Goal: Task Accomplishment & Management: Manage account settings

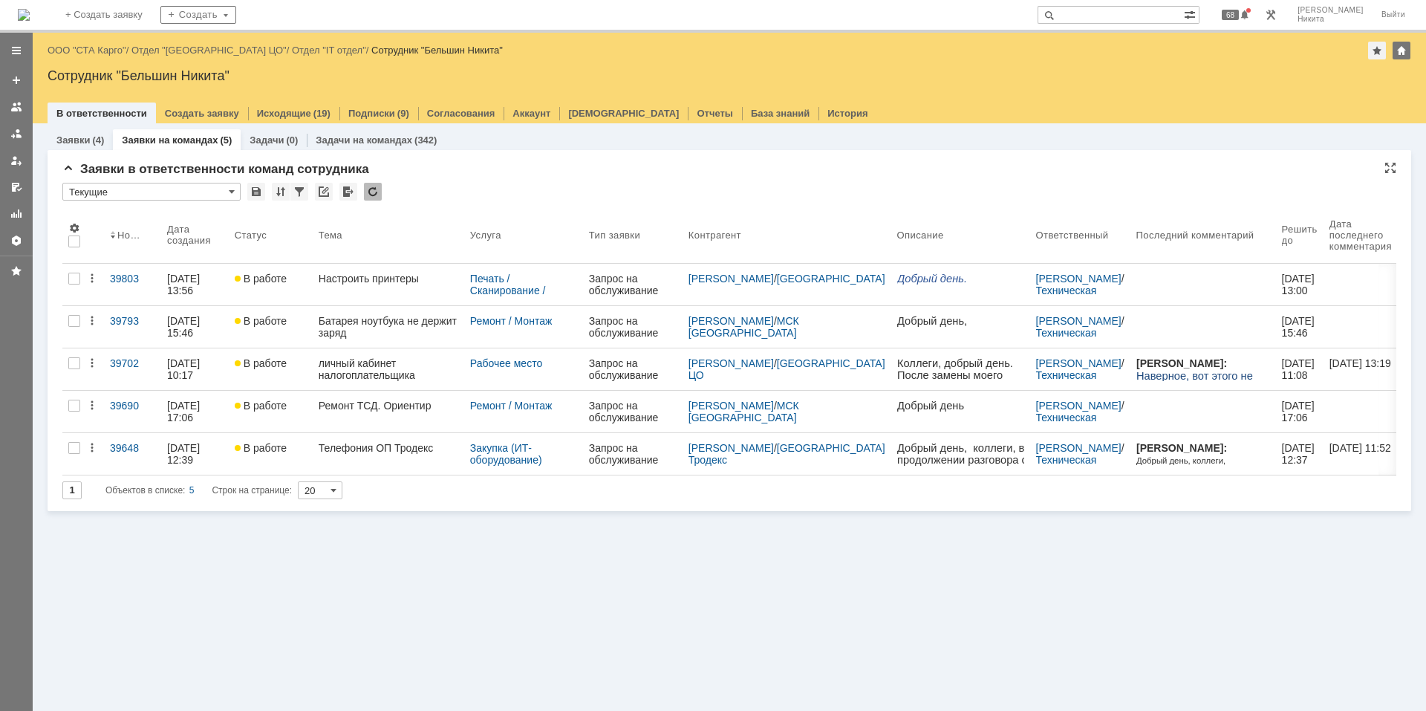
click at [368, 187] on div at bounding box center [373, 192] width 18 height 18
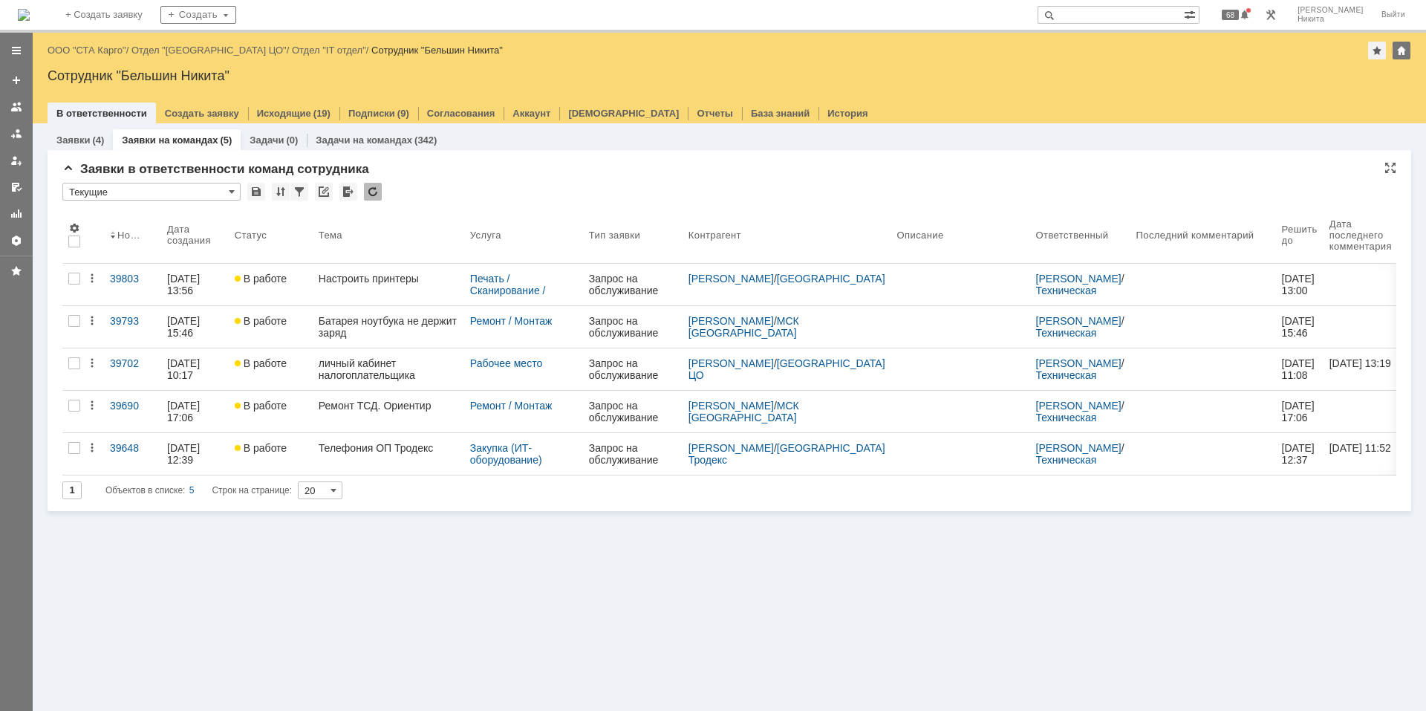
click at [516, 173] on div "Заявки в ответственности команд сотрудника" at bounding box center [729, 169] width 1334 height 15
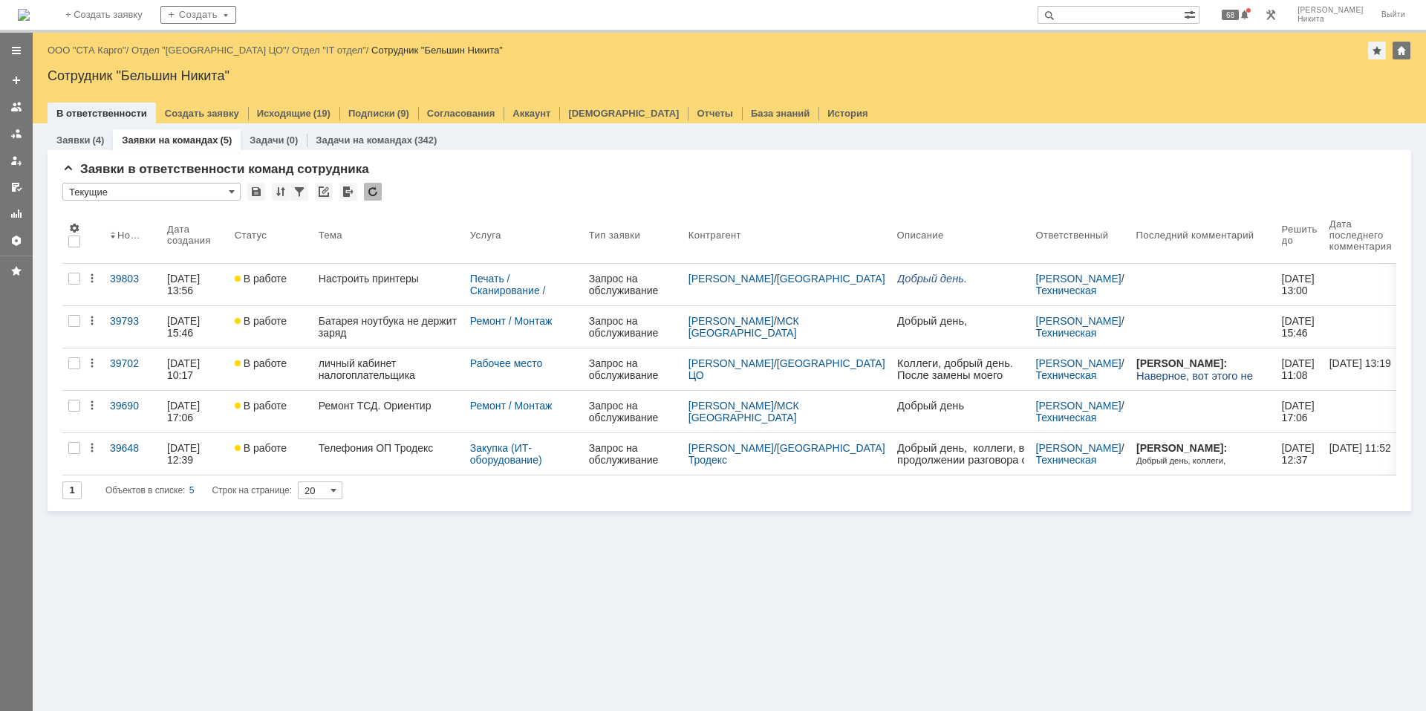
click at [385, 183] on div "* Текущие" at bounding box center [729, 192] width 1334 height 19
click at [377, 185] on div at bounding box center [373, 192] width 18 height 18
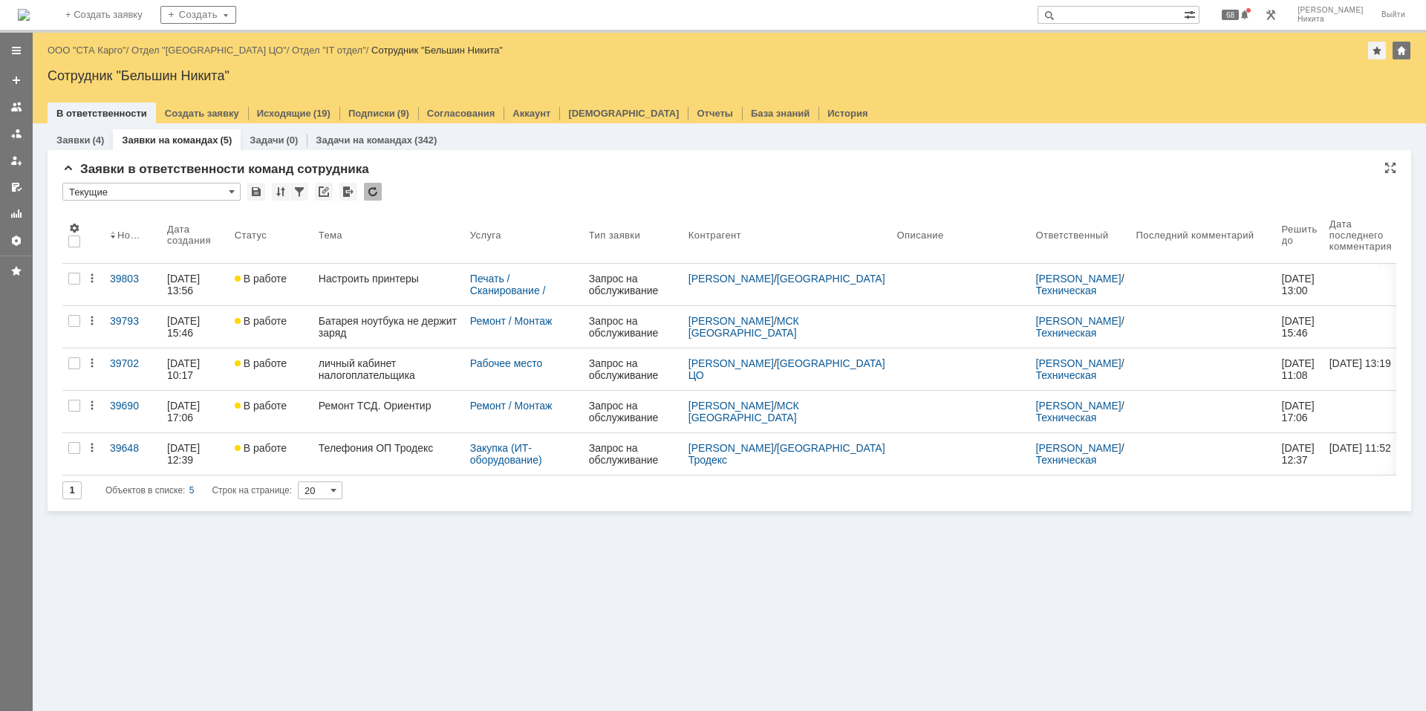
click at [432, 189] on div "* Текущие" at bounding box center [729, 192] width 1334 height 19
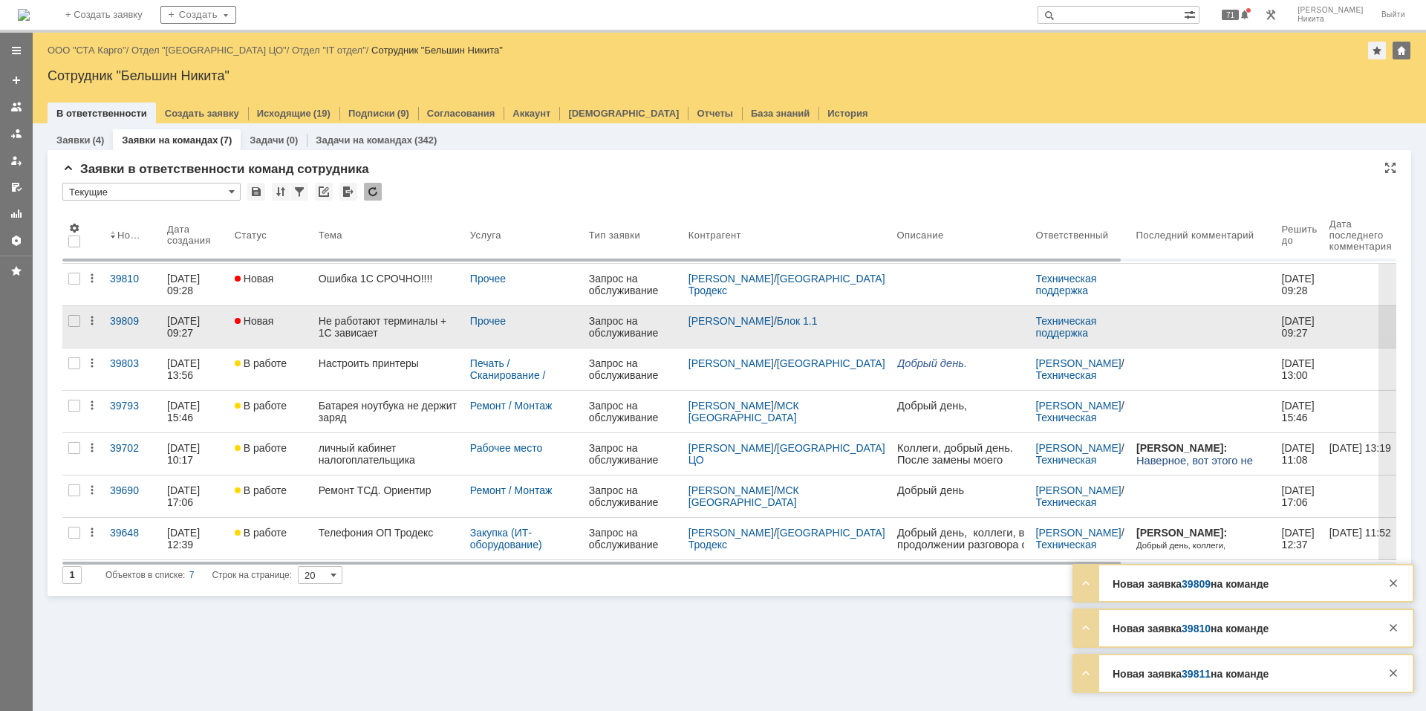
click at [379, 320] on div "Не работают терминалы + 1С зависает" at bounding box center [389, 327] width 140 height 24
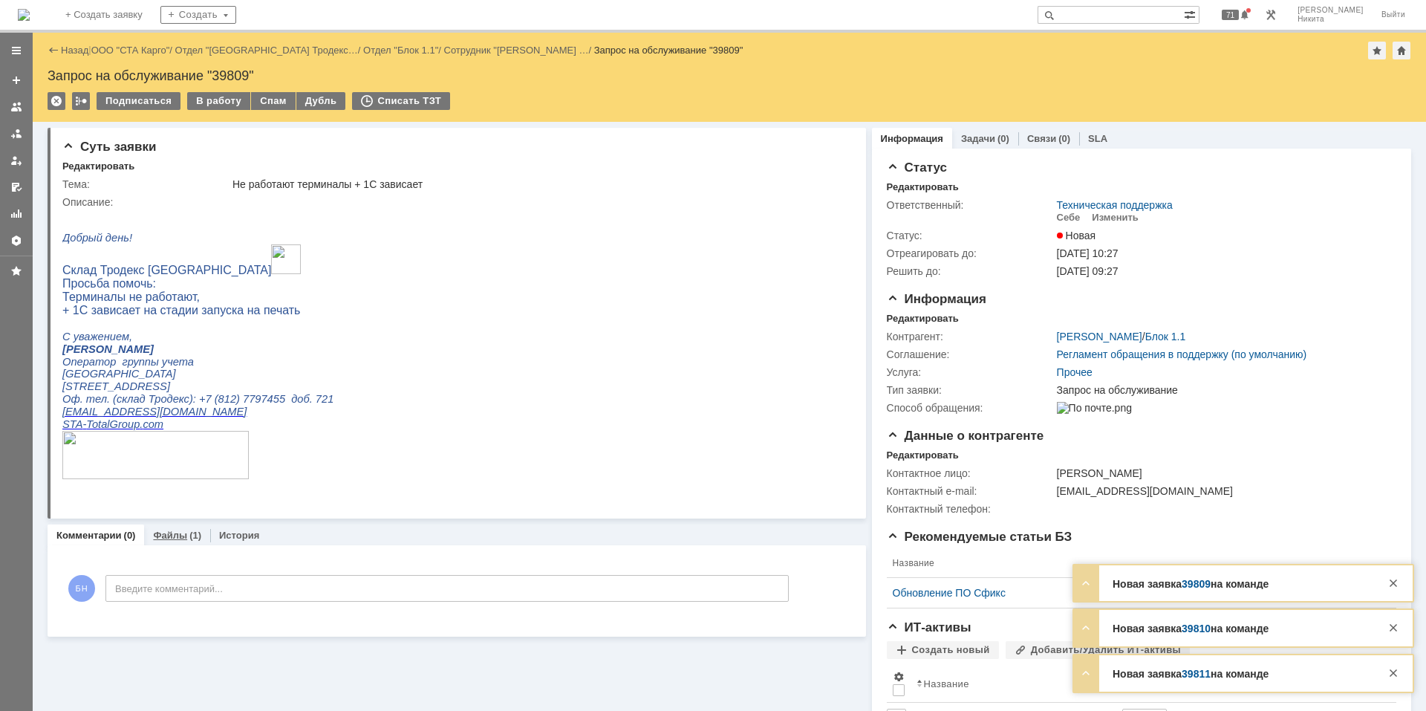
click at [172, 478] on link "Файлы" at bounding box center [170, 535] width 34 height 11
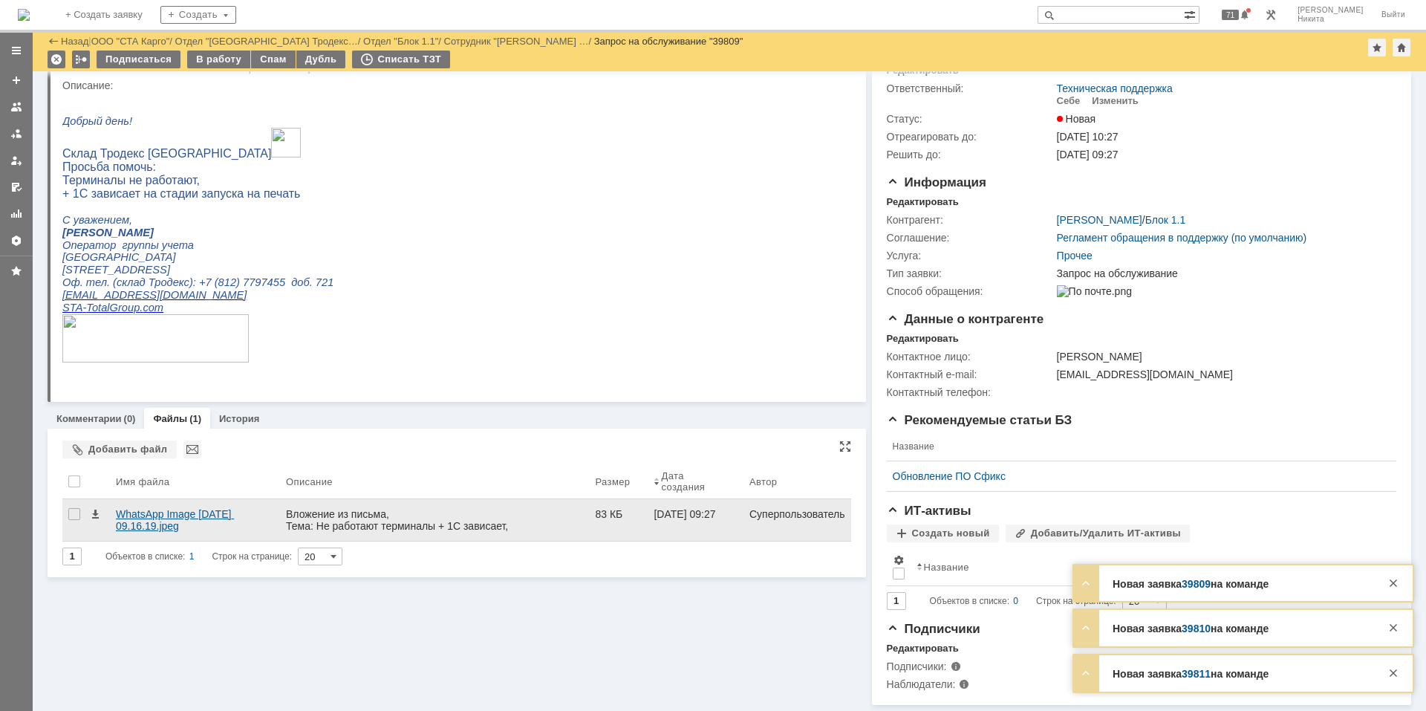
scroll to position [76, 0]
click at [200, 478] on div "WhatsApp Image [DATE] 09.16.19.jpeg" at bounding box center [195, 520] width 158 height 24
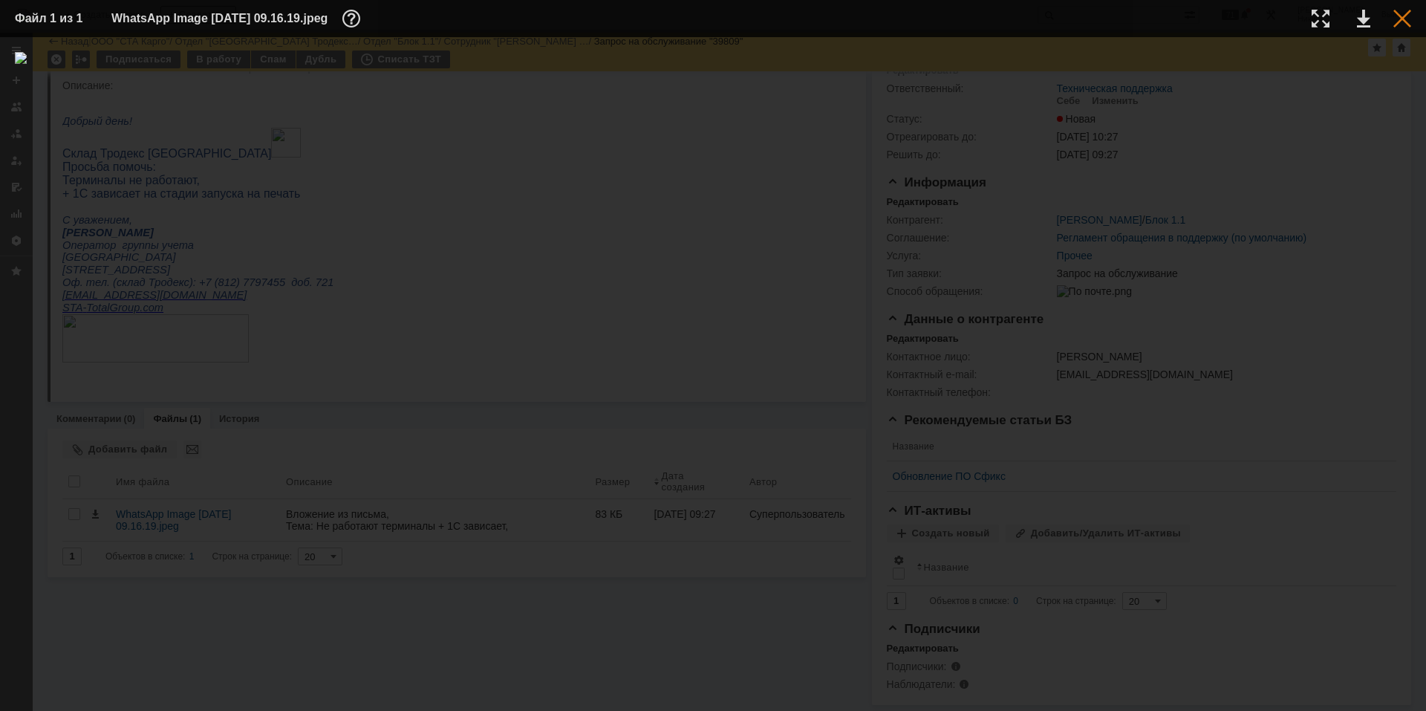
click at [1014, 16] on div at bounding box center [1402, 19] width 18 height 18
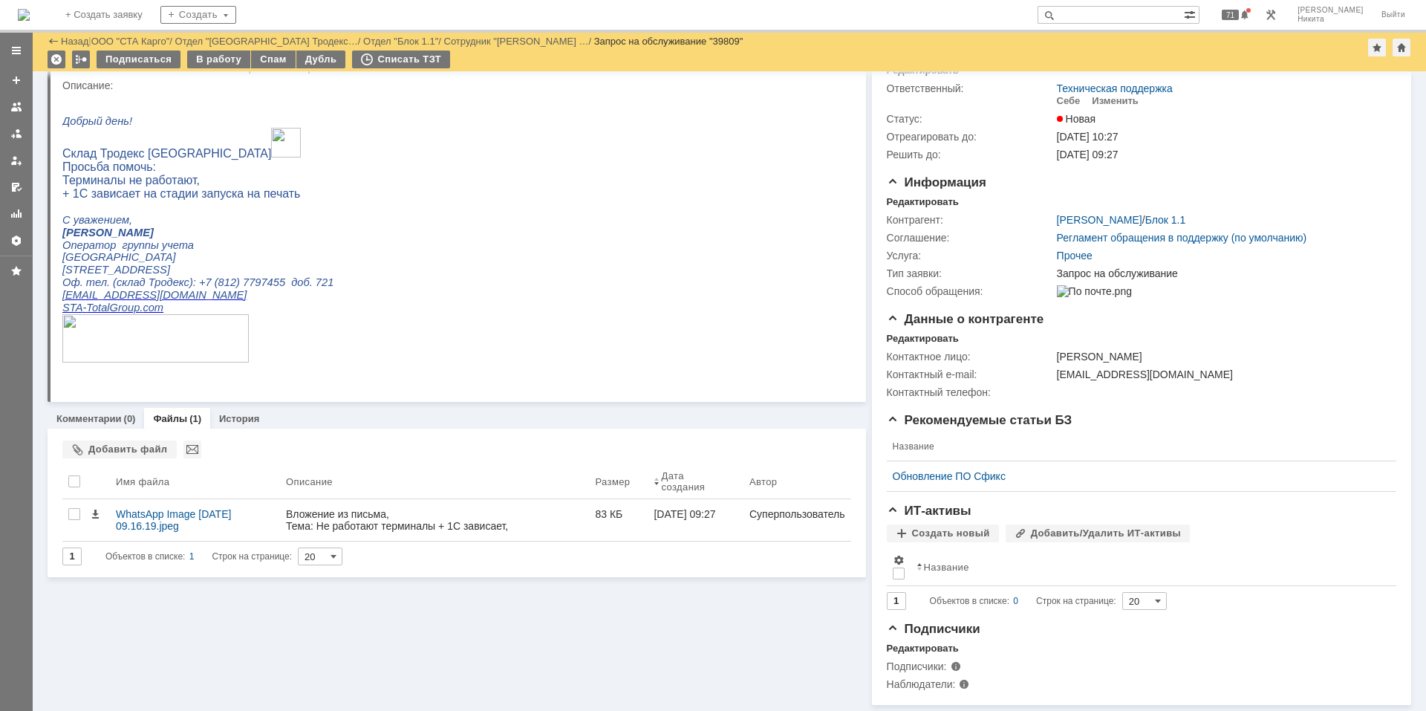
click at [483, 238] on html "Добрый день! Склад Тродекс [GEOGRAPHIC_DATA] Просьба помочь: Терминалы не работ…" at bounding box center [450, 233] width 776 height 285
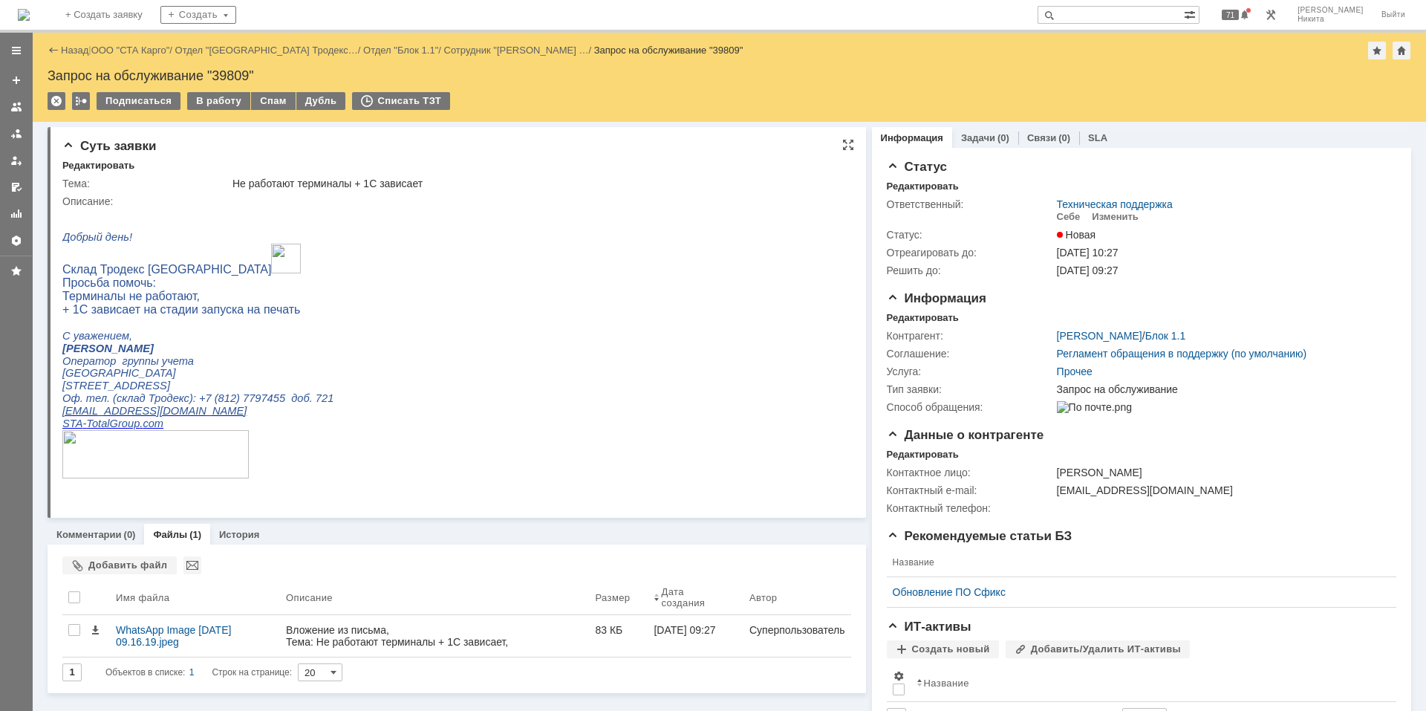
scroll to position [0, 0]
click at [90, 478] on div "Комментарии (0)" at bounding box center [96, 535] width 97 height 22
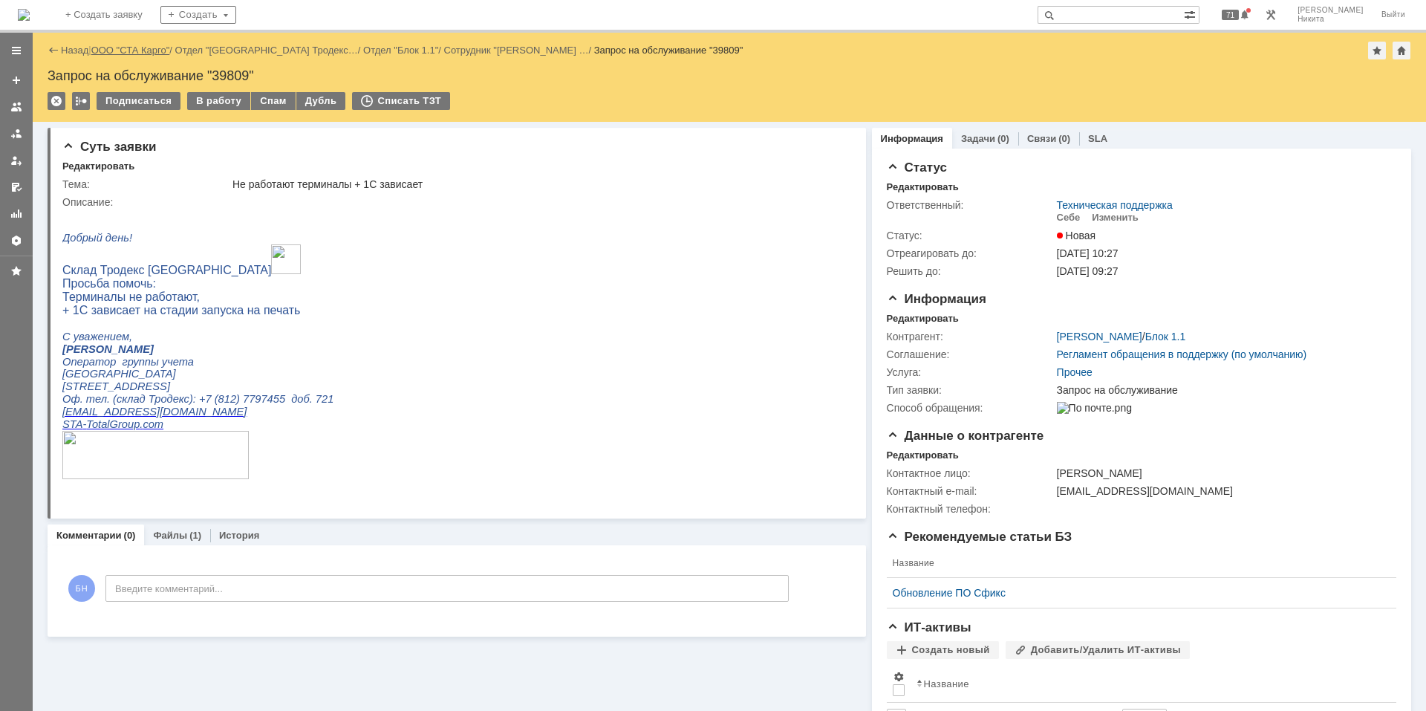
click at [118, 45] on link "ООО "СТА Карго"" at bounding box center [130, 50] width 79 height 11
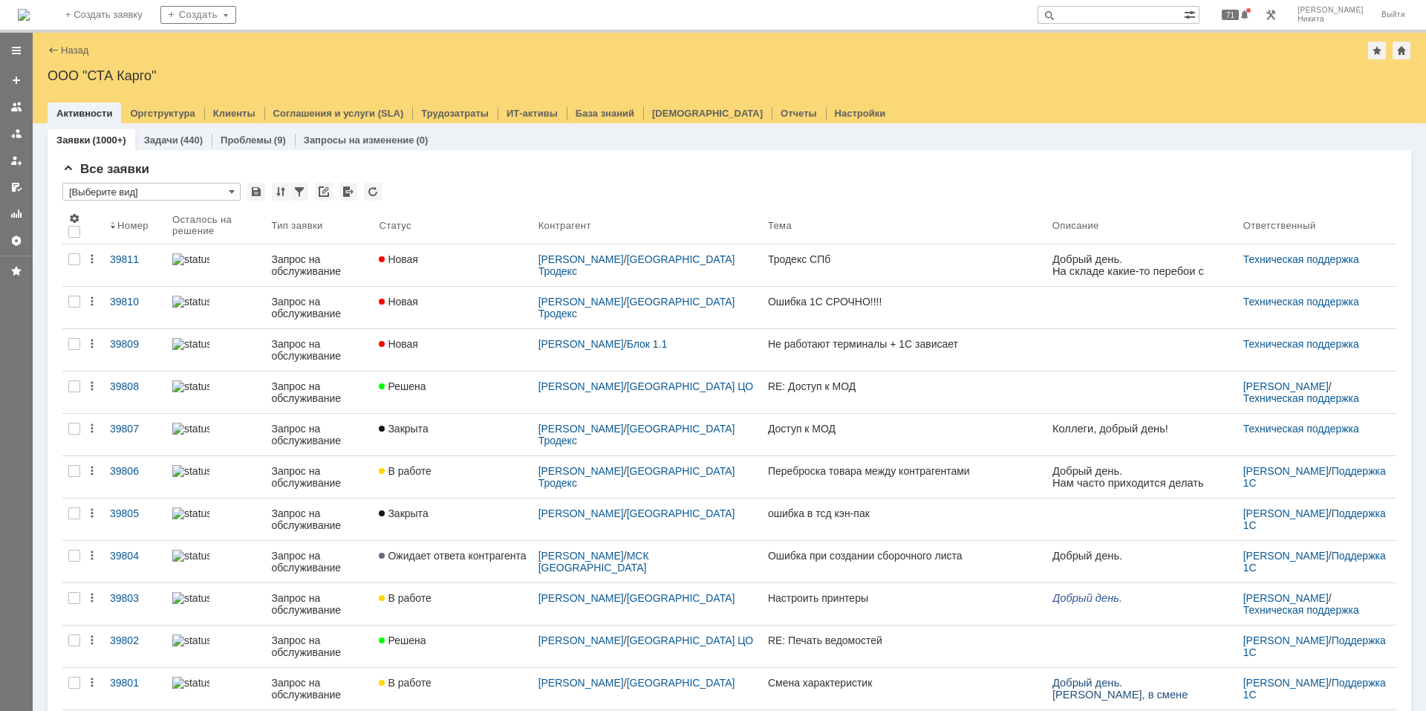
click at [30, 21] on img at bounding box center [24, 15] width 12 height 12
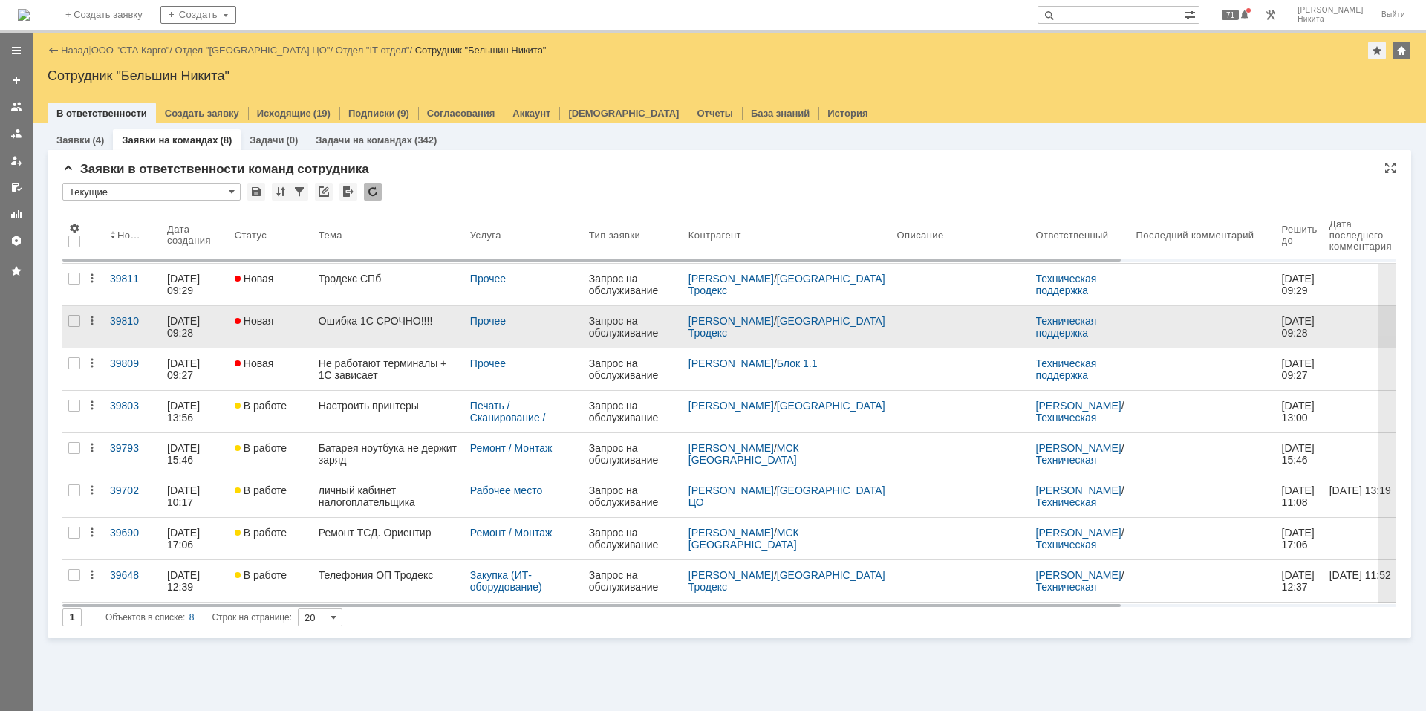
click at [363, 328] on link "Ошибка 1С СРОЧНО!!!!" at bounding box center [389, 327] width 152 height 42
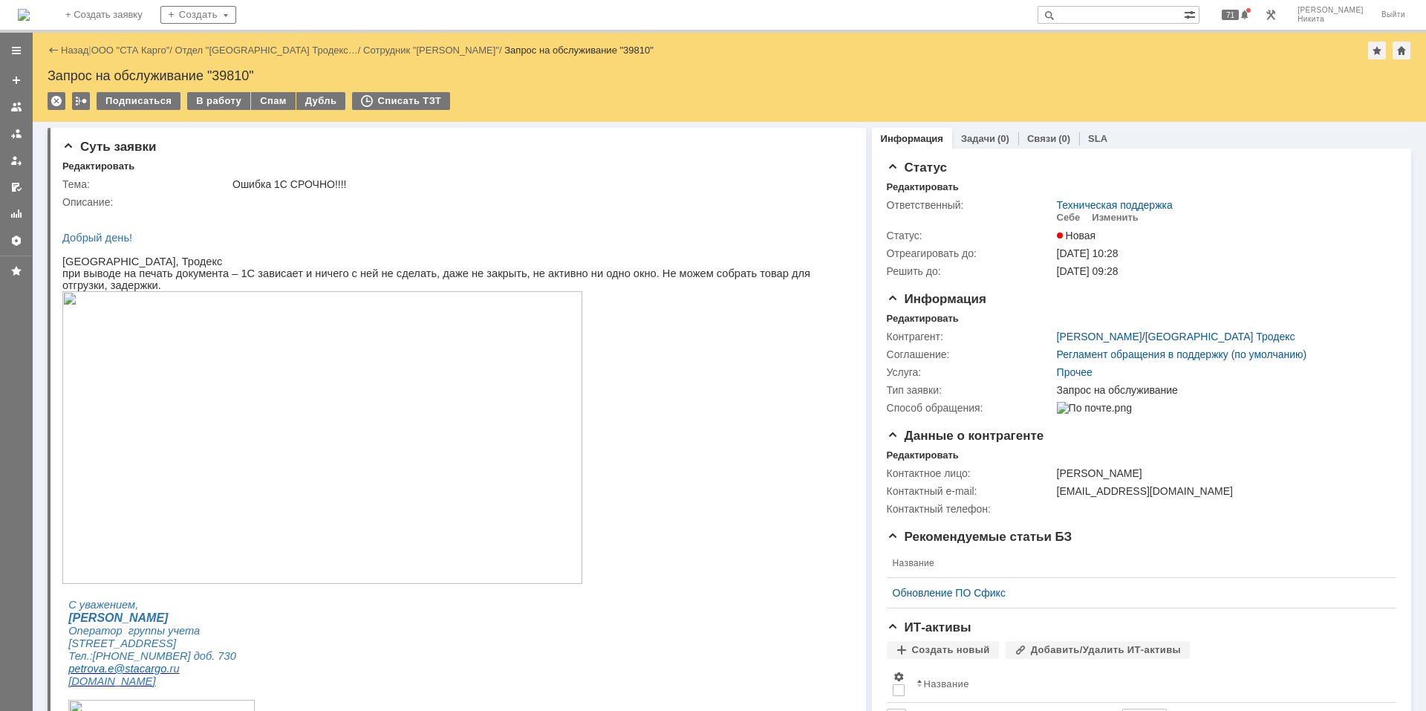
click at [276, 478] on img at bounding box center [322, 437] width 520 height 293
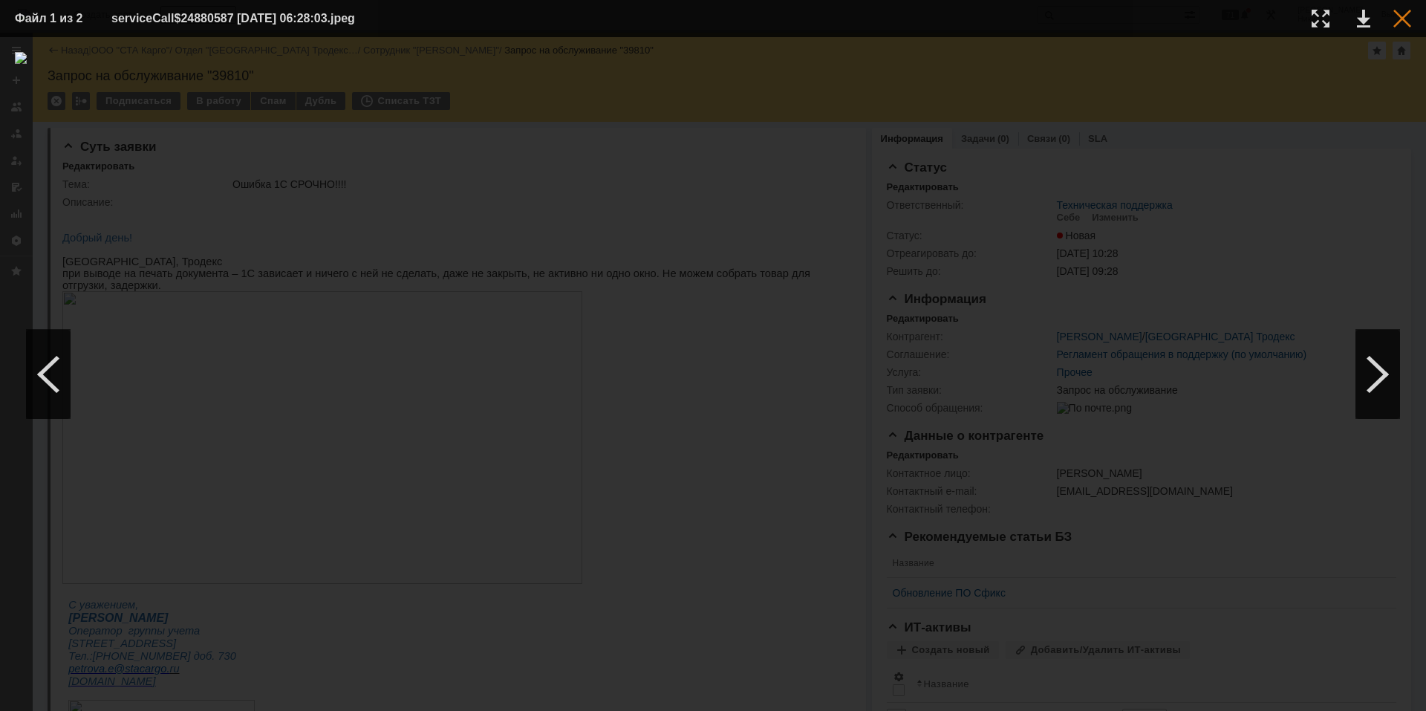
click at [1014, 16] on div at bounding box center [1402, 19] width 18 height 18
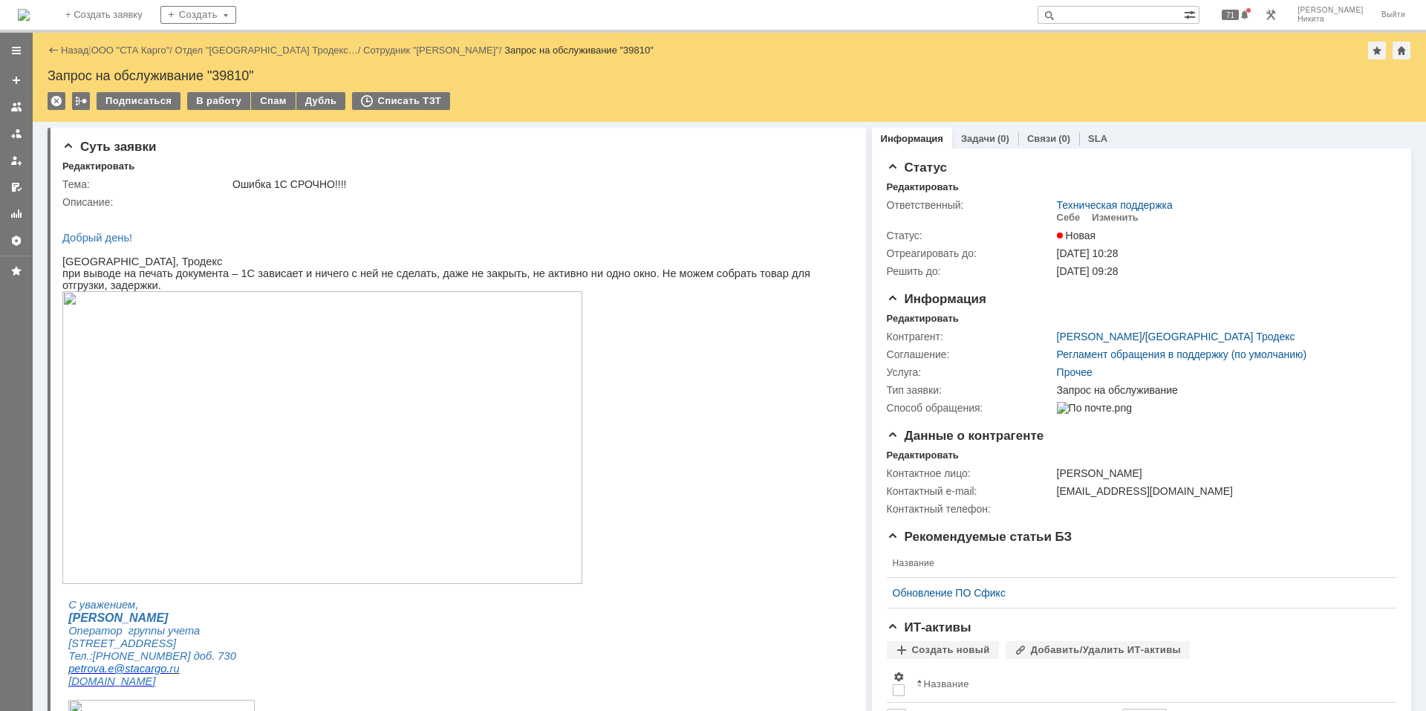
click at [30, 9] on img at bounding box center [24, 15] width 12 height 12
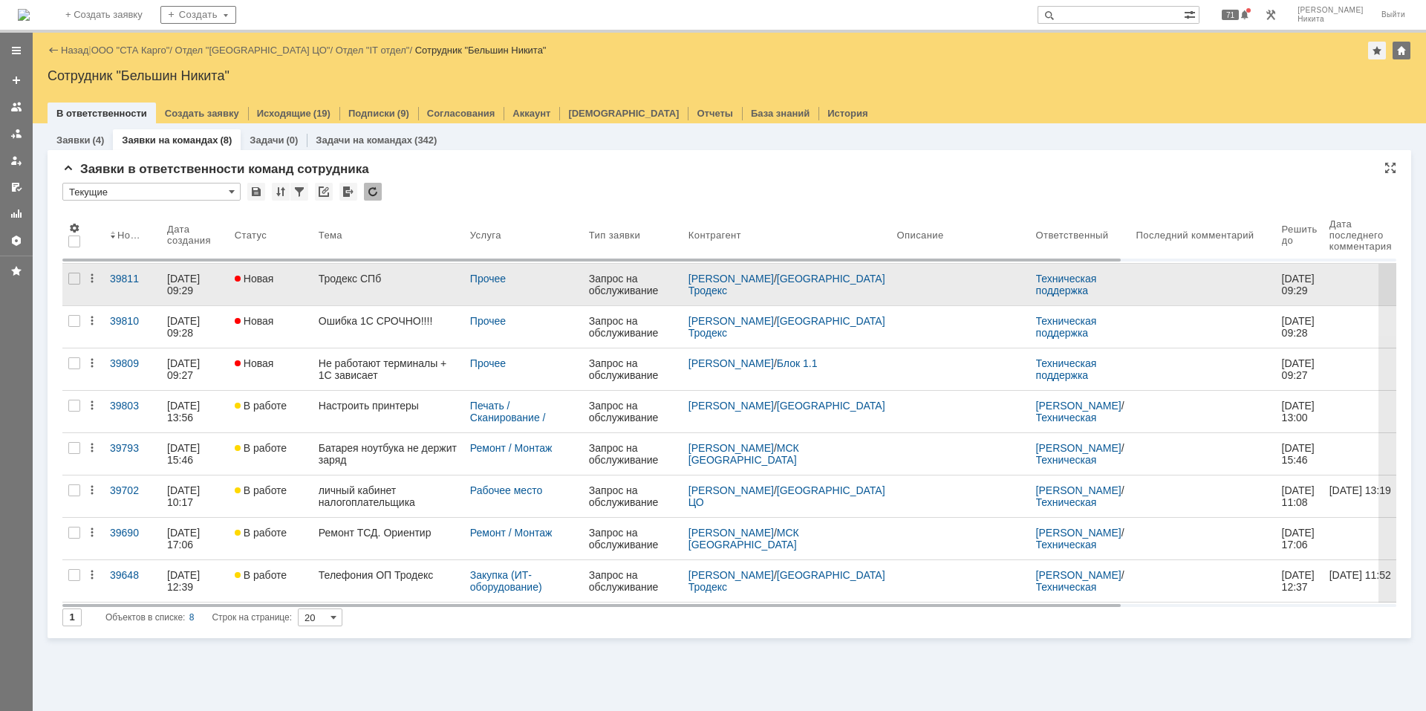
click at [339, 280] on div "Тродекс СПб" at bounding box center [389, 279] width 140 height 12
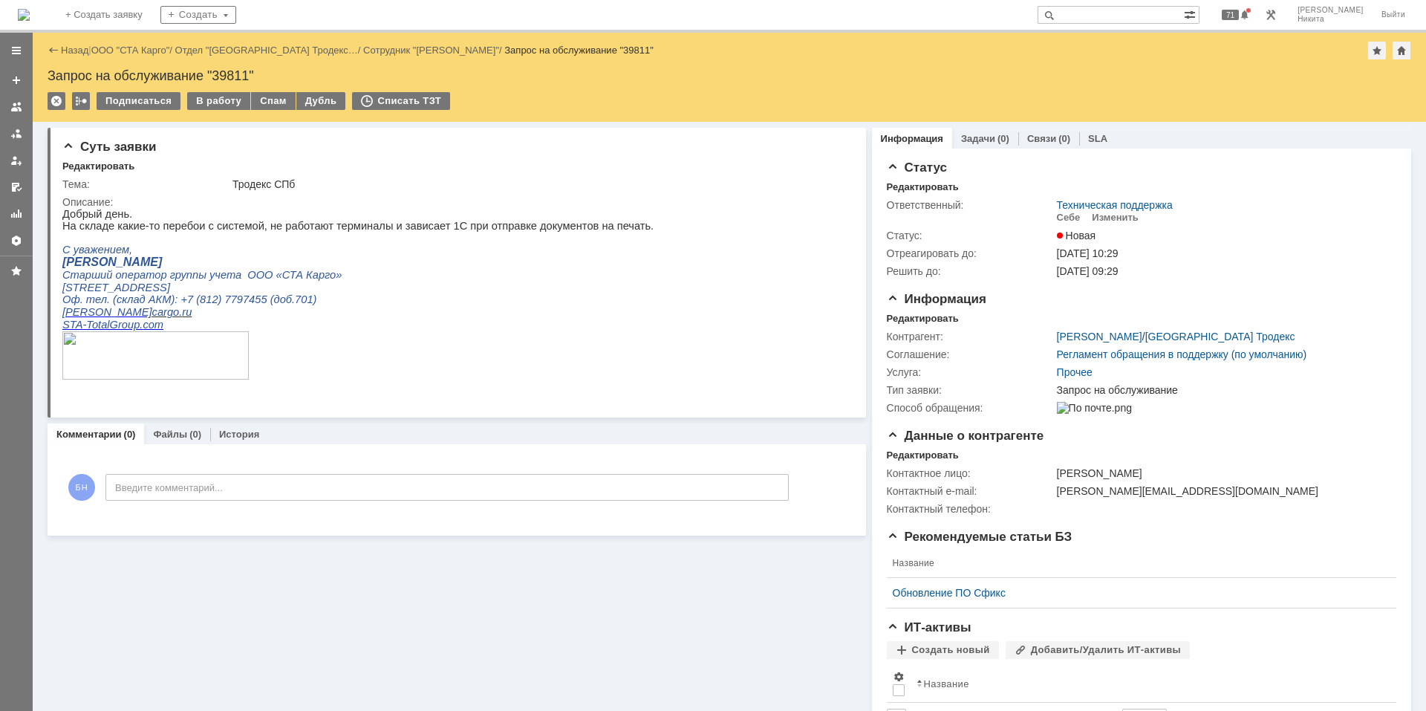
click at [331, 244] on p at bounding box center [357, 238] width 591 height 12
click at [338, 265] on p "[PERSON_NAME]" at bounding box center [357, 262] width 591 height 13
click at [905, 322] on div "Редактировать" at bounding box center [923, 319] width 72 height 12
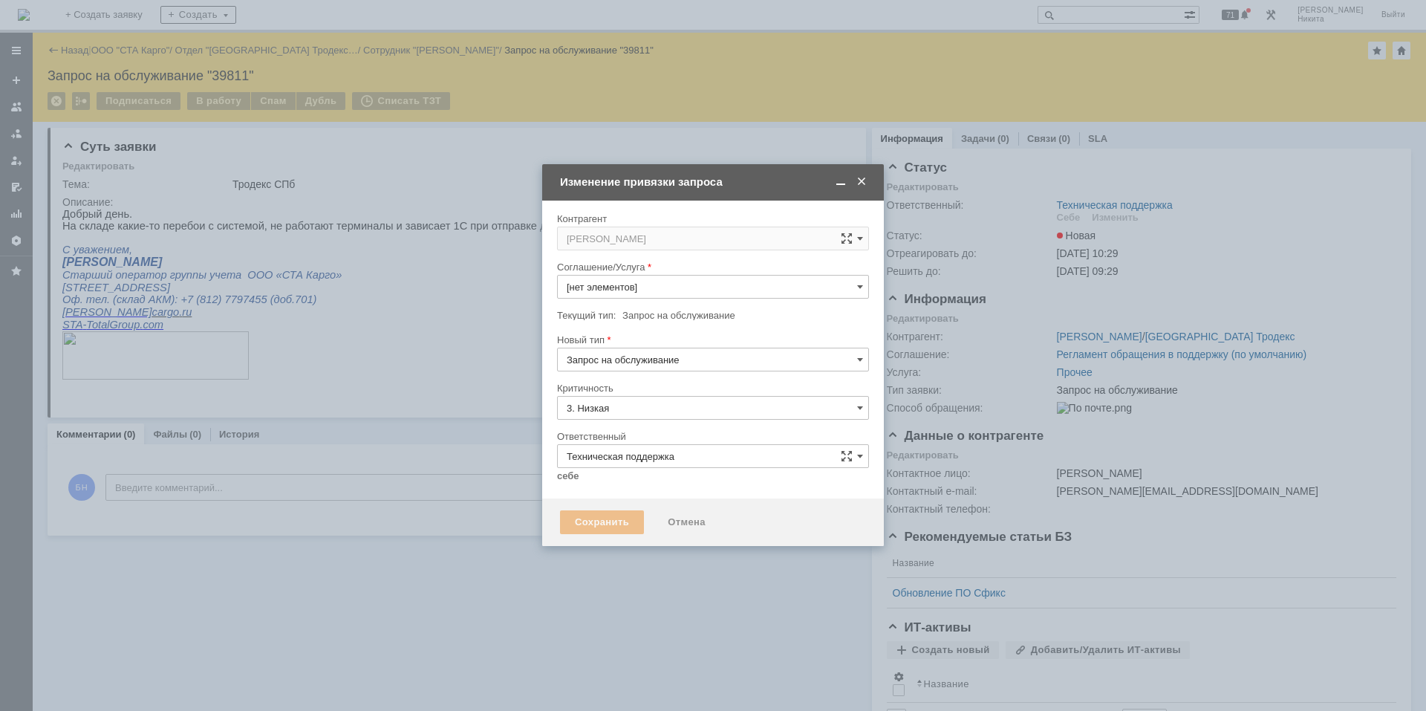
type input "Прочее"
type input "[не указано]"
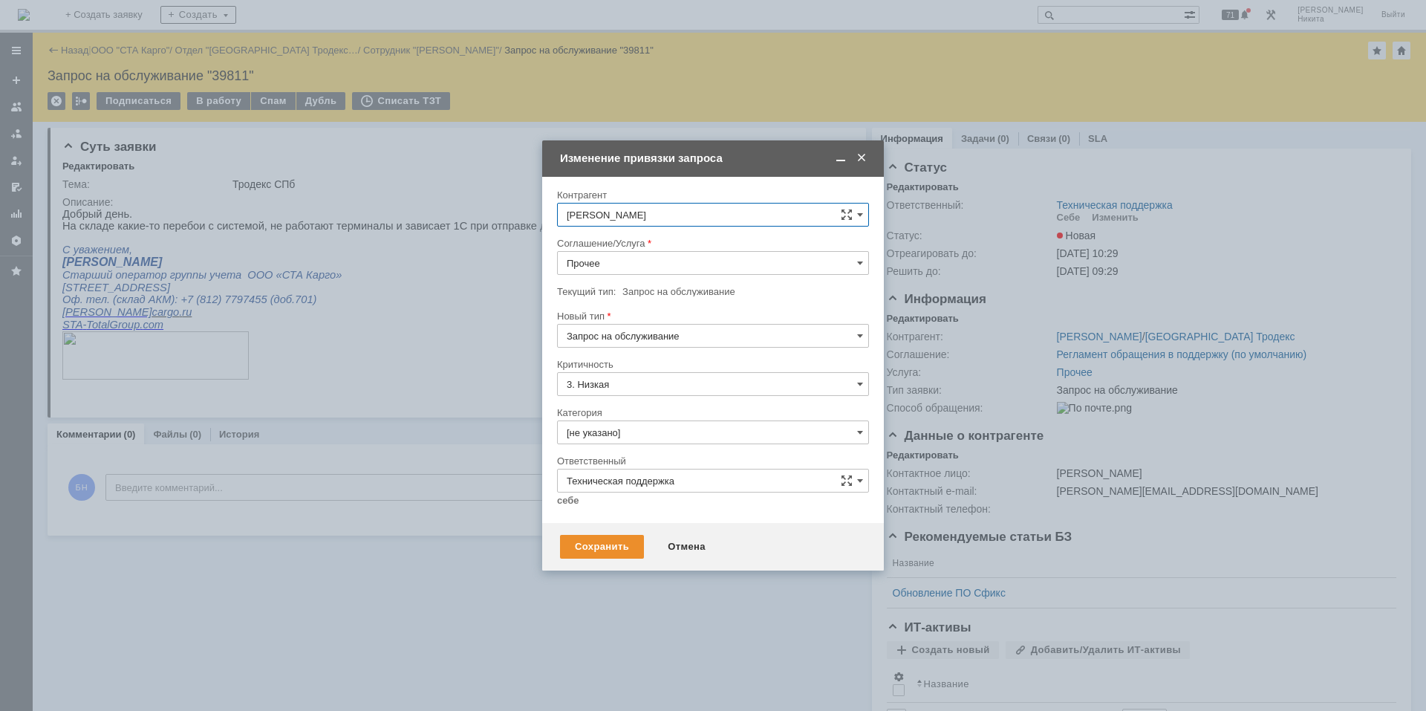
click at [637, 261] on input "Прочее" at bounding box center [713, 263] width 312 height 24
click at [675, 406] on span "Сервера (Терминальный сервер)" at bounding box center [713, 412] width 293 height 12
type input "Сервера (Терминальный сервер)"
click at [623, 324] on input "Запрос на обслуживание" at bounding box center [713, 336] width 312 height 24
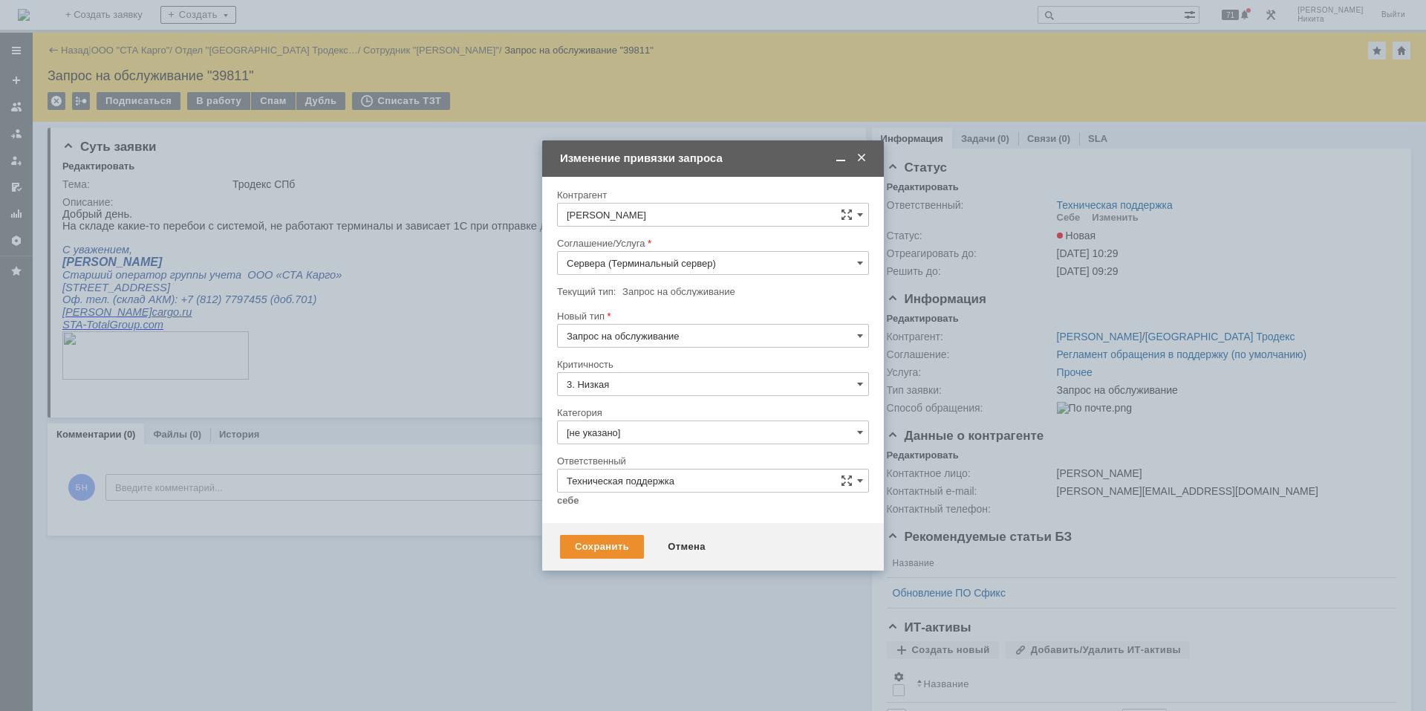
click at [641, 412] on span "Инцидент" at bounding box center [713, 412] width 293 height 12
type input "Инцидент"
click at [635, 438] on input "[не указано]" at bounding box center [713, 432] width 312 height 24
click at [623, 478] on div "Ошибка" at bounding box center [713, 558] width 310 height 24
type input "Ошибка"
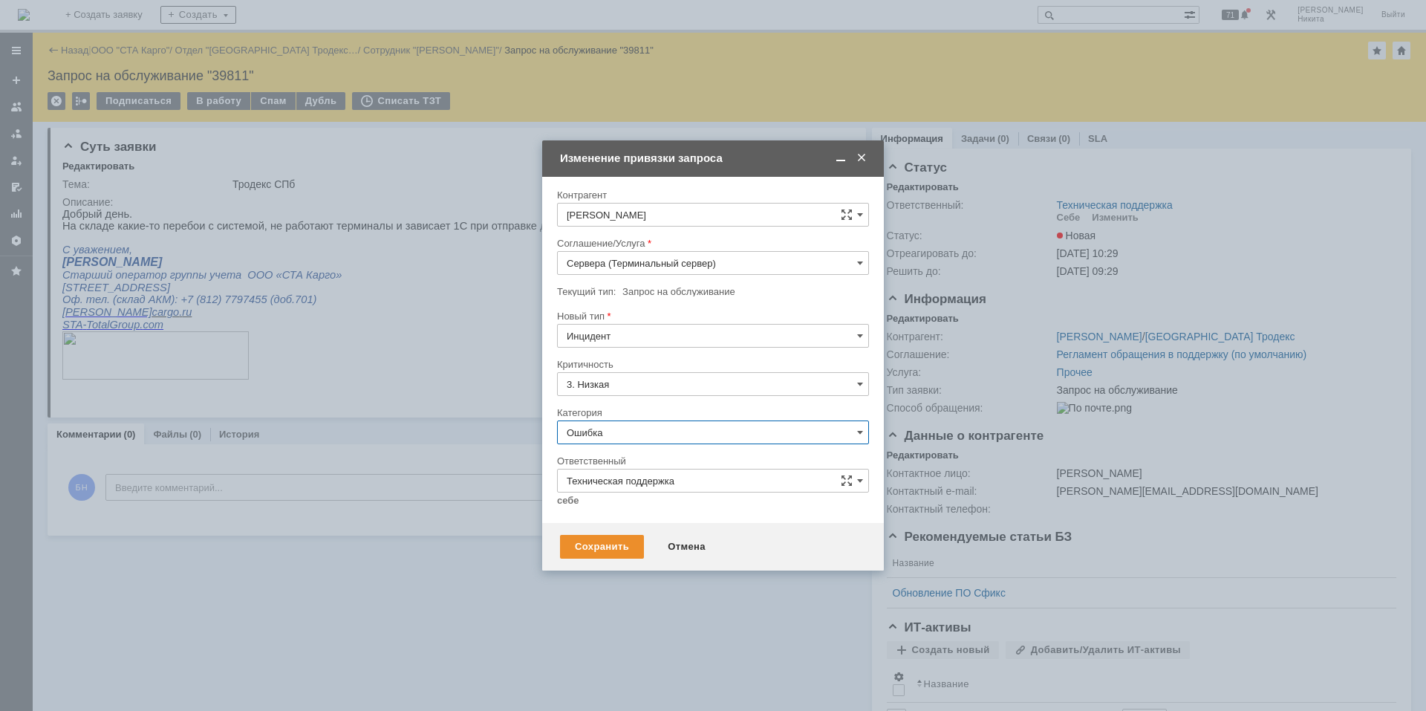
drag, startPoint x: 566, startPoint y: 492, endPoint x: 575, endPoint y: 511, distance: 20.6
click at [566, 478] on div "себе своей команде" at bounding box center [713, 499] width 312 height 14
click at [575, 478] on div at bounding box center [713, 512] width 312 height 10
click at [568, 478] on link "себе" at bounding box center [568, 501] width 22 height 12
type input "[PERSON_NAME]"
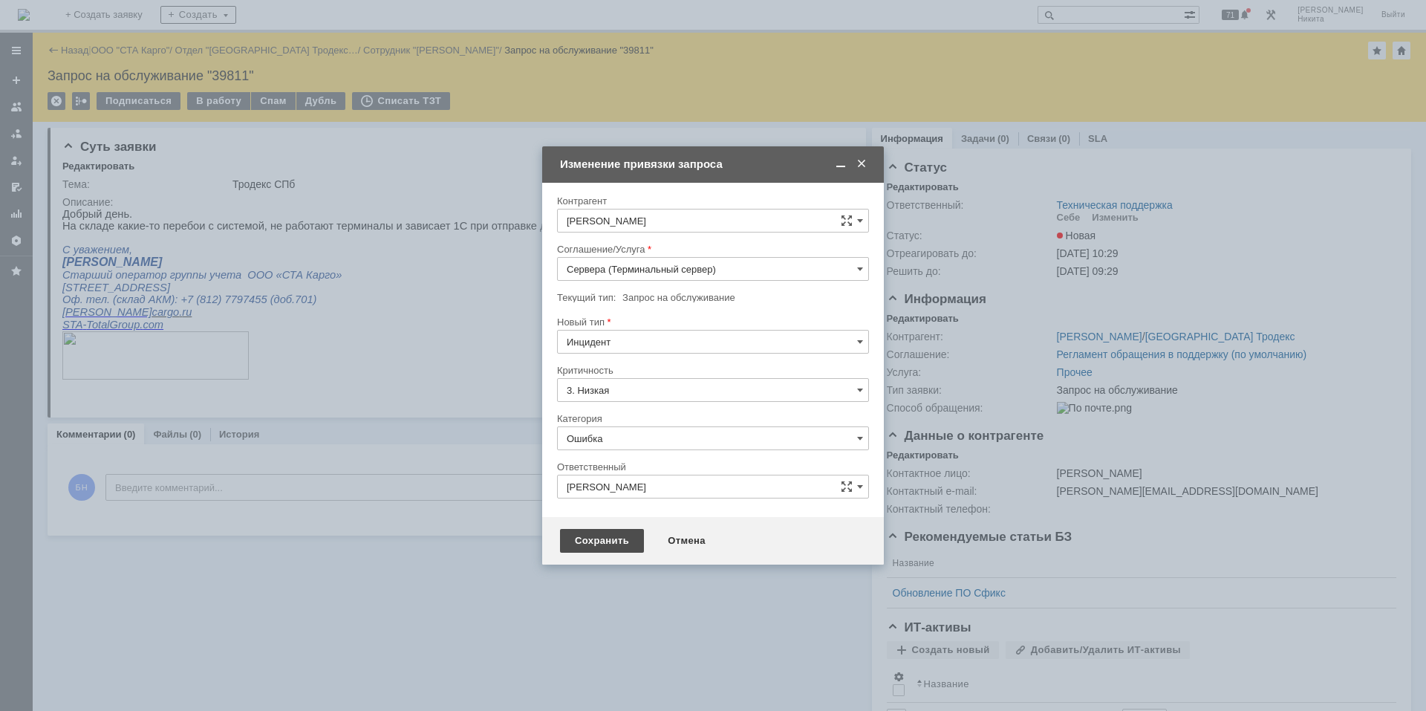
click at [595, 478] on div "Сохранить" at bounding box center [602, 541] width 84 height 24
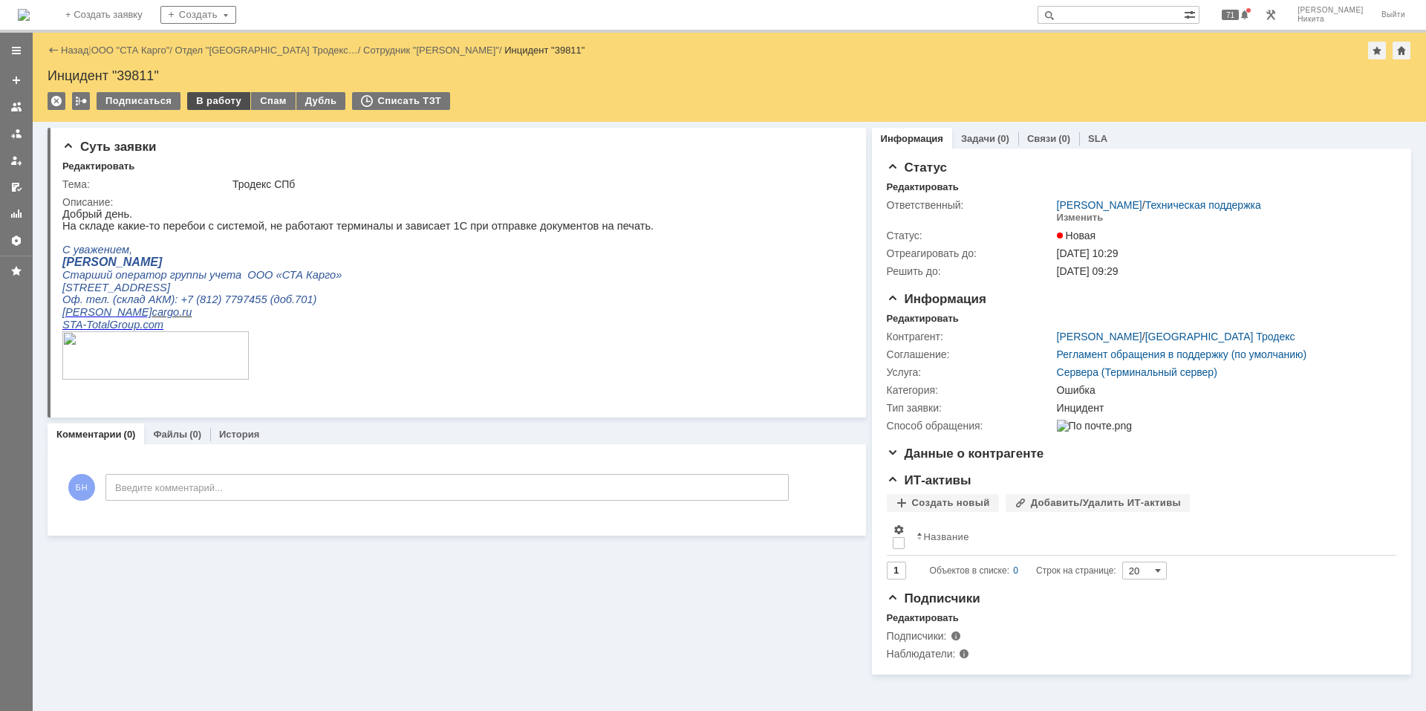
click at [226, 106] on div "В работу" at bounding box center [218, 101] width 63 height 18
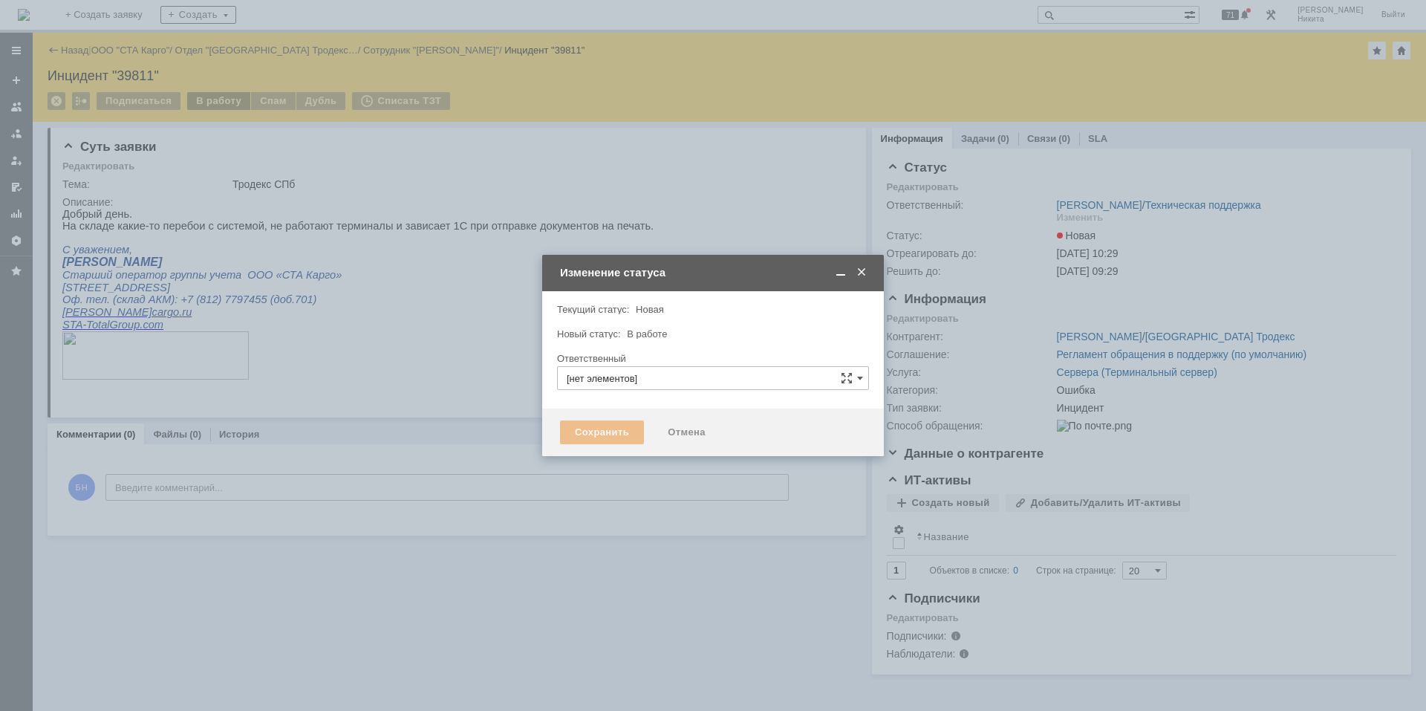
type input "[PERSON_NAME]"
type input "Ошибка"
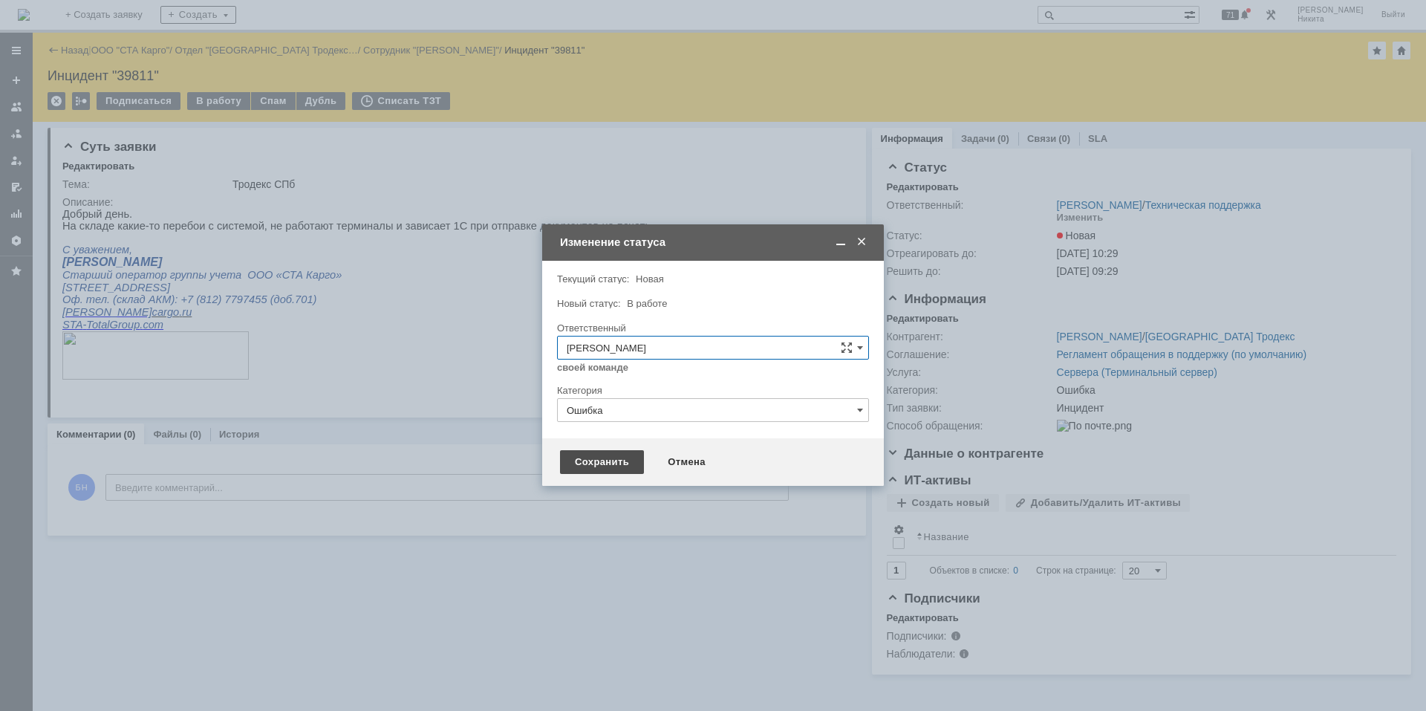
click at [622, 458] on div "Сохранить" at bounding box center [602, 462] width 84 height 24
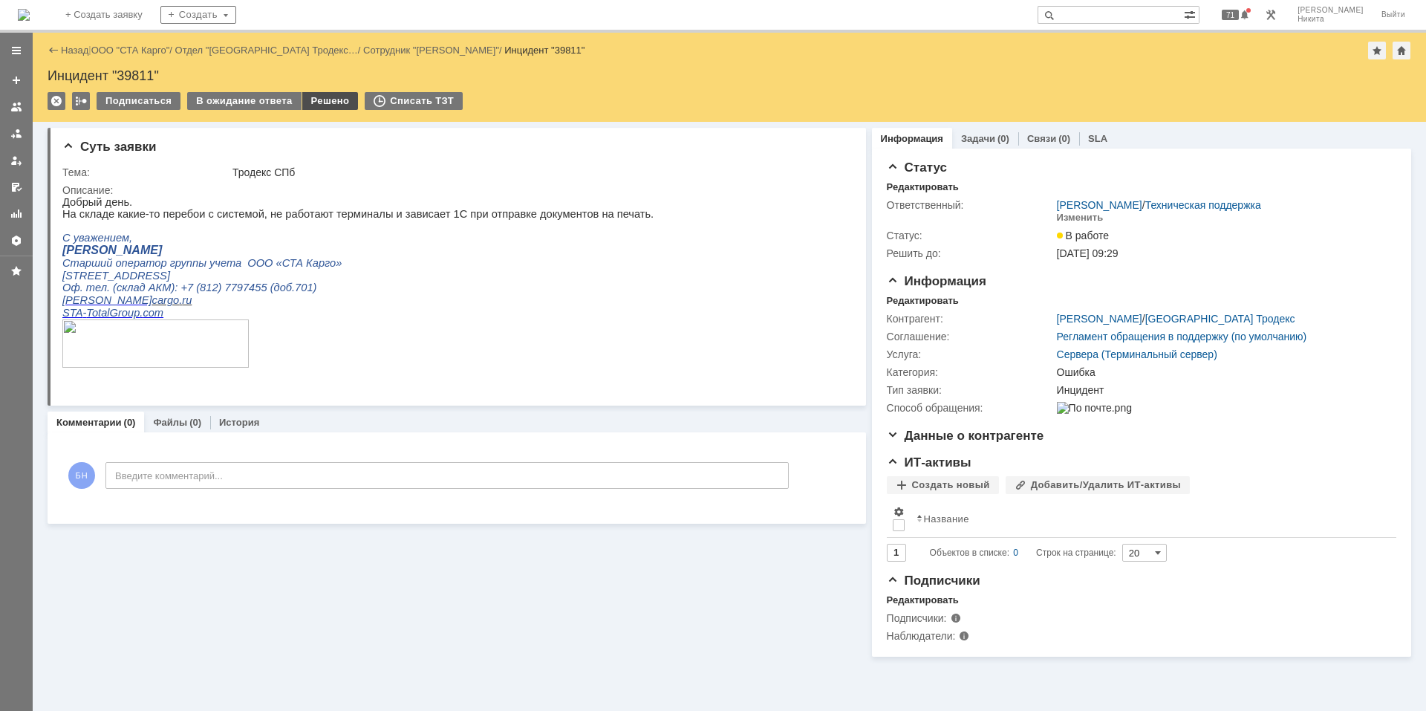
click at [317, 106] on div "Решено" at bounding box center [330, 101] width 56 height 18
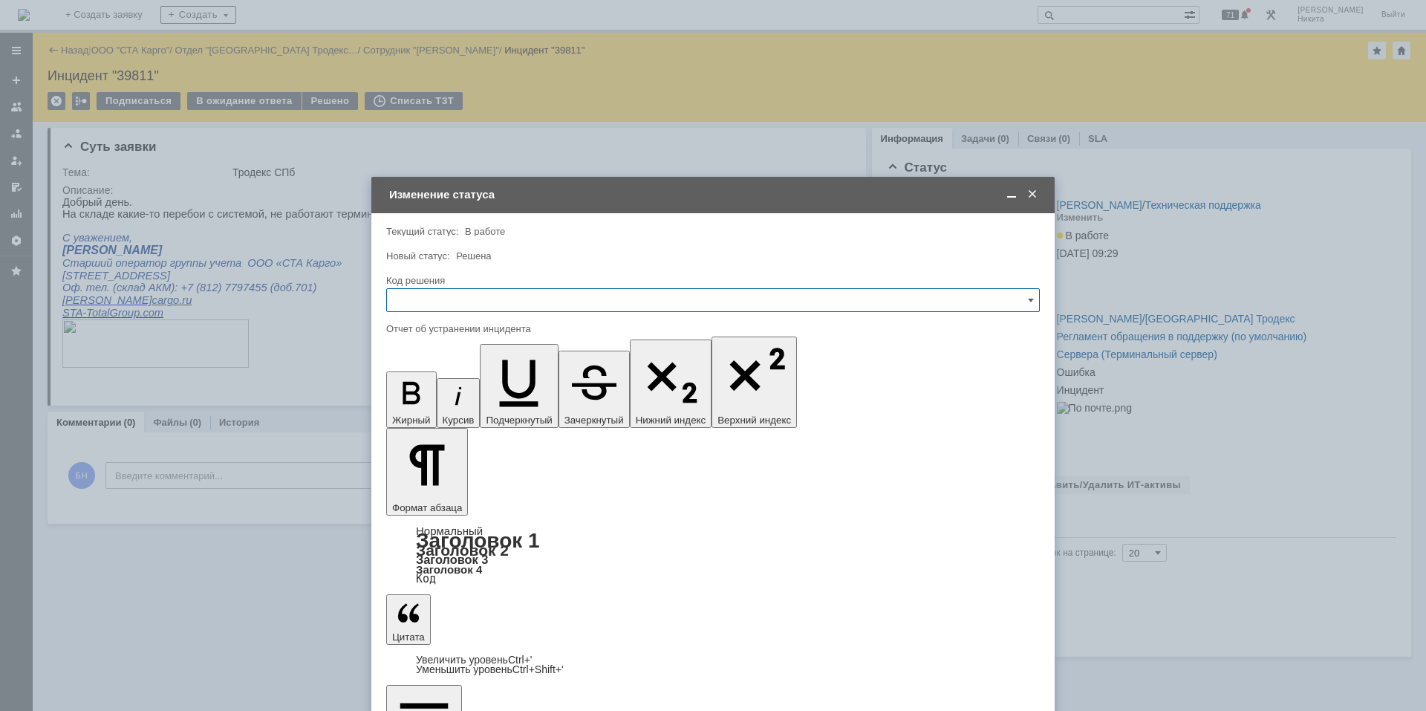
click at [446, 298] on input "text" at bounding box center [713, 300] width 654 height 24
drag, startPoint x: 462, startPoint y: 505, endPoint x: 85, endPoint y: 92, distance: 559.4
click at [462, 478] on div "Решено" at bounding box center [713, 499] width 652 height 24
type input "Решено"
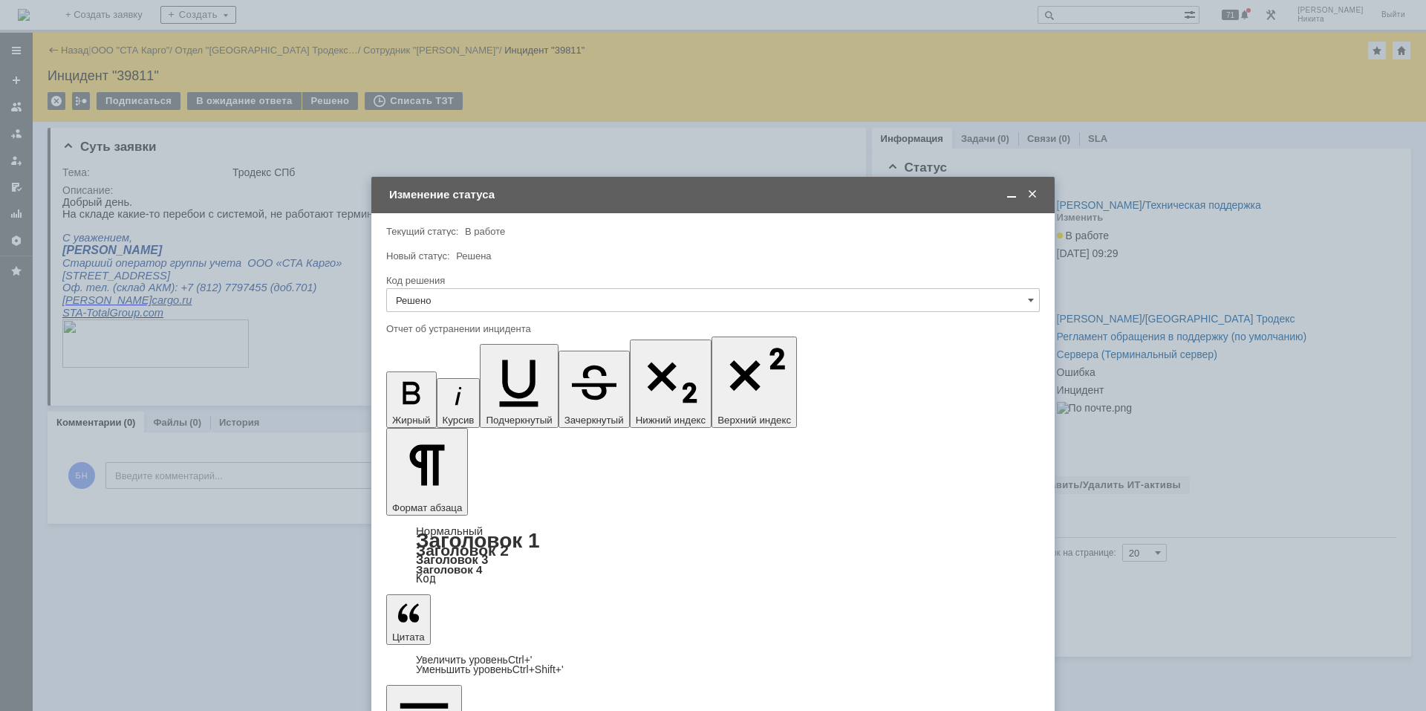
copy div "Добрый день! Из-за того, что после перезагрузки все одновременно пытались войти…"
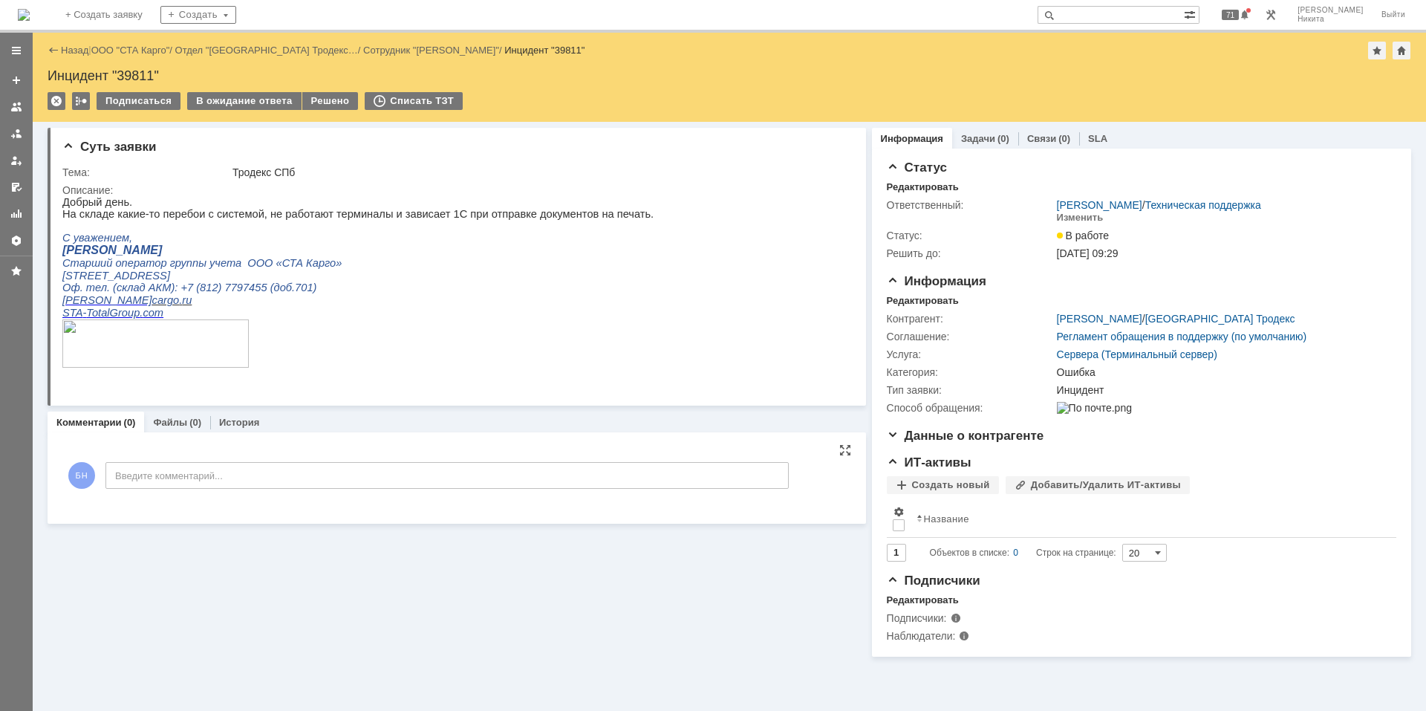
click at [498, 478] on div "БН Введите комментарий..." at bounding box center [425, 477] width 726 height 69
click at [511, 212] on p "На складе какие-то перебои с системой, не работают терминалы и зависает 1С при …" at bounding box center [357, 214] width 591 height 12
click at [30, 9] on img at bounding box center [24, 15] width 12 height 12
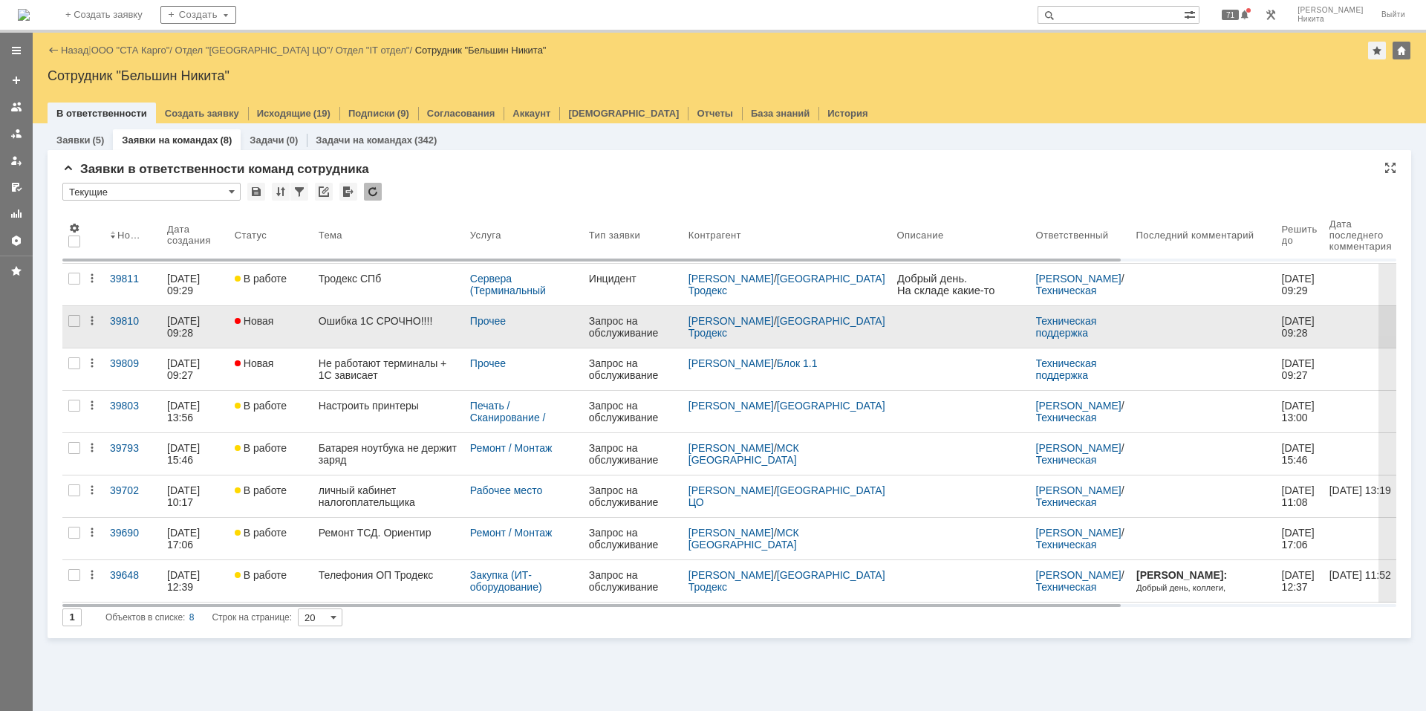
click at [356, 329] on link "Ошибка 1С СРОЧНО!!!!" at bounding box center [389, 327] width 152 height 42
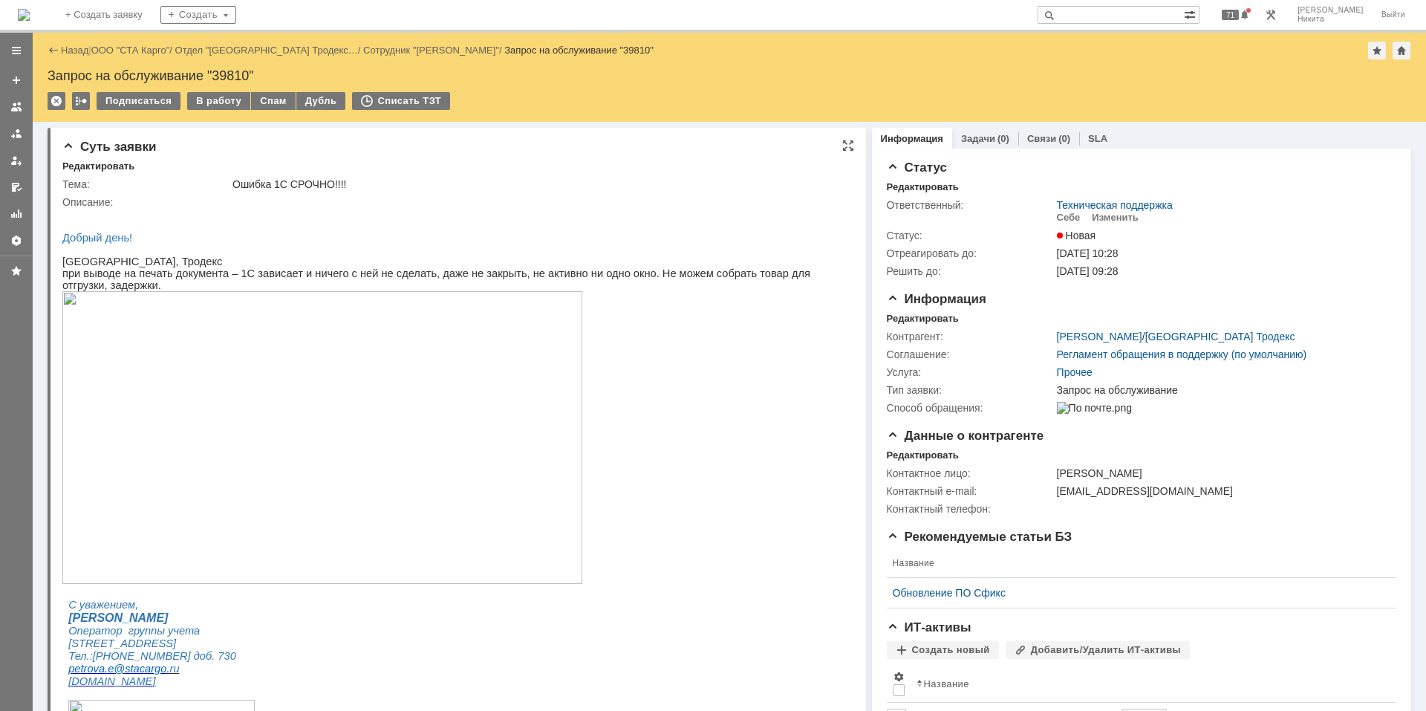
click at [362, 254] on p at bounding box center [450, 250] width 776 height 12
click at [311, 237] on p "Добрый день!" at bounding box center [450, 238] width 776 height 12
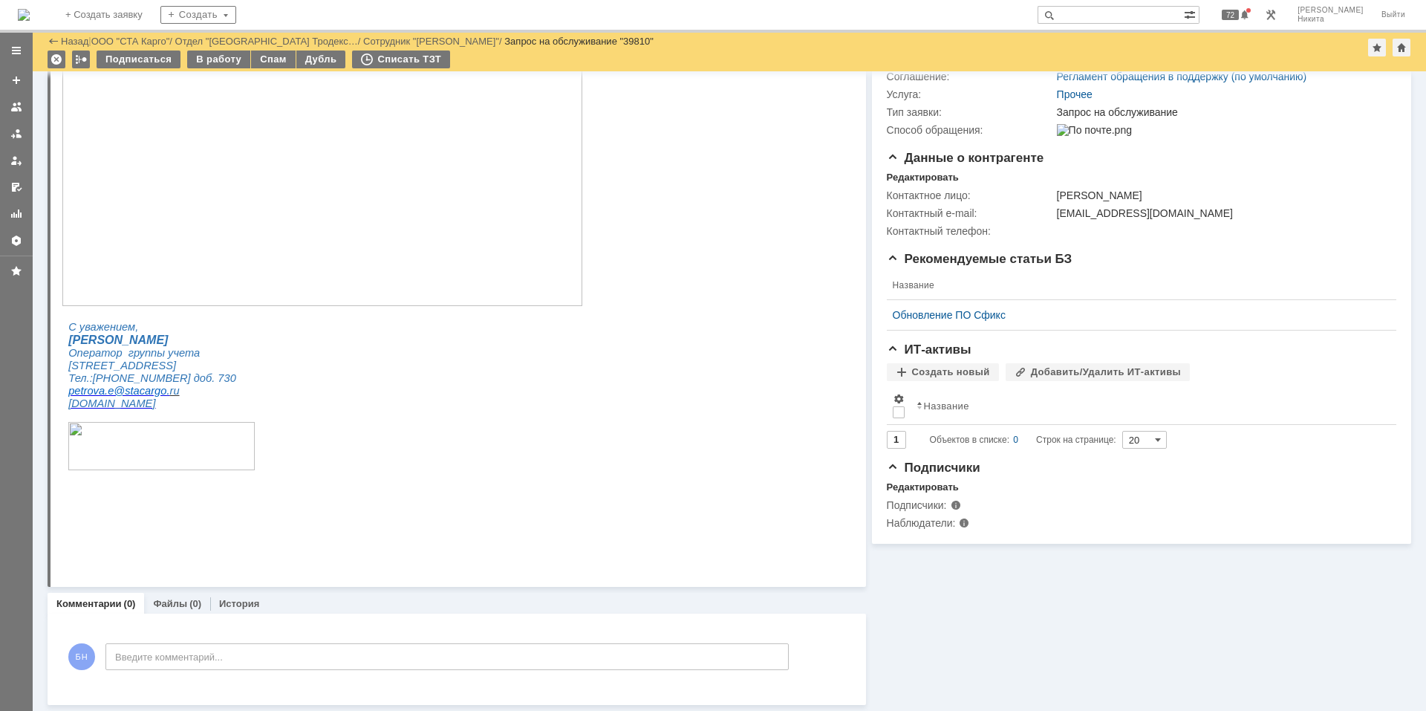
scroll to position [228, 0]
click at [30, 14] on img at bounding box center [24, 15] width 12 height 12
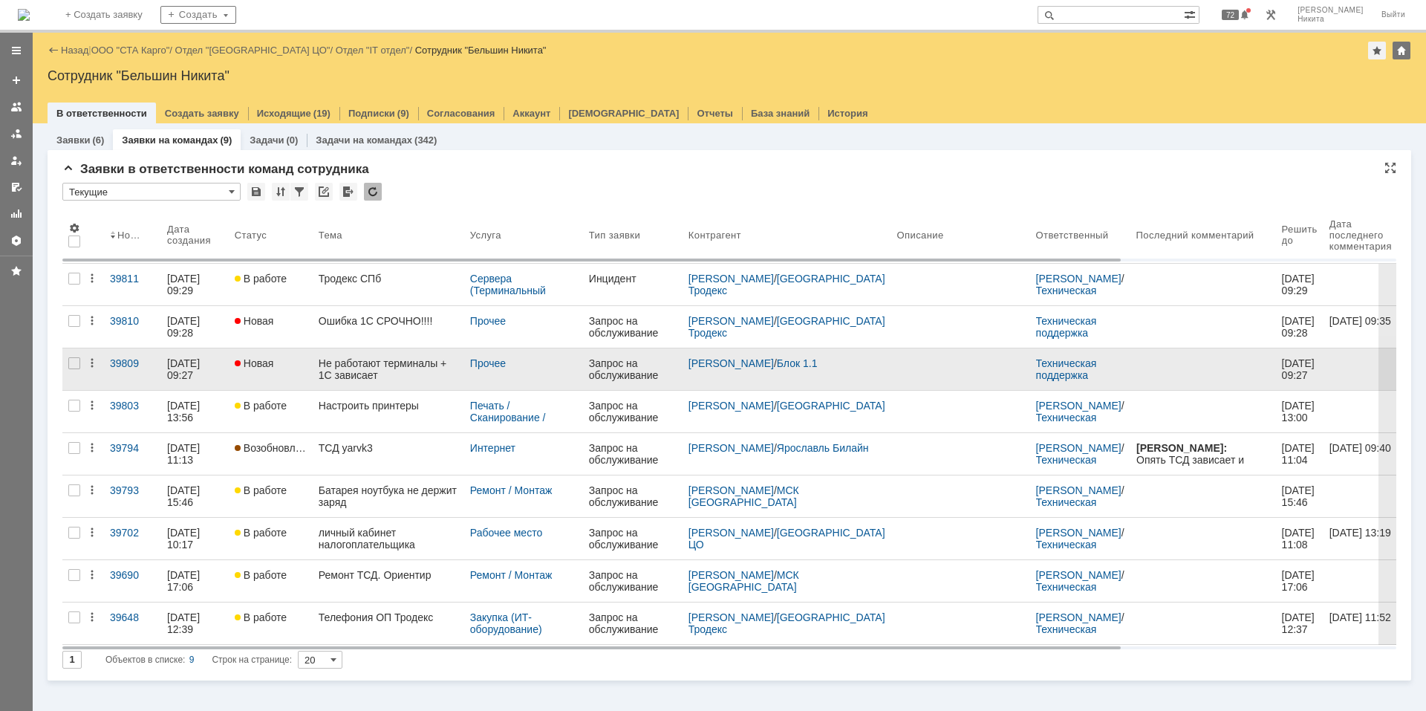
click at [362, 374] on div "Не работают терминалы + 1С зависает" at bounding box center [389, 369] width 140 height 24
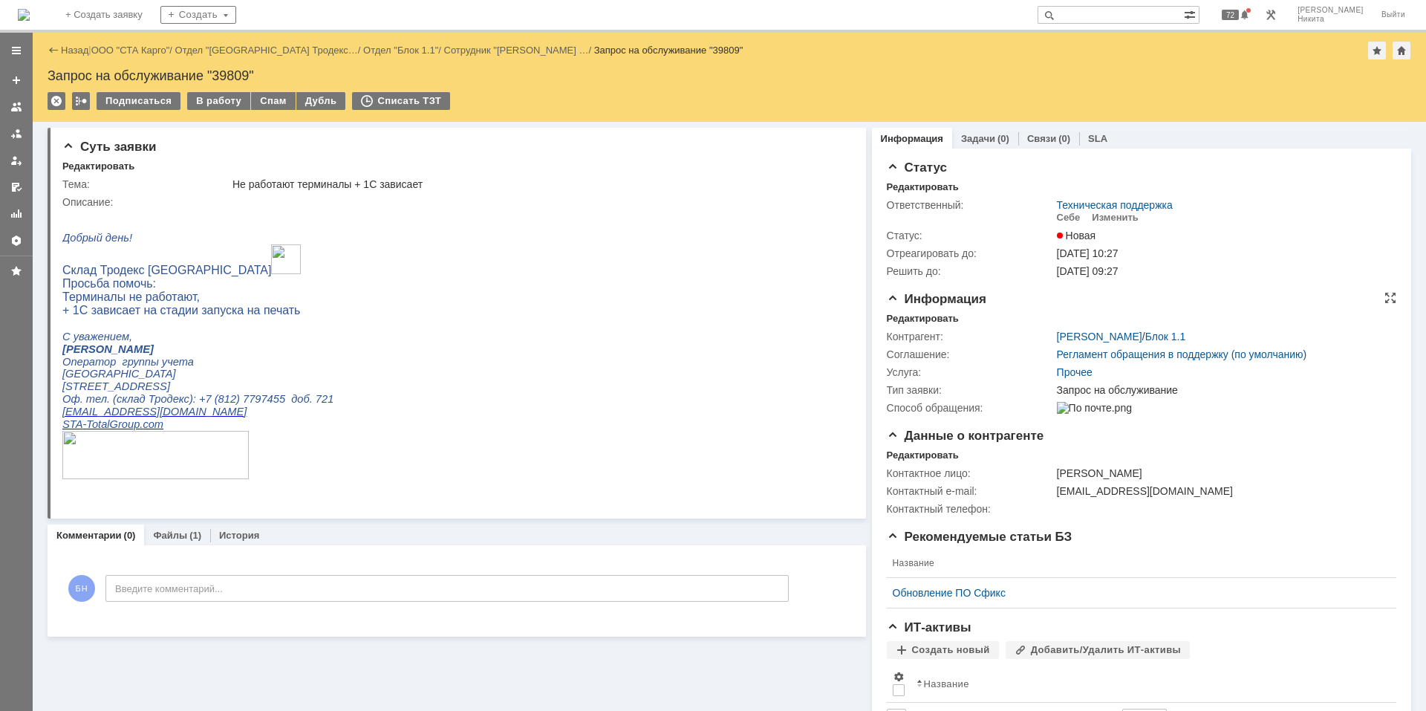
click at [921, 325] on div "Контрагент: [PERSON_NAME] / Блок 1.1 Соглашение: Регламент обращения в поддержк…" at bounding box center [1142, 371] width 510 height 92
click at [30, 9] on img at bounding box center [24, 15] width 12 height 12
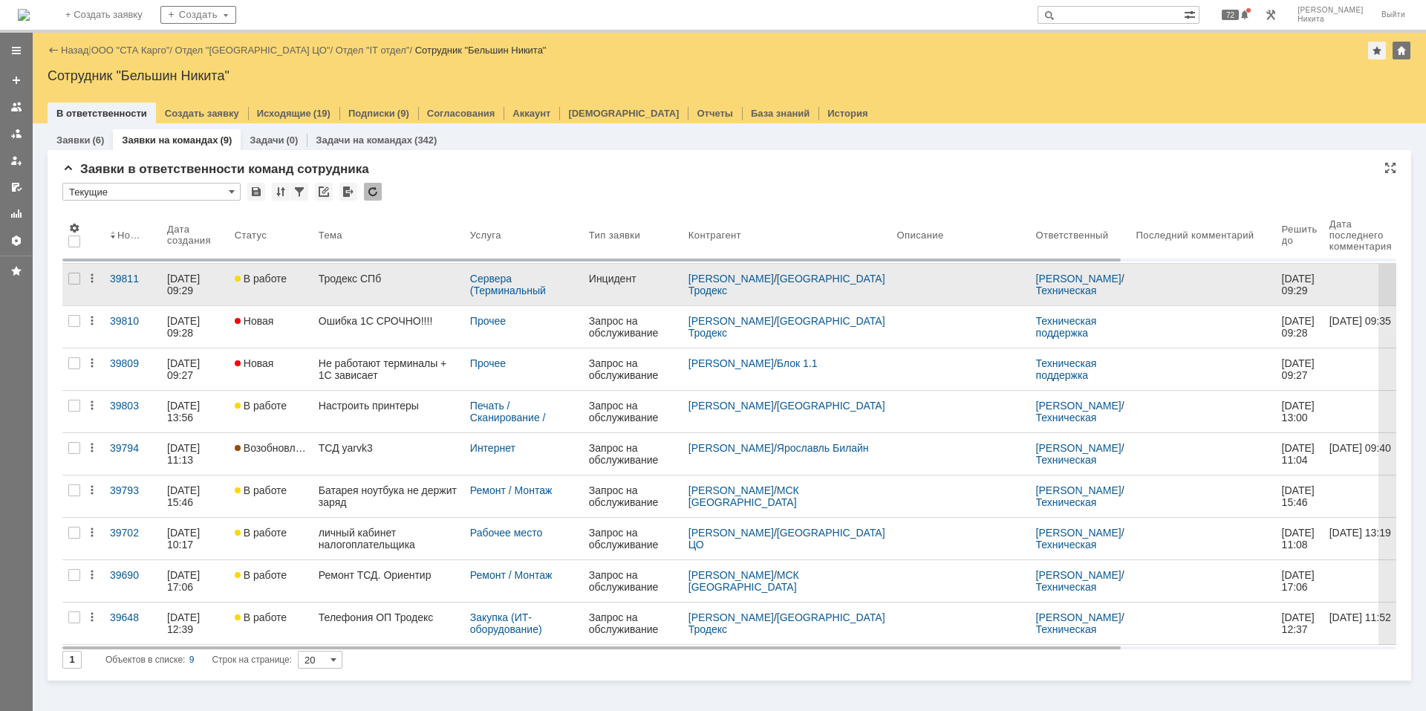
click at [289, 292] on link "В работе" at bounding box center [271, 285] width 84 height 42
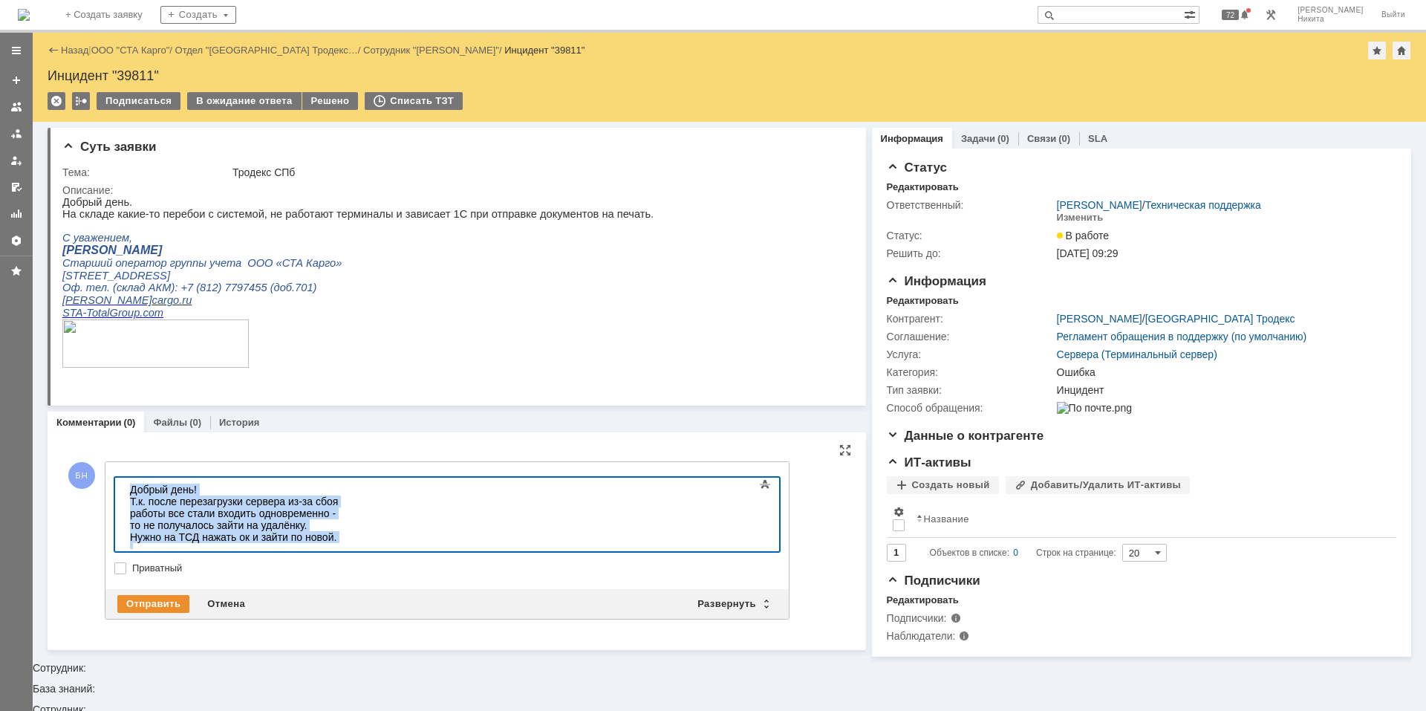
copy div "Добрый день! Т.к. после перезагрузки сервера из-за сбоя работы все стали входит…"
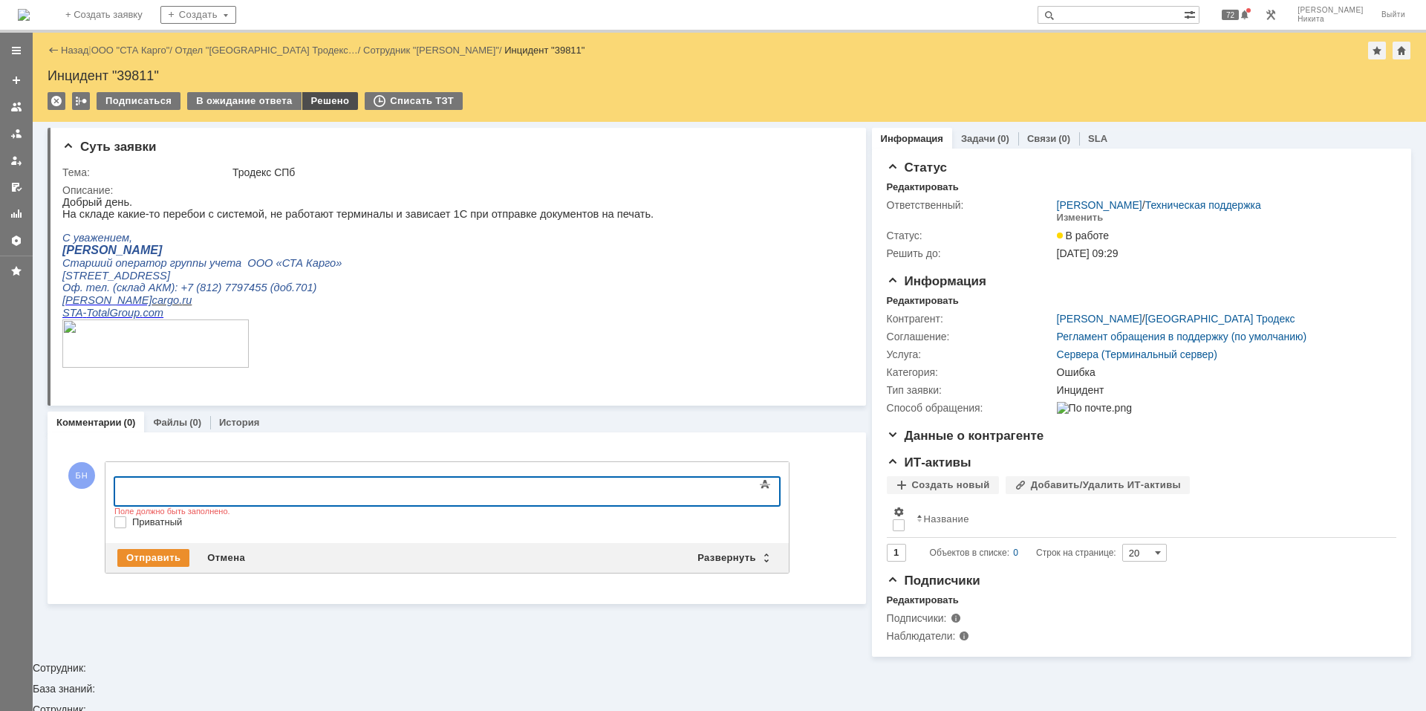
click at [324, 92] on div "Решено" at bounding box center [330, 101] width 56 height 18
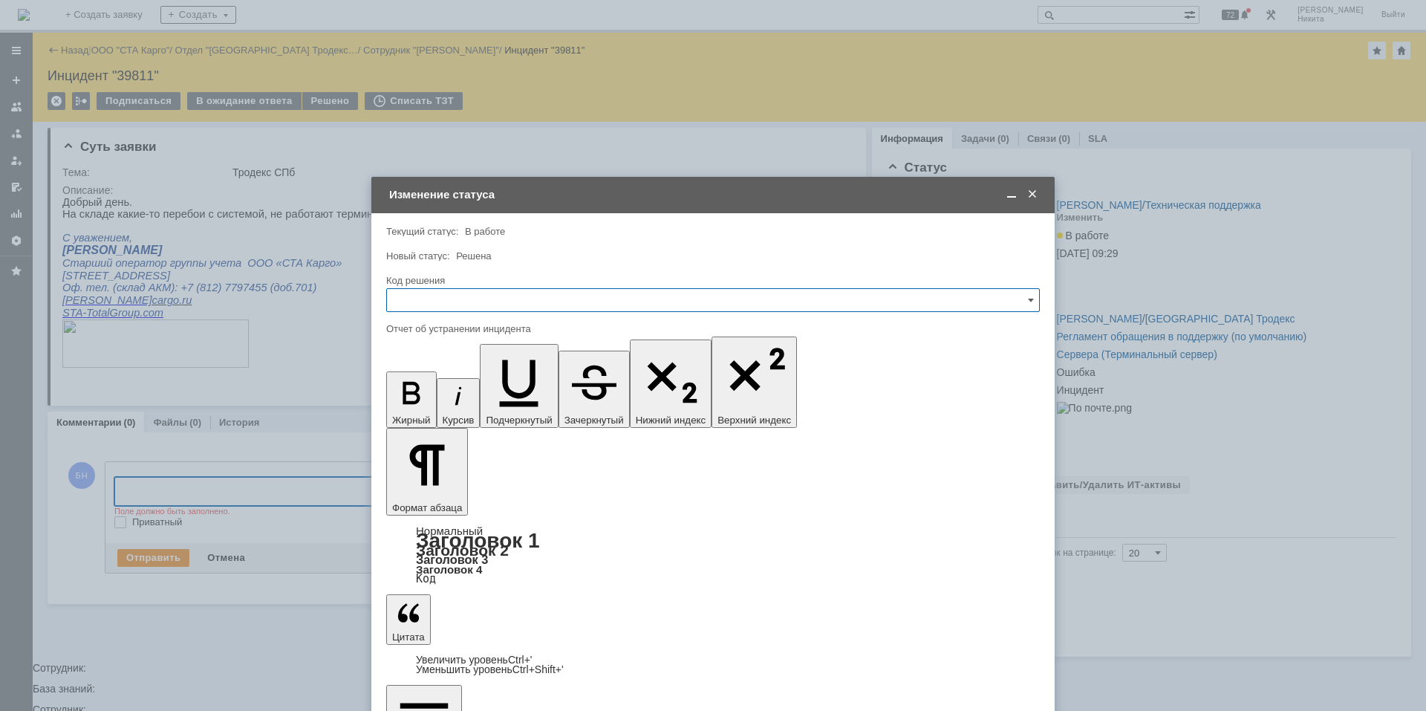
click at [578, 300] on input "text" at bounding box center [713, 300] width 654 height 24
click at [460, 478] on div "Решено" at bounding box center [713, 499] width 652 height 24
type input "Решено"
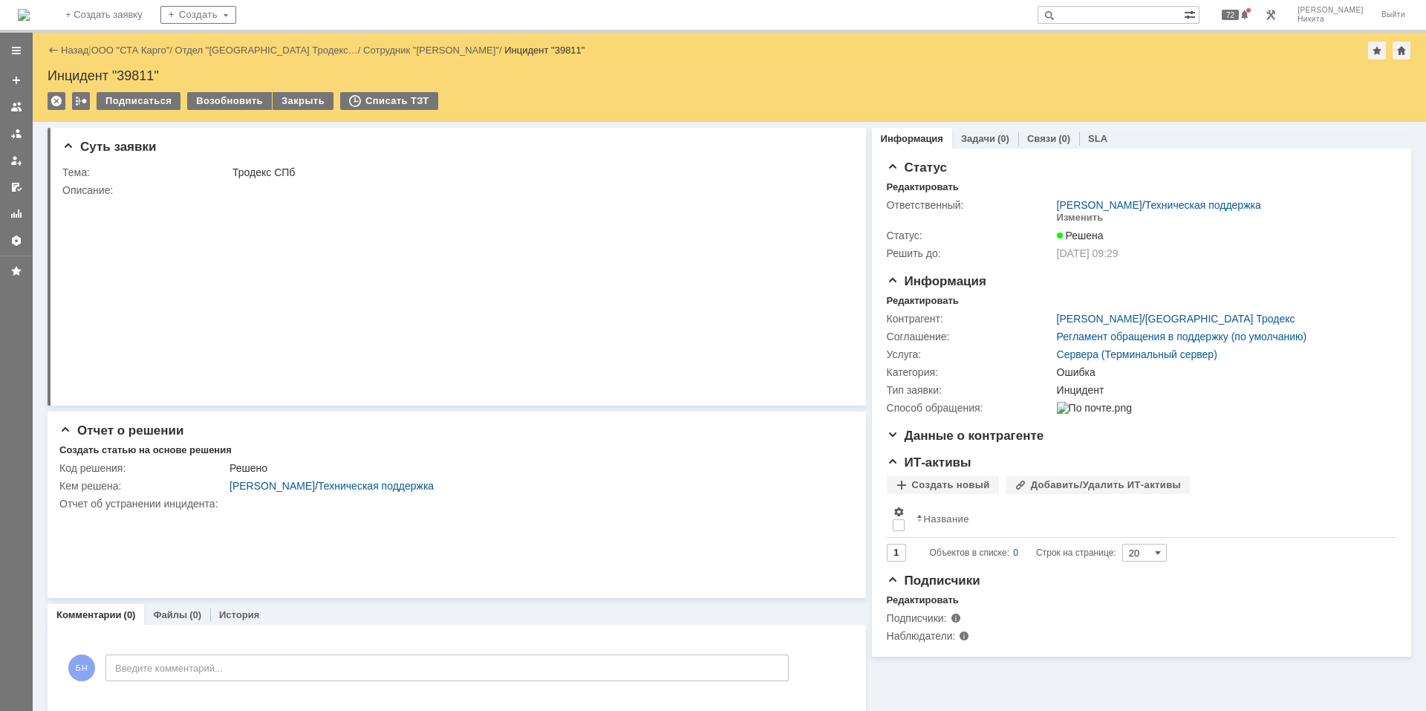
click at [30, 9] on img at bounding box center [24, 15] width 12 height 12
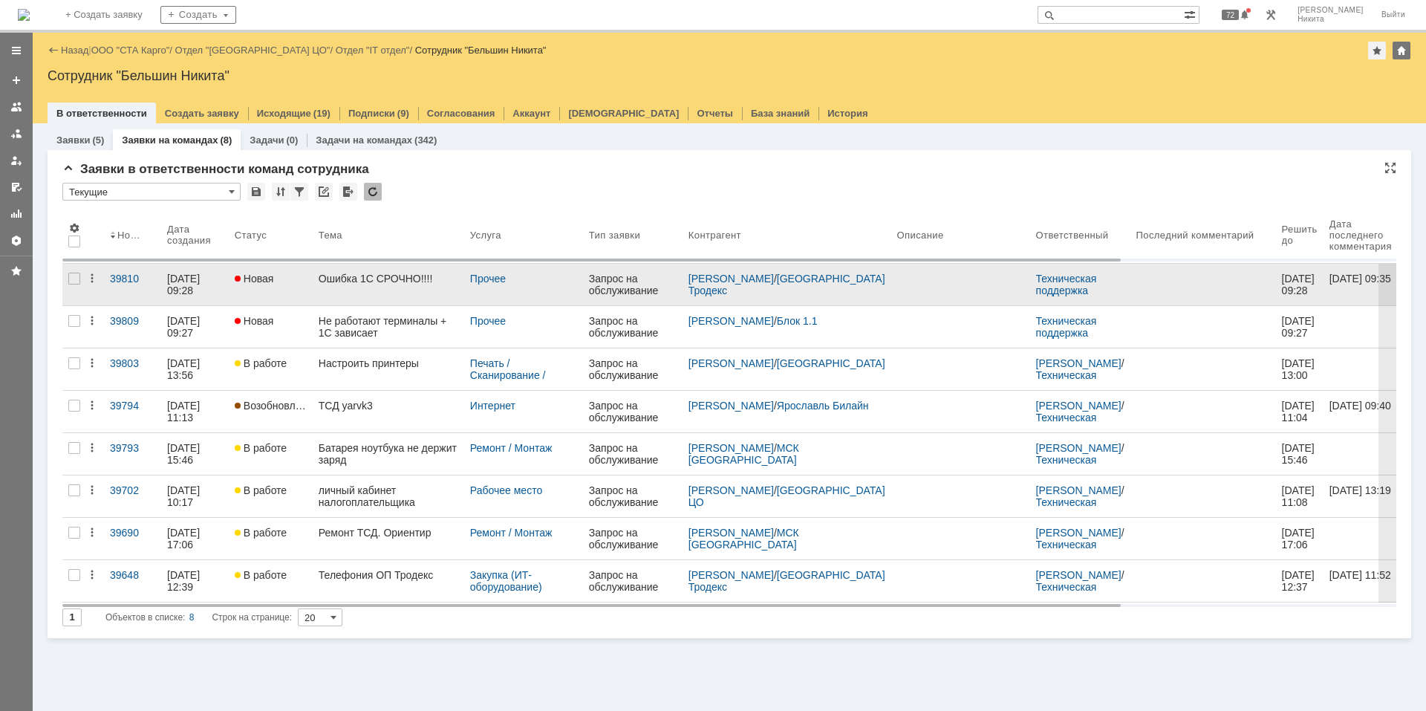
click at [371, 273] on div "Ошибка 1С СРОЧНО!!!!" at bounding box center [389, 279] width 140 height 12
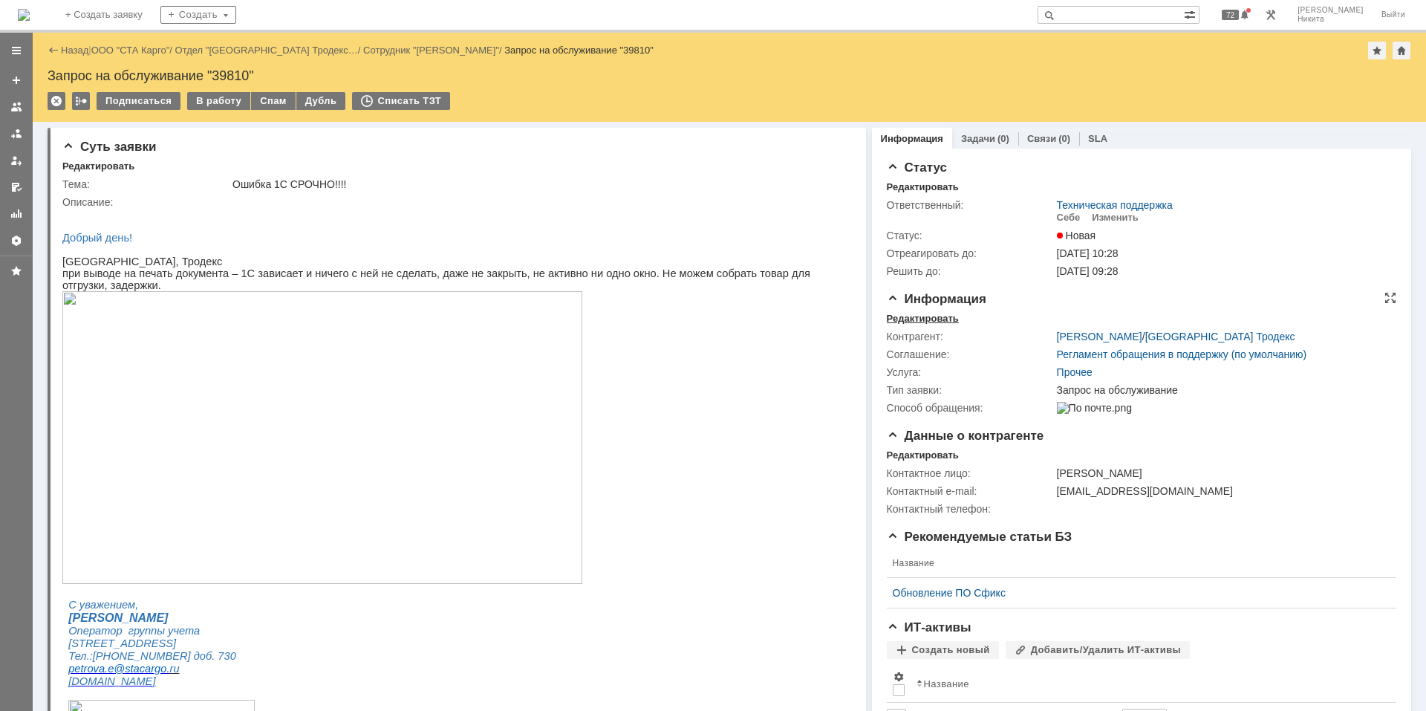
click at [925, 317] on div "Редактировать" at bounding box center [923, 319] width 72 height 12
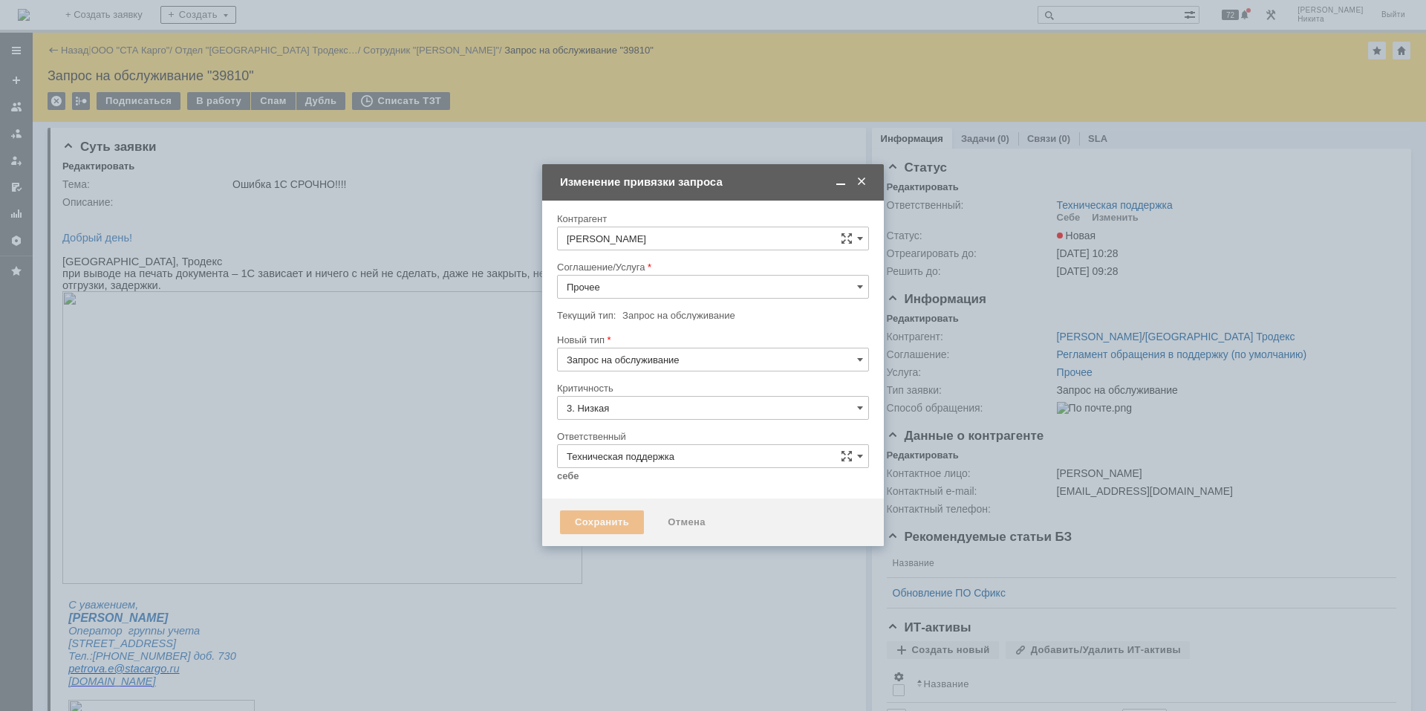
type input "[не указано]"
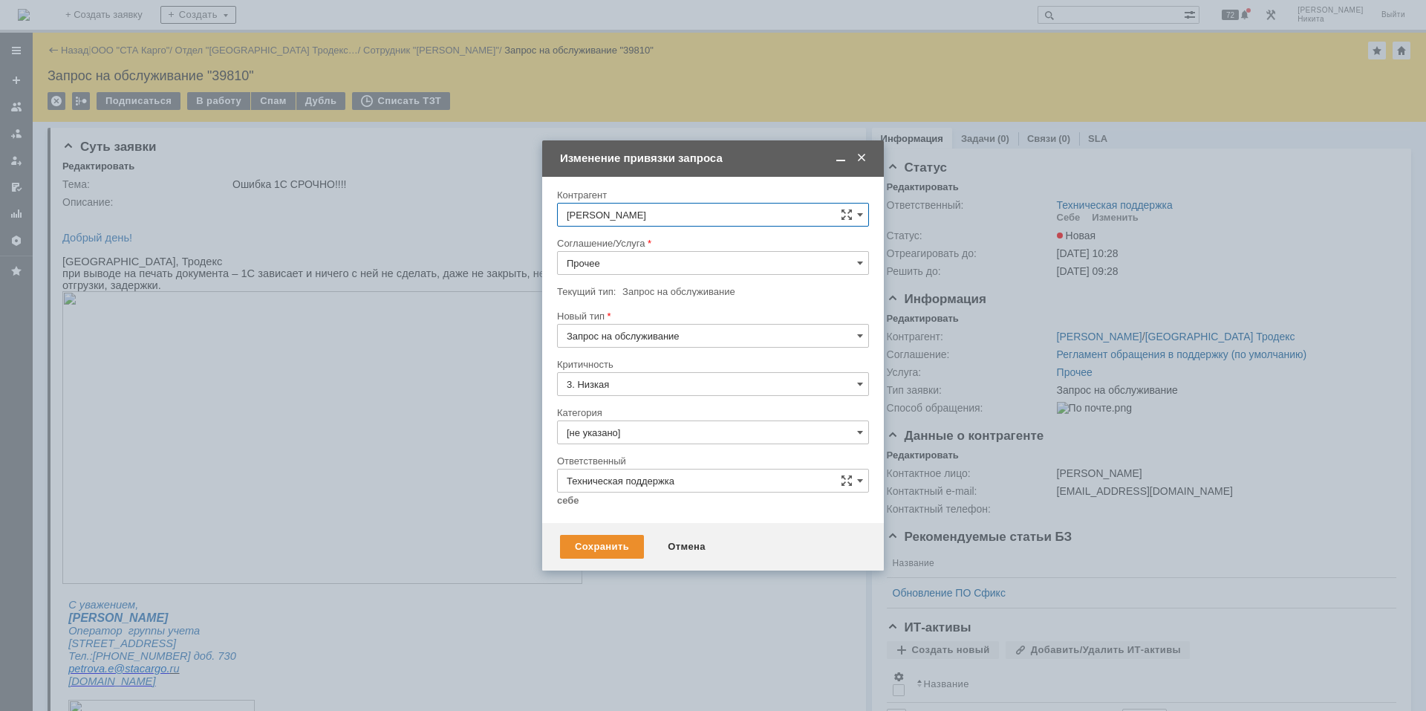
click at [633, 264] on input "Прочее" at bounding box center [713, 263] width 312 height 24
click at [663, 396] on div "Сервера (Терминальный сервер)" at bounding box center [713, 403] width 310 height 24
type input "Сервера (Терминальный сервер)"
click at [660, 340] on input "Запрос на обслуживание" at bounding box center [713, 336] width 312 height 24
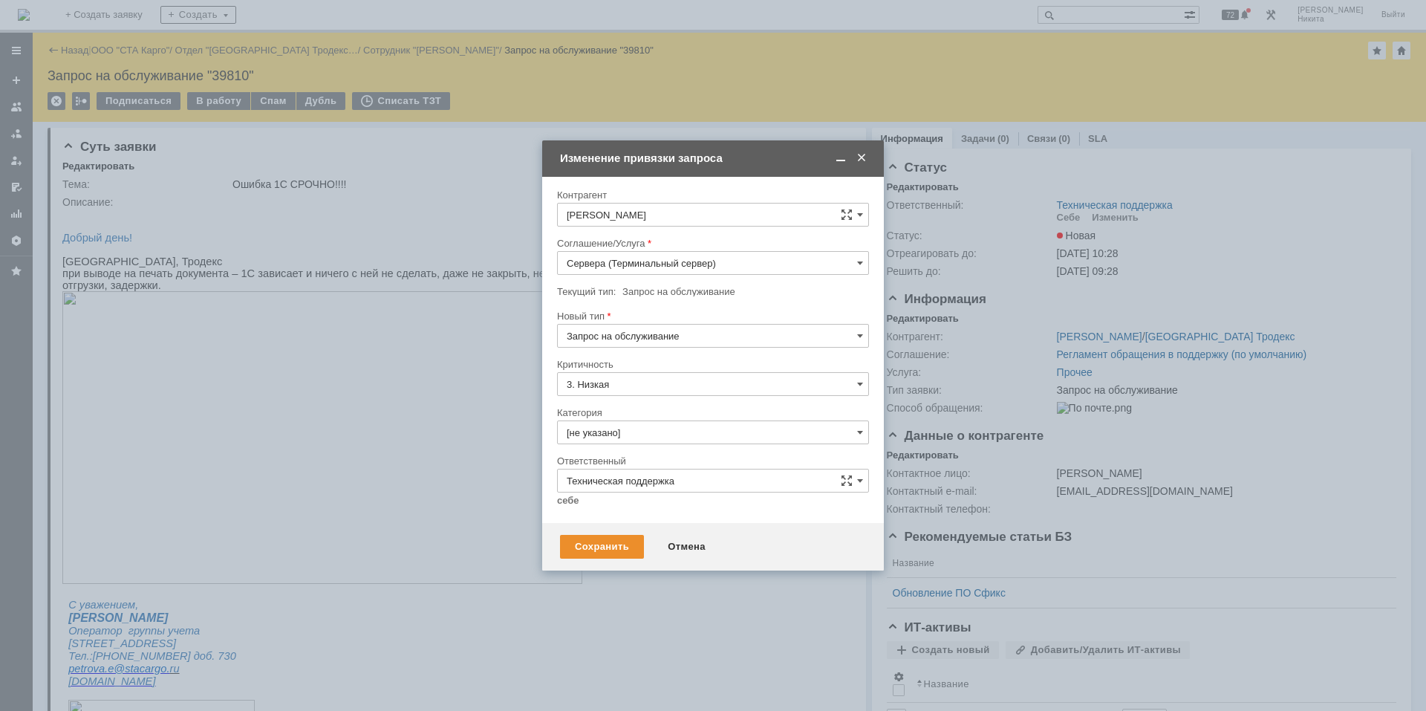
click at [643, 423] on div "Инцидент" at bounding box center [713, 412] width 310 height 24
type input "Инцидент"
click at [642, 430] on input "[не указано]" at bounding box center [713, 432] width 312 height 24
click at [636, 478] on span "Ошибка" at bounding box center [713, 558] width 293 height 12
type input "Ошибка"
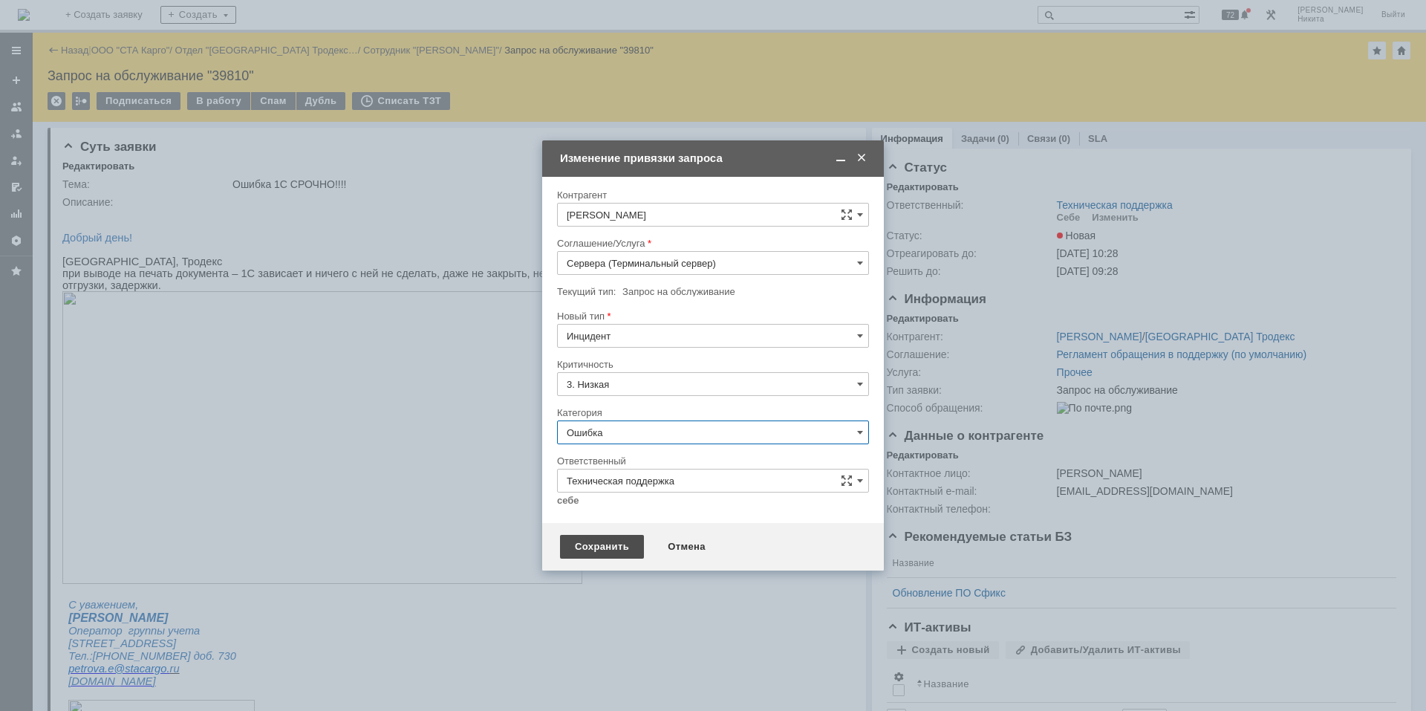
click at [618, 478] on div "Сохранить" at bounding box center [602, 547] width 84 height 24
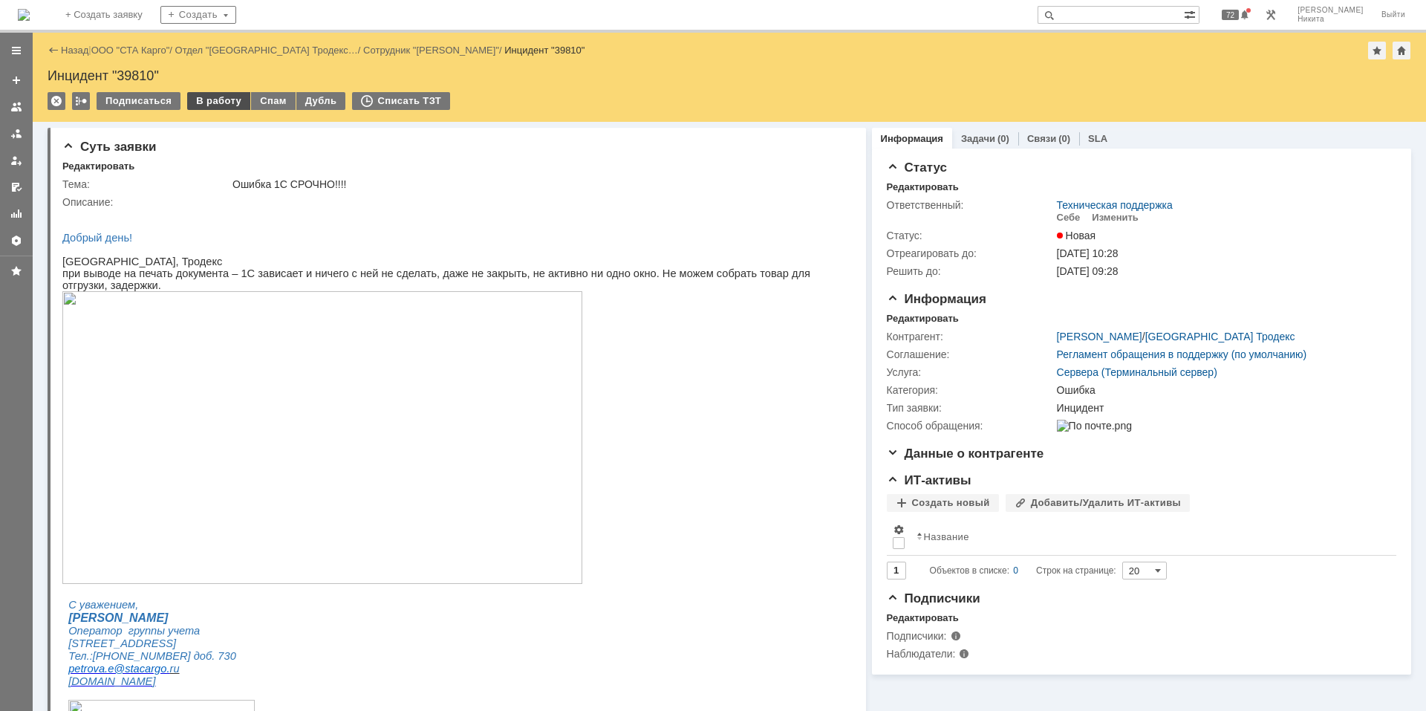
click at [204, 107] on div "В работу" at bounding box center [218, 101] width 63 height 18
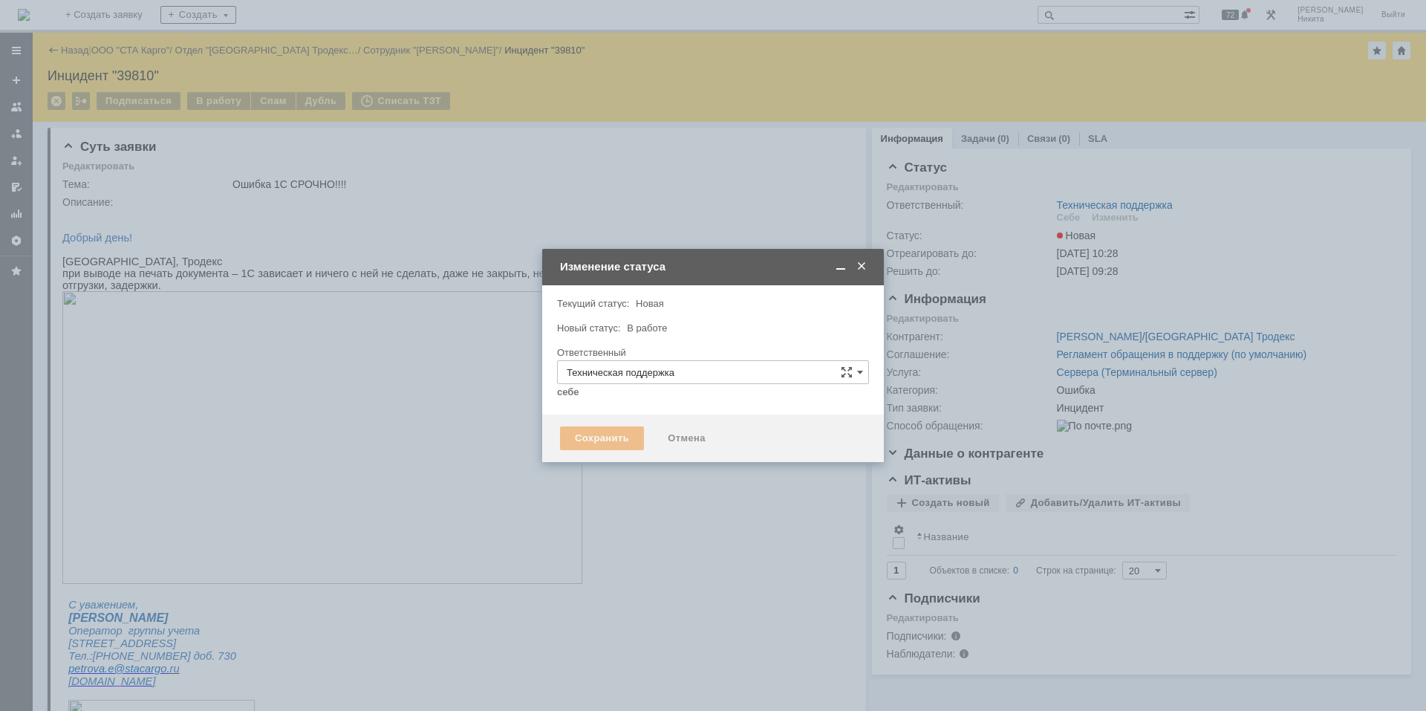
type input "Ошибка"
type input "[PERSON_NAME]"
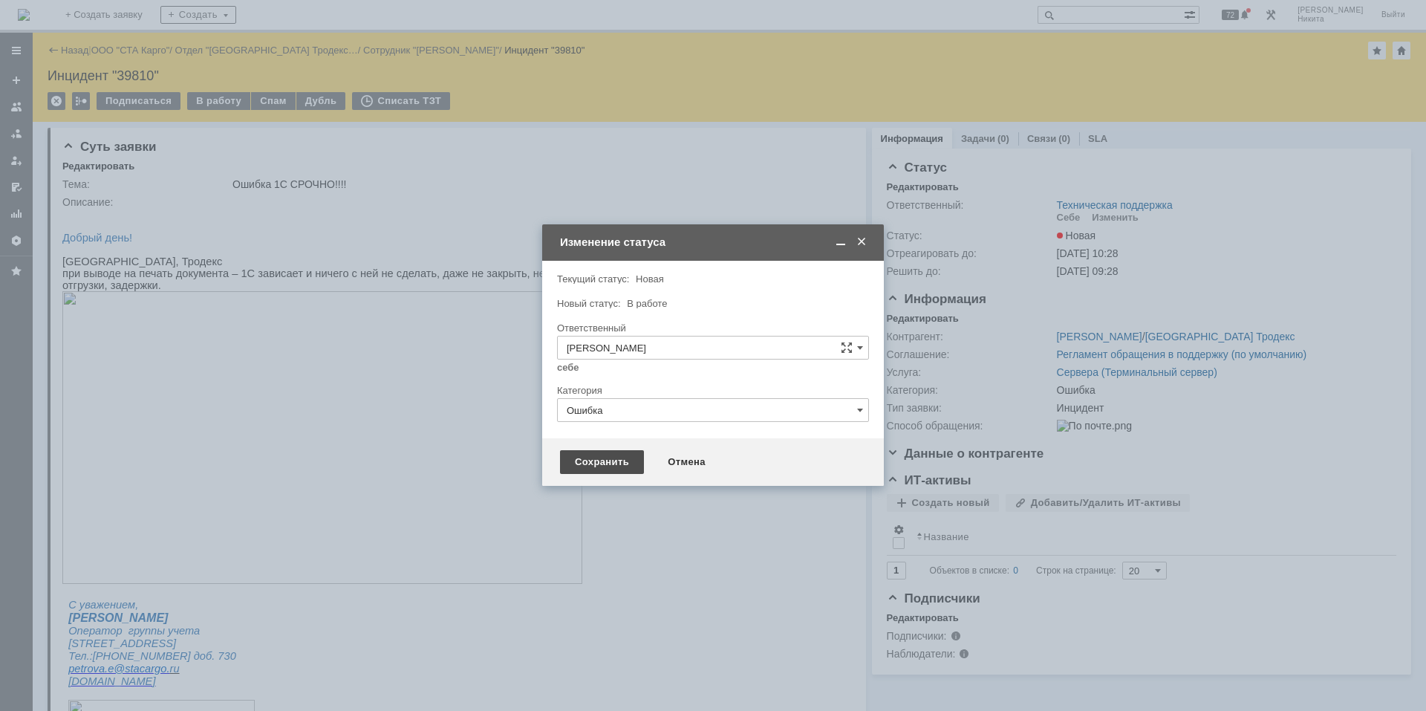
click at [577, 468] on div "Сохранить" at bounding box center [602, 462] width 84 height 24
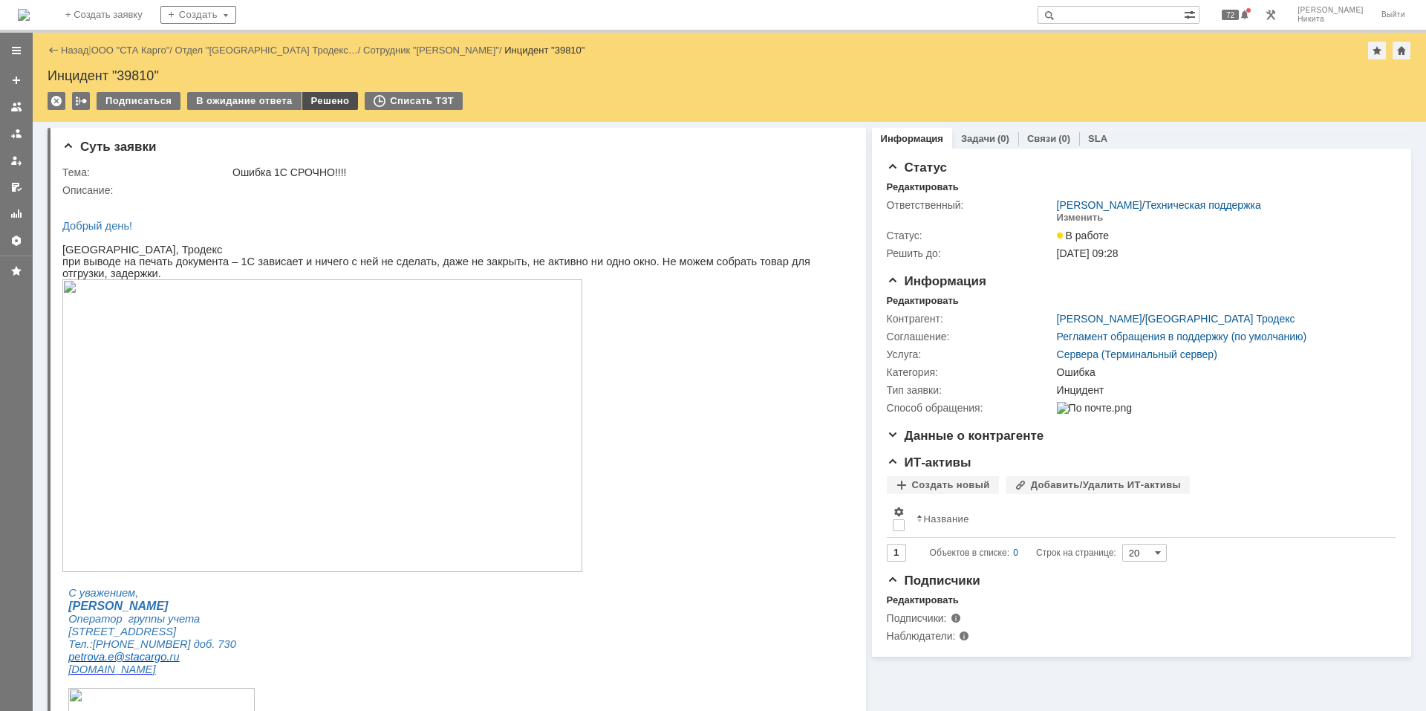
click at [313, 102] on div "Решено" at bounding box center [330, 101] width 56 height 18
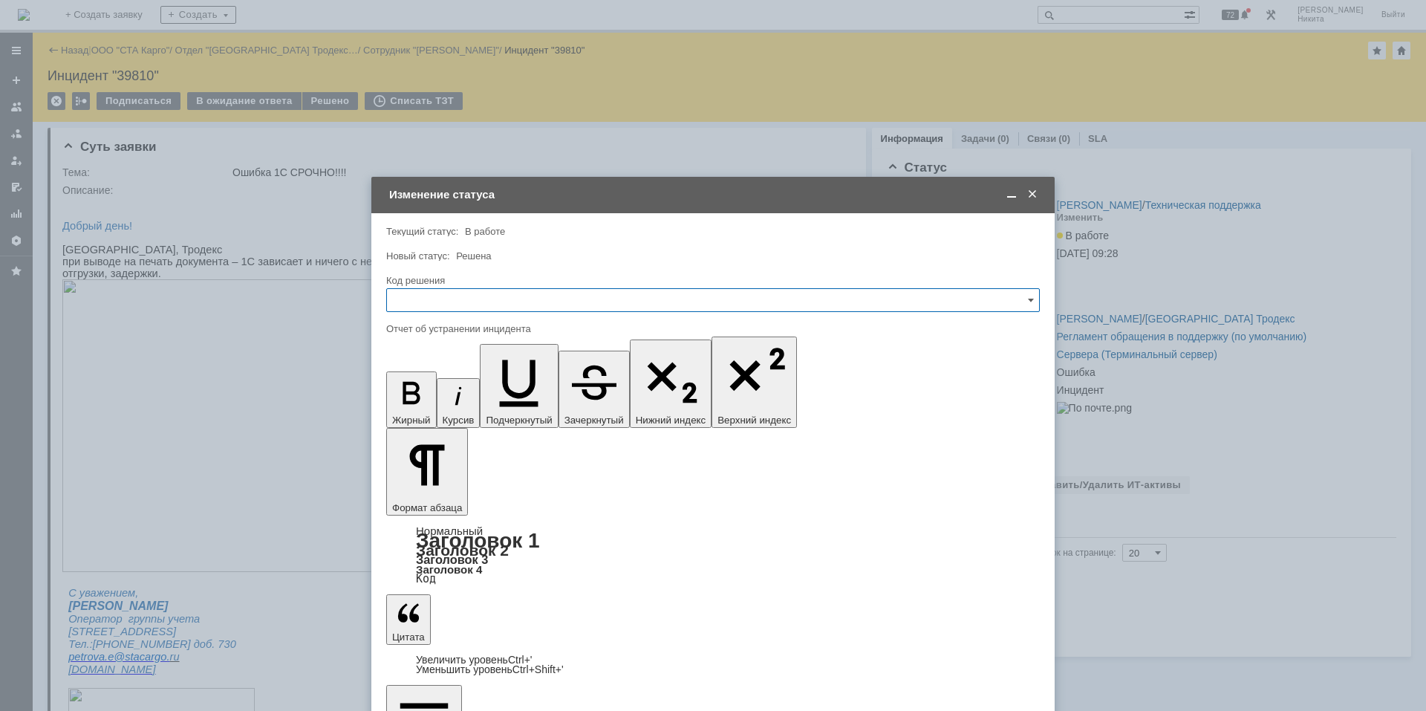
click at [489, 313] on div at bounding box center [713, 317] width 654 height 10
click at [489, 304] on input "text" at bounding box center [713, 300] width 654 height 24
click at [433, 478] on div "Решено" at bounding box center [713, 499] width 652 height 24
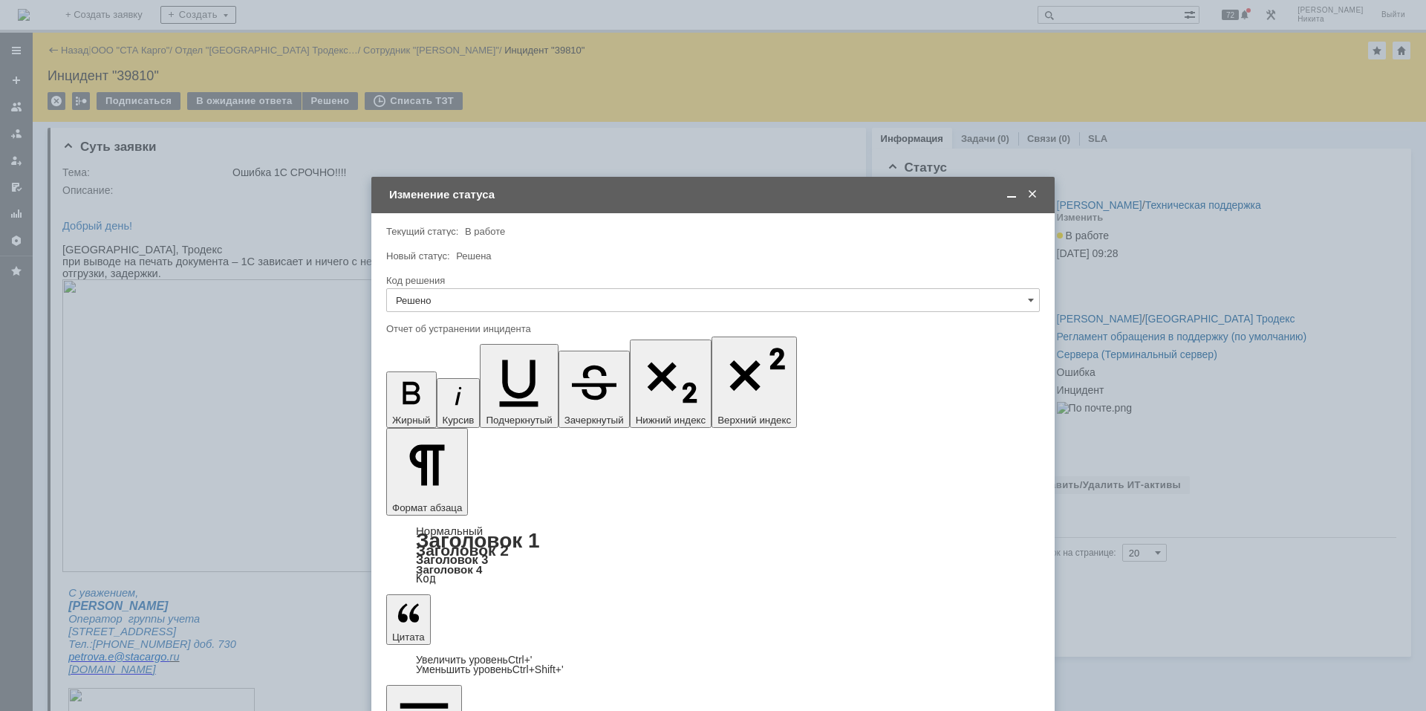
type input "Решено"
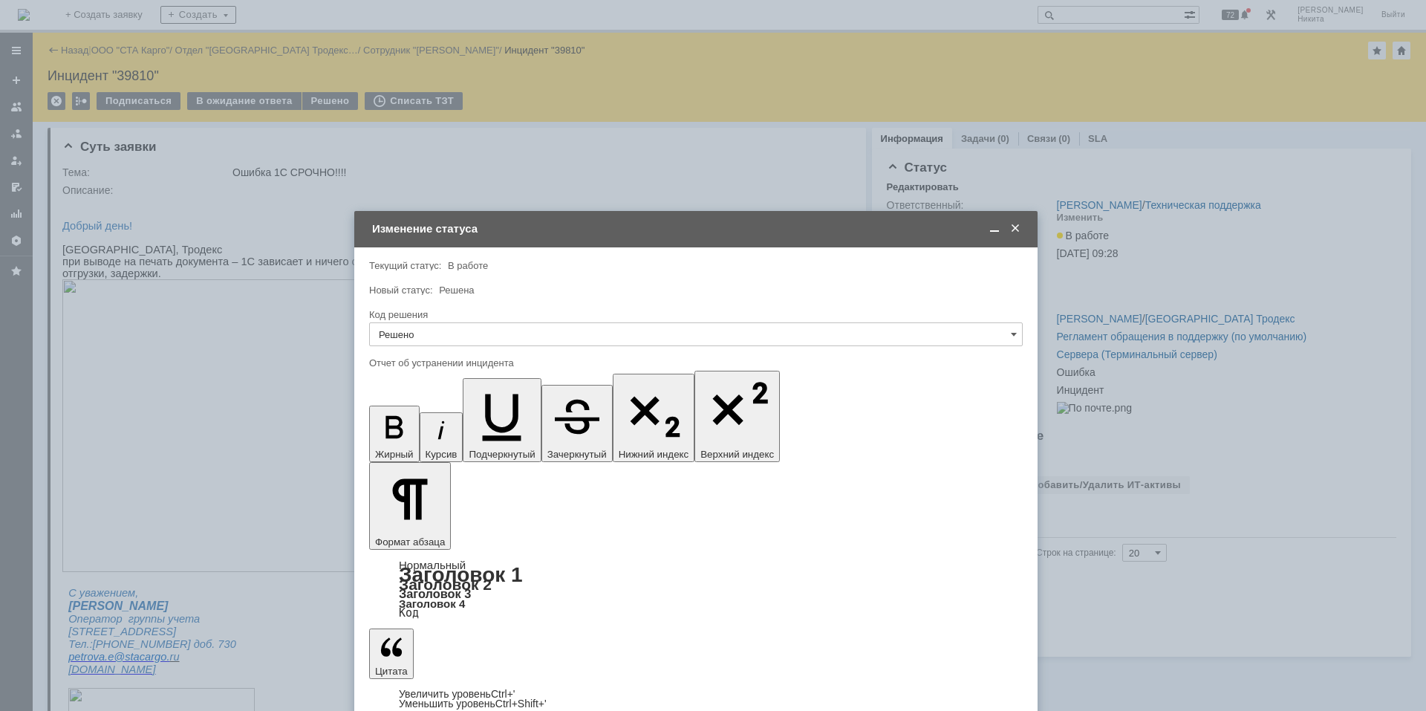
drag, startPoint x: 495, startPoint y: 198, endPoint x: 478, endPoint y: 232, distance: 38.2
click at [478, 232] on div "Изменение статуса" at bounding box center [697, 228] width 651 height 13
drag, startPoint x: 569, startPoint y: 4373, endPoint x: 385, endPoint y: 4355, distance: 185.1
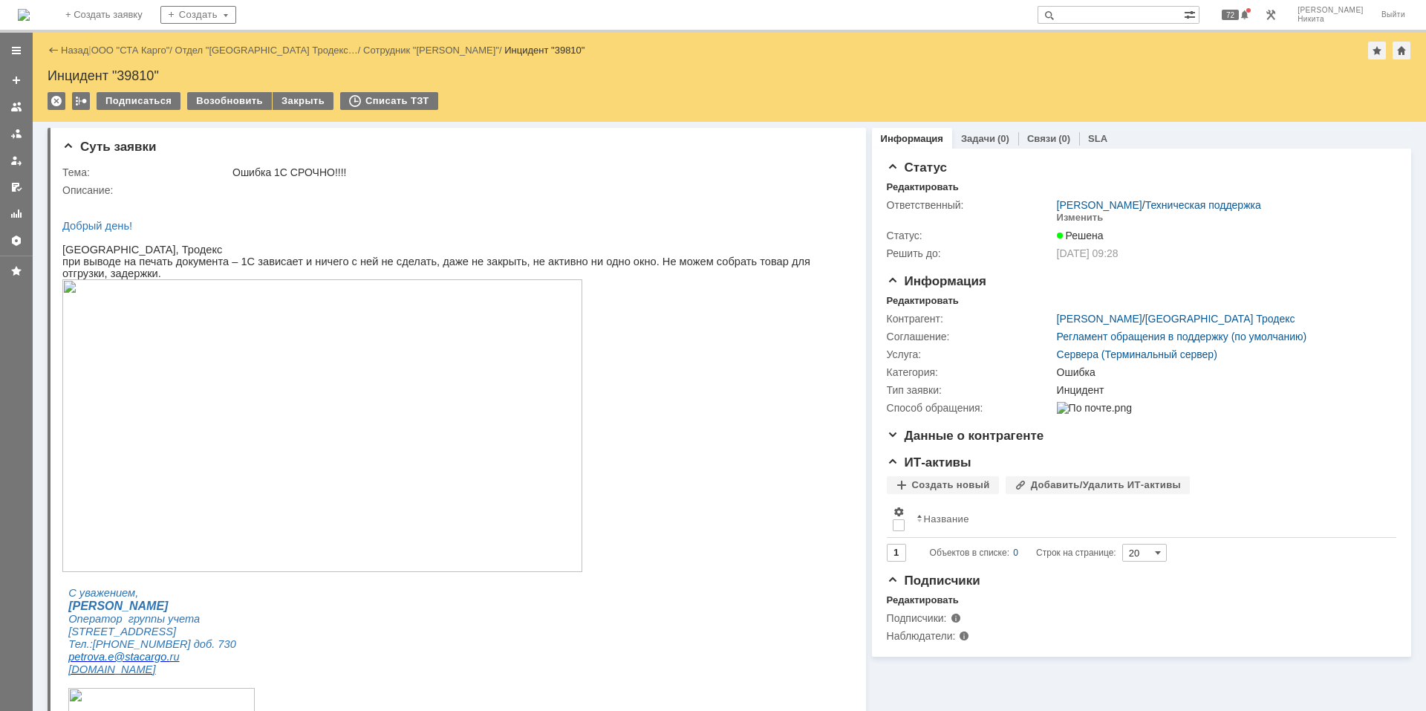
click at [30, 12] on img at bounding box center [24, 15] width 12 height 12
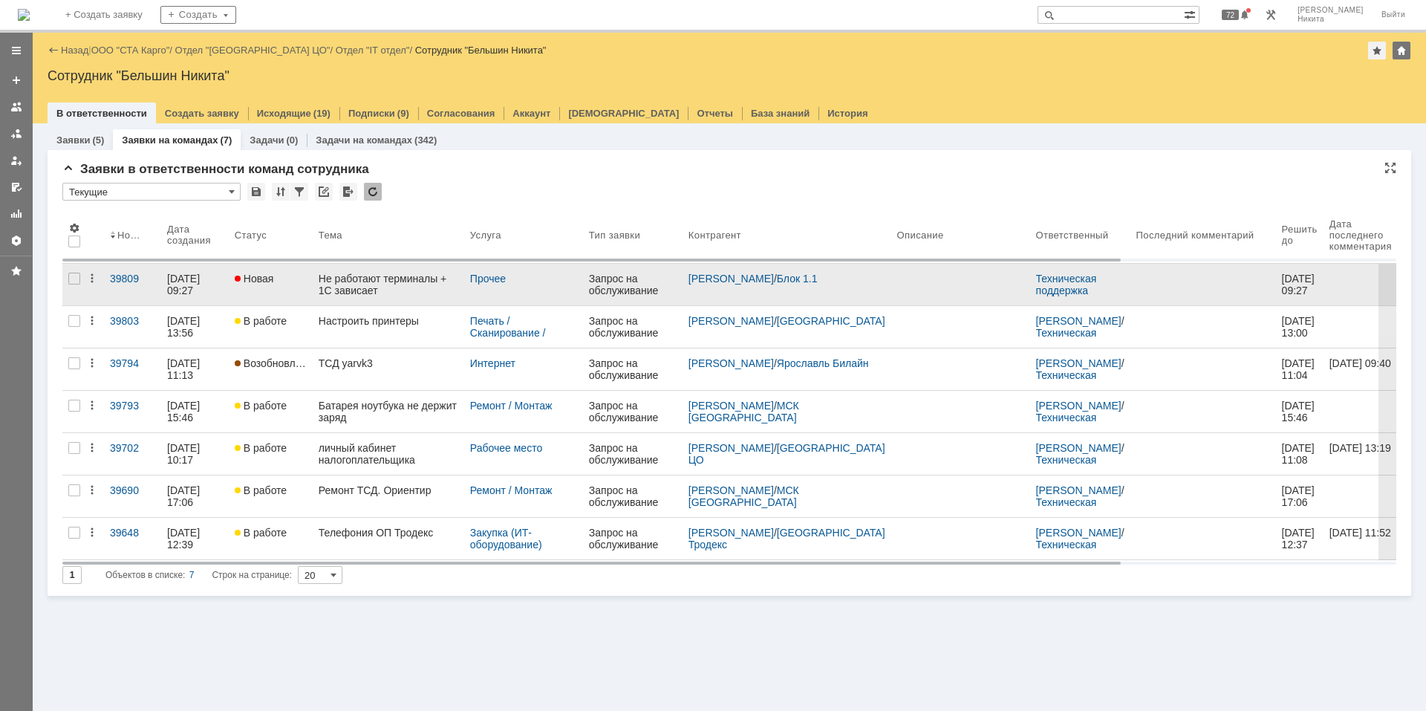
click at [371, 290] on div "Не работают терминалы + 1С зависает" at bounding box center [389, 285] width 140 height 24
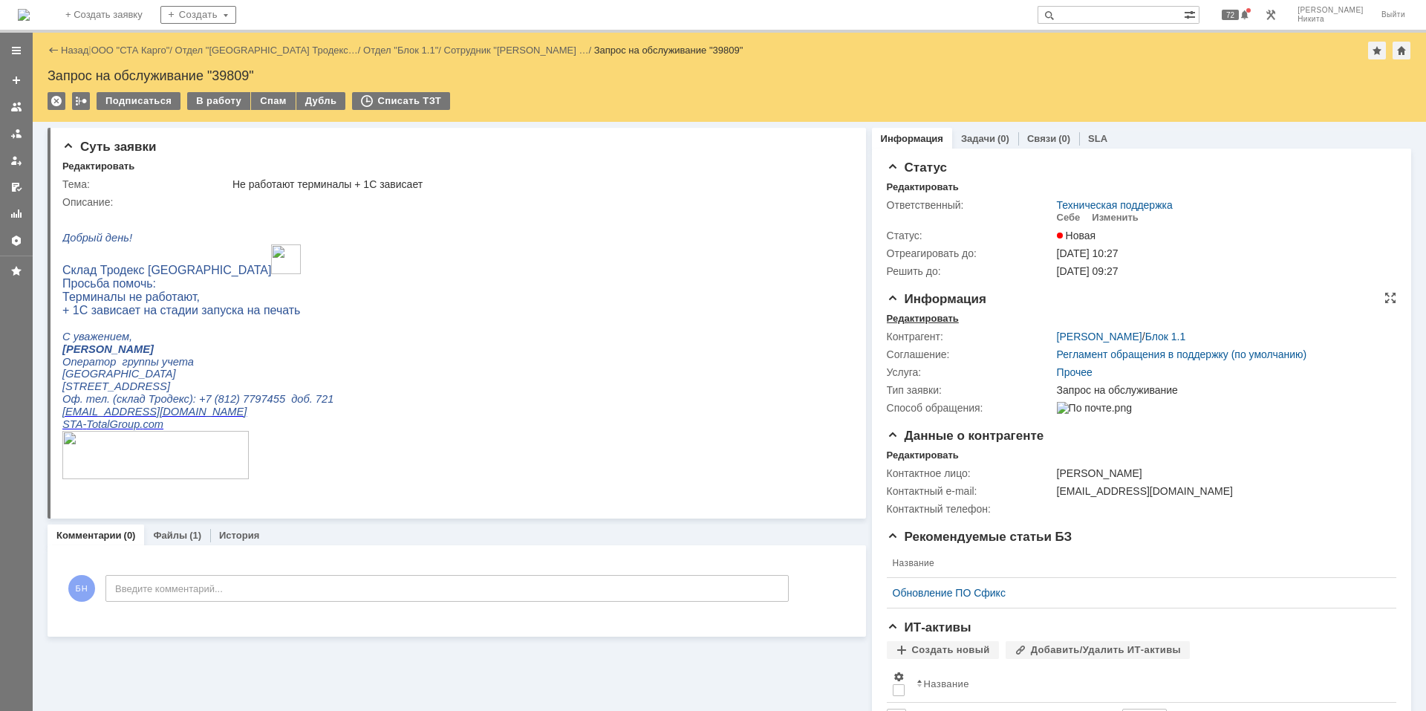
click at [890, 313] on div "Редактировать" at bounding box center [923, 319] width 72 height 12
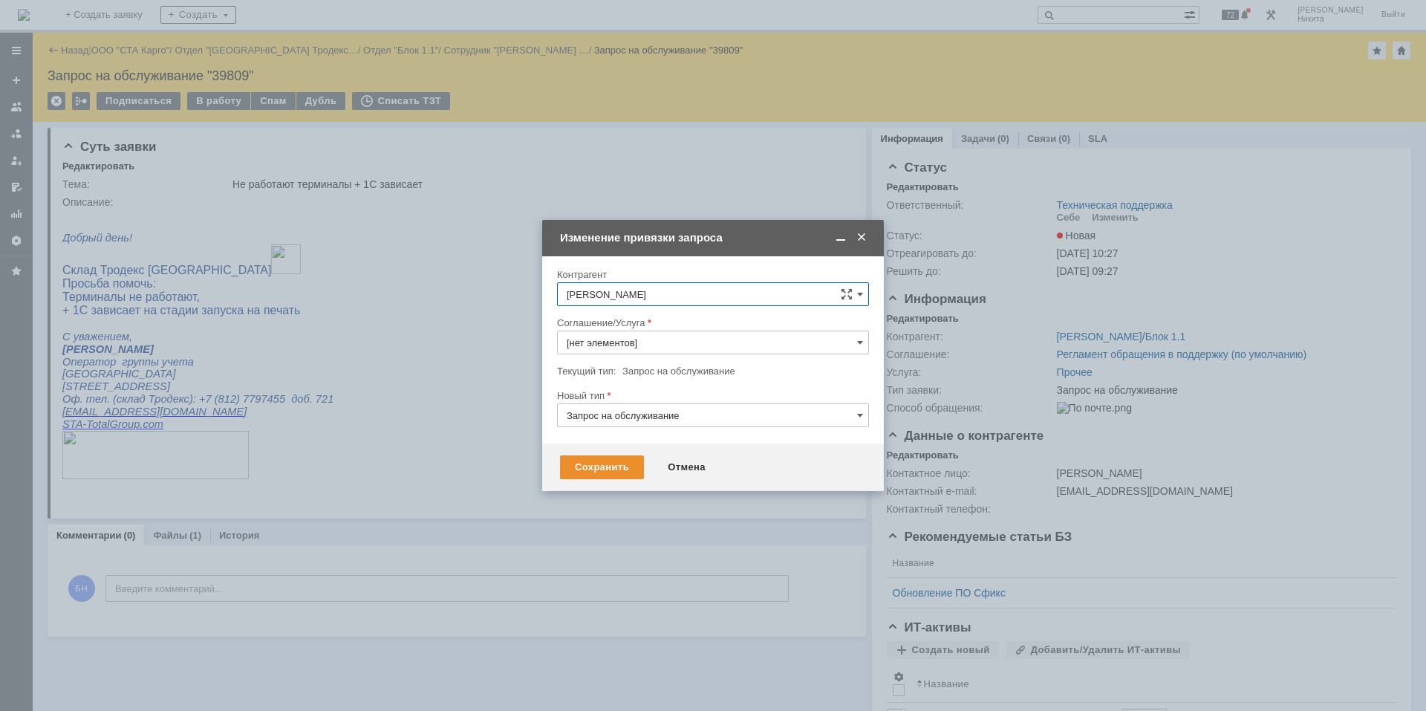
type input "Прочее"
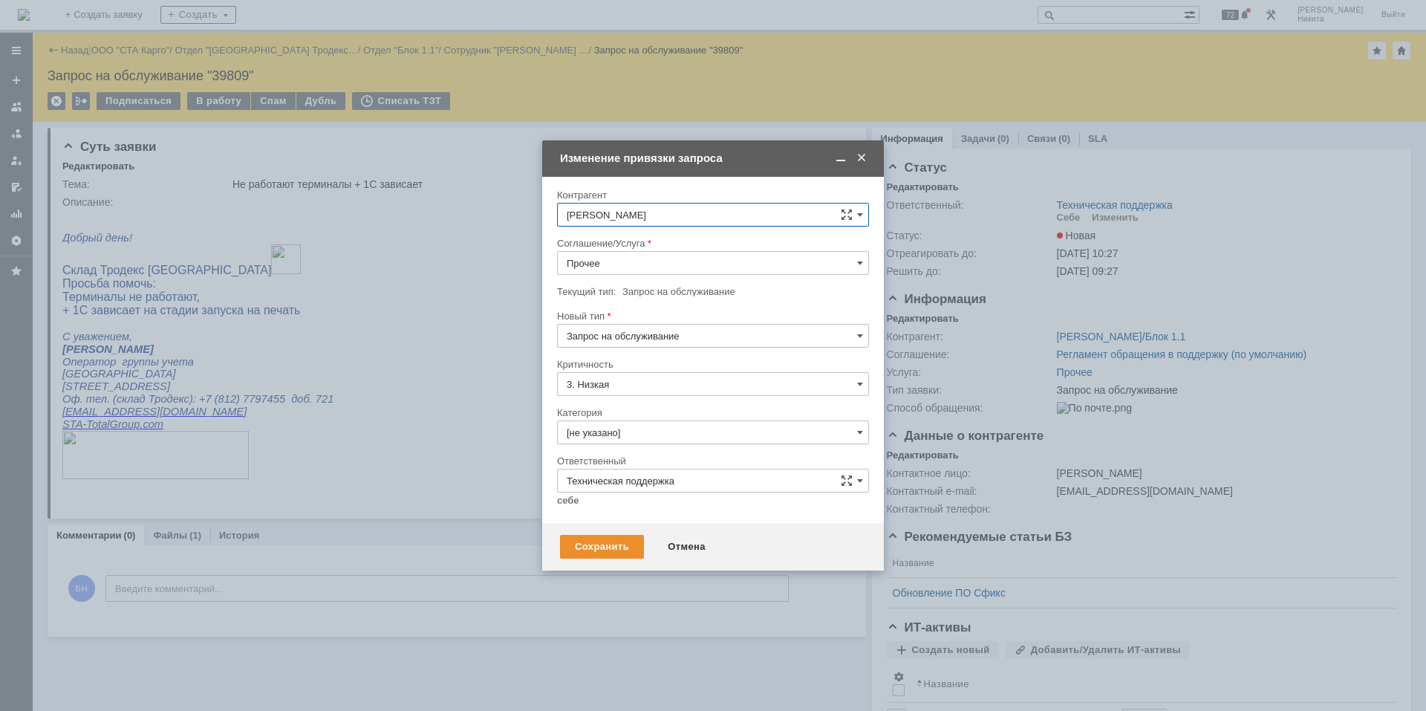
click at [616, 269] on input "Прочее" at bounding box center [713, 263] width 312 height 24
click at [658, 407] on div "Сервера (Файл-сервер)" at bounding box center [713, 418] width 310 height 24
click at [721, 265] on input "Сервера (Файл-сервер)" at bounding box center [713, 263] width 312 height 24
click at [663, 301] on span "Сервера (Терминальный сервер)" at bounding box center [713, 296] width 293 height 12
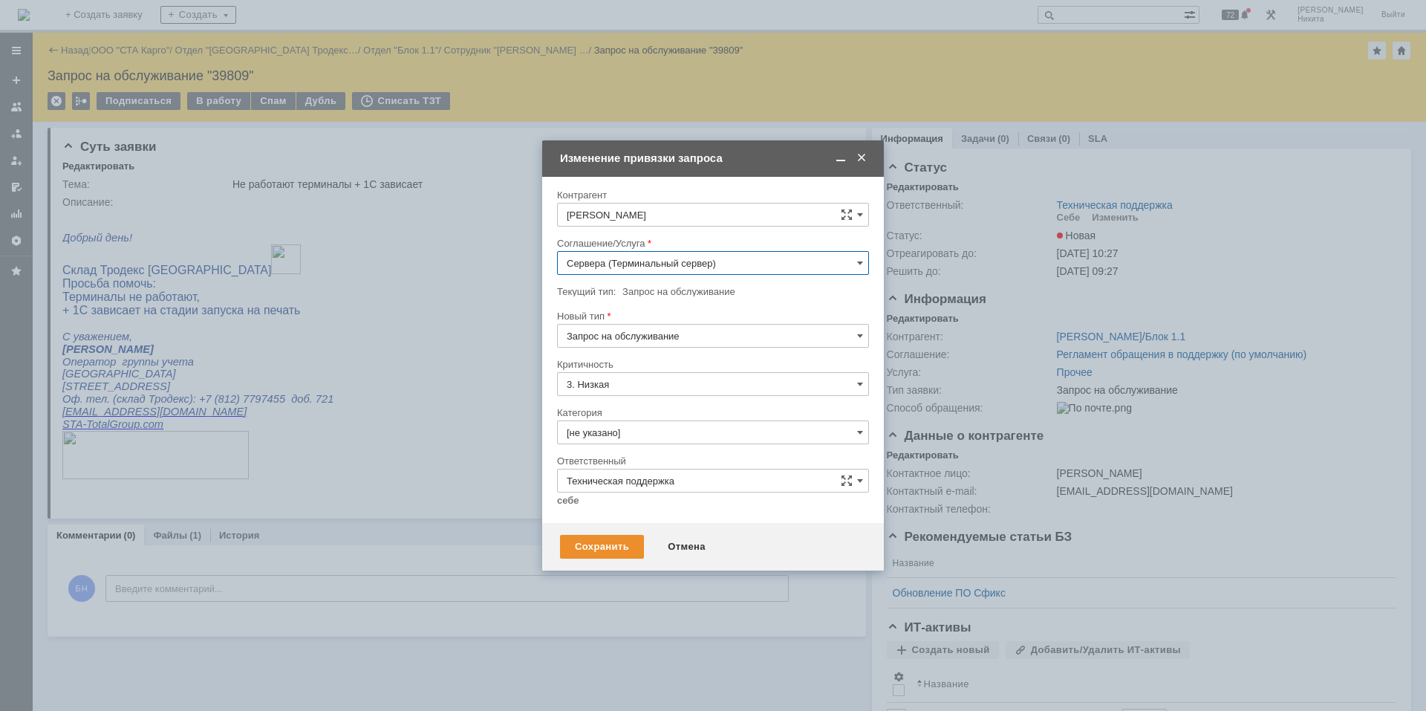
type input "Сервера (Терминальный сервер)"
click at [668, 426] on input "[не указано]" at bounding box center [713, 432] width 312 height 24
click at [665, 478] on span "Ошибка" at bounding box center [713, 558] width 293 height 12
type input "Ошибка"
click at [654, 337] on input "Запрос на обслуживание" at bounding box center [713, 336] width 312 height 24
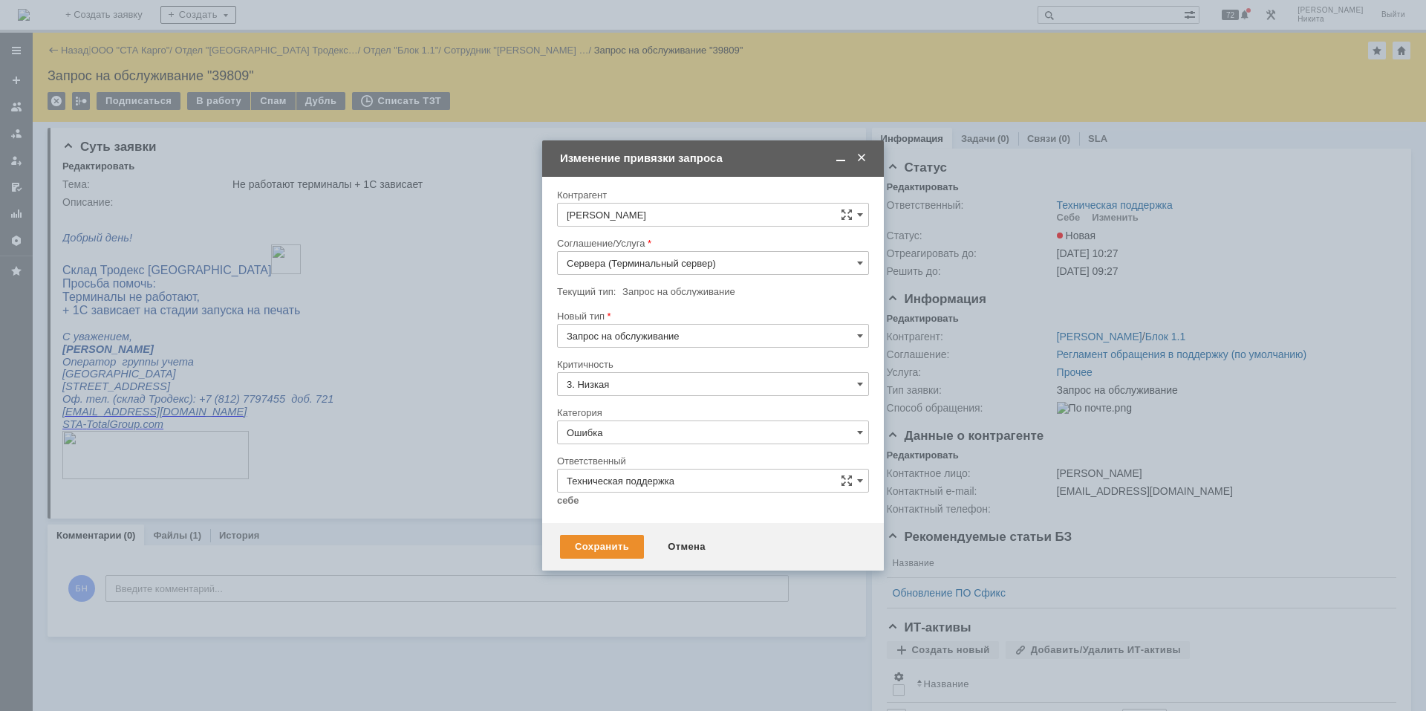
click at [630, 411] on span "Инцидент" at bounding box center [713, 412] width 293 height 12
type input "Инцидент"
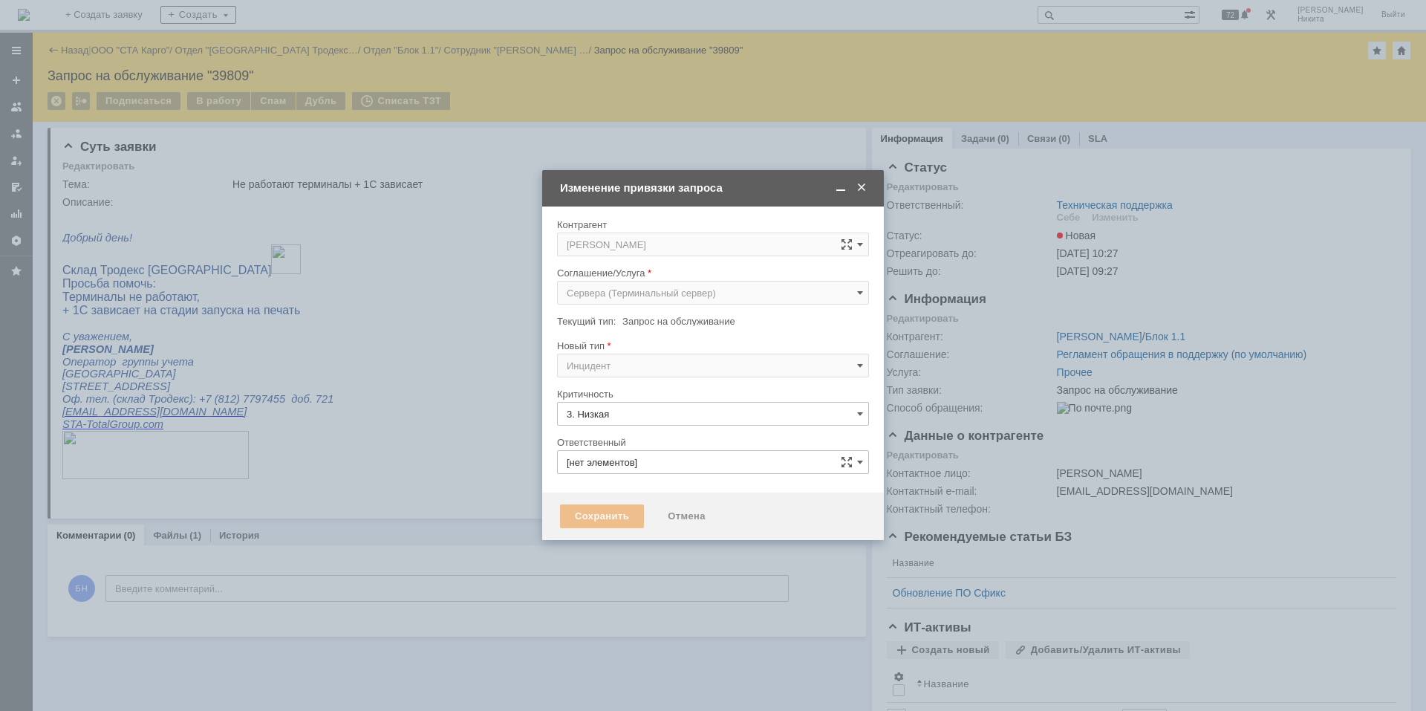
type input "Техническая поддержка"
type input "Ошибка"
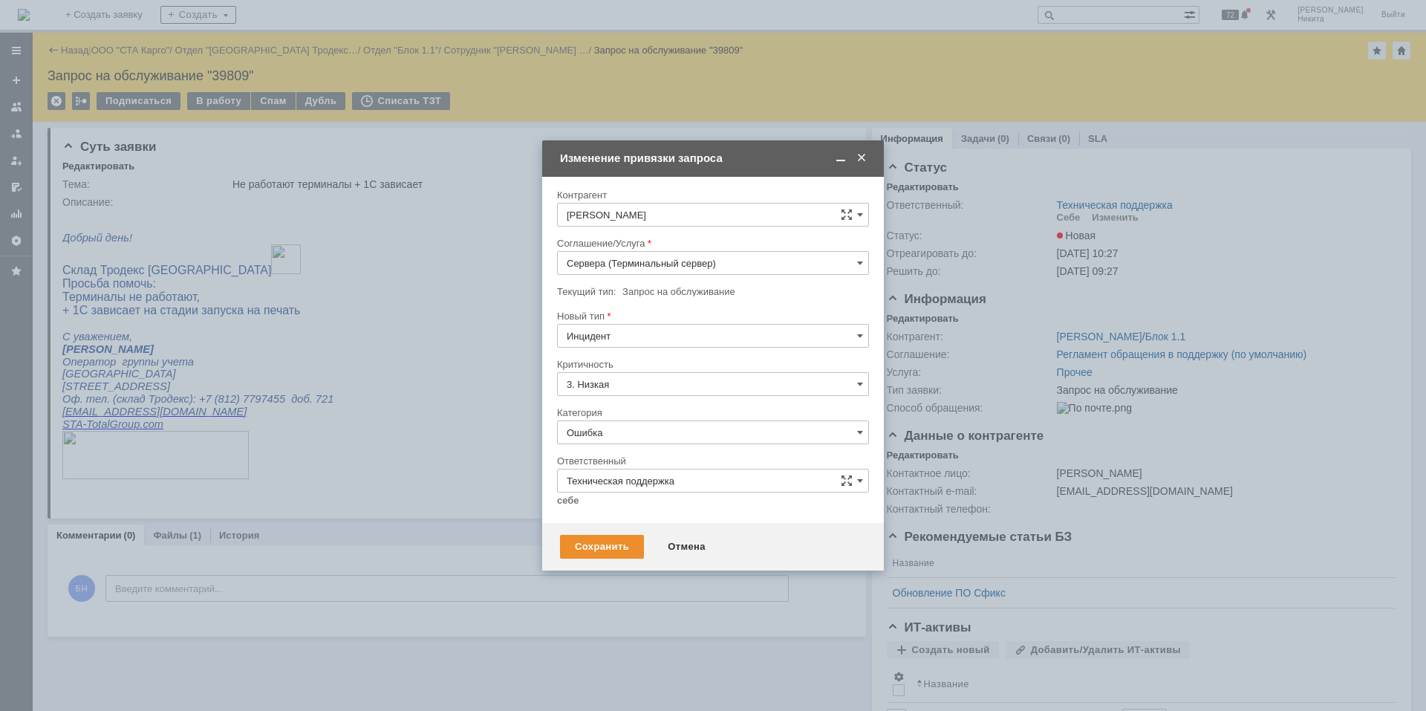
type input "Инцидент"
click at [567, 478] on link "себе" at bounding box center [568, 501] width 22 height 12
type input "[PERSON_NAME]"
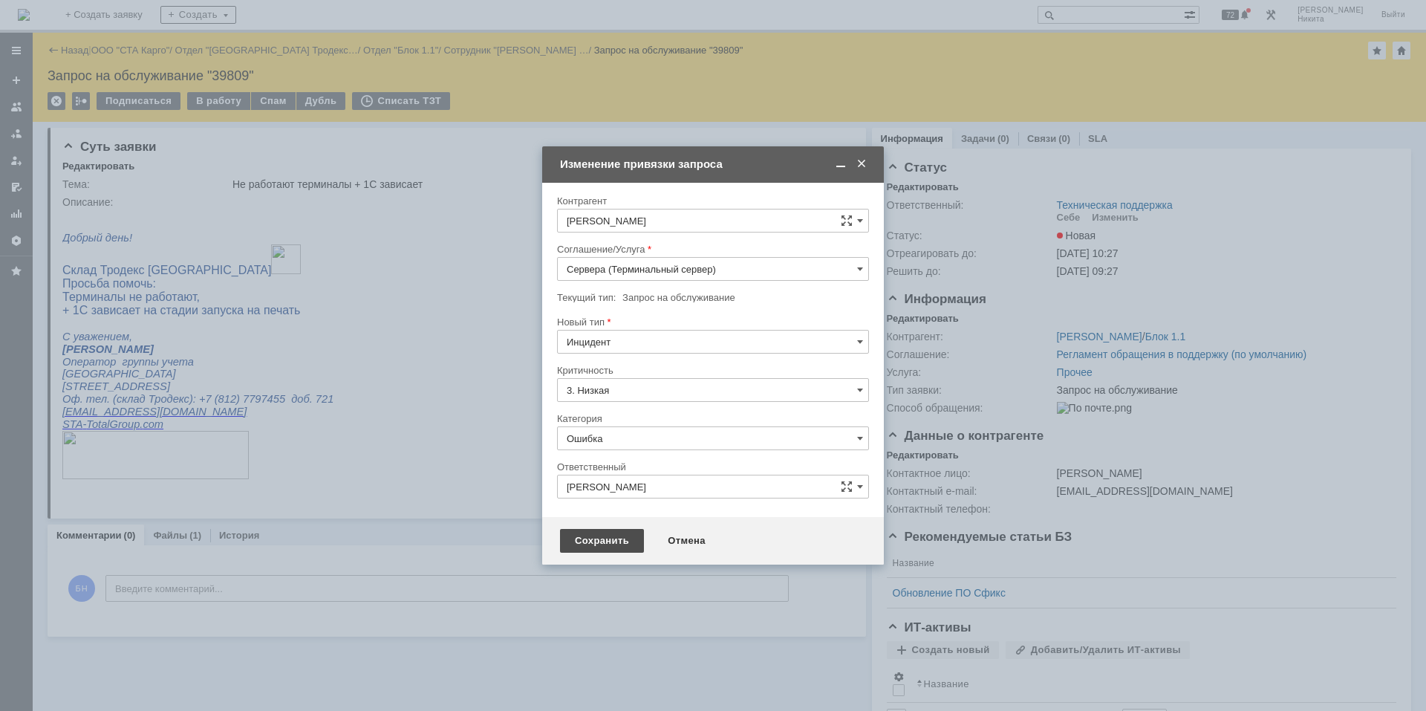
click at [591, 478] on div "Сохранить" at bounding box center [602, 541] width 84 height 24
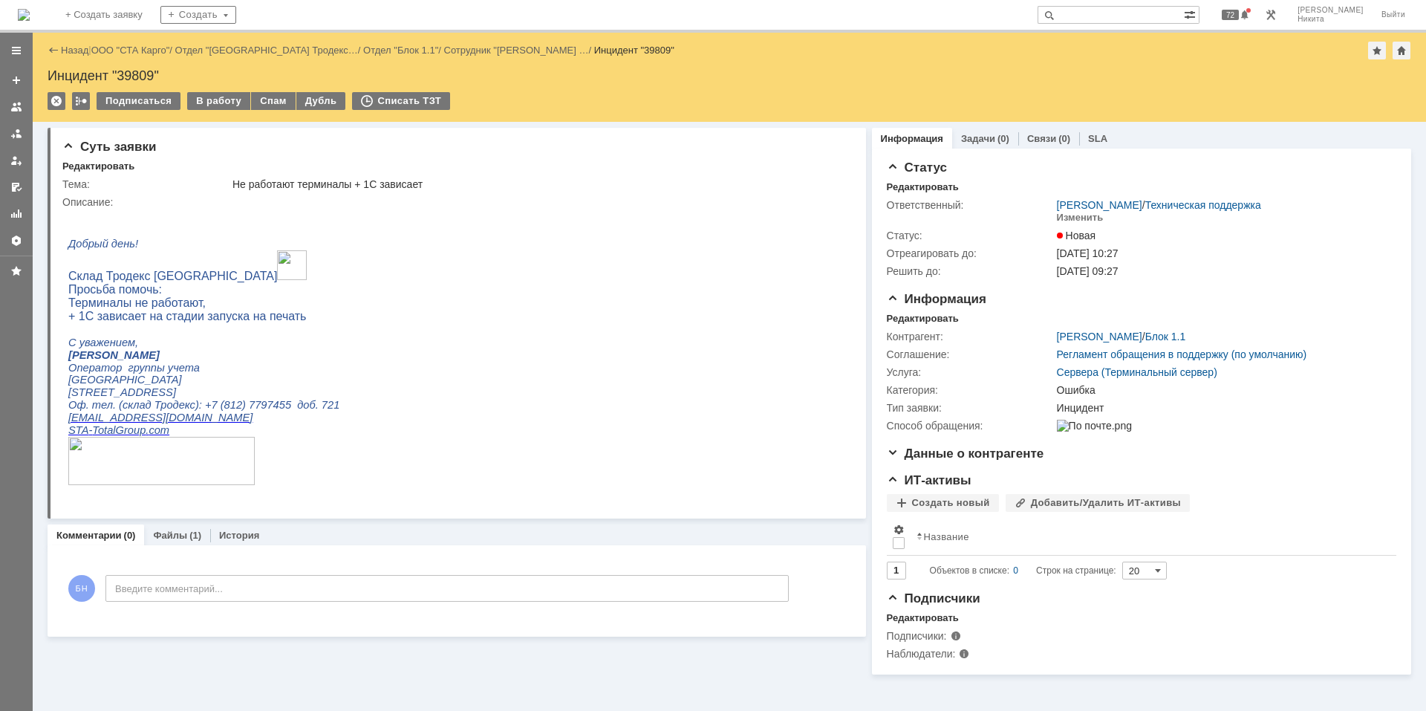
click at [213, 114] on div "Подписаться В работу Спам Дубль Списать ТЗТ" at bounding box center [730, 107] width 1364 height 31
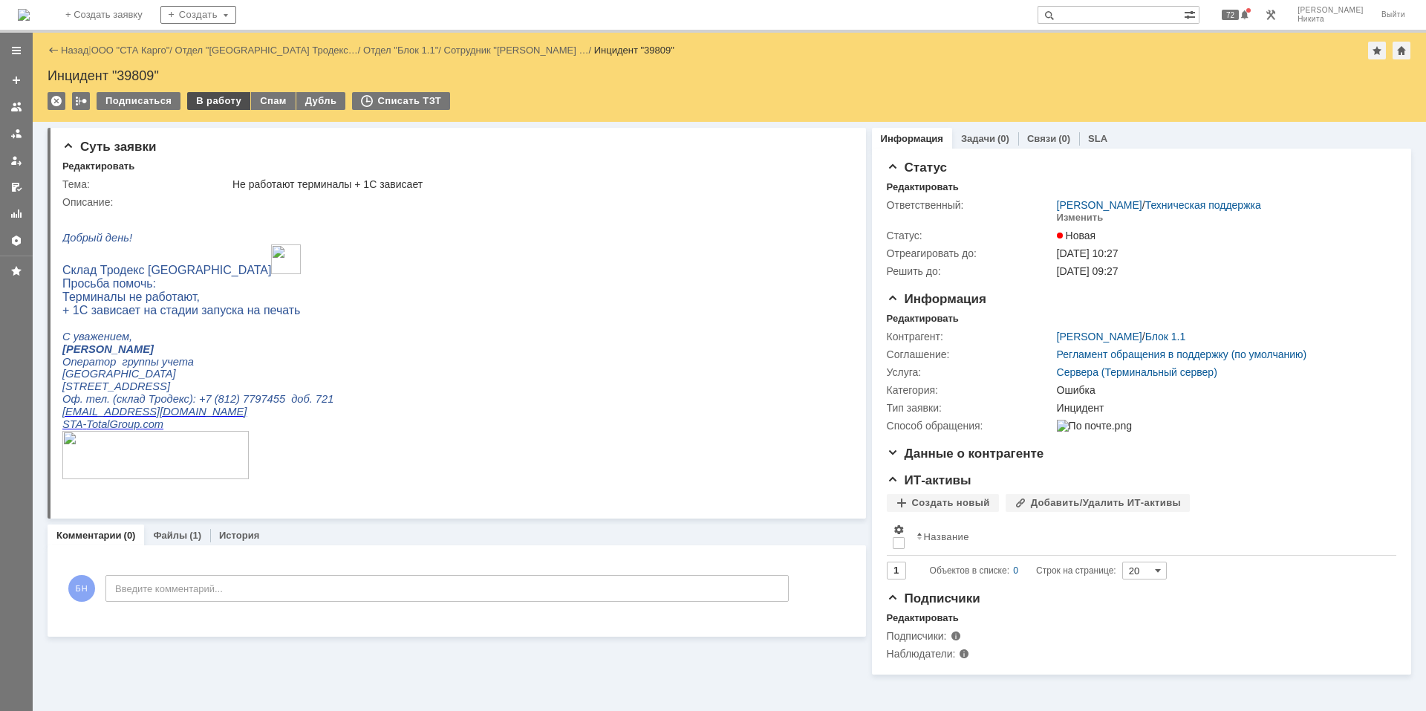
click at [209, 103] on div "В работу" at bounding box center [218, 101] width 63 height 18
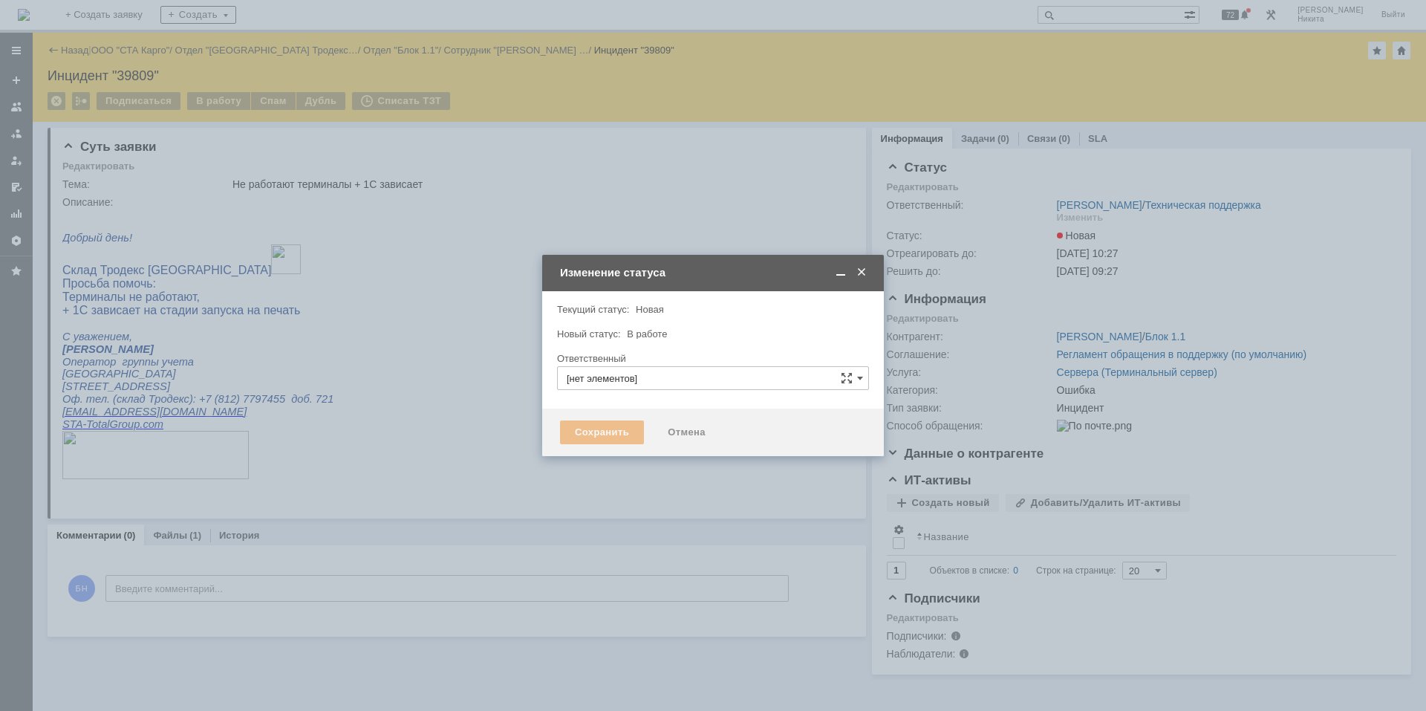
type input "[PERSON_NAME]"
type input "Ошибка"
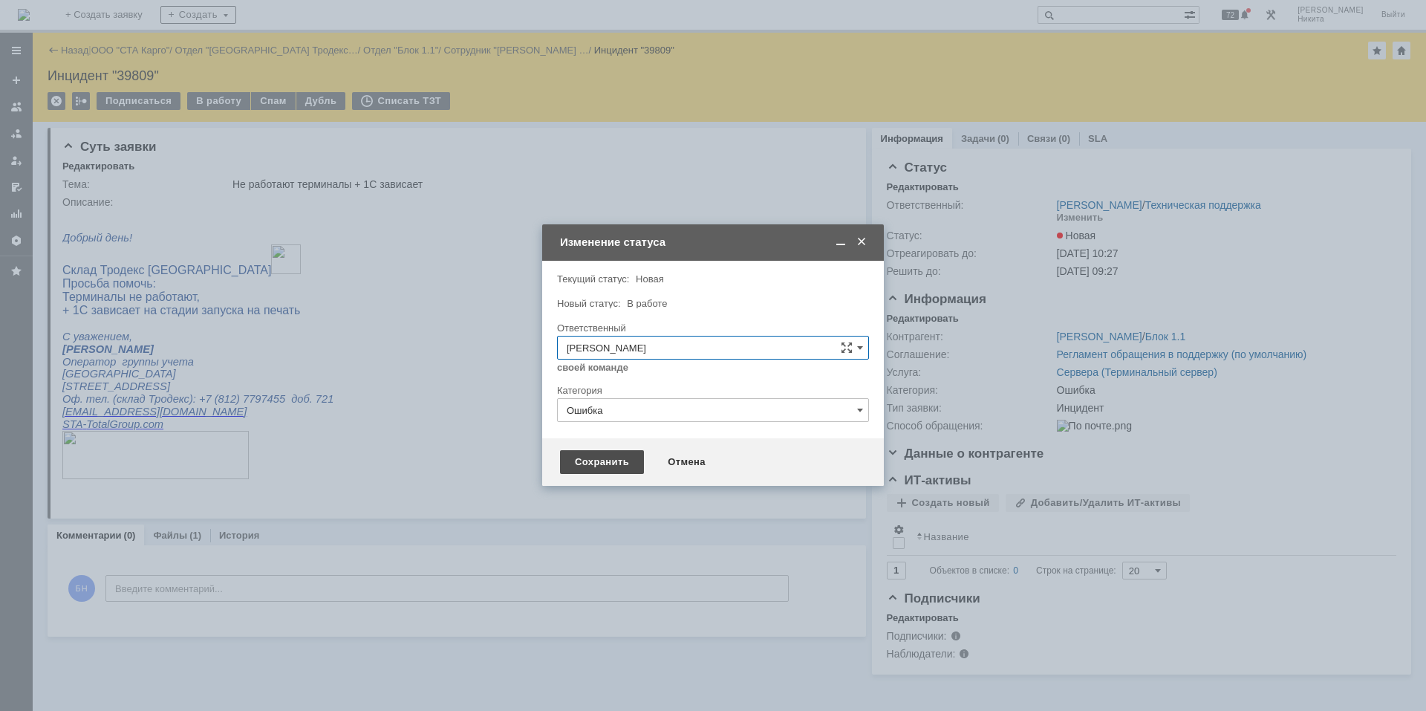
click at [608, 463] on div "Сохранить" at bounding box center [602, 462] width 84 height 24
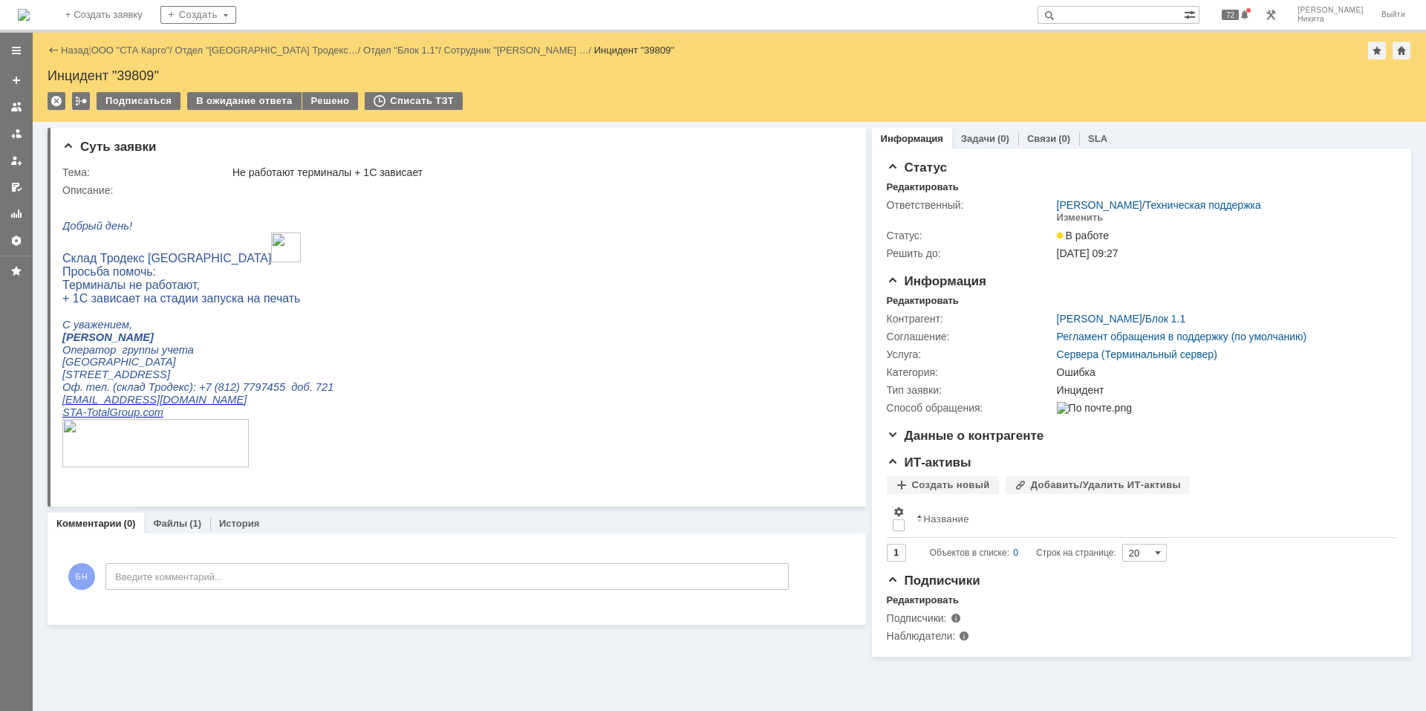
click at [351, 105] on div "Подписаться В ожидание ответа Решено Списать ТЗТ" at bounding box center [730, 107] width 1364 height 31
click at [334, 103] on div "Решено" at bounding box center [330, 101] width 56 height 18
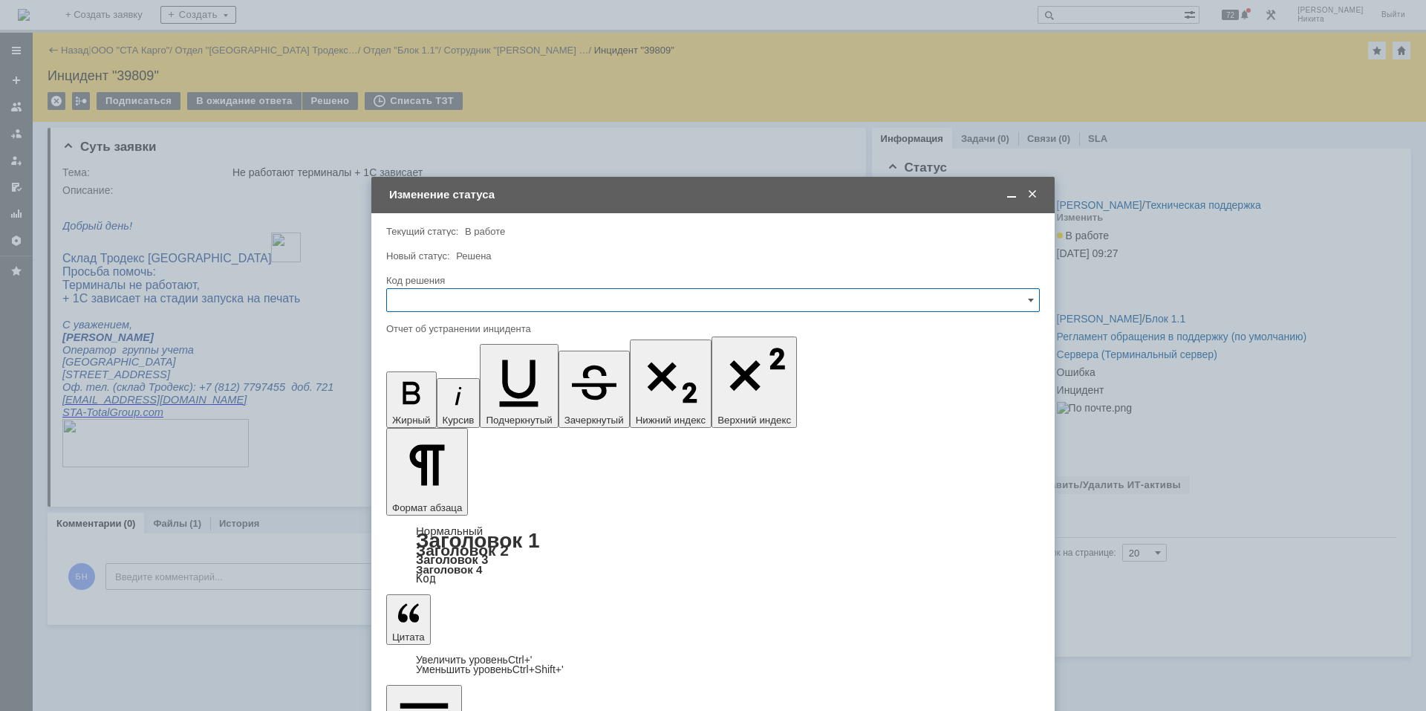
drag, startPoint x: 450, startPoint y: 299, endPoint x: 446, endPoint y: 309, distance: 11.0
click at [447, 309] on input "text" at bounding box center [713, 300] width 654 height 24
click at [426, 478] on span "Решено" at bounding box center [713, 499] width 634 height 12
type input "Решено"
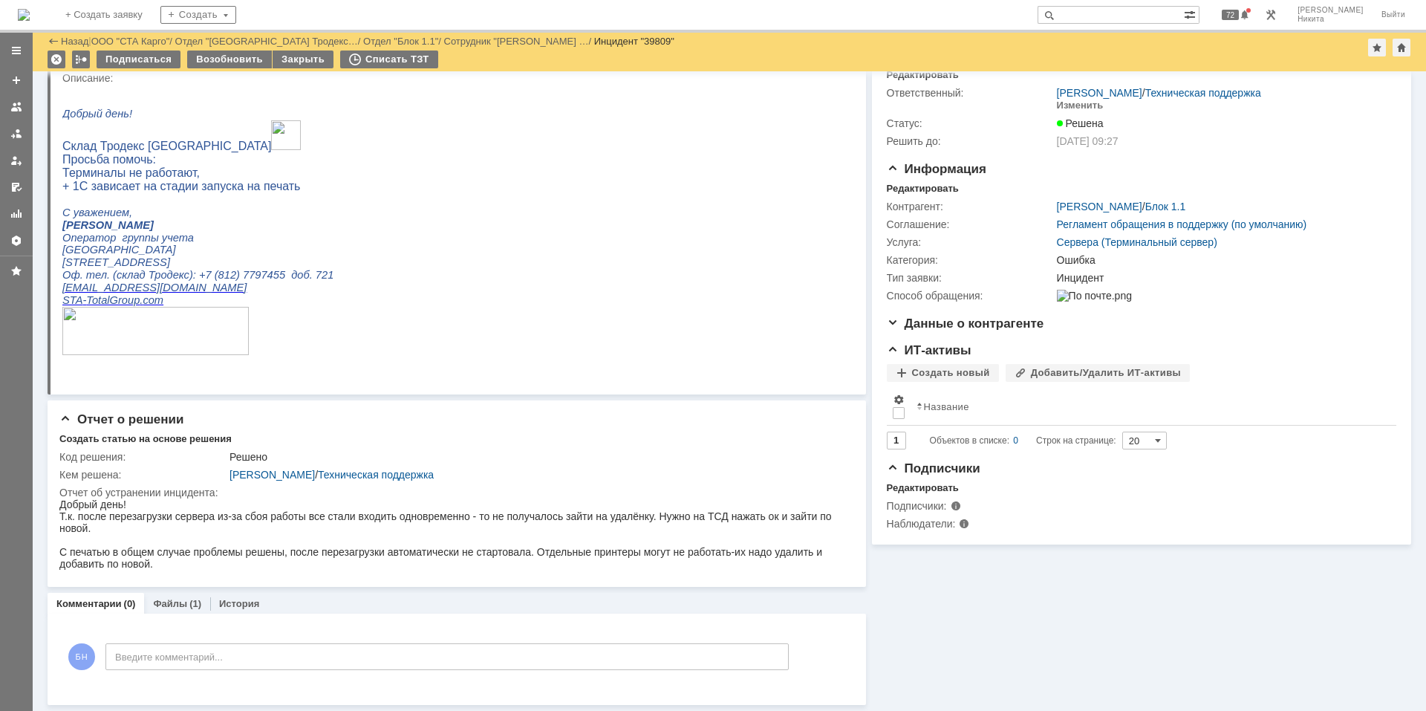
scroll to position [63, 0]
click at [174, 478] on div "Файлы (1)" at bounding box center [177, 604] width 66 height 22
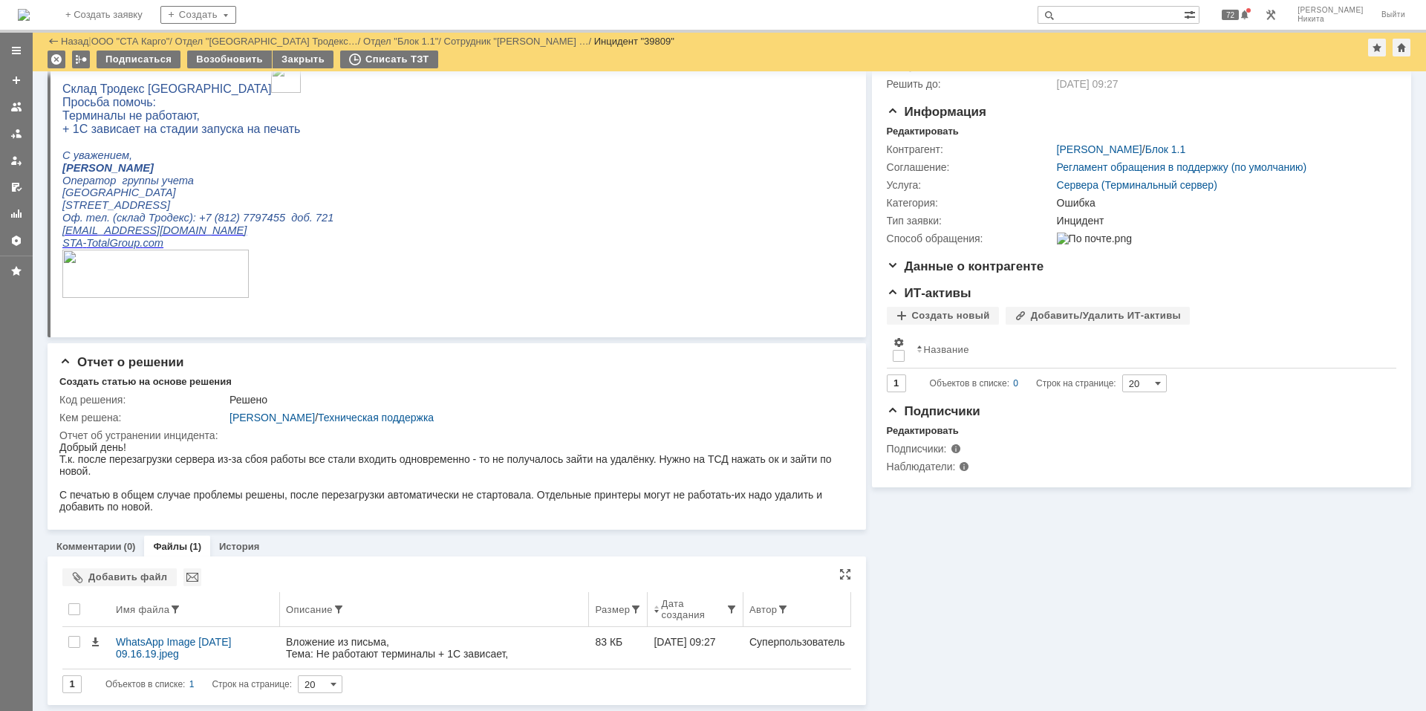
scroll to position [120, 0]
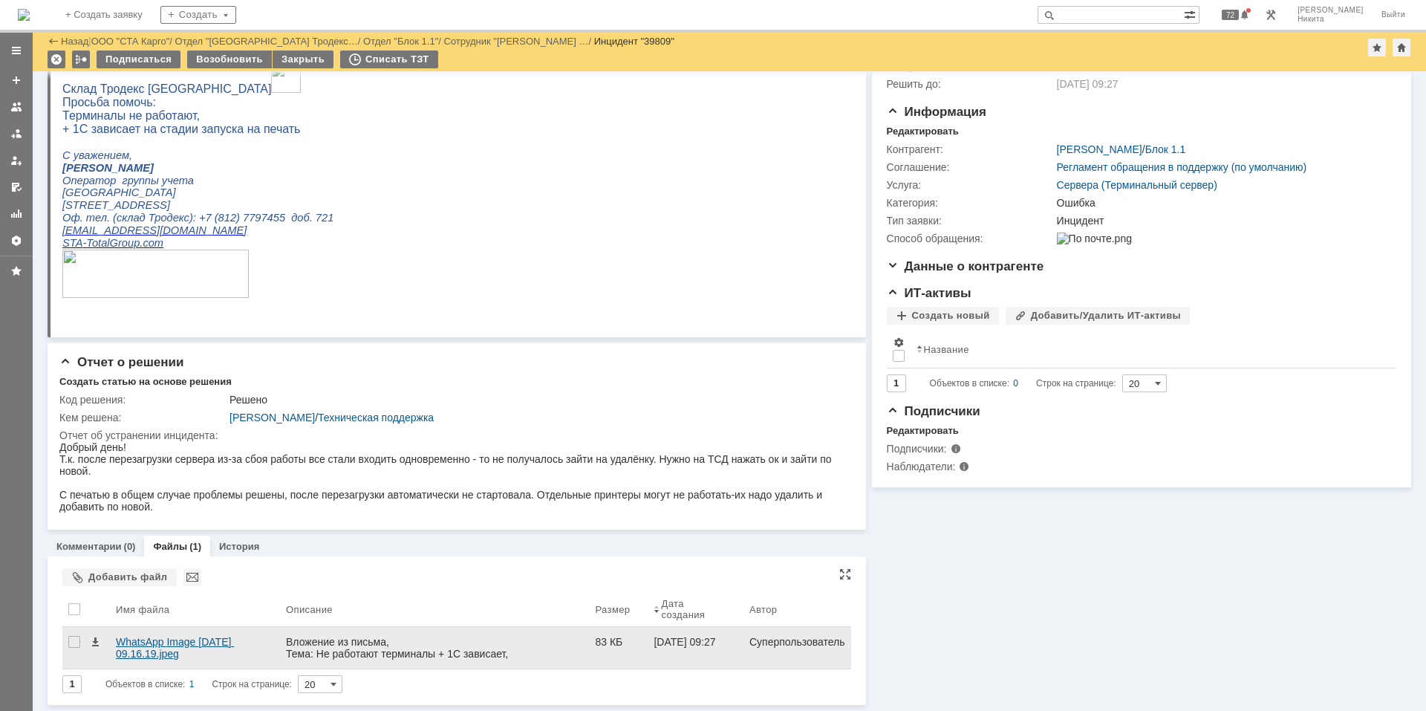
click at [257, 478] on div "WhatsApp Image [DATE] 09.16.19.jpeg" at bounding box center [195, 648] width 158 height 24
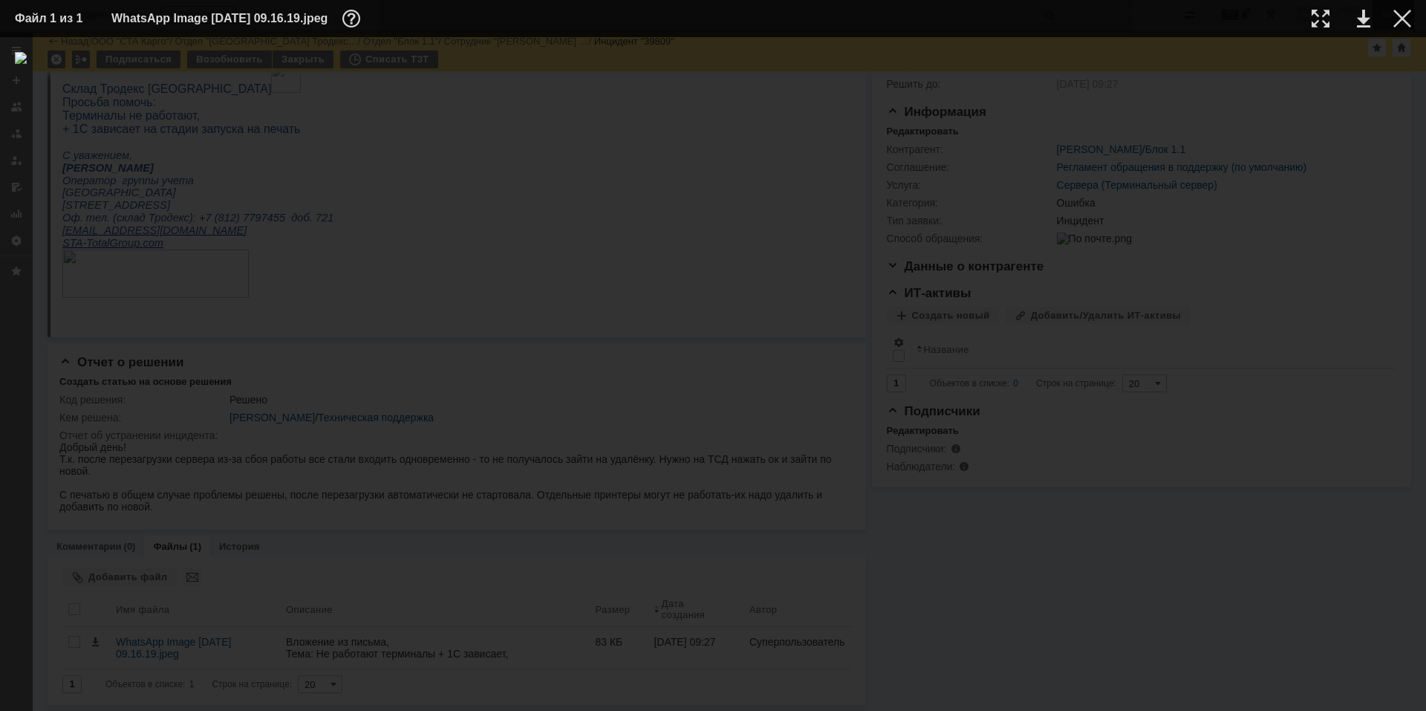
click at [1014, 18] on div at bounding box center [1402, 19] width 18 height 18
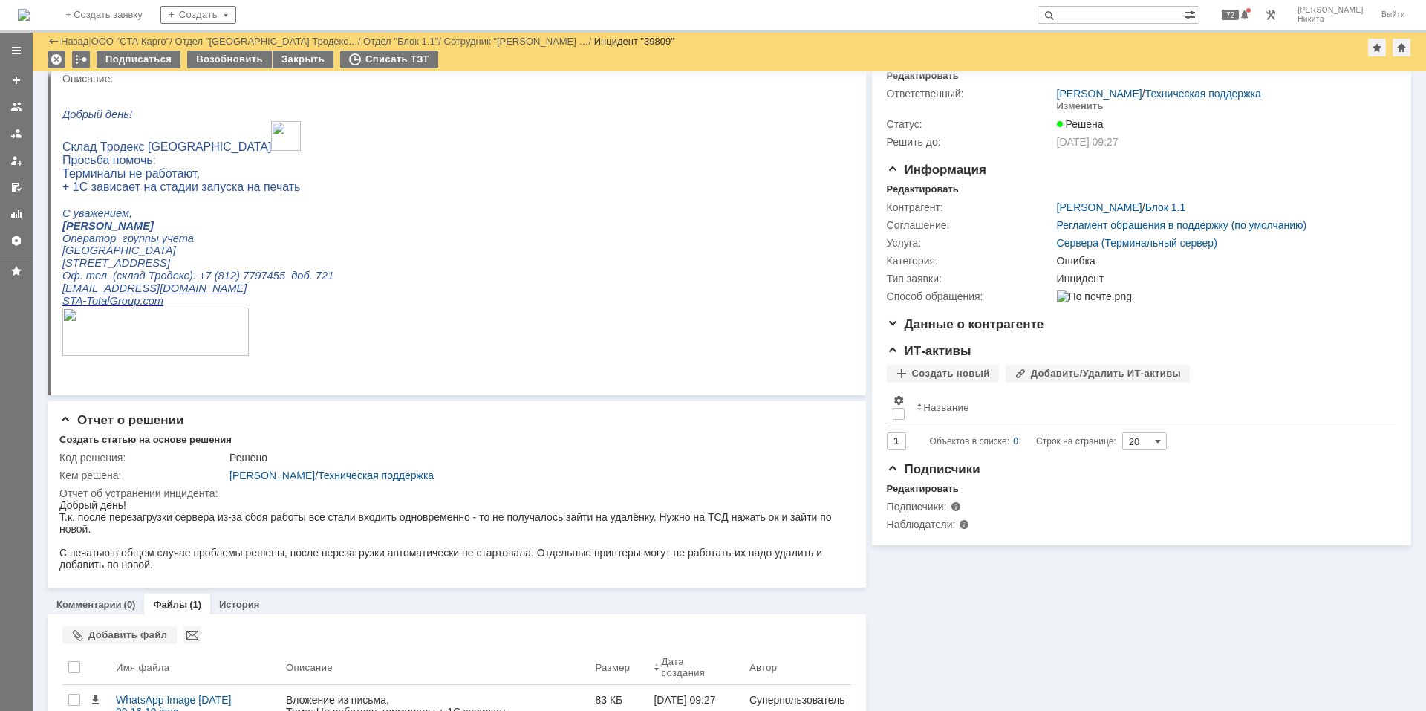
scroll to position [0, 0]
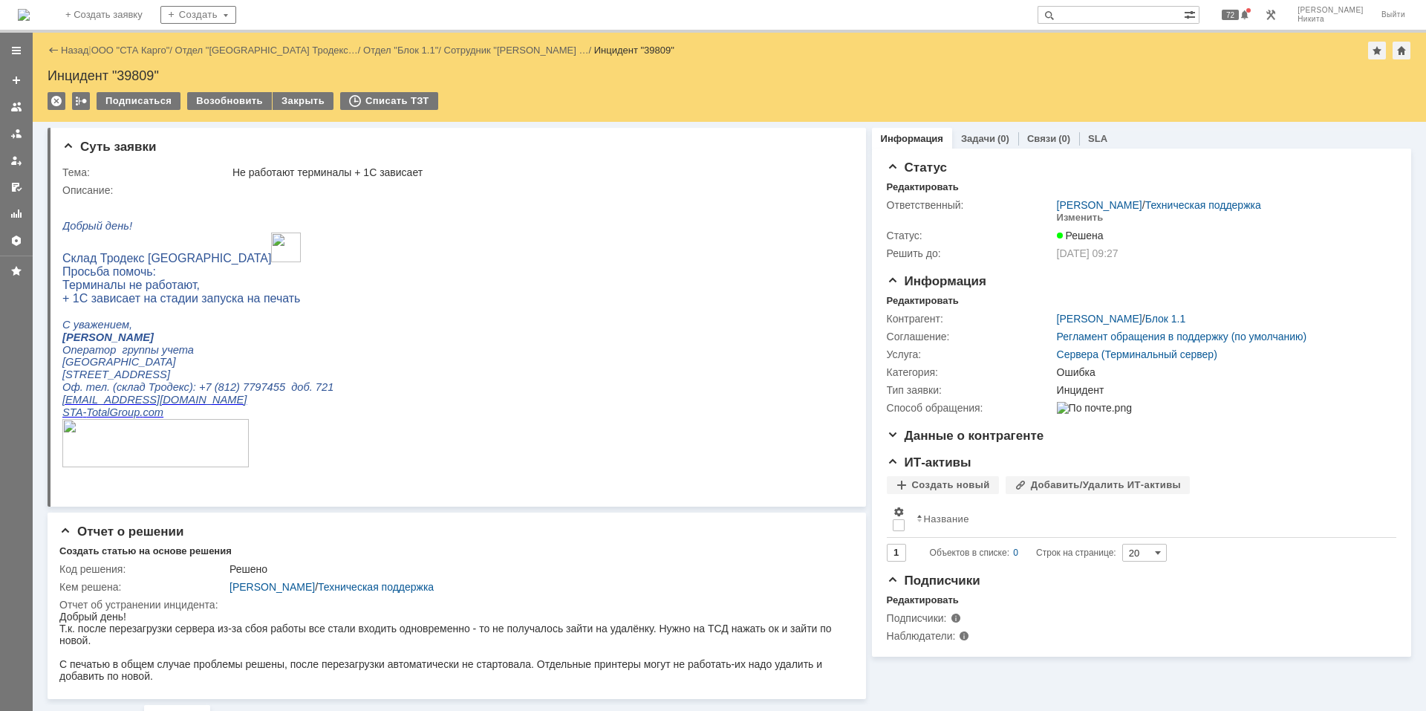
click at [30, 21] on img at bounding box center [24, 15] width 12 height 12
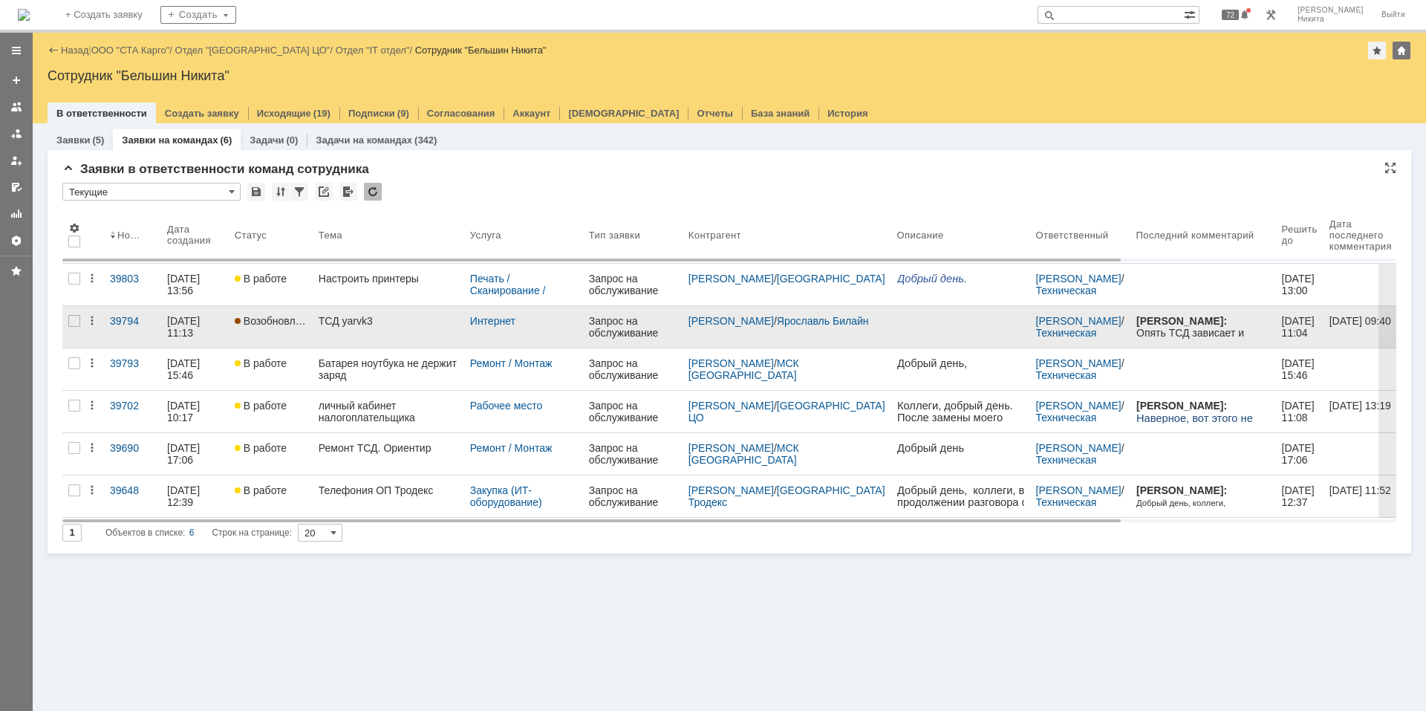
click at [368, 324] on div "ТСД yarvk3" at bounding box center [389, 321] width 140 height 12
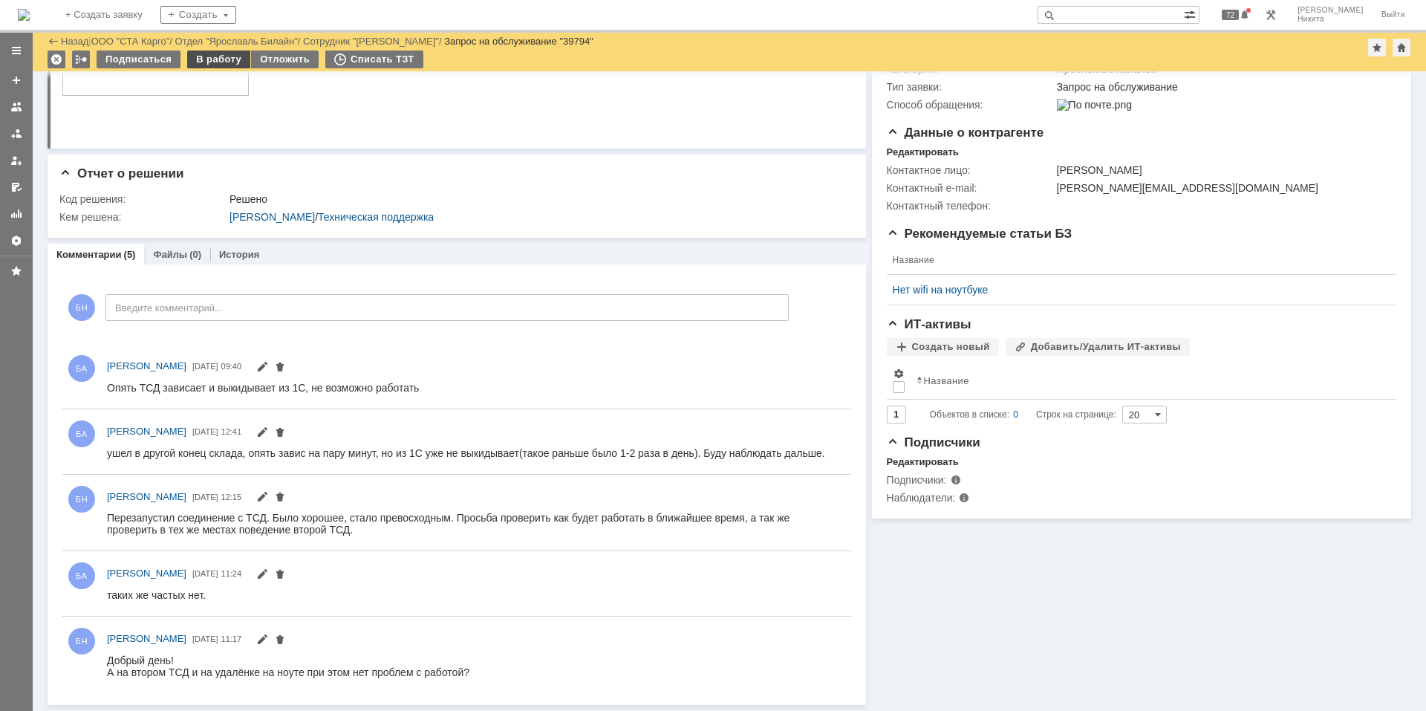
click at [221, 62] on div "В работу" at bounding box center [218, 60] width 63 height 18
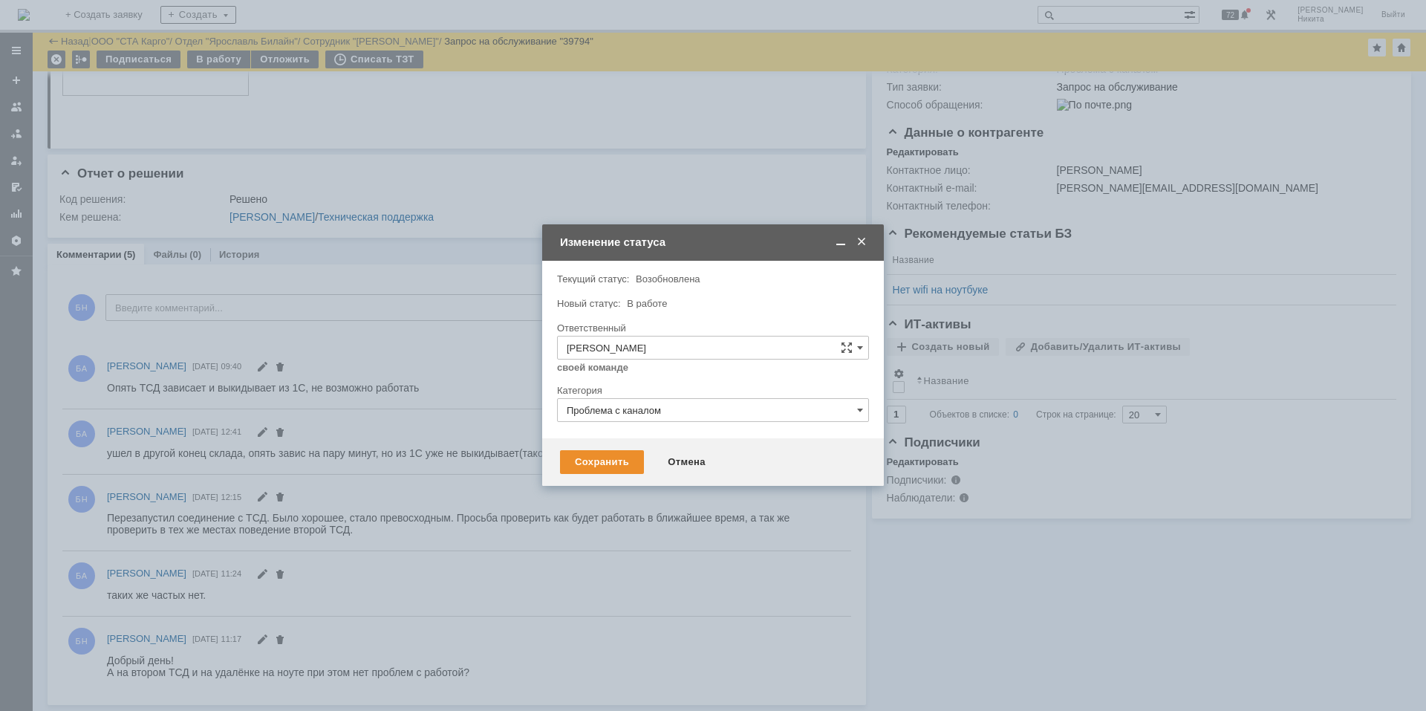
click at [619, 435] on div "Внимание! Текущий статус: Возобновлена Возобновлена Новый статус: В работе В ра…" at bounding box center [713, 350] width 342 height 178
click at [608, 475] on div "Сохранить Отмена" at bounding box center [713, 462] width 342 height 48
click at [605, 458] on div "Сохранить" at bounding box center [602, 462] width 84 height 24
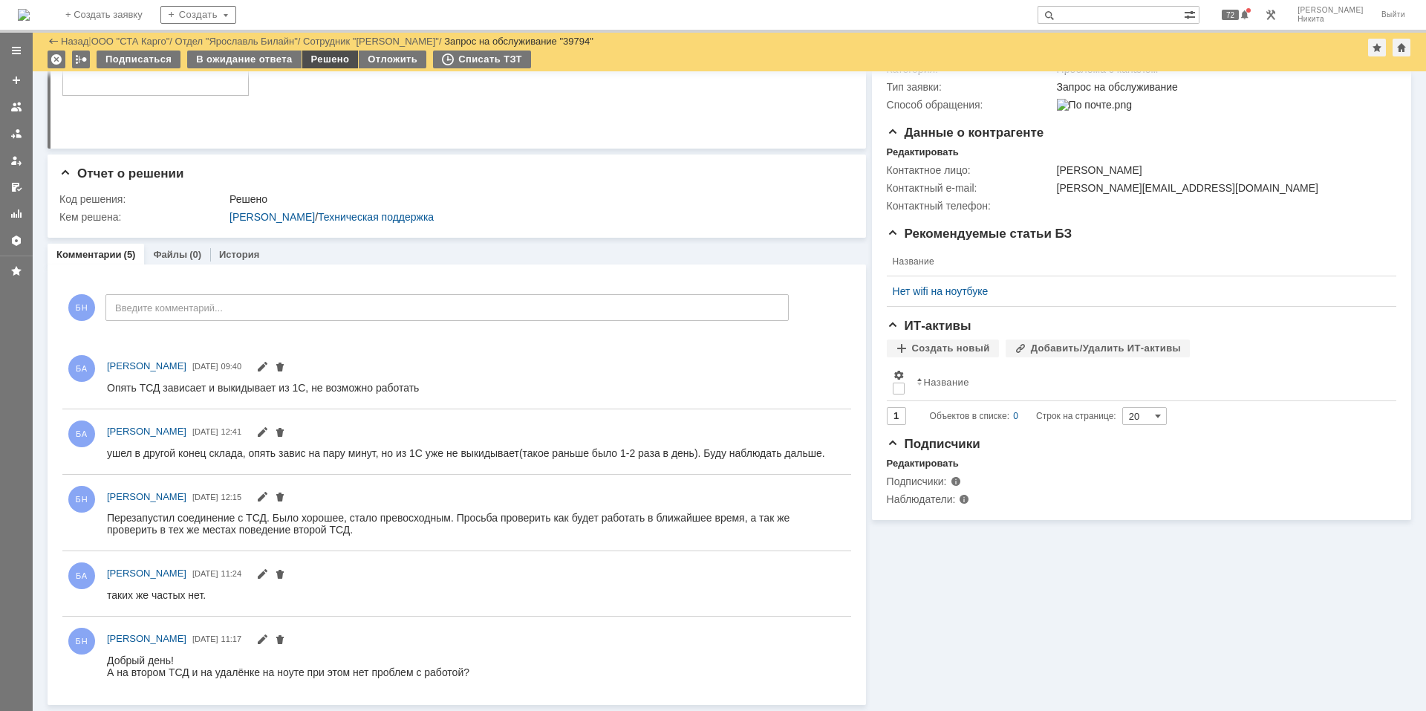
click at [320, 61] on div "Решено" at bounding box center [330, 60] width 56 height 18
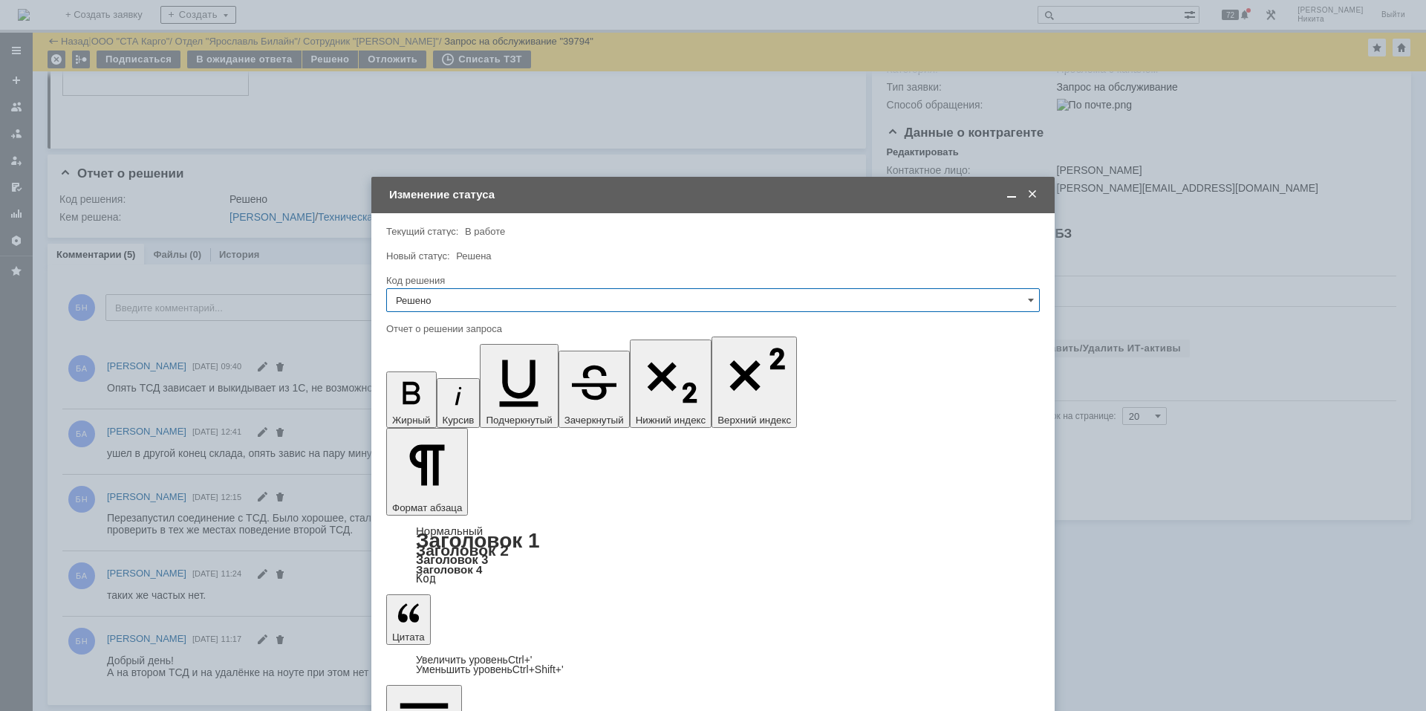
drag, startPoint x: 533, startPoint y: 294, endPoint x: 531, endPoint y: 307, distance: 12.7
click at [532, 294] on input "Решено" at bounding box center [713, 300] width 654 height 24
click at [491, 478] on span "Решено" at bounding box center [713, 499] width 634 height 12
type input "Решено"
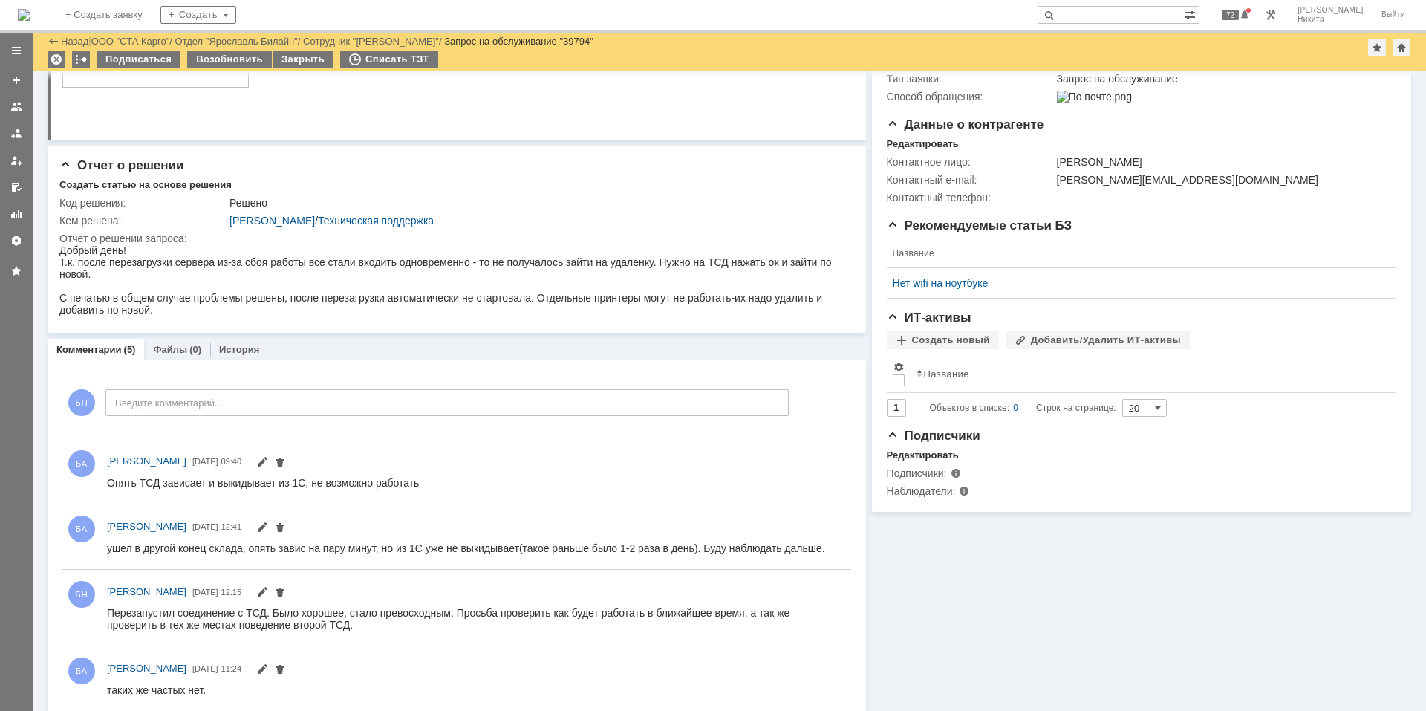
click at [30, 9] on img at bounding box center [24, 15] width 12 height 12
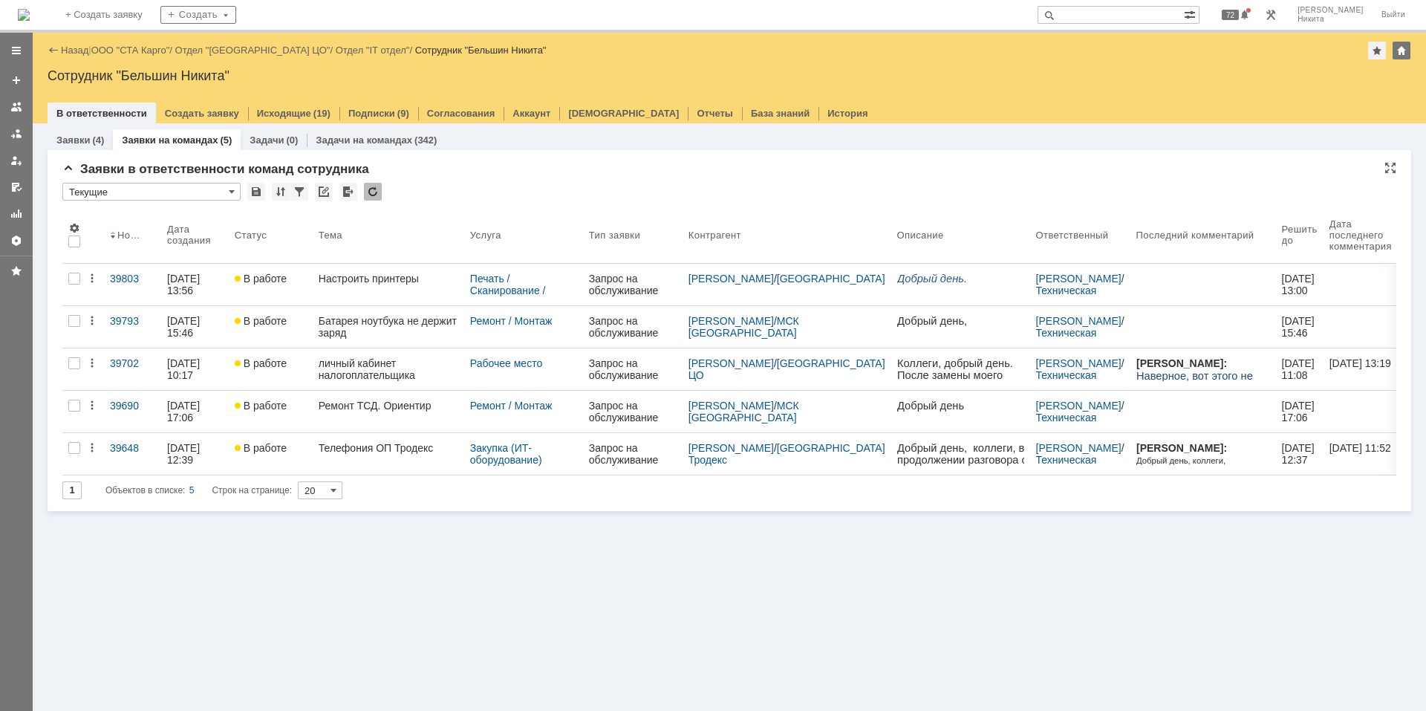
click at [373, 191] on div at bounding box center [373, 192] width 18 height 18
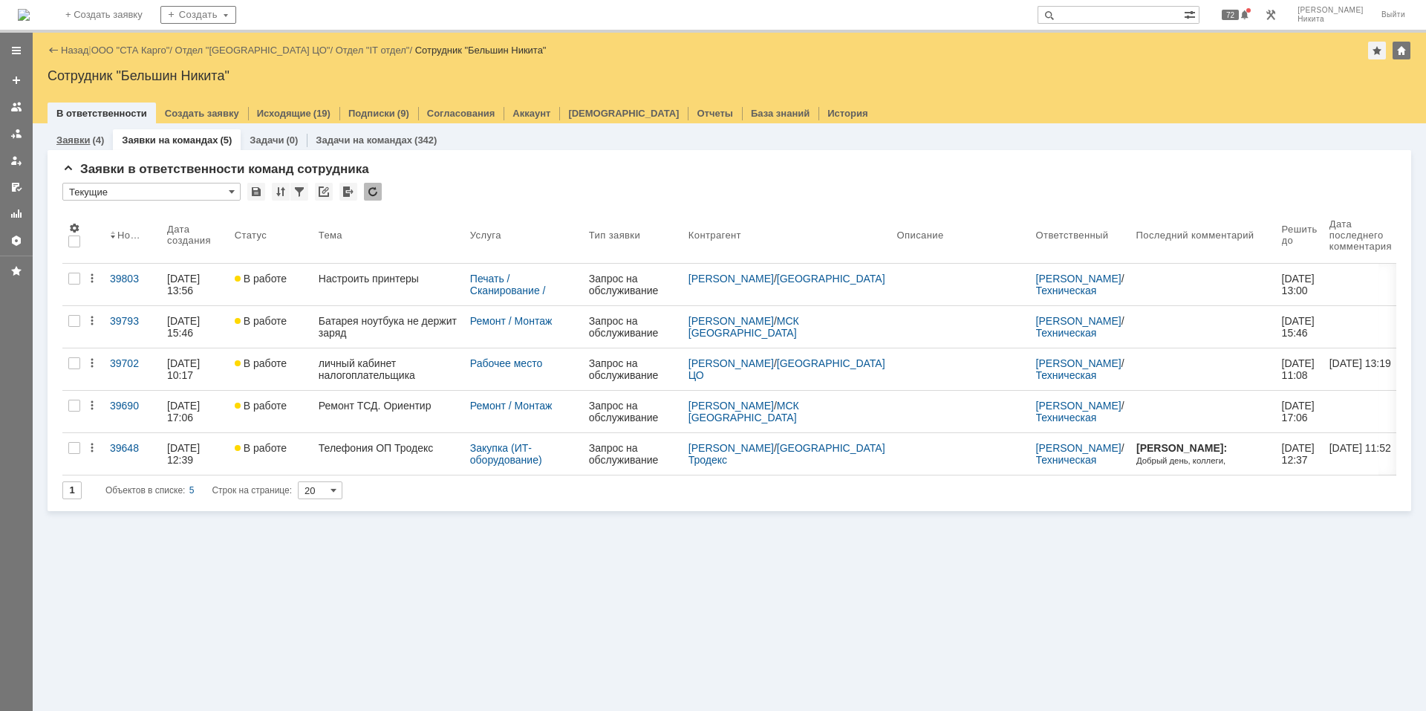
click at [85, 134] on link "Заявки" at bounding box center [72, 139] width 33 height 11
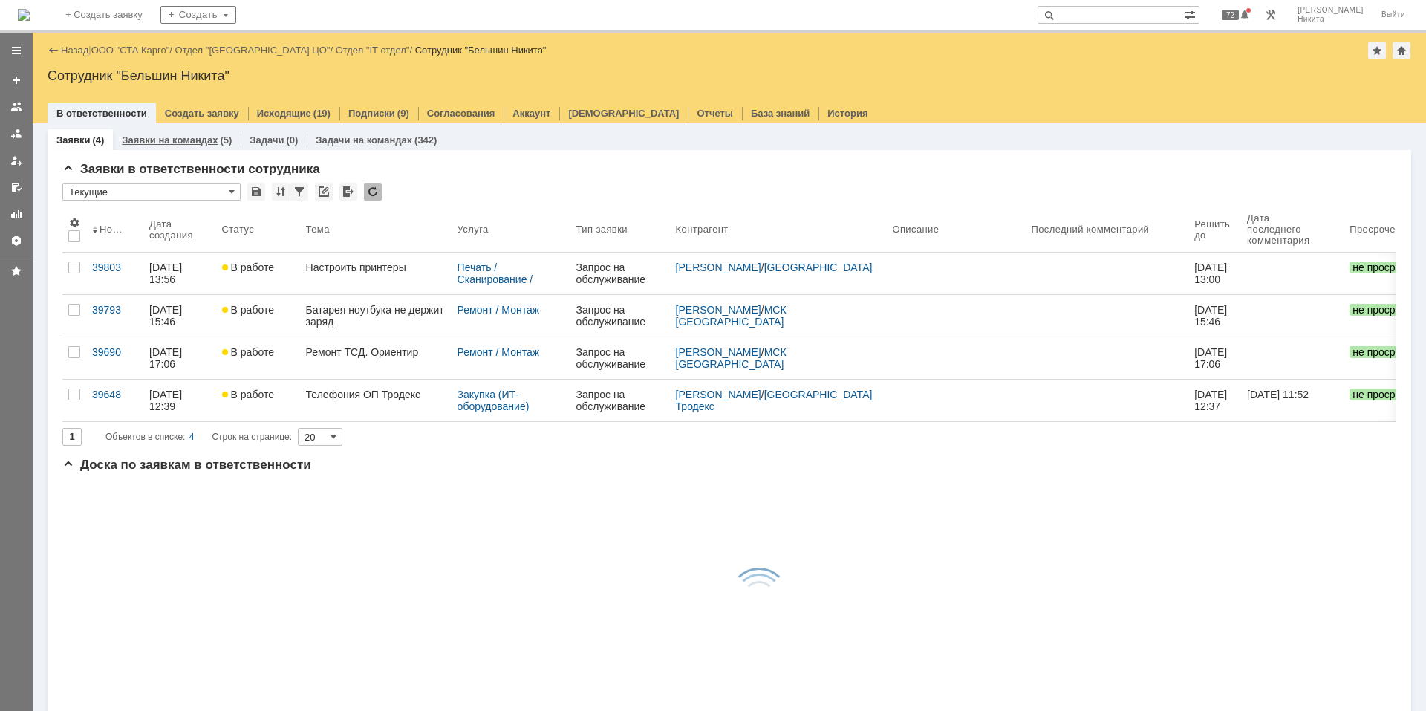
click at [147, 140] on link "Заявки на командах" at bounding box center [170, 139] width 96 height 11
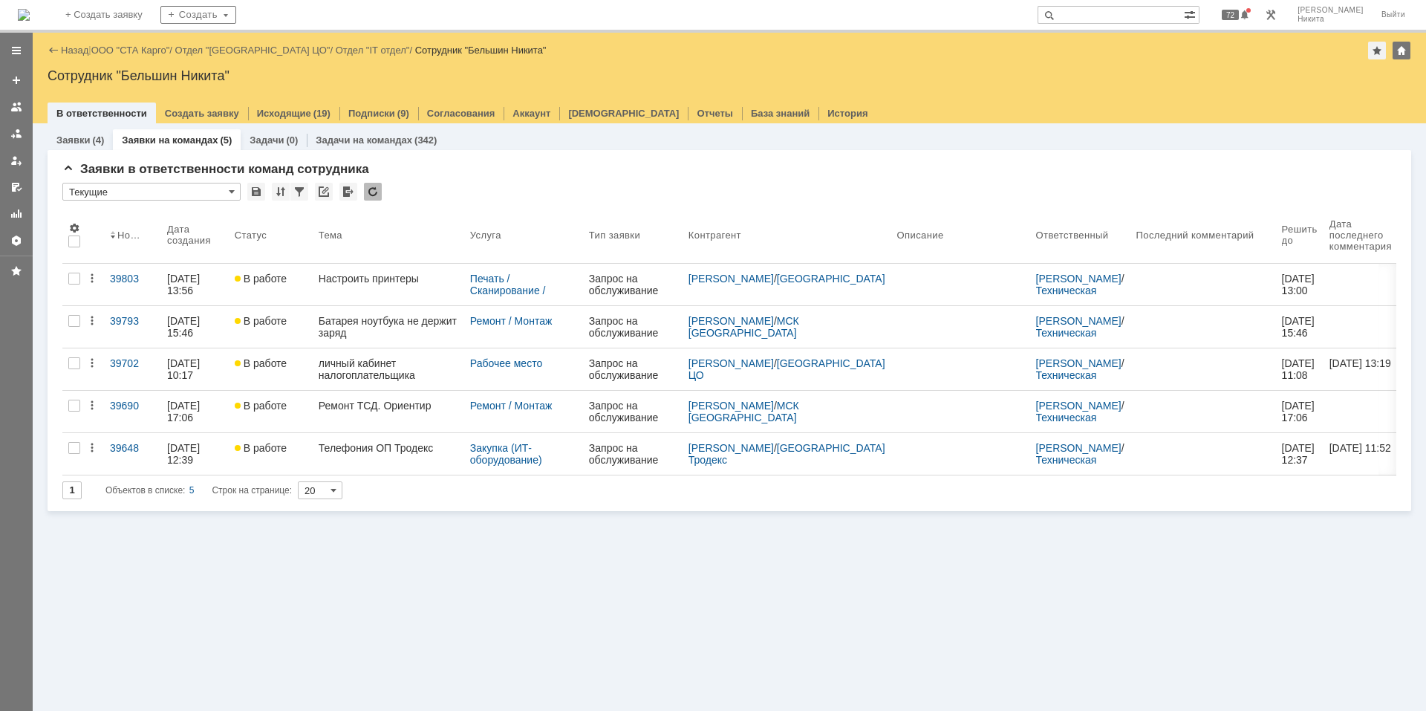
click at [30, 9] on img at bounding box center [24, 15] width 12 height 12
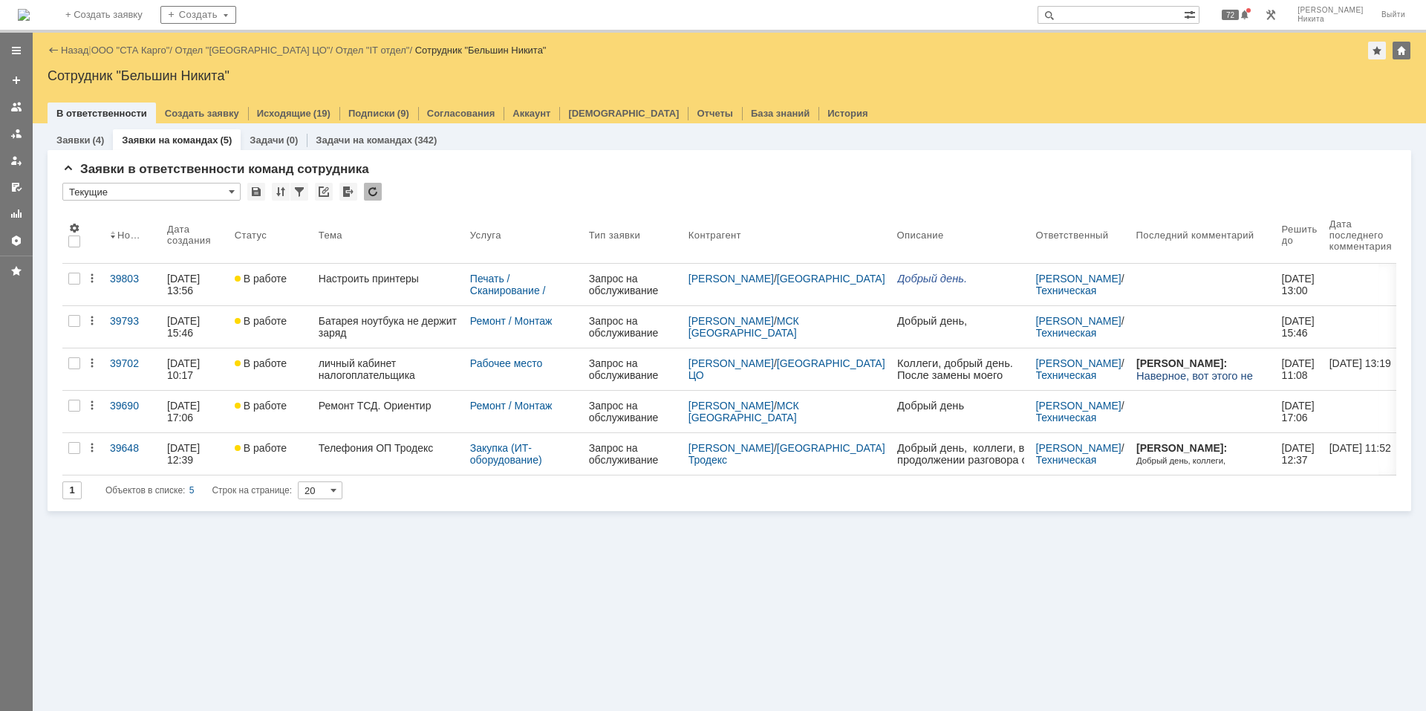
click at [30, 16] on img at bounding box center [24, 15] width 12 height 12
click at [366, 192] on div at bounding box center [373, 192] width 18 height 18
click at [372, 186] on div at bounding box center [373, 192] width 18 height 18
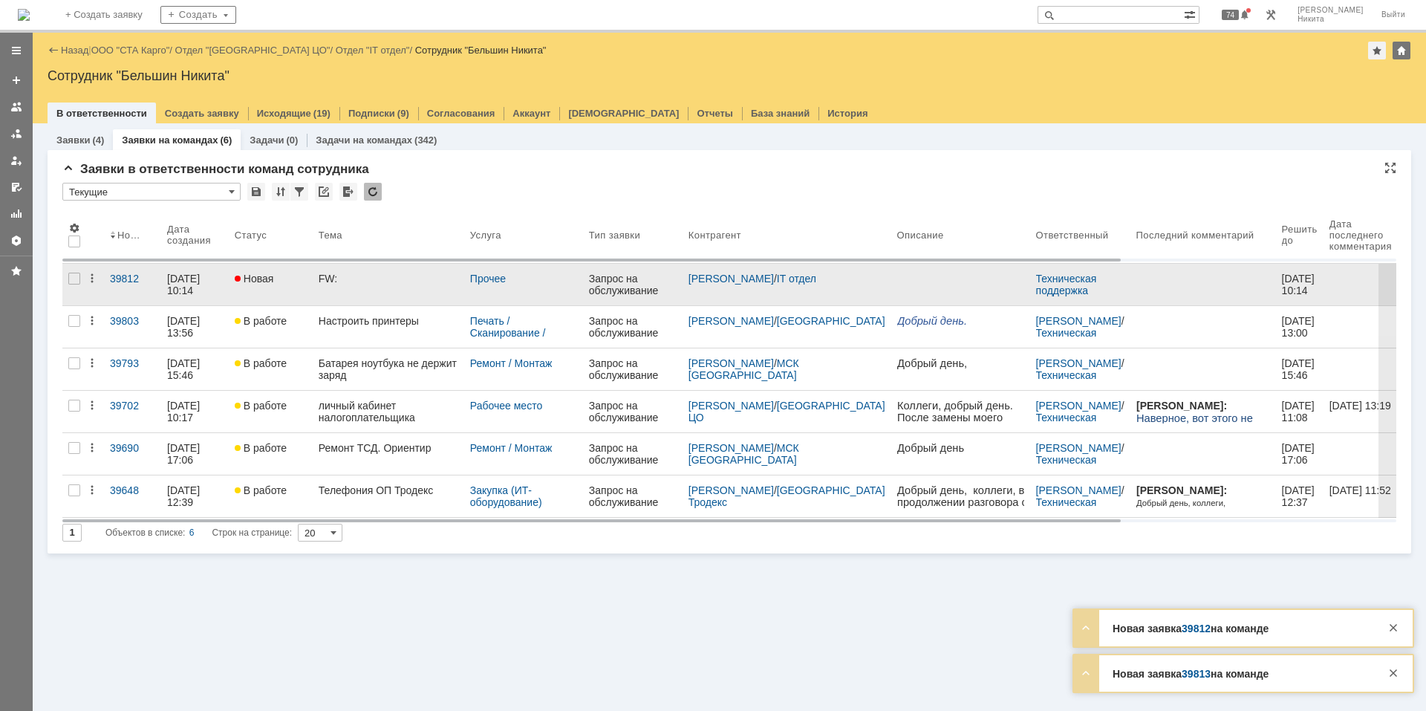
click at [389, 273] on div "FW:" at bounding box center [389, 279] width 140 height 12
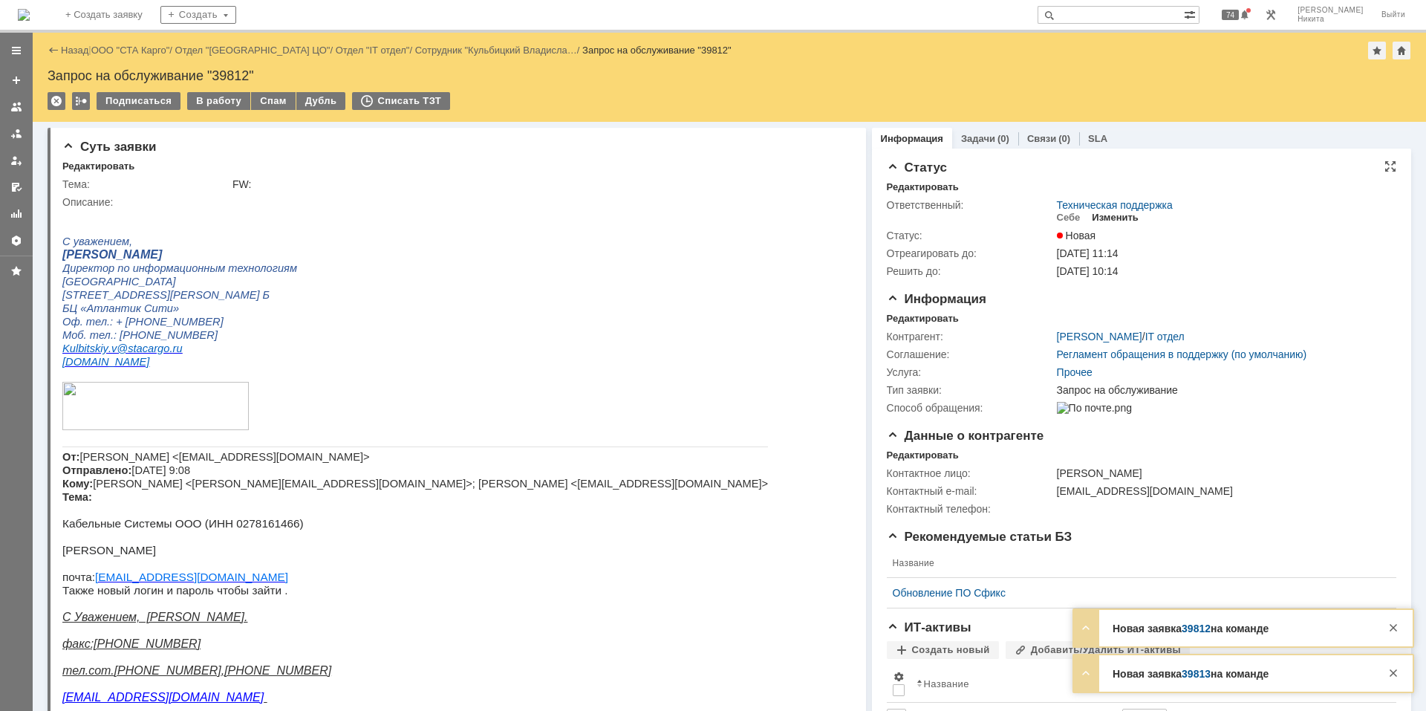
click at [1014, 213] on div "Изменить" at bounding box center [1115, 218] width 47 height 12
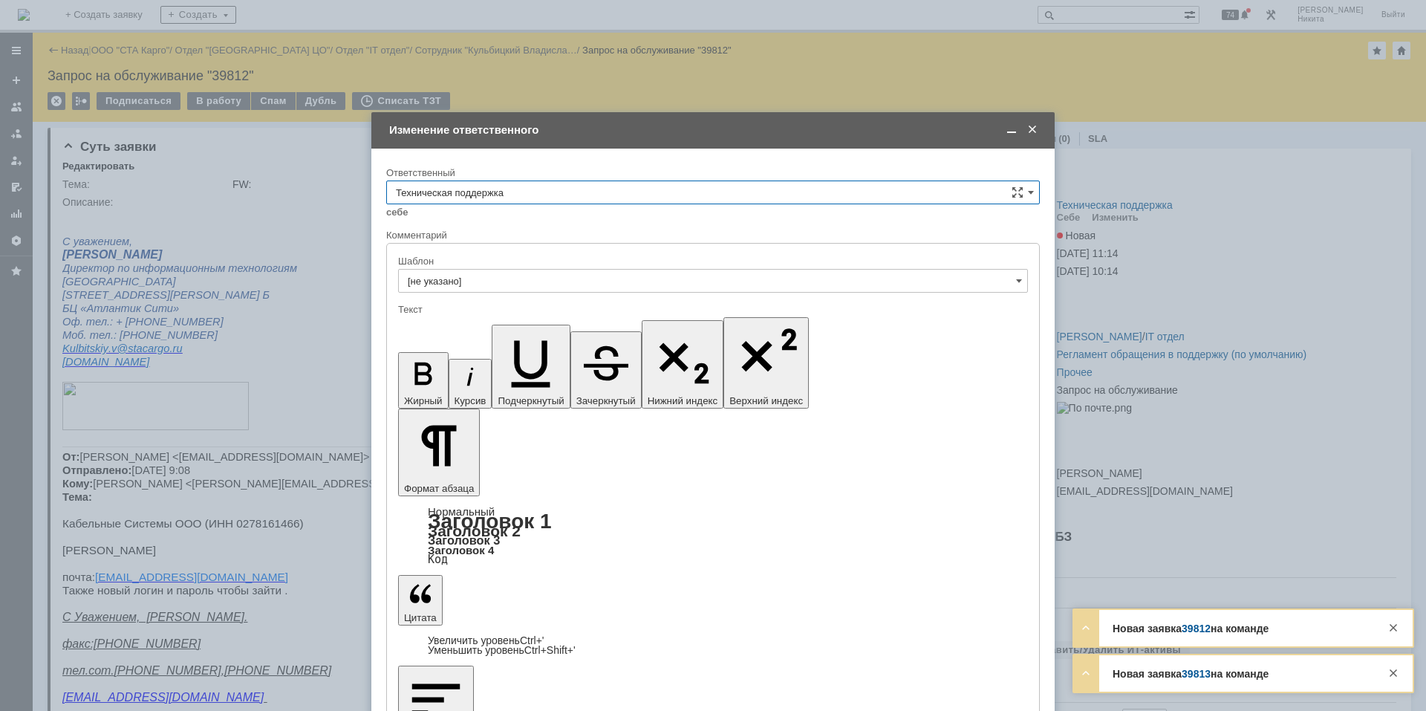
click at [615, 189] on input "Техническая поддержка" at bounding box center [713, 192] width 654 height 24
click at [587, 313] on span "Поддержка 1С" at bounding box center [713, 316] width 634 height 12
type input "Поддержка 1С"
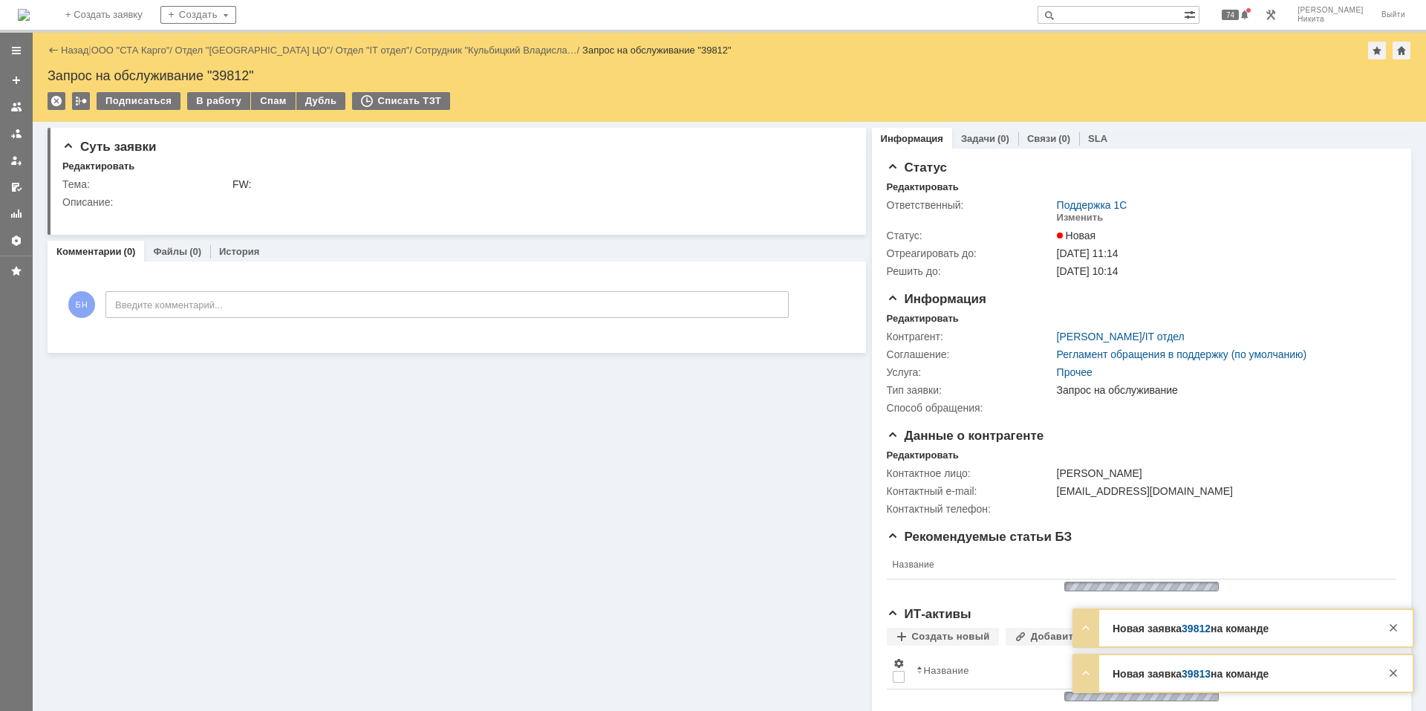
scroll to position [0, 0]
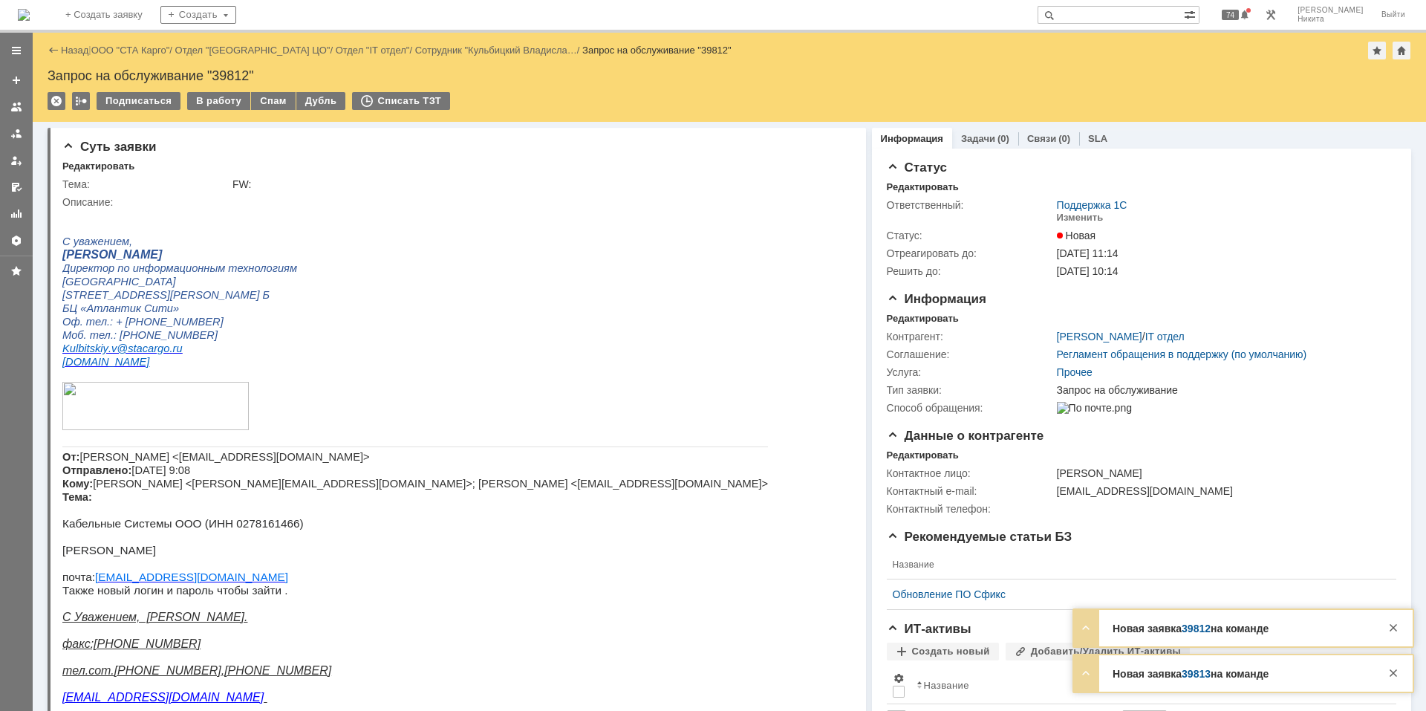
click at [30, 19] on img at bounding box center [24, 15] width 12 height 12
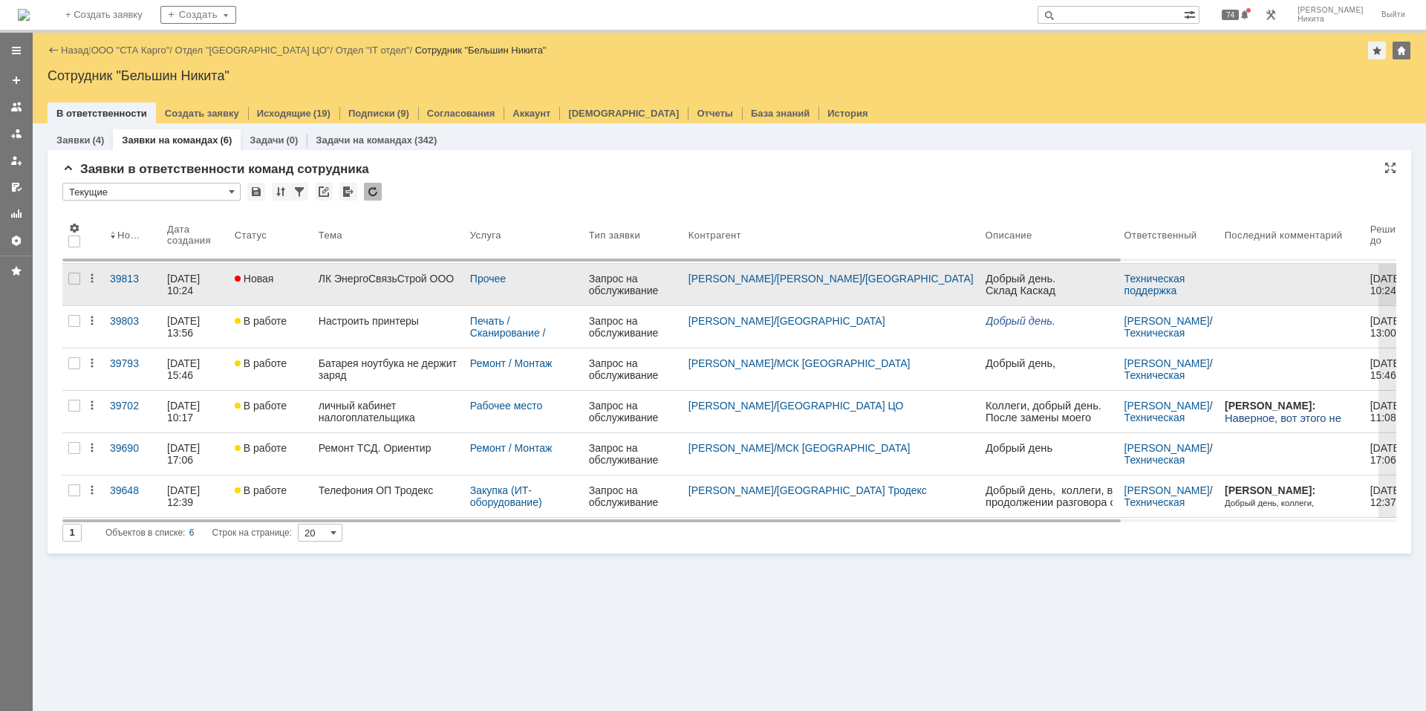
click at [371, 268] on link "ЛК ЭнергоСвязьСтрой ООО" at bounding box center [389, 285] width 152 height 42
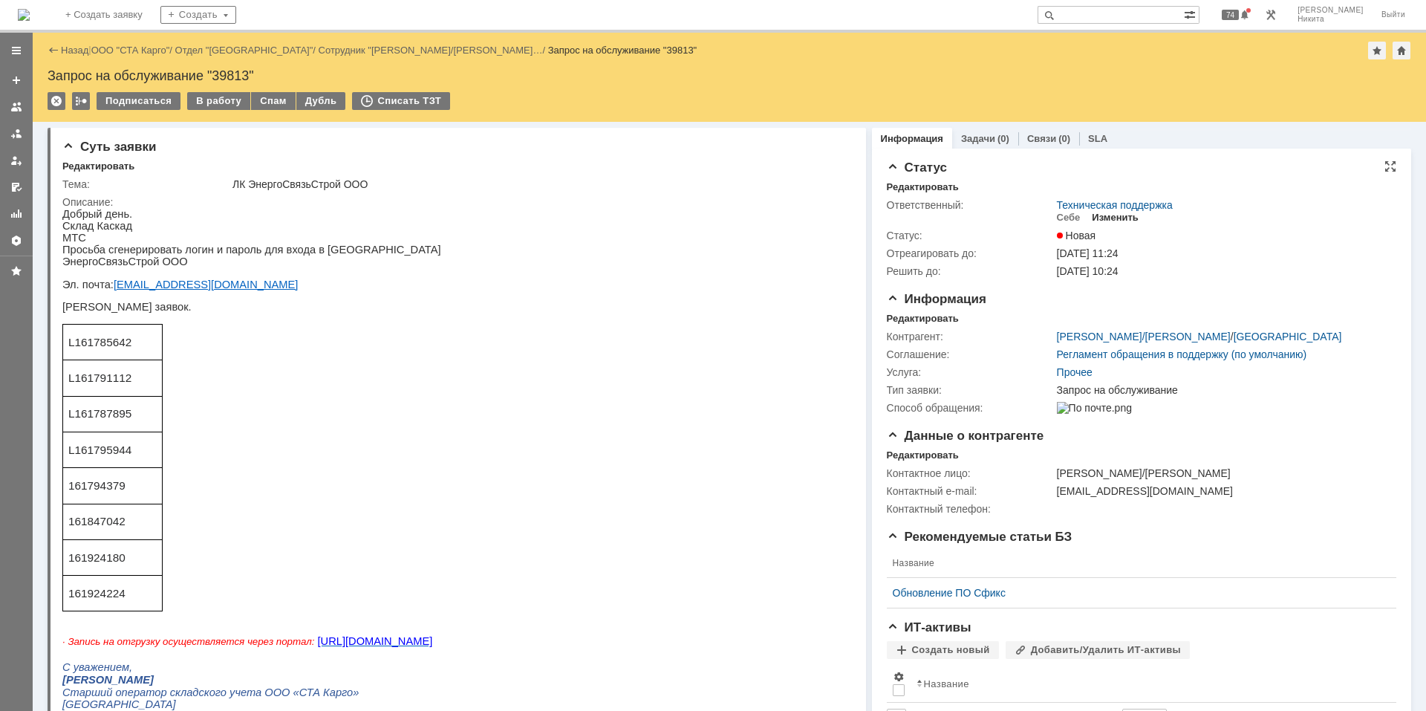
click at [1014, 215] on div "Изменить" at bounding box center [1115, 218] width 47 height 12
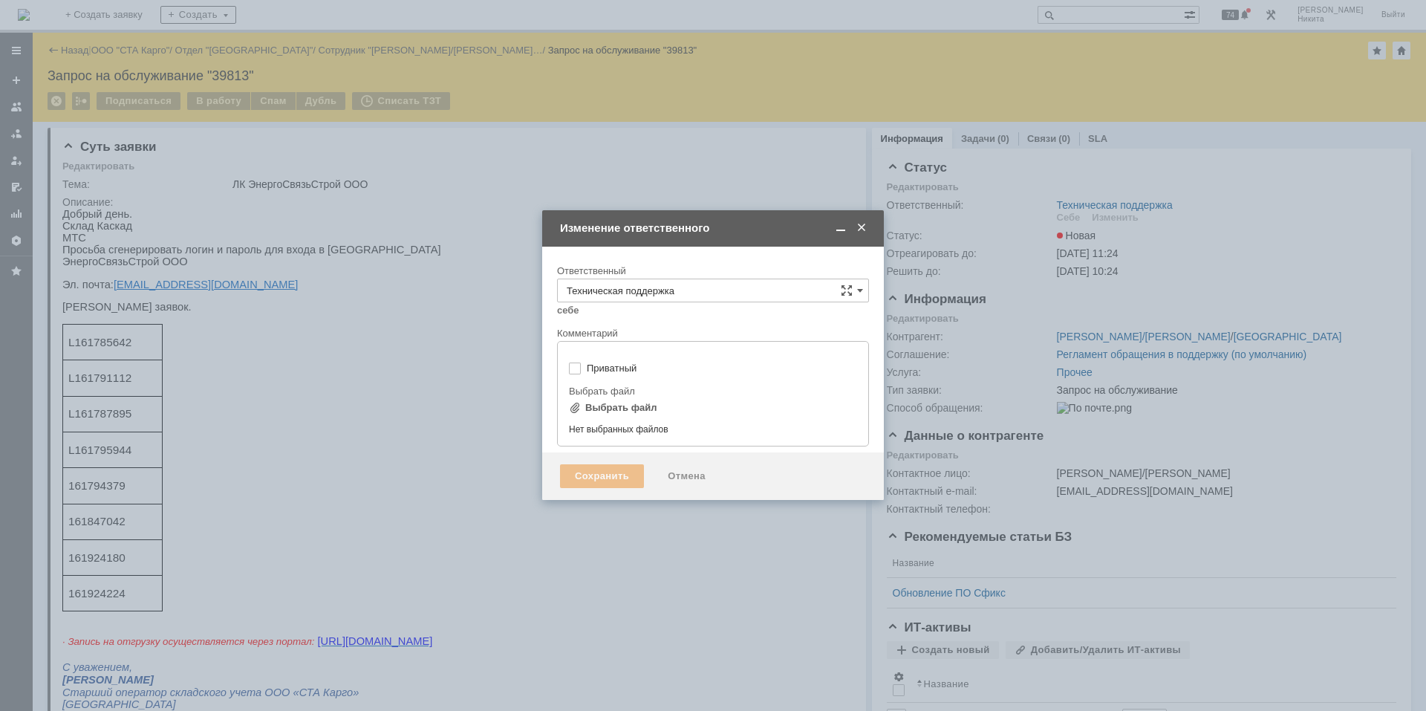
type input "[не указано]"
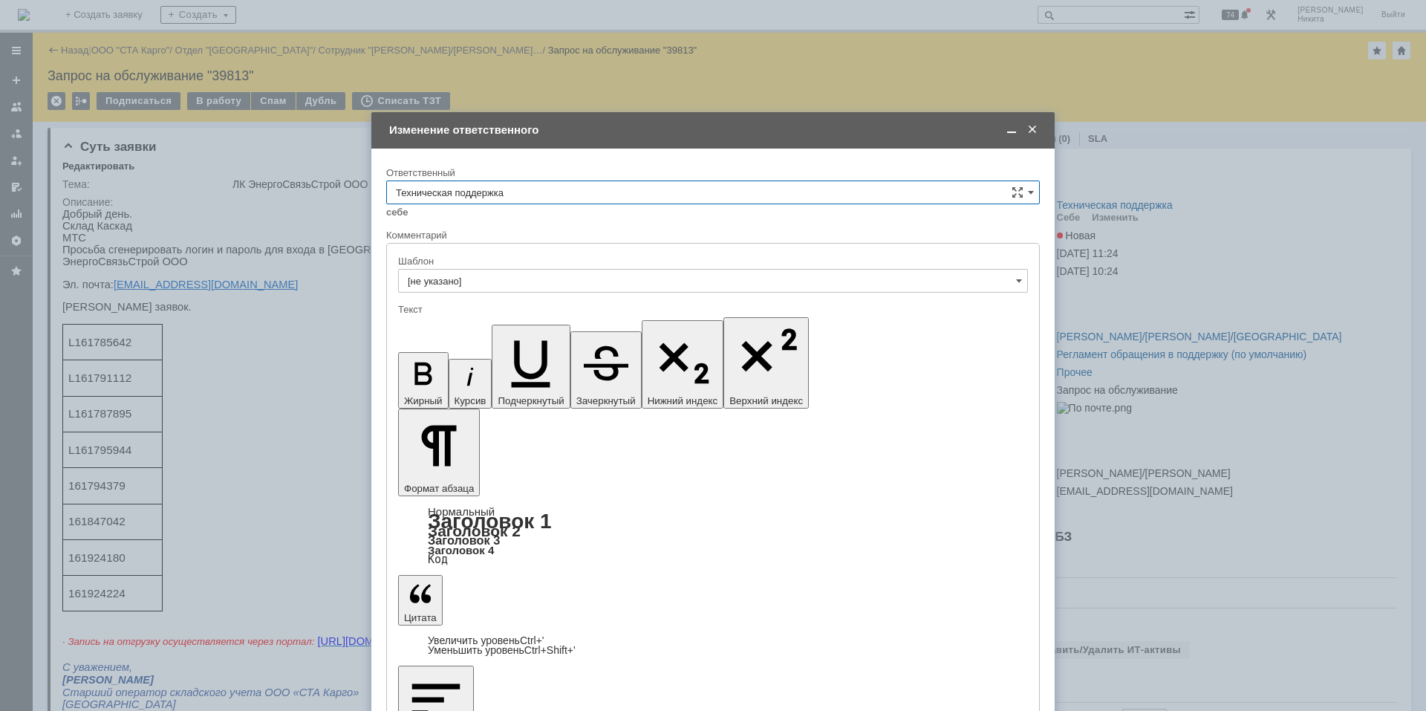
click at [535, 188] on input "Техническая поддержка" at bounding box center [713, 192] width 654 height 24
click at [523, 311] on span "Поддержка 1С" at bounding box center [713, 316] width 634 height 12
type input "Поддержка 1С"
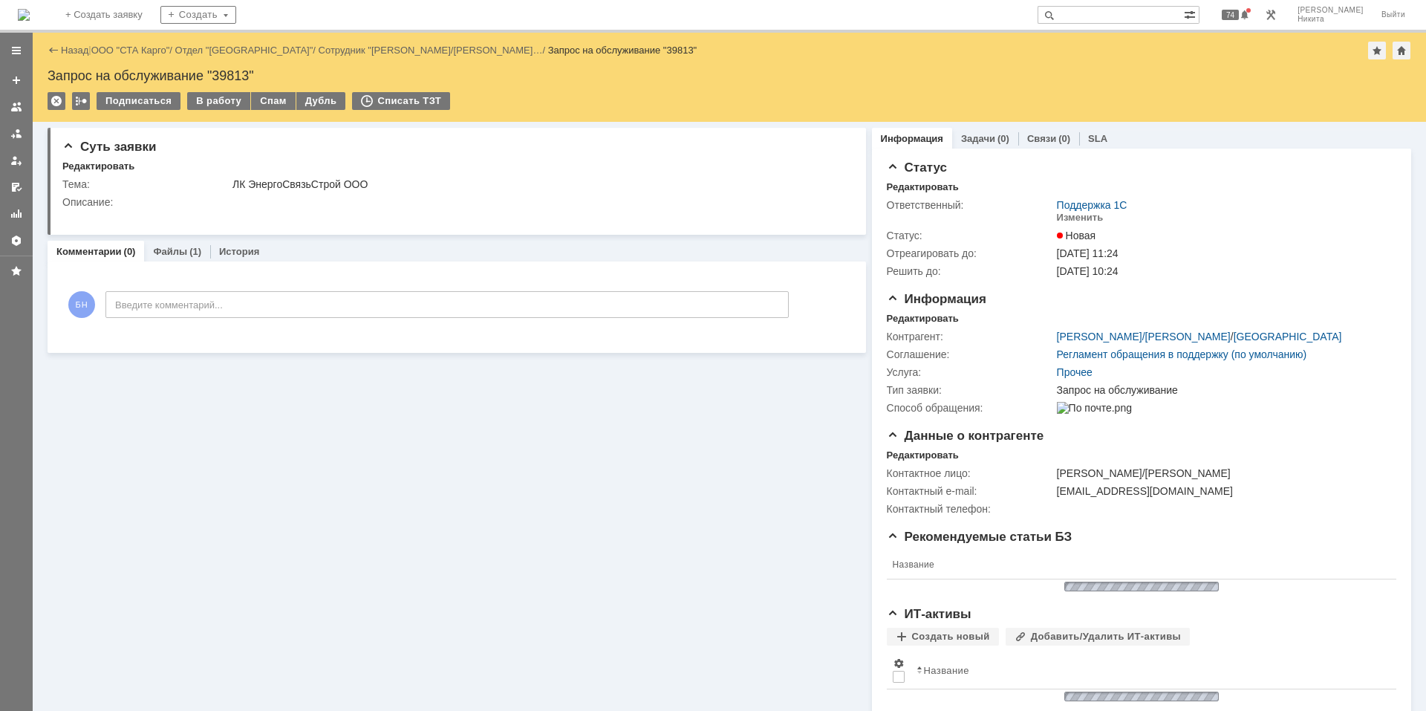
scroll to position [0, 0]
click at [30, 9] on img at bounding box center [24, 15] width 12 height 12
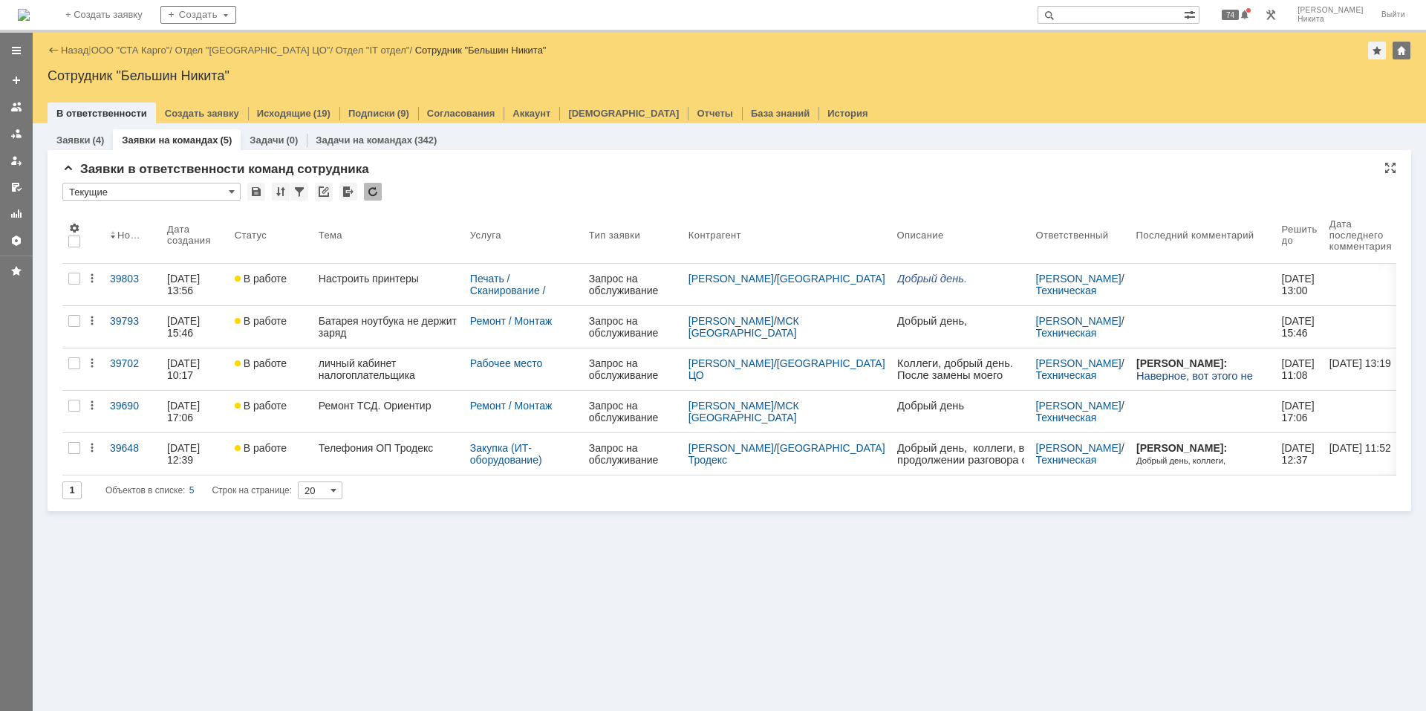
click at [367, 195] on div at bounding box center [373, 192] width 18 height 18
click at [753, 478] on div "Заявки в ответственности команд сотрудника * Текущие Результаты поиска: 1 Объек…" at bounding box center [729, 336] width 1334 height 349
click at [369, 188] on div at bounding box center [373, 192] width 18 height 18
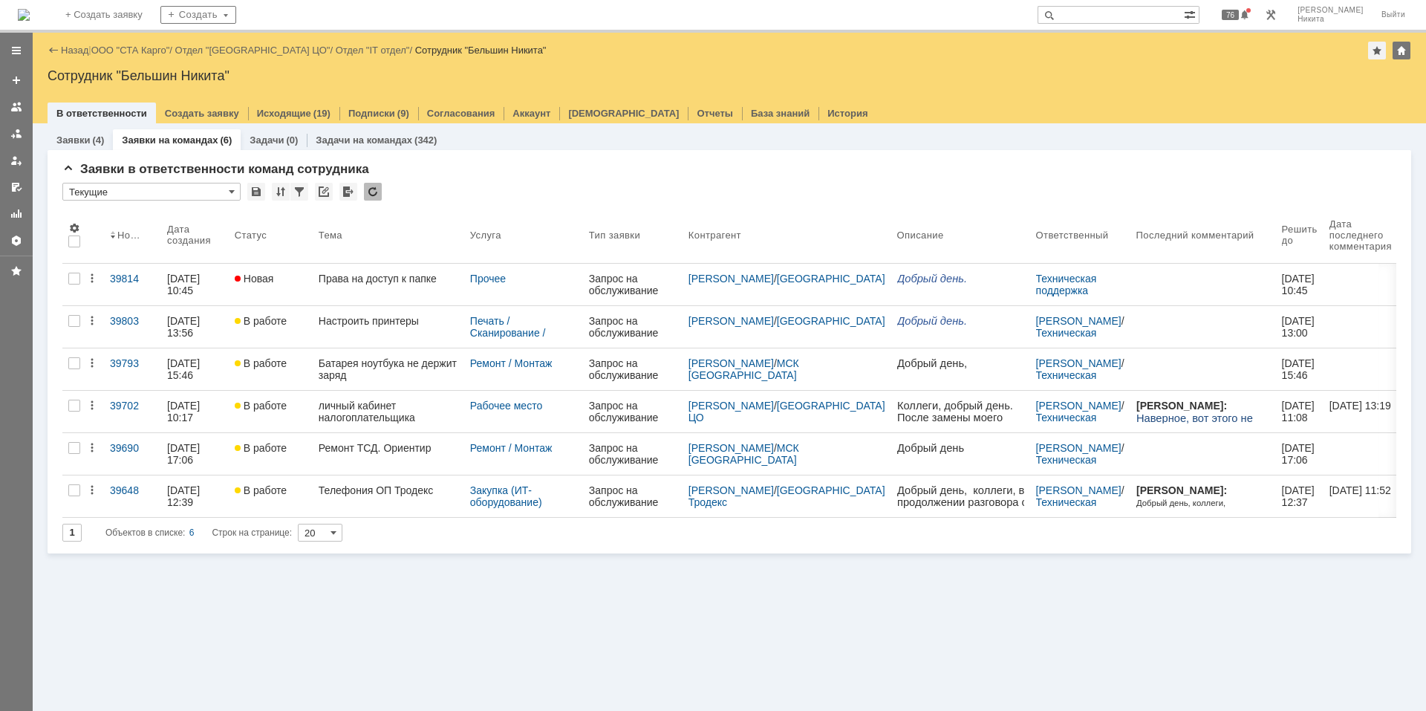
click at [512, 146] on div "Заявки (4) Заявки на командах (6) Задачи (0) Задачи на командах (342)" at bounding box center [730, 139] width 1364 height 21
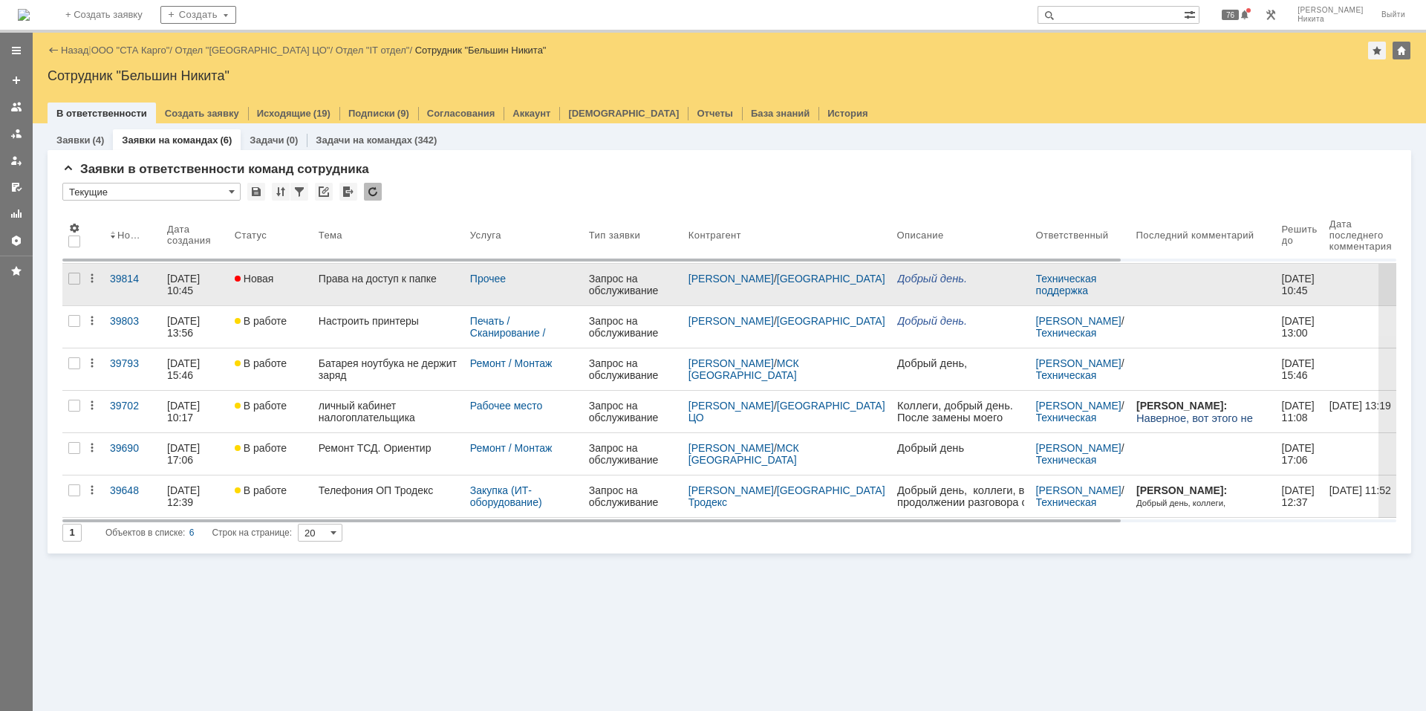
click at [412, 284] on link "Права на доступ к папке" at bounding box center [389, 285] width 152 height 42
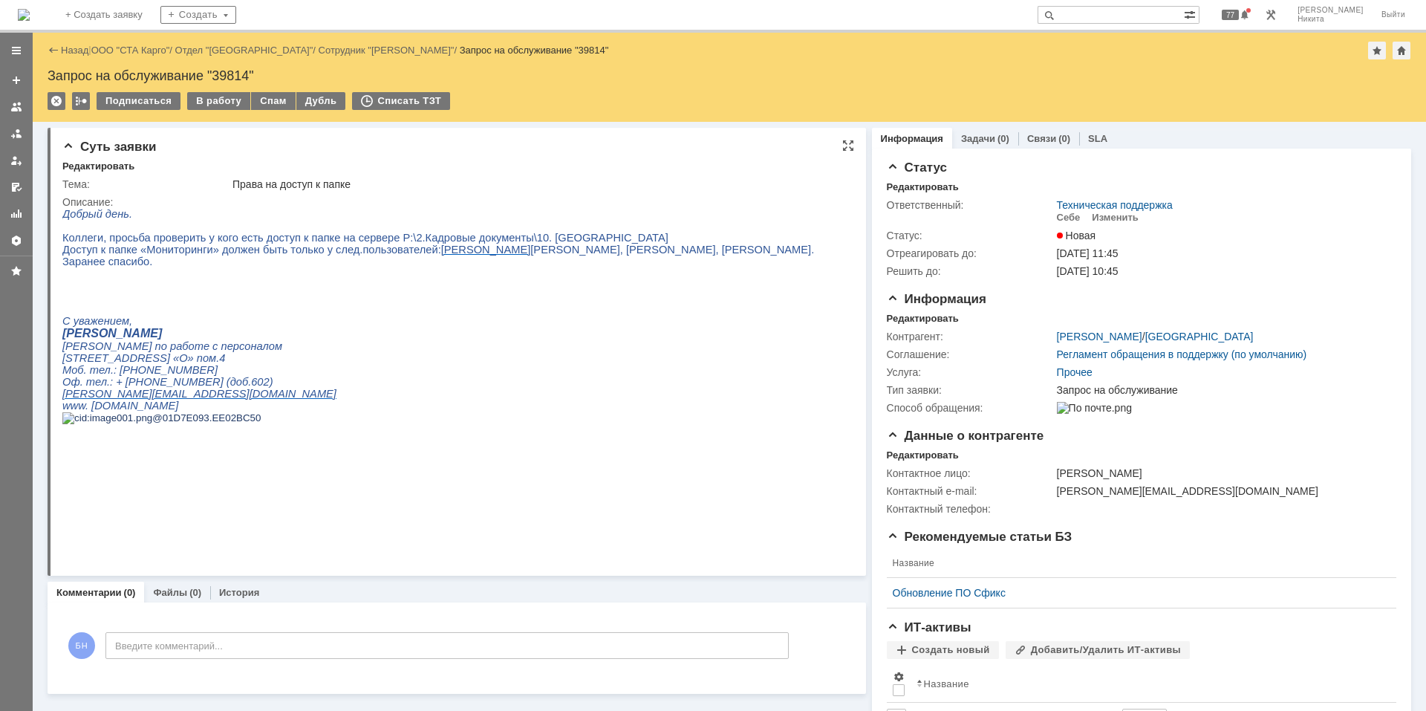
click at [374, 278] on div "Добрый день. Коллеги, просьба проверить у кого есть доступ к папке на сервере P…" at bounding box center [438, 343] width 752 height 270
click at [30, 9] on img at bounding box center [24, 15] width 12 height 12
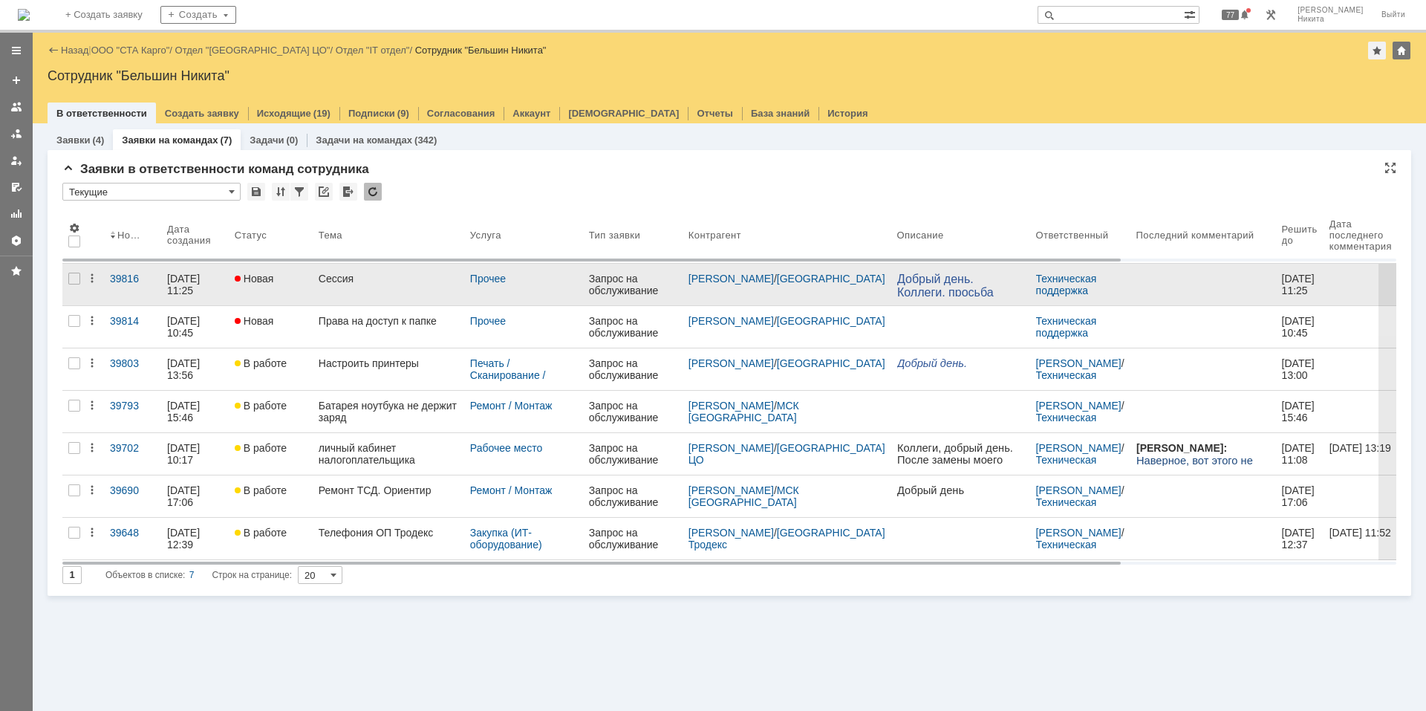
click at [366, 284] on link "Сессия" at bounding box center [389, 285] width 152 height 42
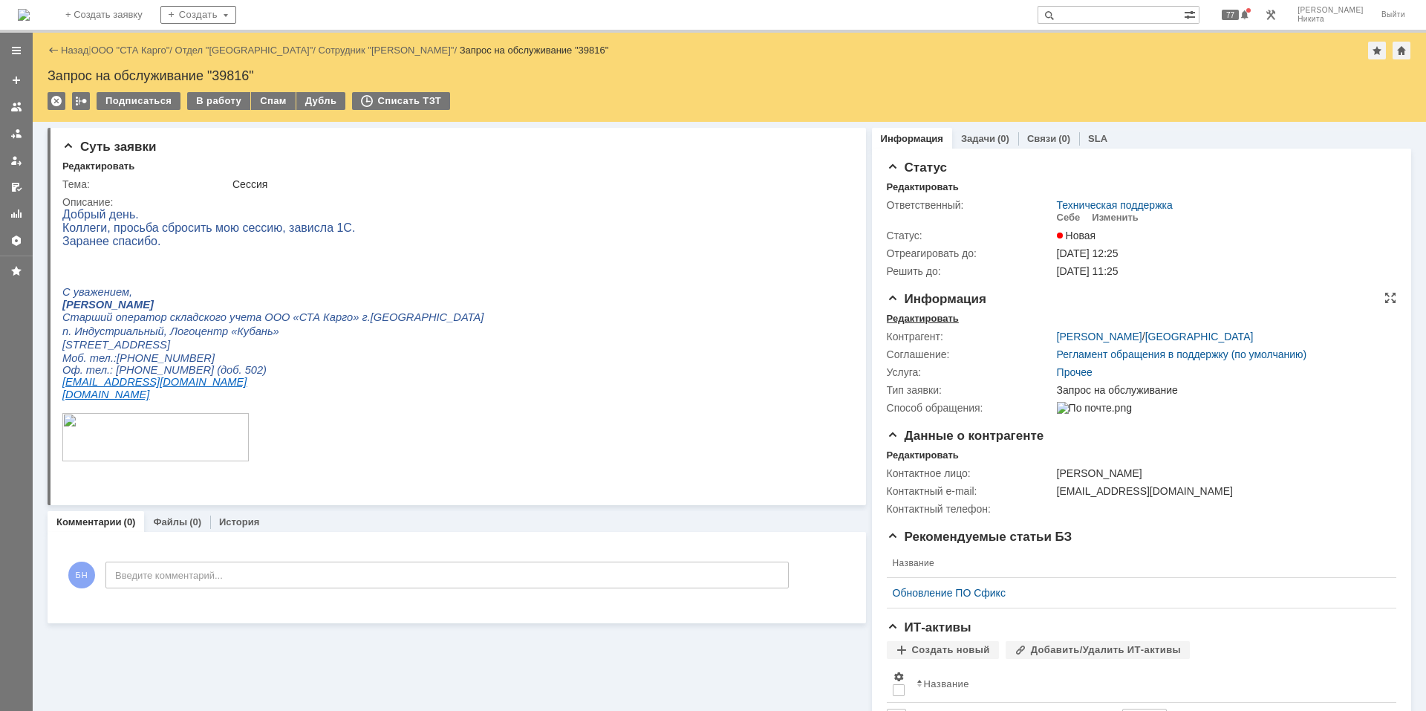
click at [905, 313] on div "Редактировать" at bounding box center [923, 319] width 72 height 12
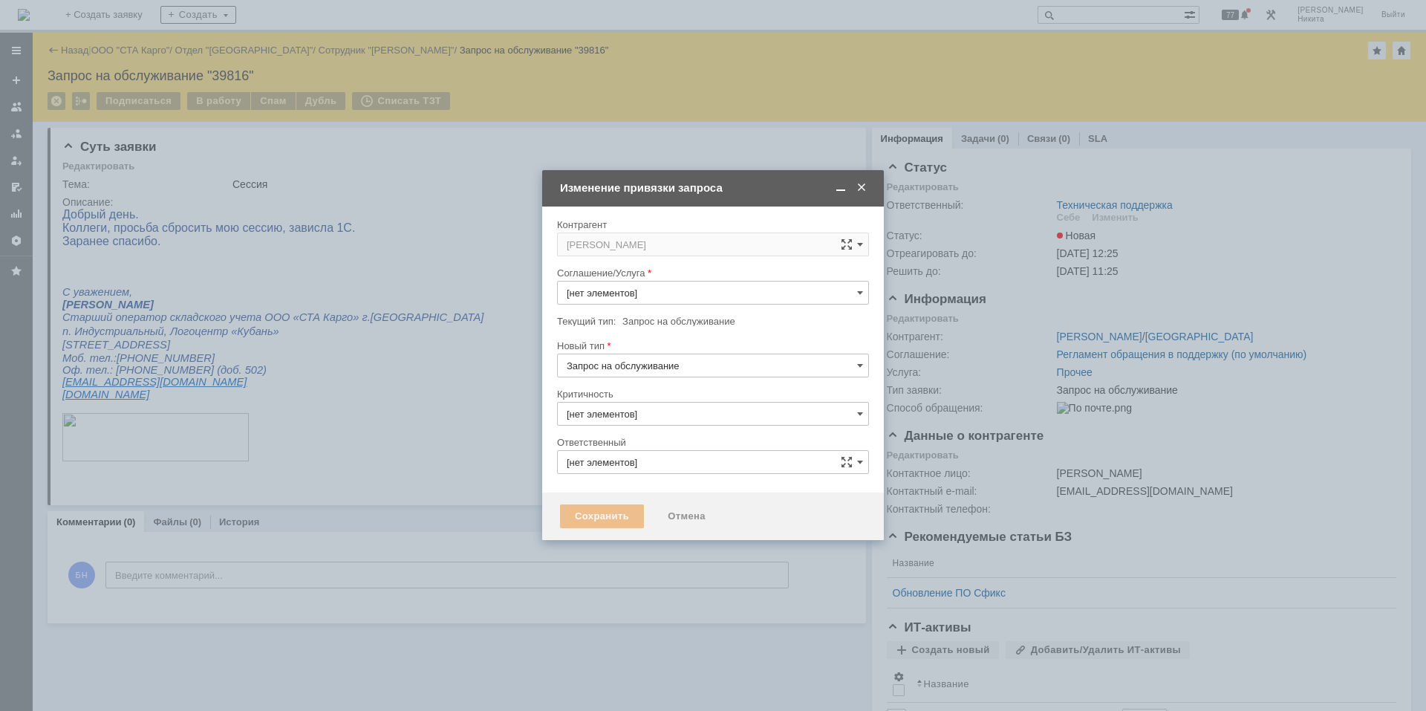
type input "3. Низкая"
type input "Техническая поддержка"
type input "Прочее"
type input "[не указано]"
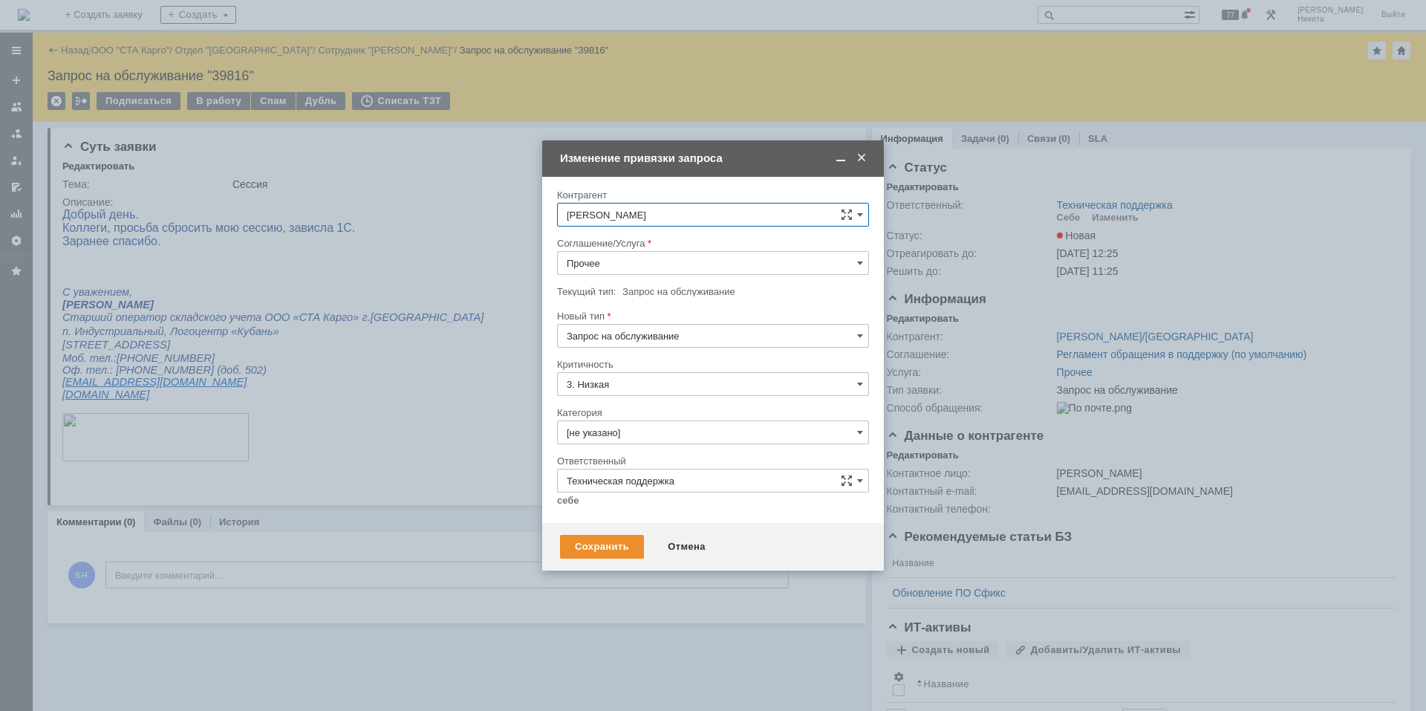
click at [656, 247] on div "Соглашение/Услуга" at bounding box center [711, 243] width 309 height 10
click at [656, 254] on input "Прочее" at bounding box center [713, 263] width 312 height 24
click at [654, 415] on span "Сервера (Терминальный сервер)" at bounding box center [713, 412] width 293 height 12
type input "Сервера (Терминальный сервер)"
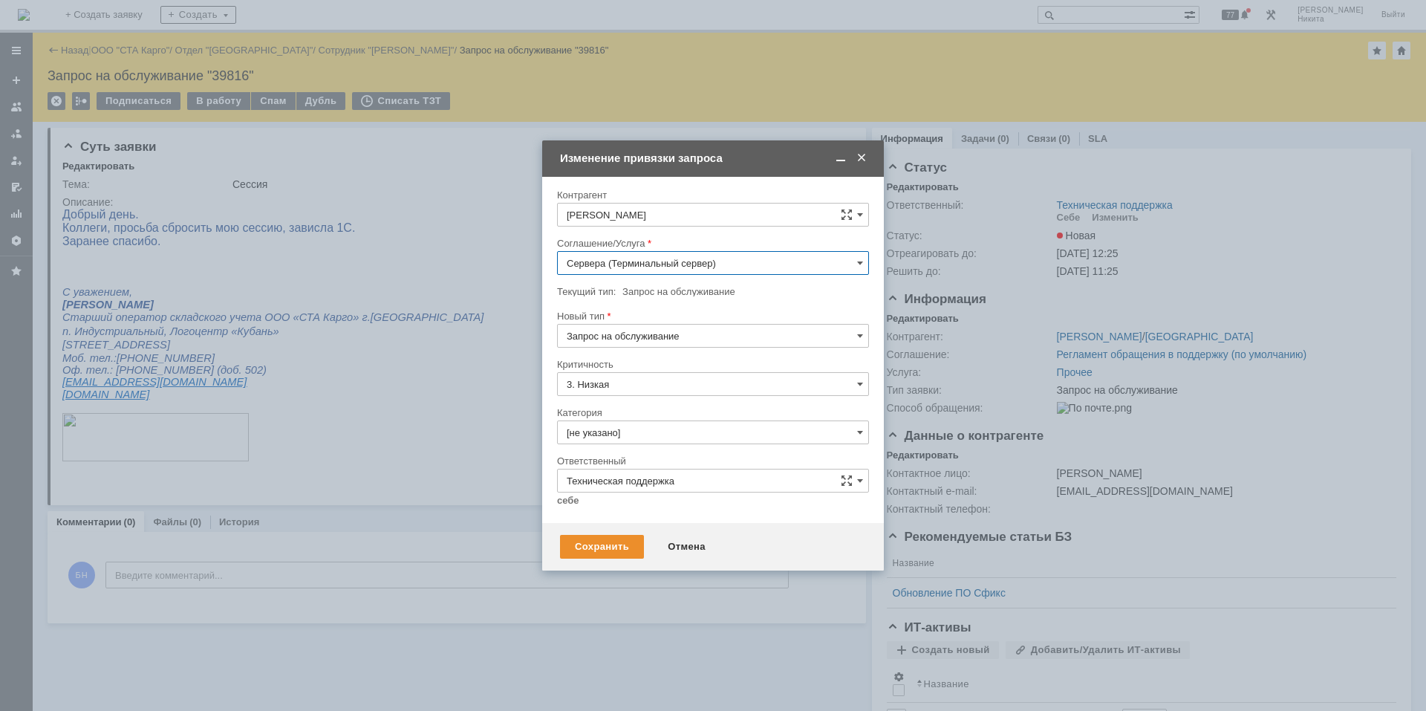
click at [651, 440] on input "[не указано]" at bounding box center [713, 432] width 312 height 24
type input "Сервера (Терминальный сервер)"
click at [644, 478] on span "Ошибка" at bounding box center [713, 484] width 293 height 12
type input "Ошибка"
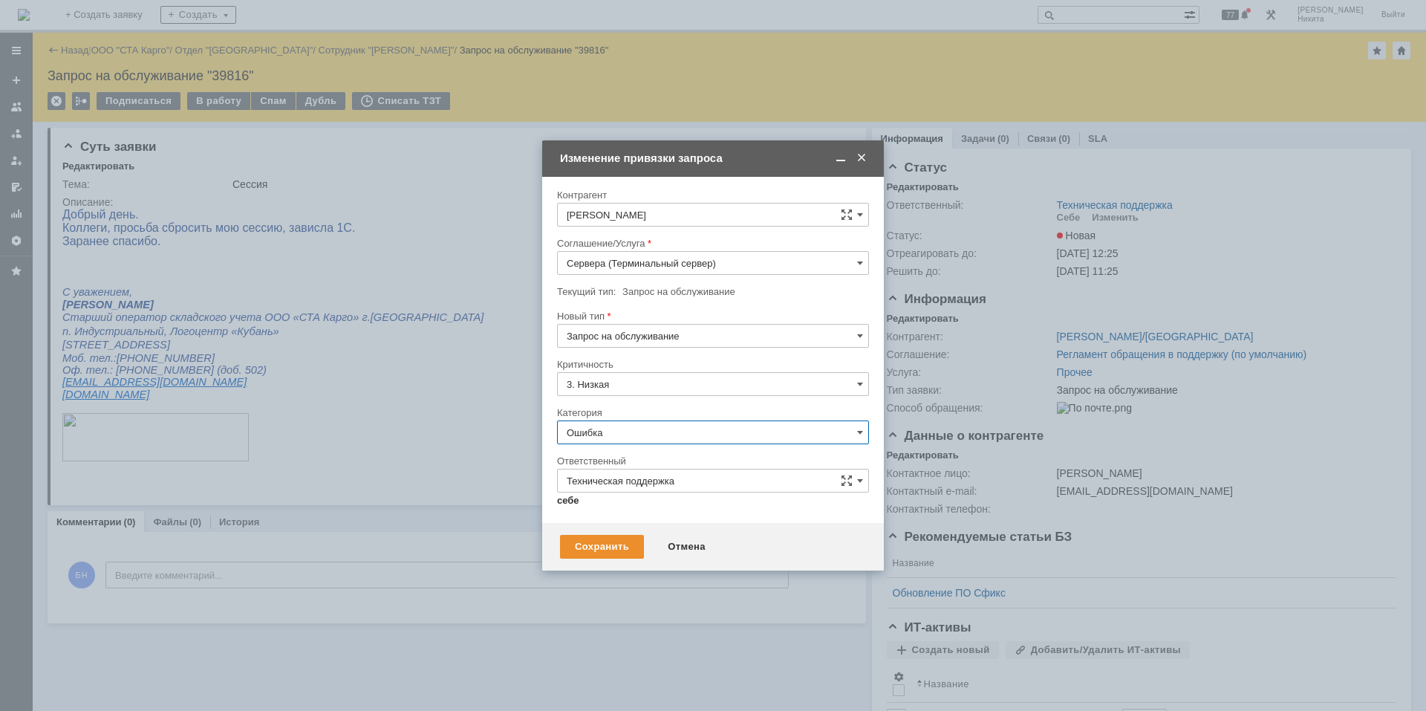
click at [570, 478] on link "себе" at bounding box center [568, 501] width 22 height 12
type input "[PERSON_NAME]"
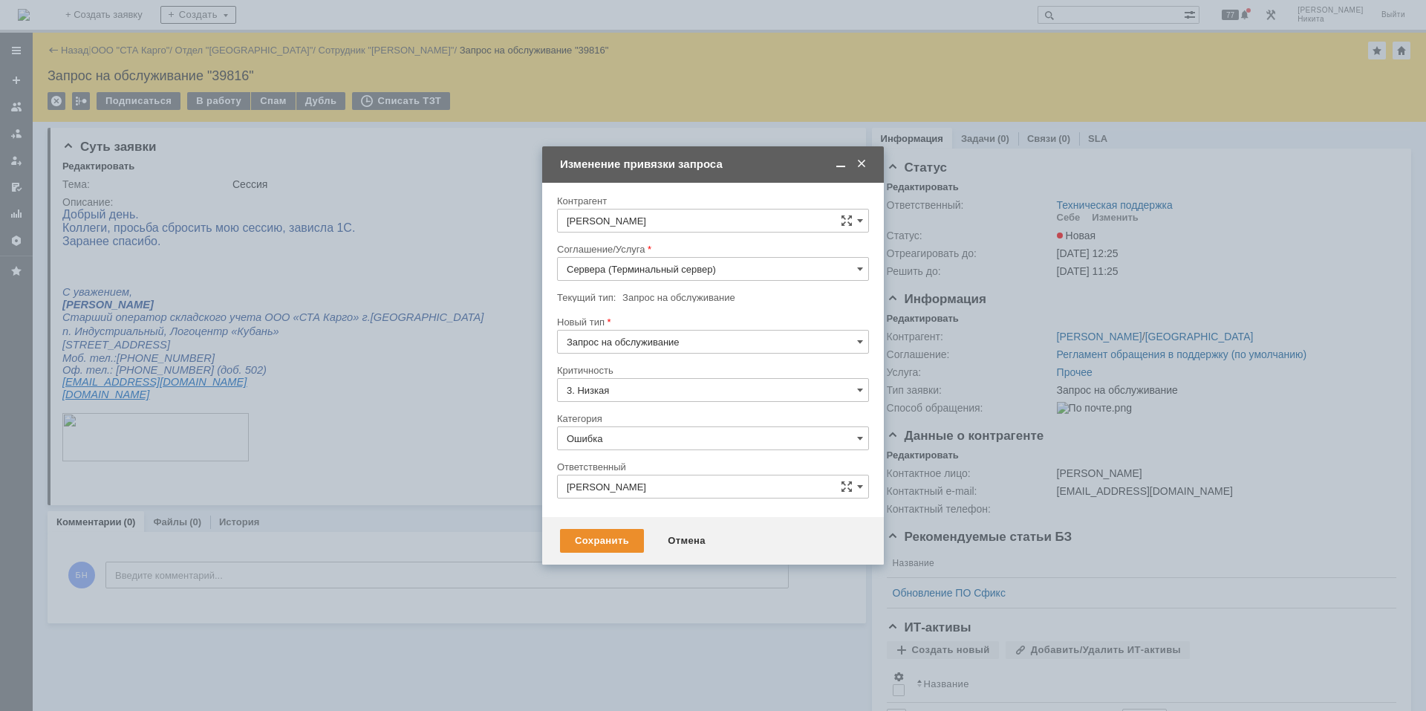
click at [581, 478] on div "Сохранить Отмена" at bounding box center [713, 541] width 342 height 48
click at [582, 478] on div "Сохранить" at bounding box center [602, 541] width 84 height 24
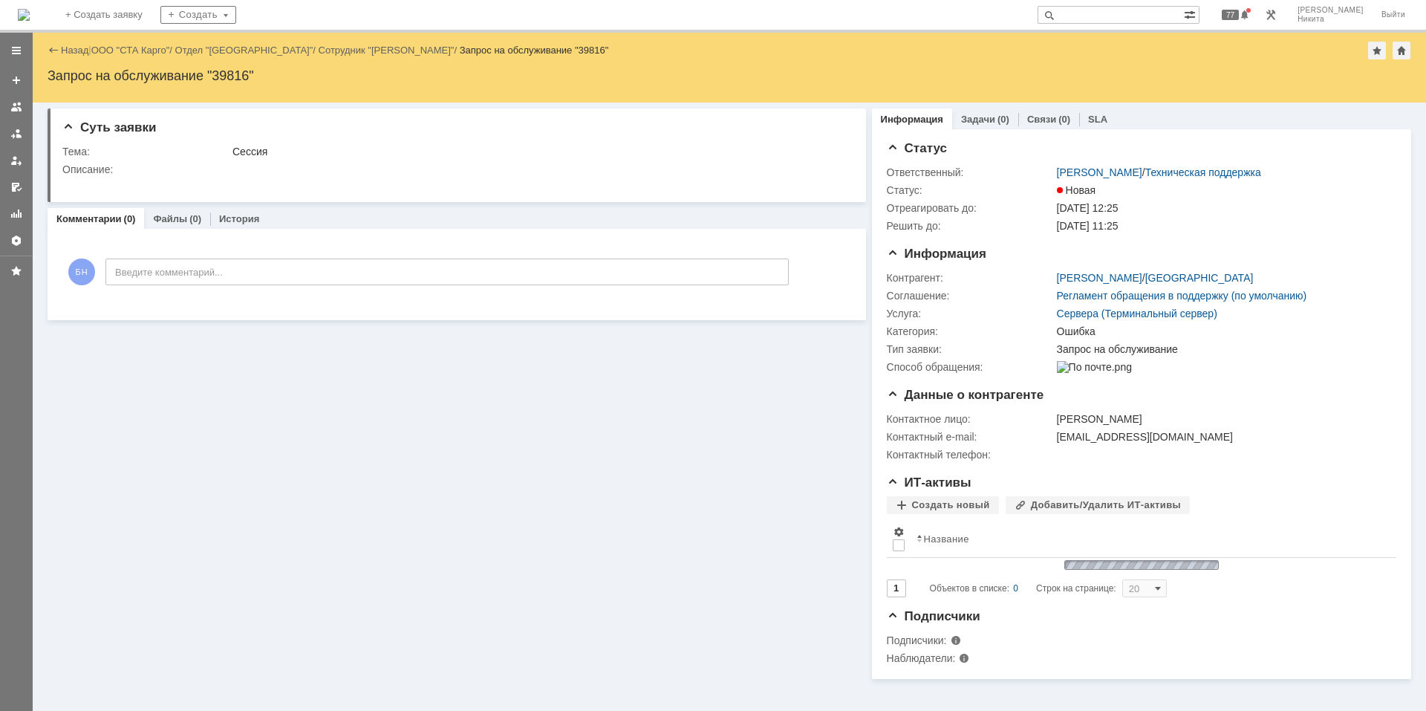
scroll to position [0, 0]
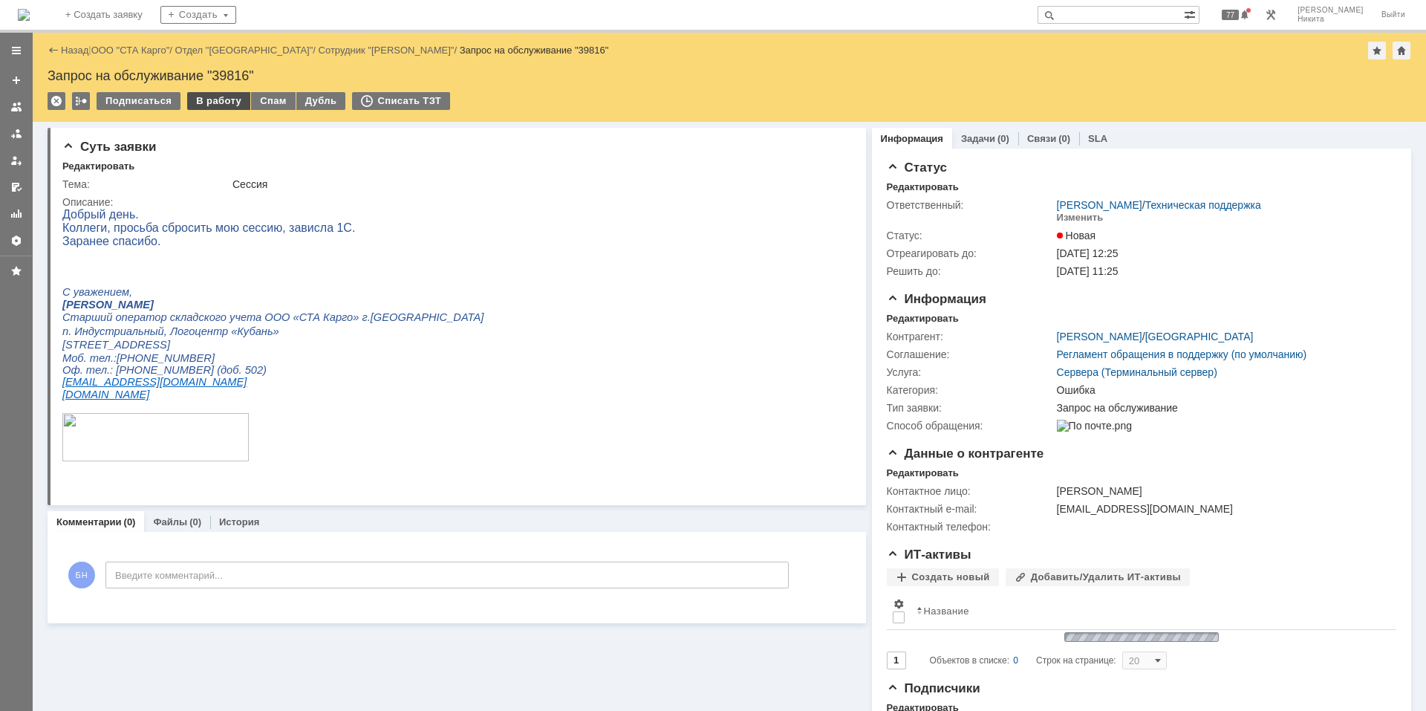
click at [212, 106] on div "В работу" at bounding box center [218, 101] width 63 height 18
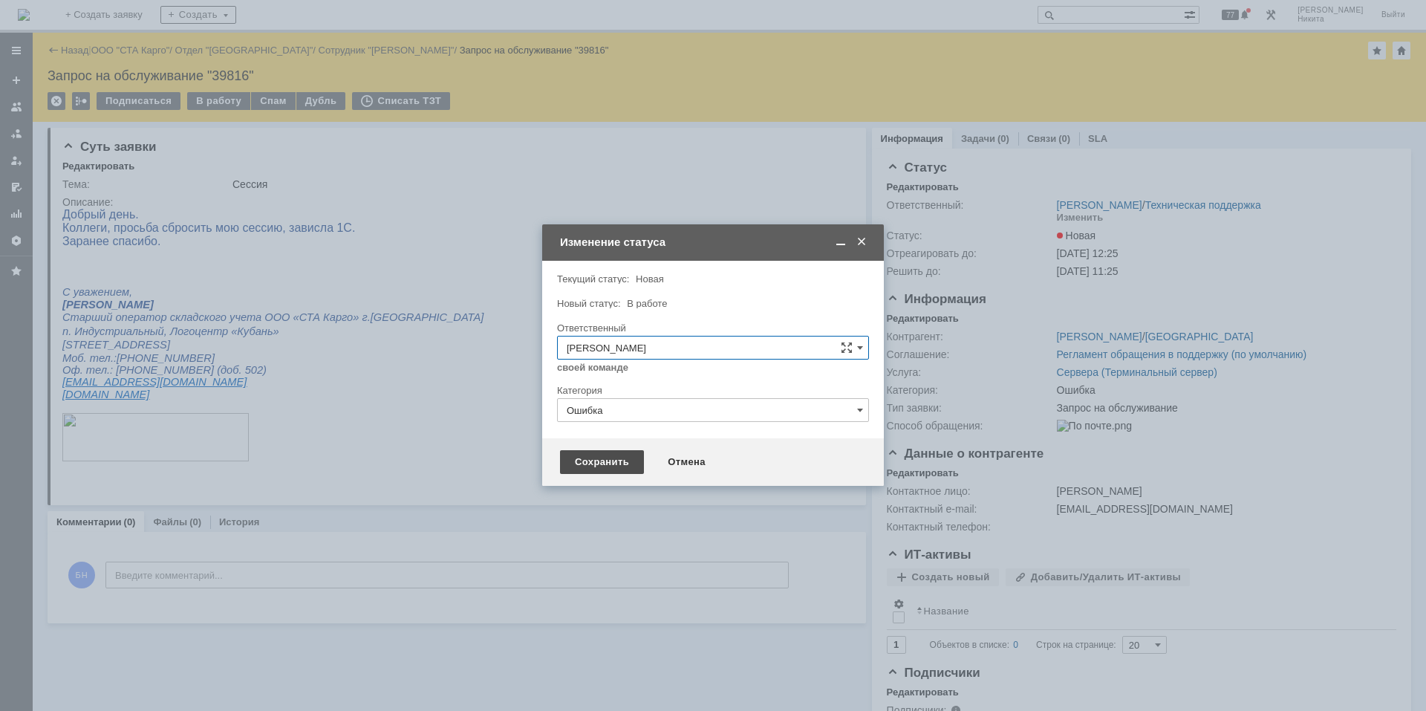
click at [612, 472] on div "Сохранить" at bounding box center [602, 462] width 84 height 24
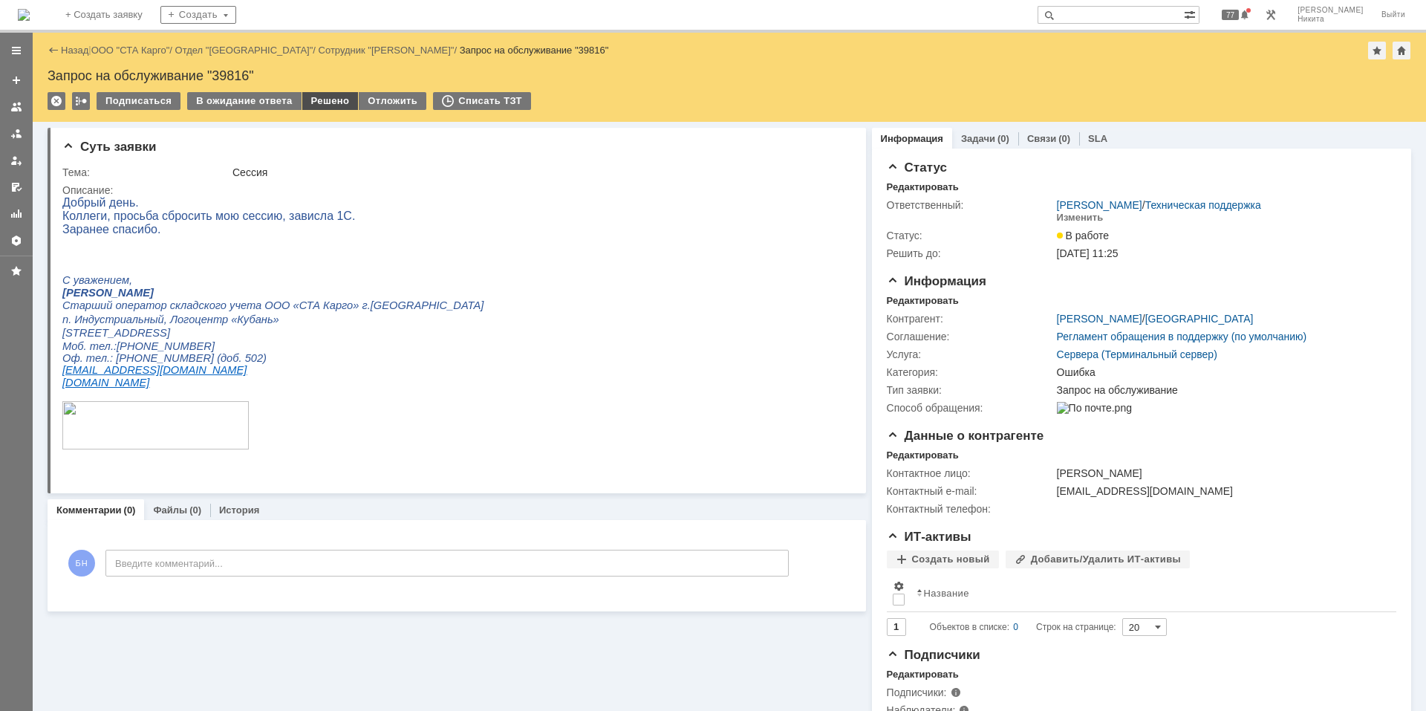
click at [317, 105] on div "Решено" at bounding box center [330, 101] width 56 height 18
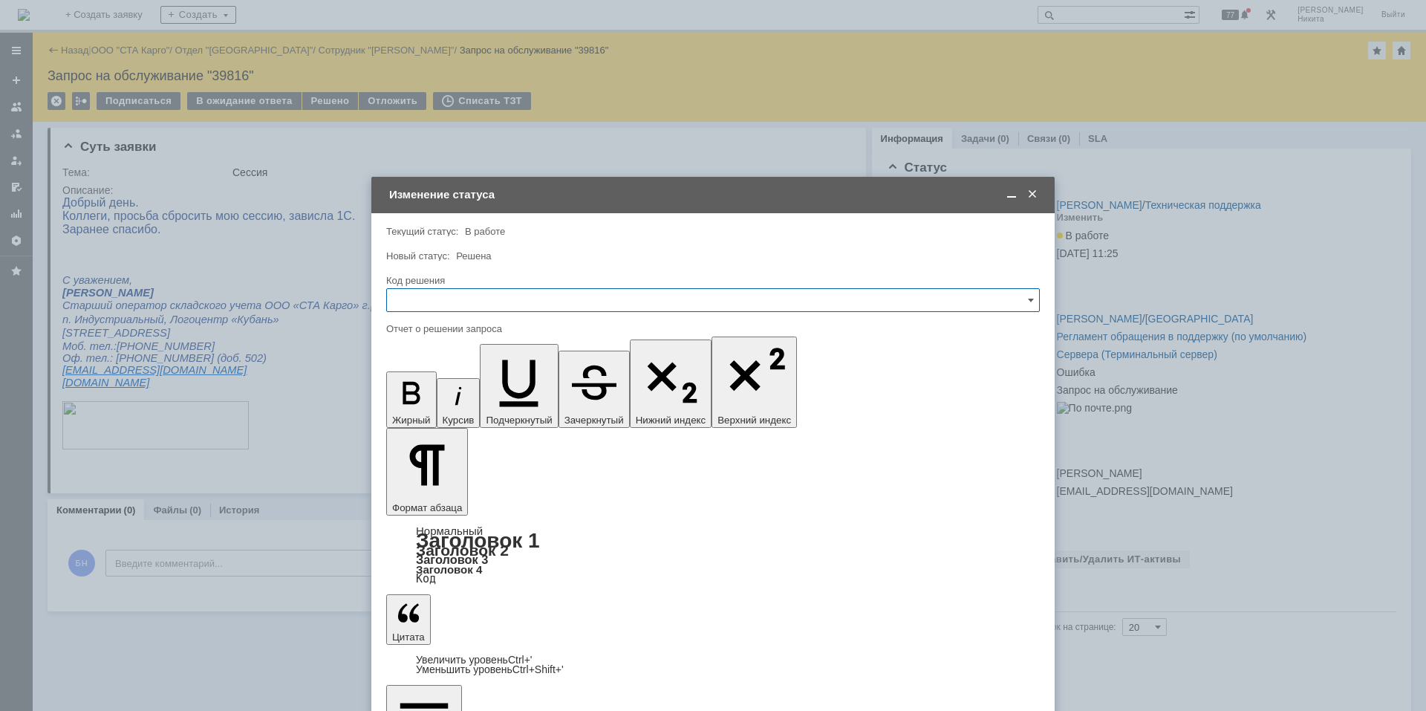
click at [472, 305] on input "text" at bounding box center [713, 300] width 654 height 24
click at [449, 478] on span "Решено" at bounding box center [713, 499] width 634 height 12
type input "Решено"
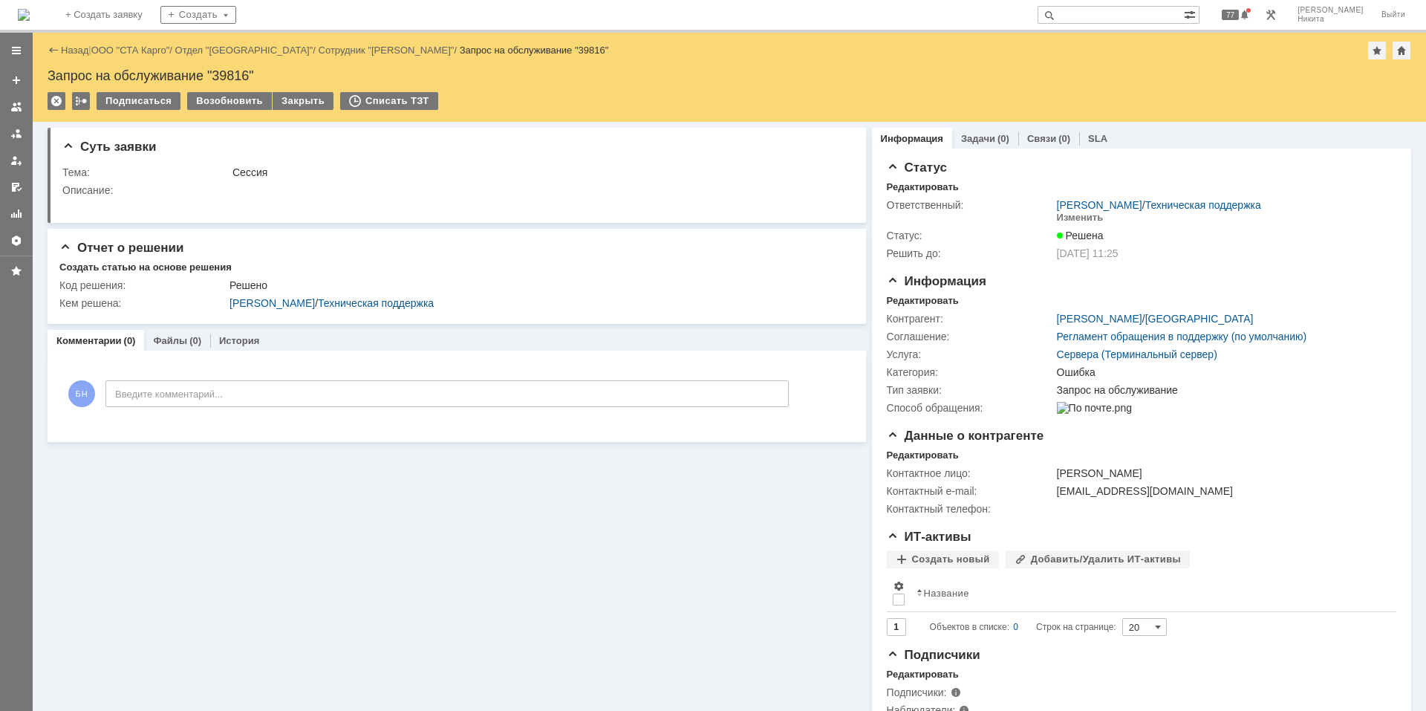
click at [30, 21] on img at bounding box center [24, 15] width 12 height 12
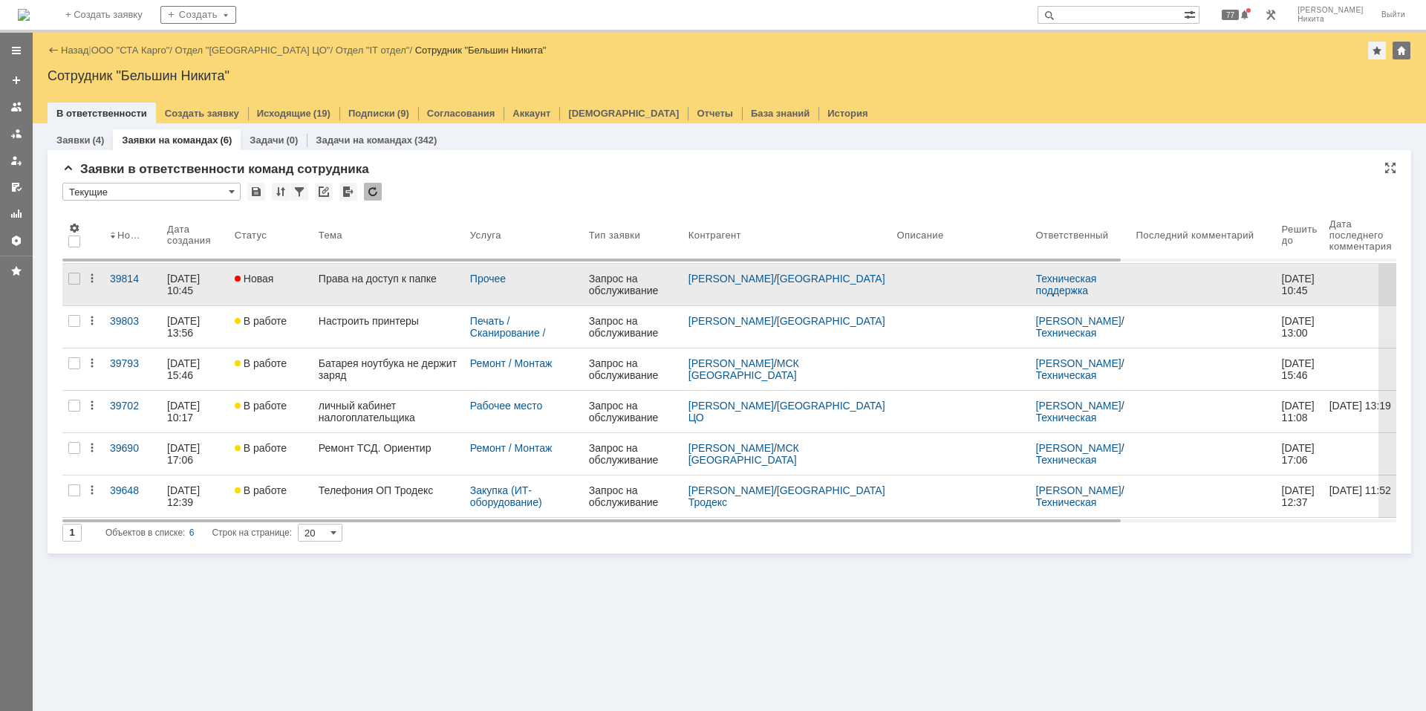
click at [366, 281] on div "Права на доступ к папке" at bounding box center [389, 279] width 140 height 12
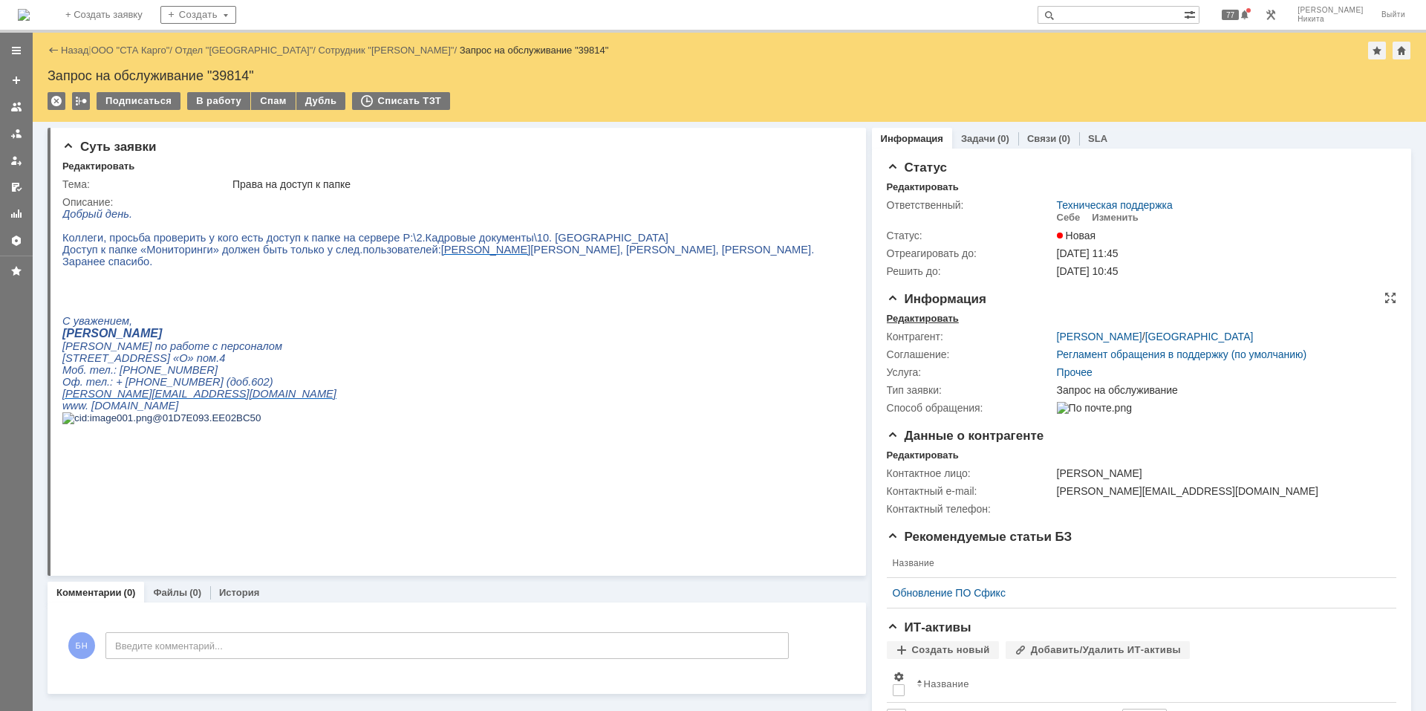
click at [895, 321] on div "Редактировать" at bounding box center [923, 319] width 72 height 12
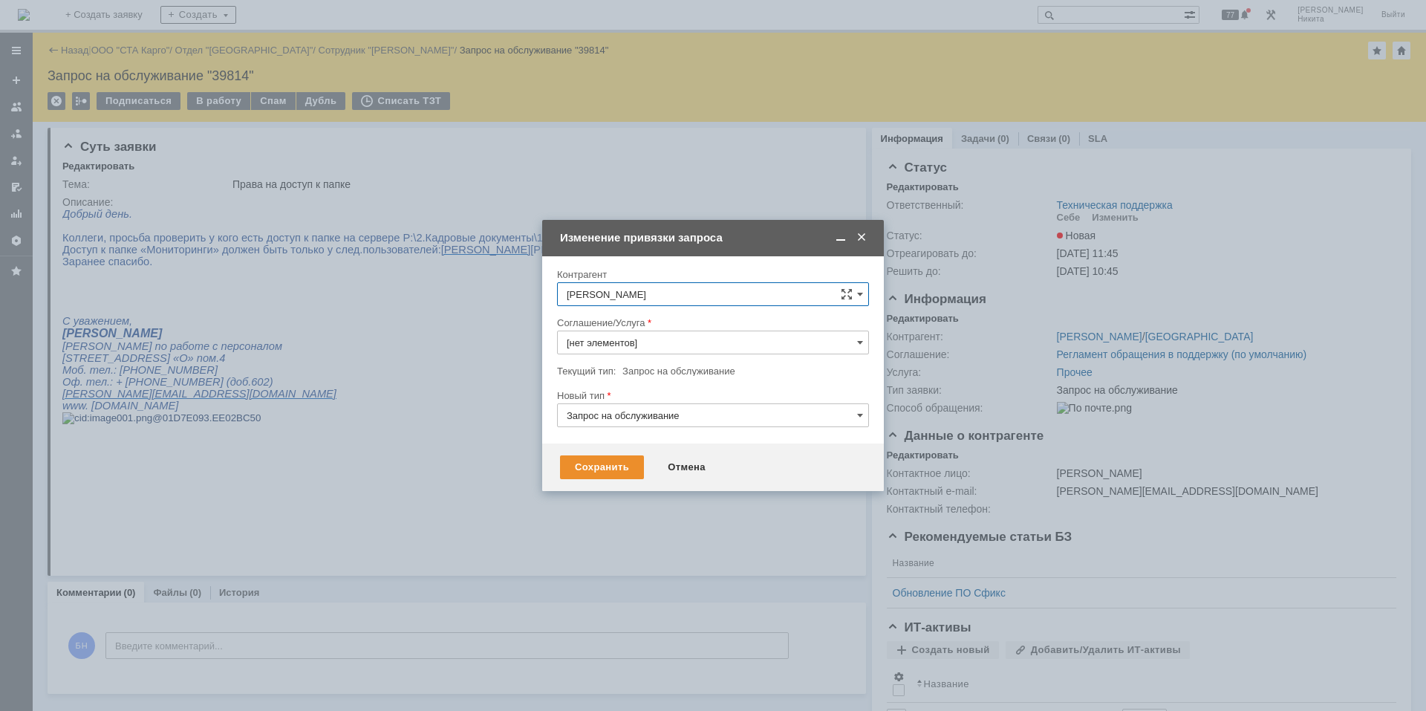
type input "Прочее"
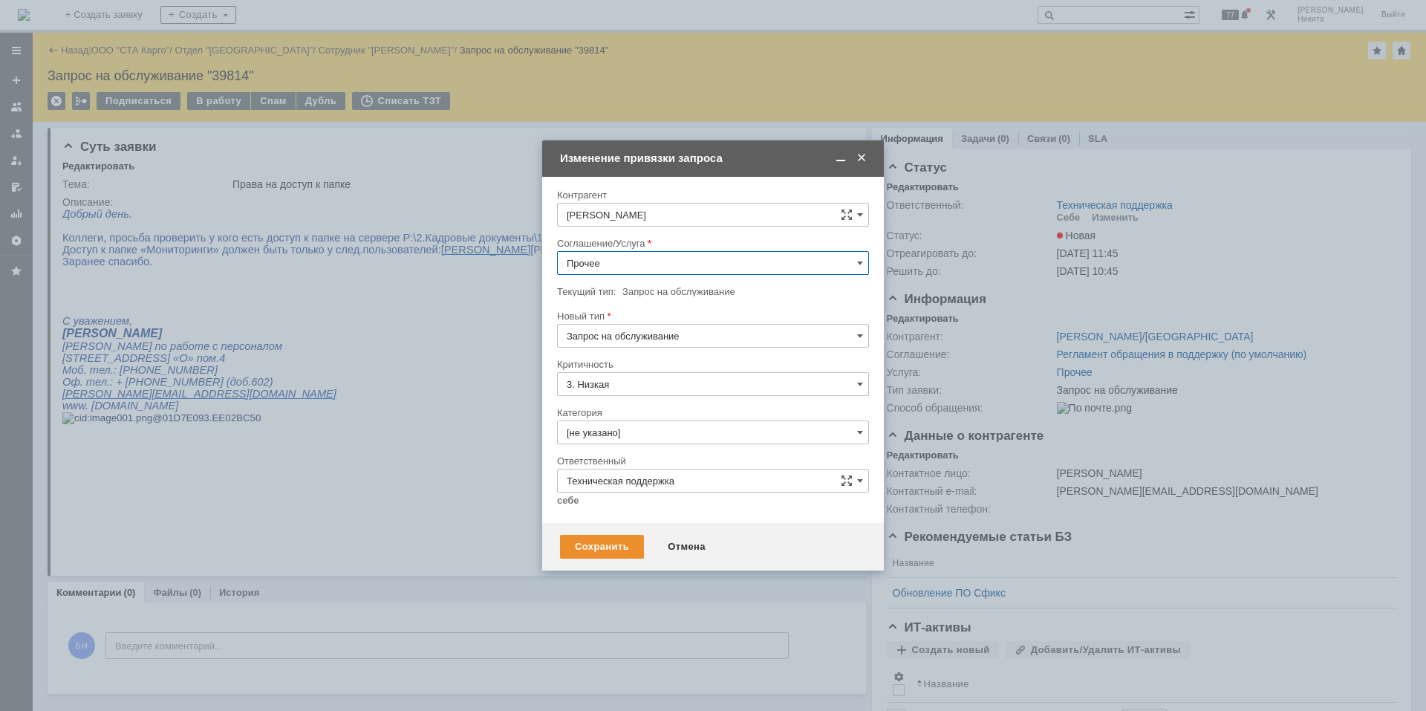
click at [612, 256] on input "Прочее" at bounding box center [713, 263] width 312 height 24
click at [644, 342] on span "Сетевые папки" at bounding box center [713, 345] width 293 height 12
type input "Сетевые папки"
click at [639, 433] on input "[не указано]" at bounding box center [713, 432] width 312 height 24
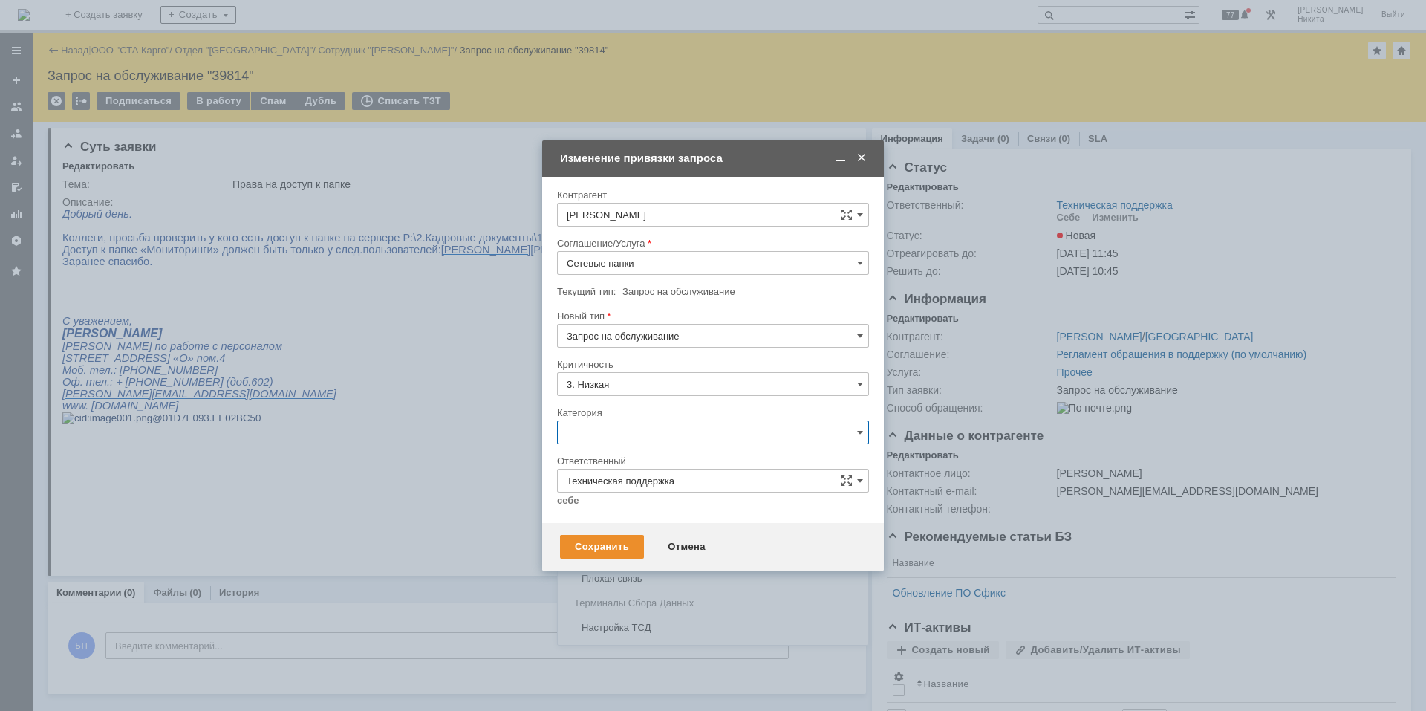
scroll to position [764, 0]
click at [648, 461] on span "Подключение сетевой папки/диска" at bounding box center [713, 455] width 293 height 12
type input "Подключение сетевой папки/диска"
click at [561, 478] on link "себе" at bounding box center [568, 501] width 22 height 12
type input "[PERSON_NAME]"
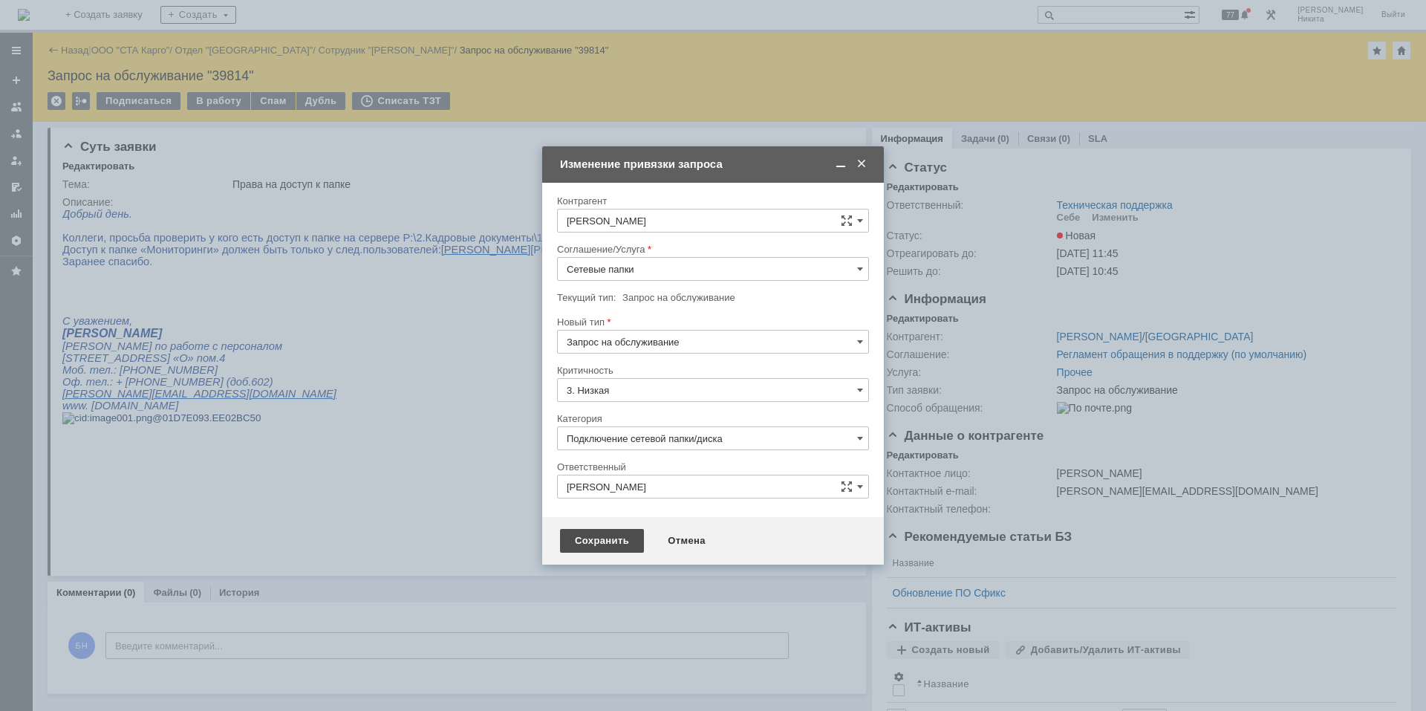
click at [582, 478] on div "Сохранить" at bounding box center [602, 541] width 84 height 24
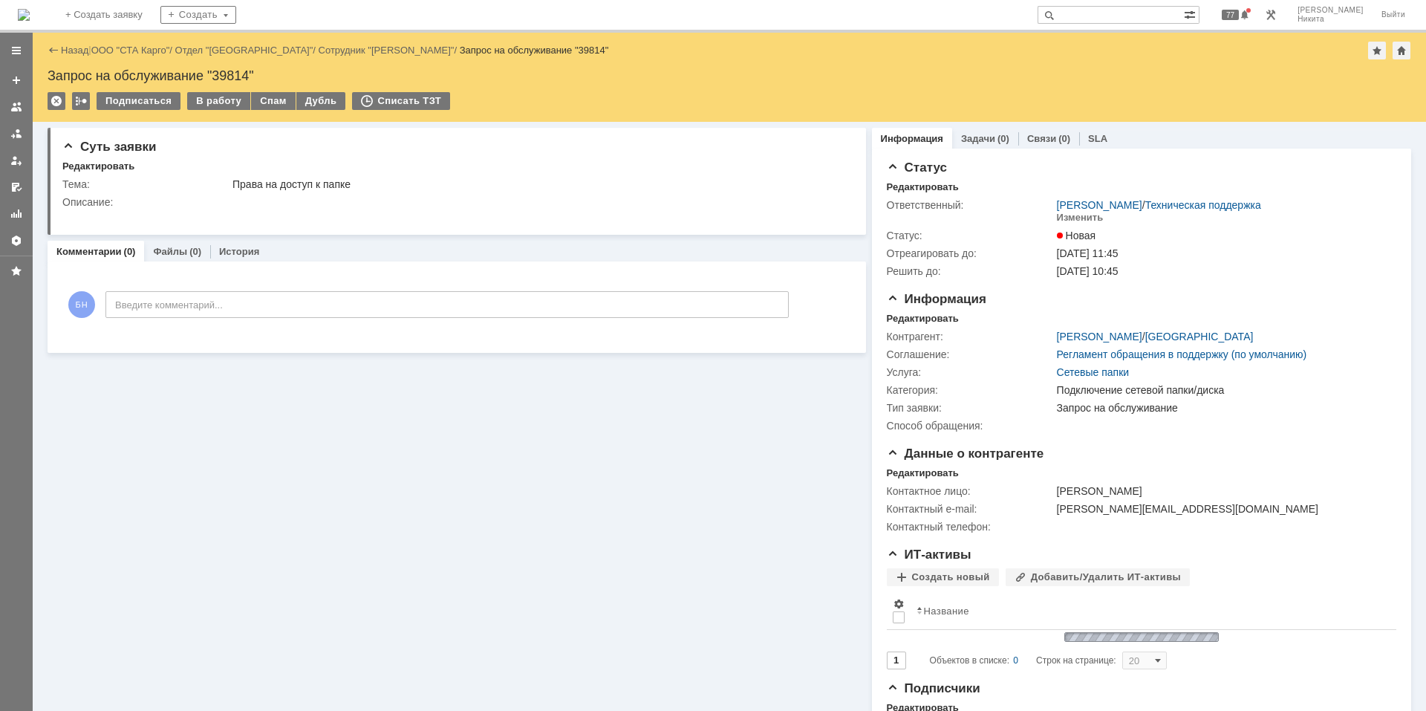
scroll to position [0, 0]
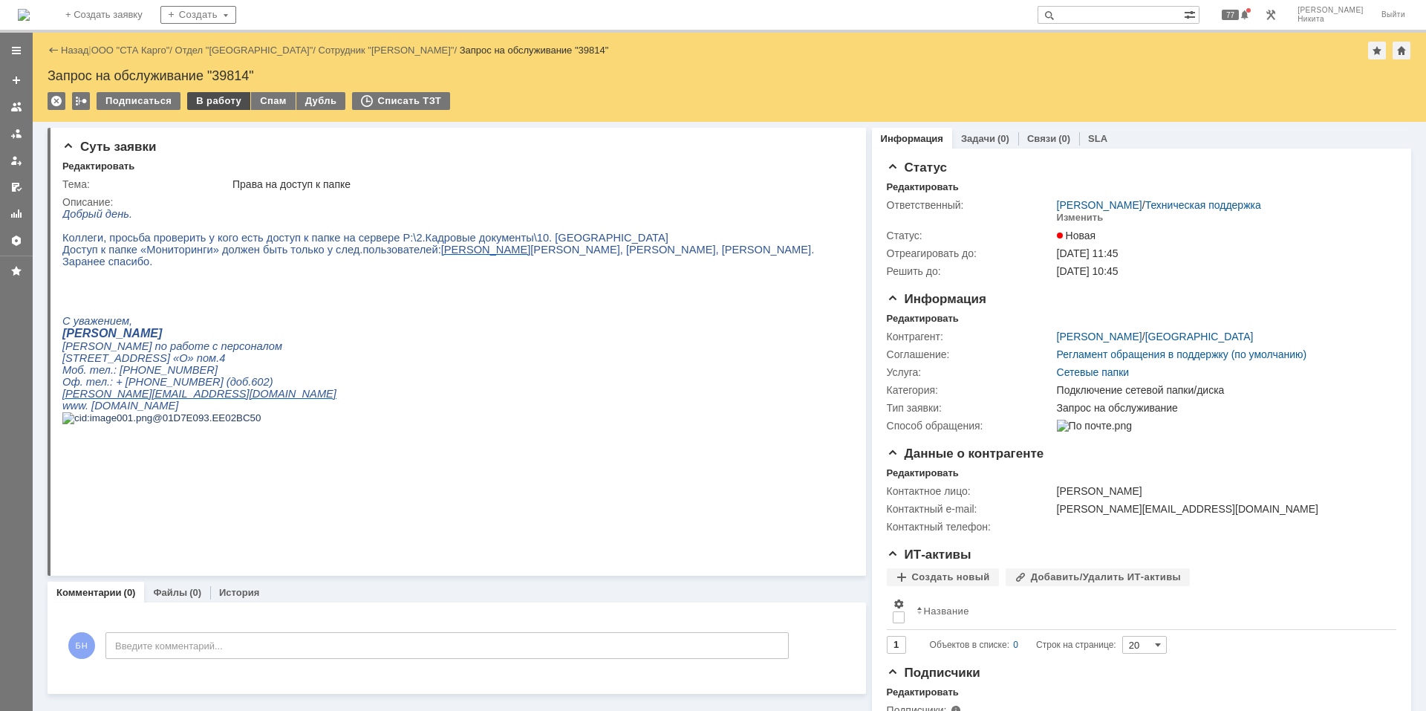
click at [206, 102] on div "В работу" at bounding box center [218, 101] width 63 height 18
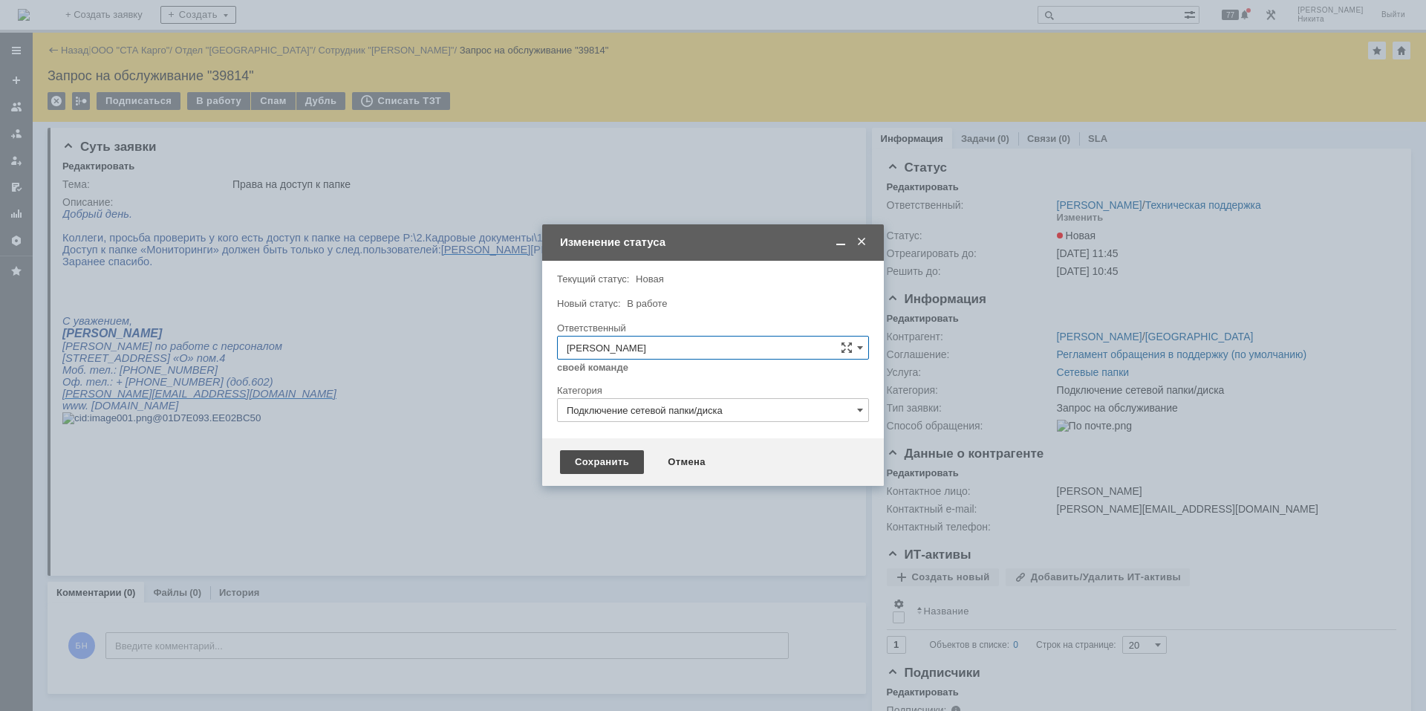
click at [588, 454] on div "Сохранить" at bounding box center [602, 462] width 84 height 24
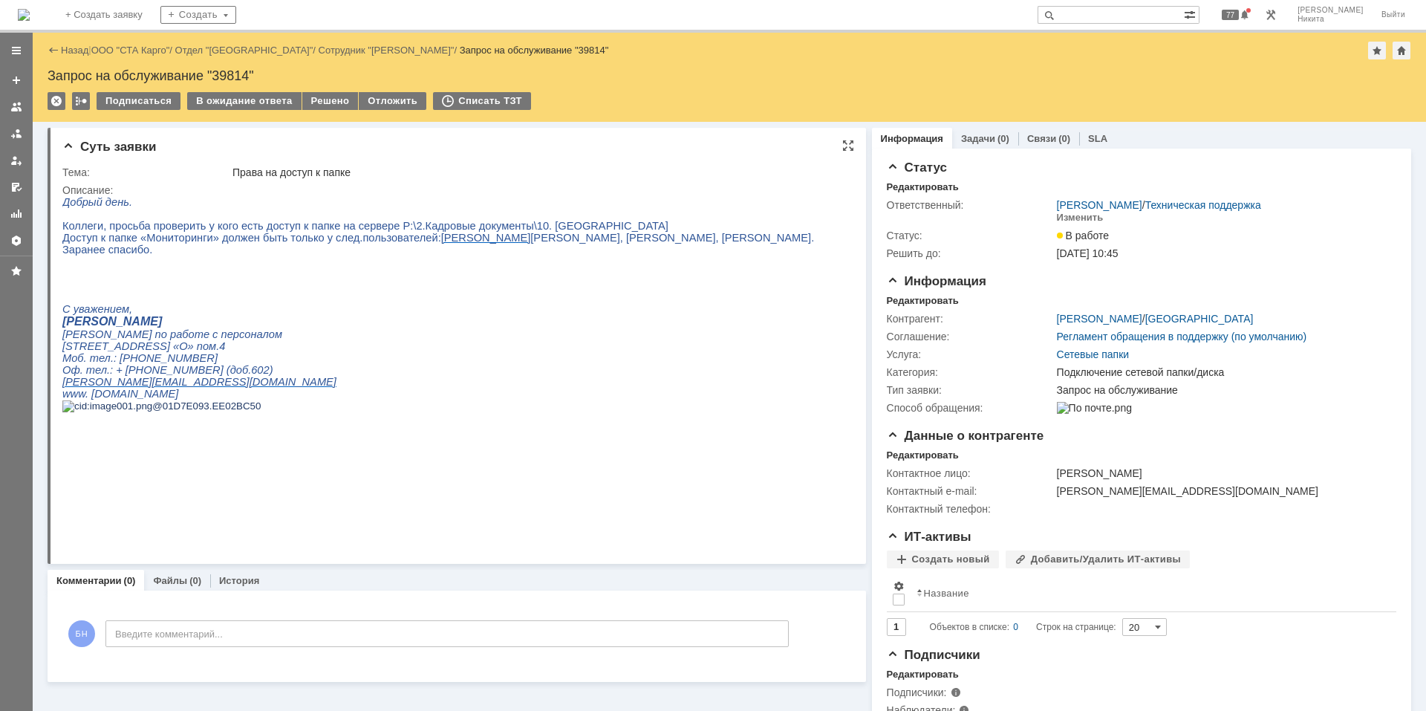
click at [345, 303] on p at bounding box center [438, 297] width 752 height 12
click at [209, 279] on p at bounding box center [438, 273] width 752 height 12
click at [30, 21] on img at bounding box center [24, 15] width 12 height 12
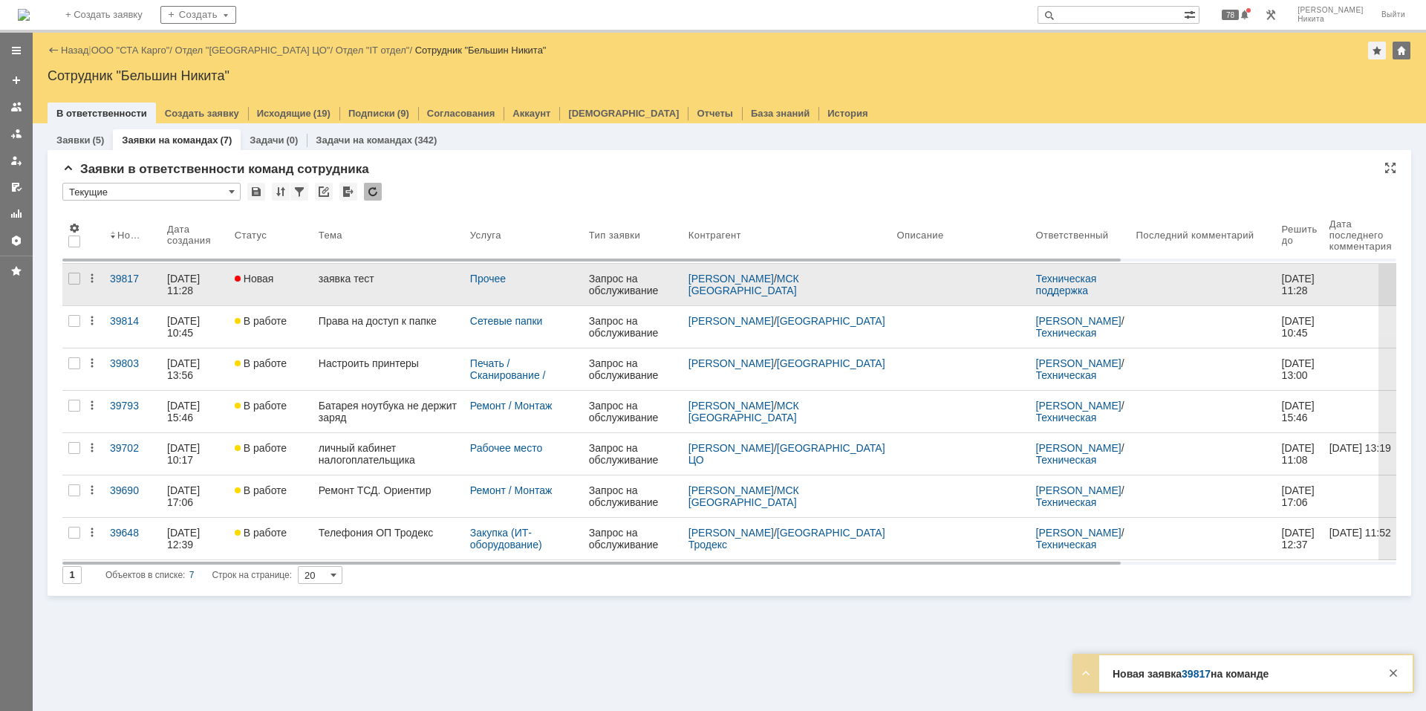
click at [406, 280] on div "заявка тест" at bounding box center [389, 279] width 140 height 12
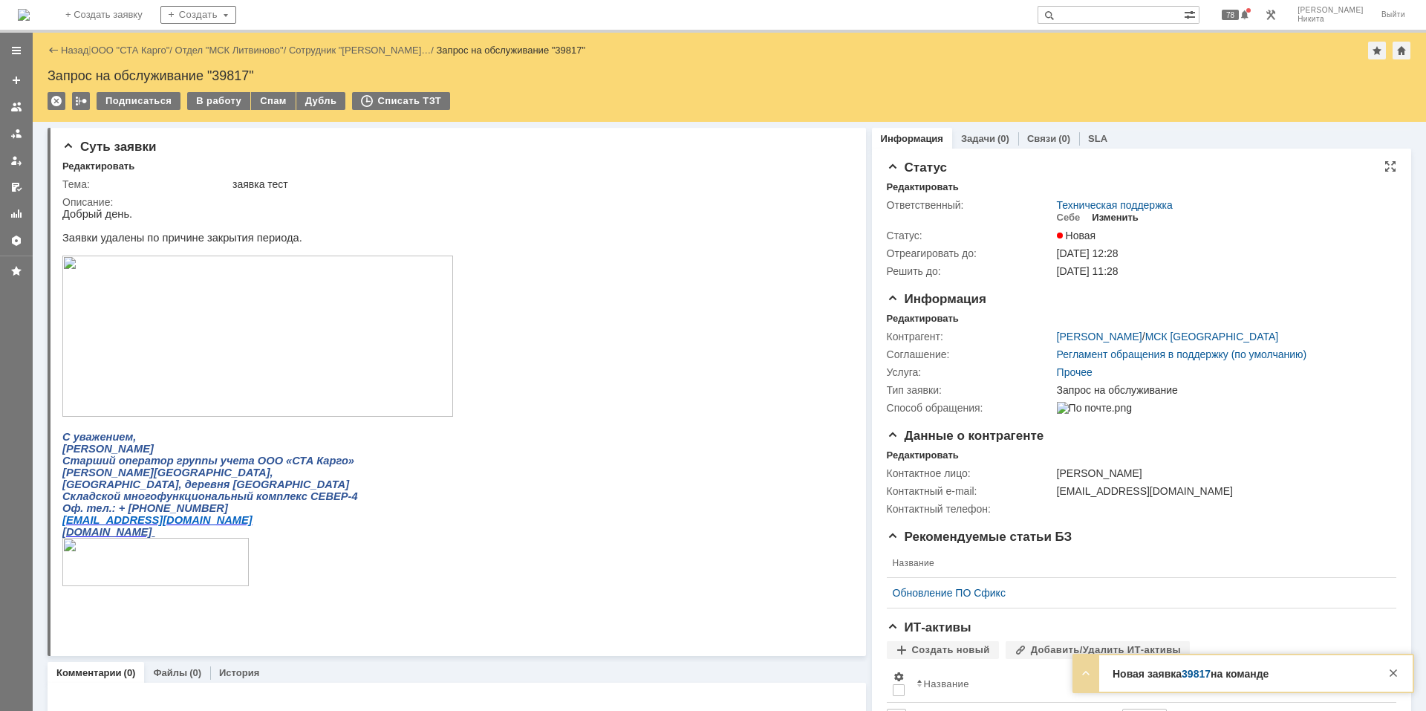
click at [1014, 219] on div "Изменить" at bounding box center [1115, 218] width 47 height 12
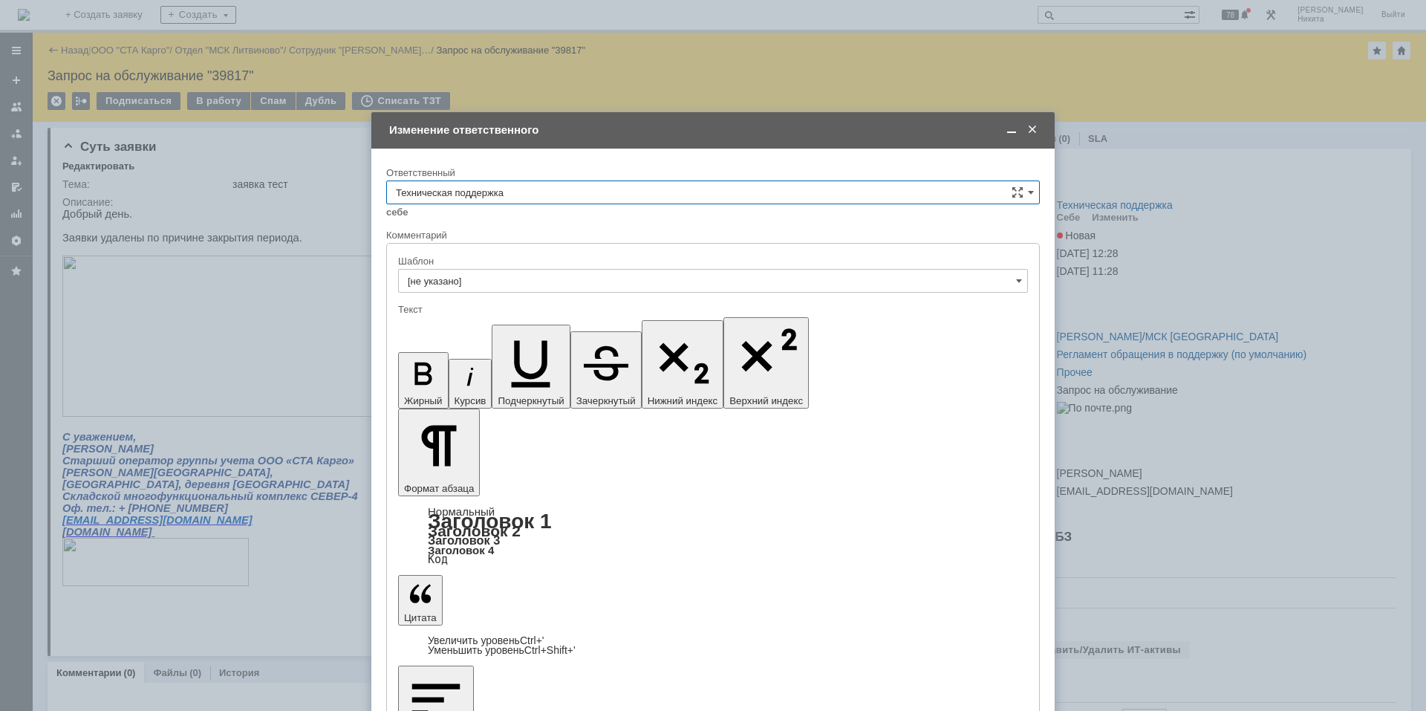
click at [497, 198] on input "Техническая поддержка" at bounding box center [713, 192] width 654 height 24
click at [485, 382] on div "Поддержка 1С" at bounding box center [713, 391] width 652 height 24
type input "Поддержка 1С"
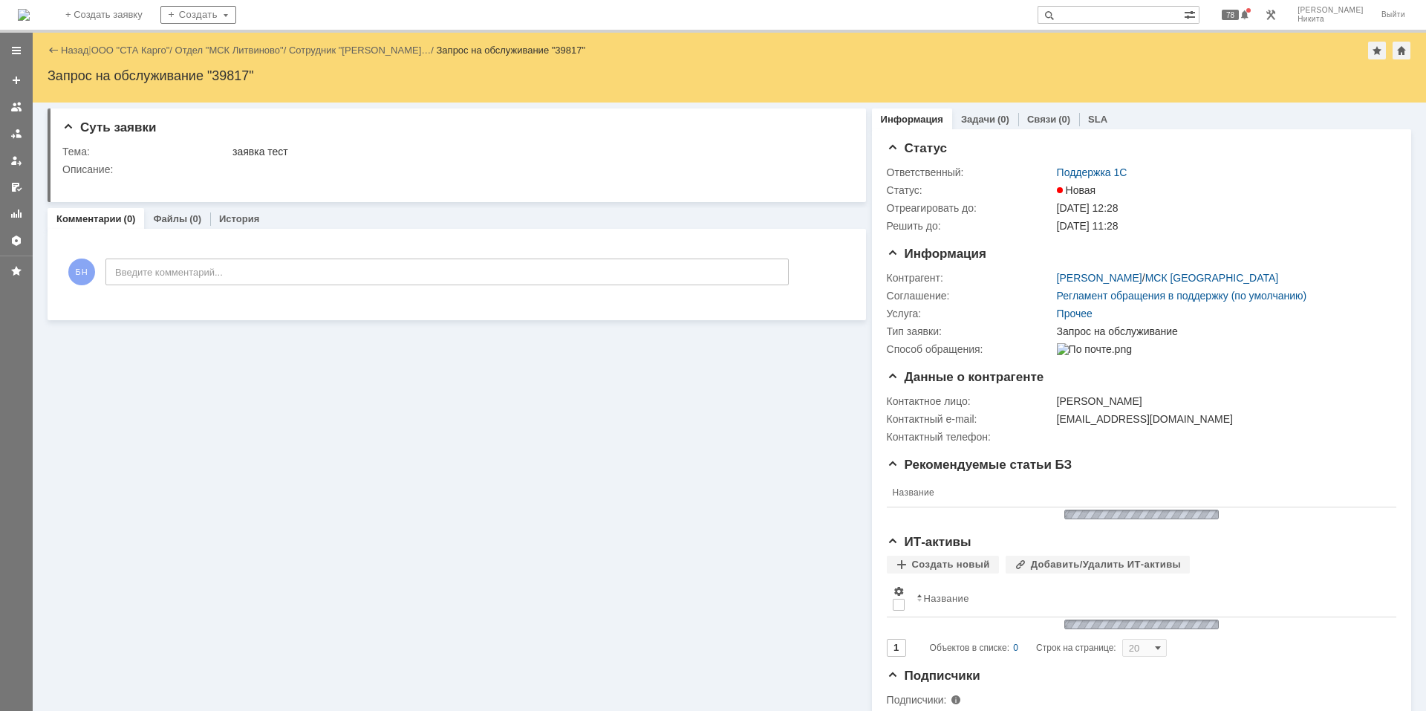
scroll to position [0, 0]
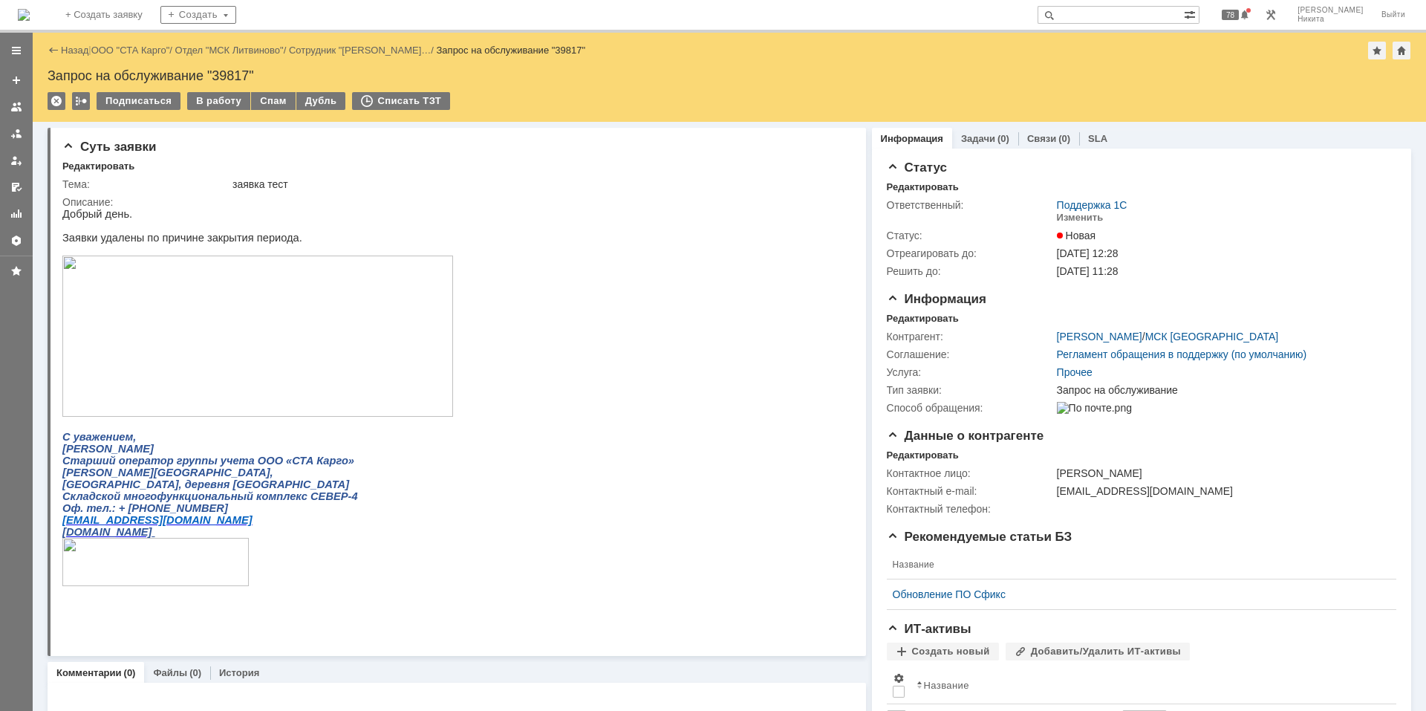
click at [58, 30] on div "На домашнюю + Создать заявку Создать 78 Бельшин [PERSON_NAME] Выйти" at bounding box center [713, 16] width 1426 height 33
click at [30, 9] on img at bounding box center [24, 15] width 12 height 12
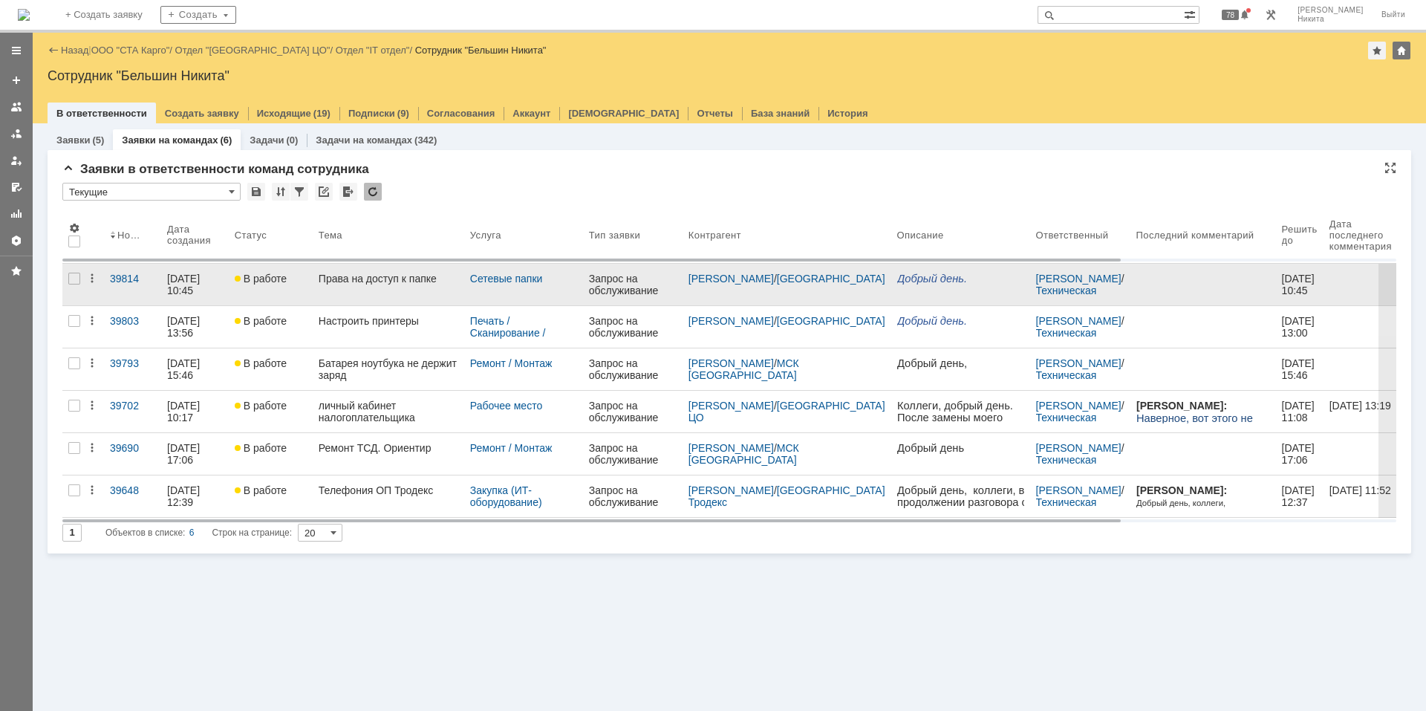
click at [438, 287] on link "Права на доступ к папке" at bounding box center [389, 285] width 152 height 42
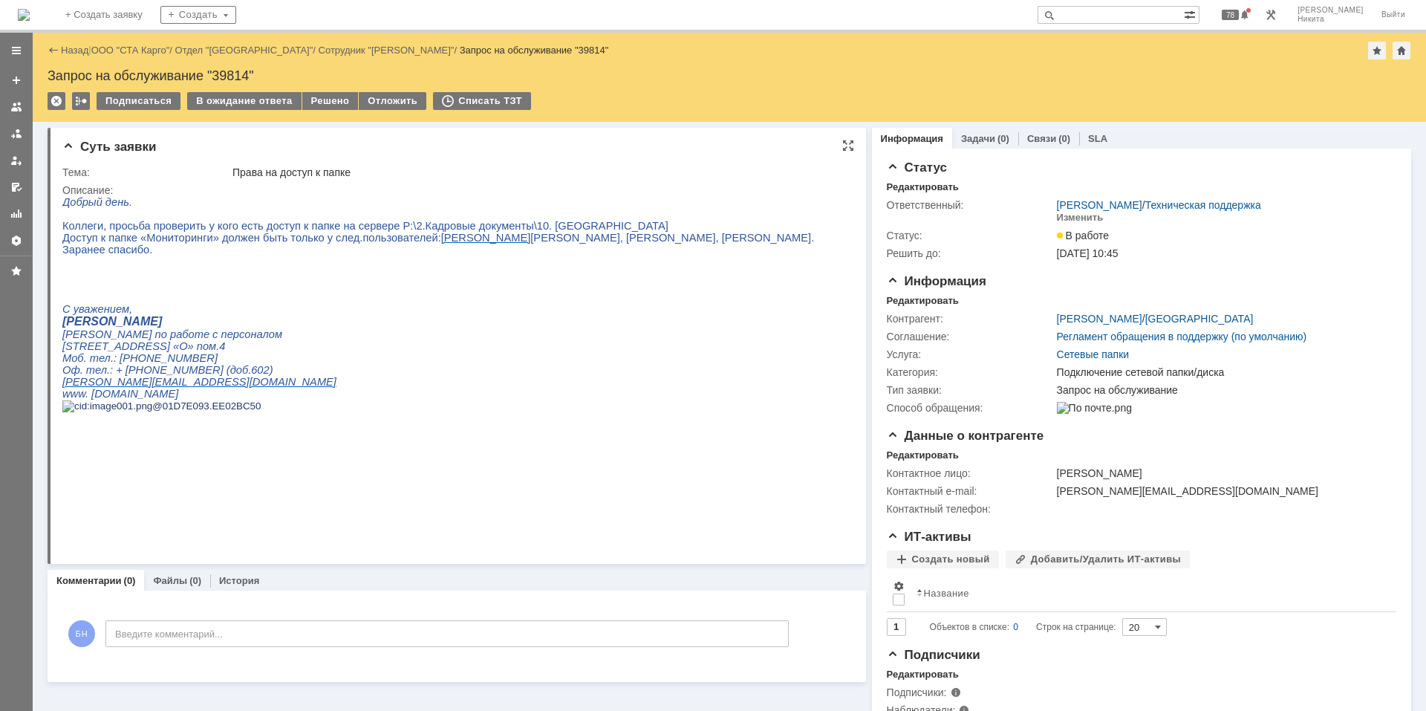
click at [439, 267] on p at bounding box center [438, 261] width 752 height 12
click at [567, 229] on span "Коллеги, просьба проверить у кого есть доступ к папке на сервере P:\2.Кадровые …" at bounding box center [365, 226] width 606 height 12
click at [353, 340] on p "[PERSON_NAME] по работе с персоналом" at bounding box center [438, 334] width 752 height 12
click at [319, 267] on p at bounding box center [438, 261] width 752 height 12
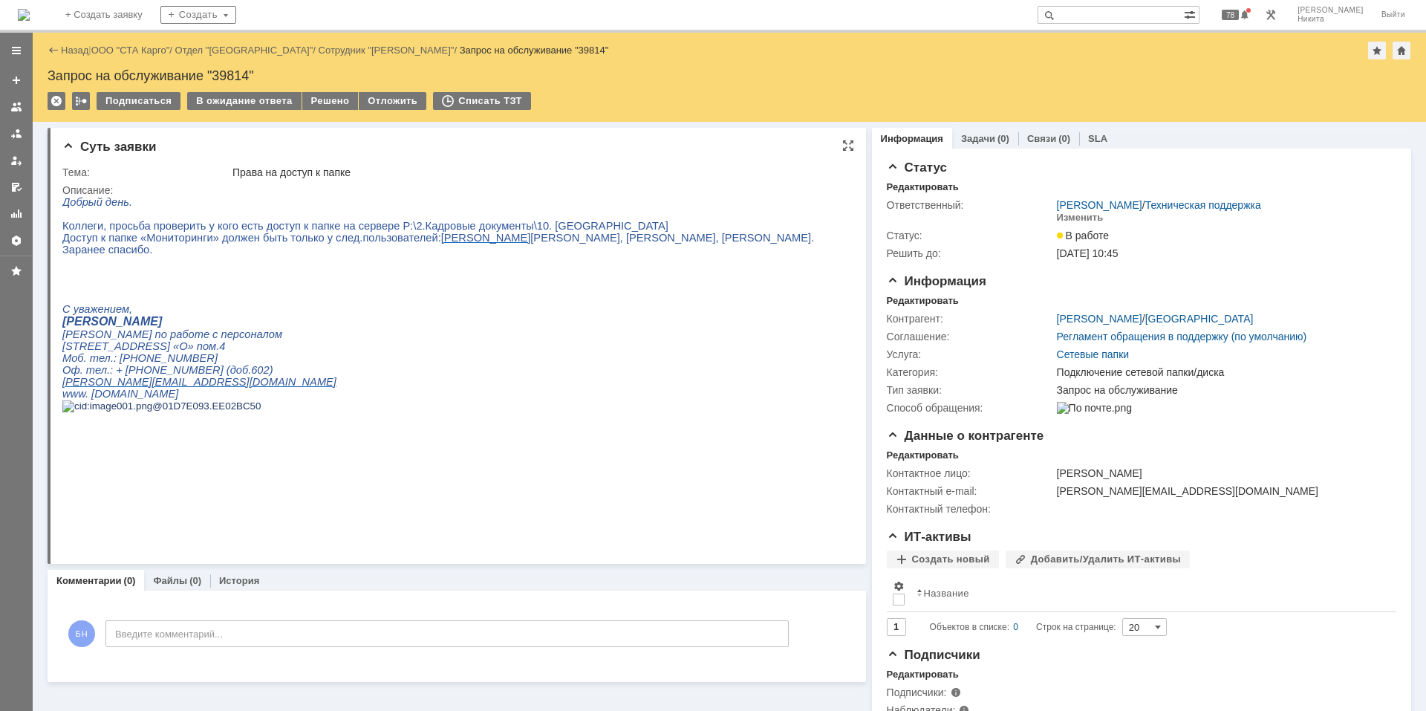
click at [617, 340] on p "[PERSON_NAME] по работе с персоналом" at bounding box center [438, 334] width 752 height 12
click at [436, 315] on p "С уважением," at bounding box center [438, 309] width 752 height 12
click at [409, 195] on div "Описание:" at bounding box center [454, 190] width 784 height 12
click at [250, 100] on div "В ожидание ответа" at bounding box center [244, 101] width 114 height 18
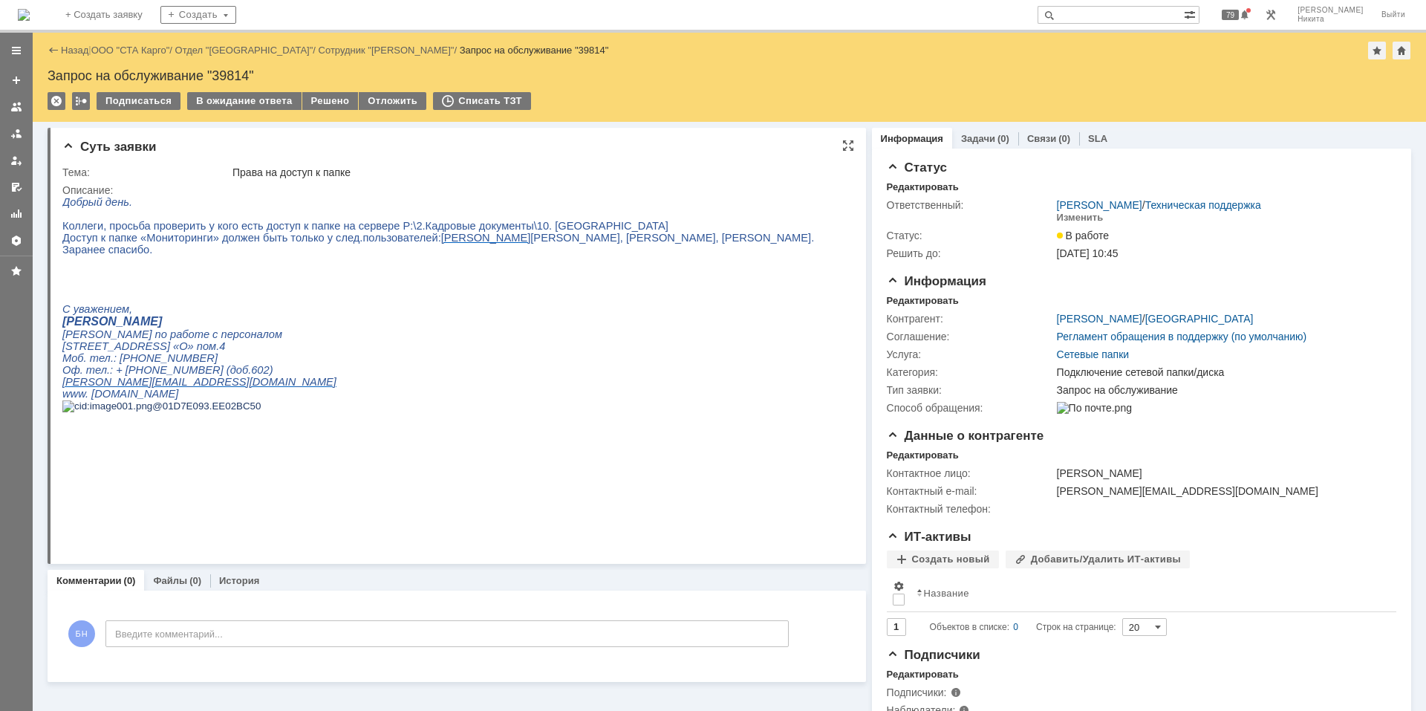
click at [311, 98] on div "Решено" at bounding box center [330, 101] width 56 height 18
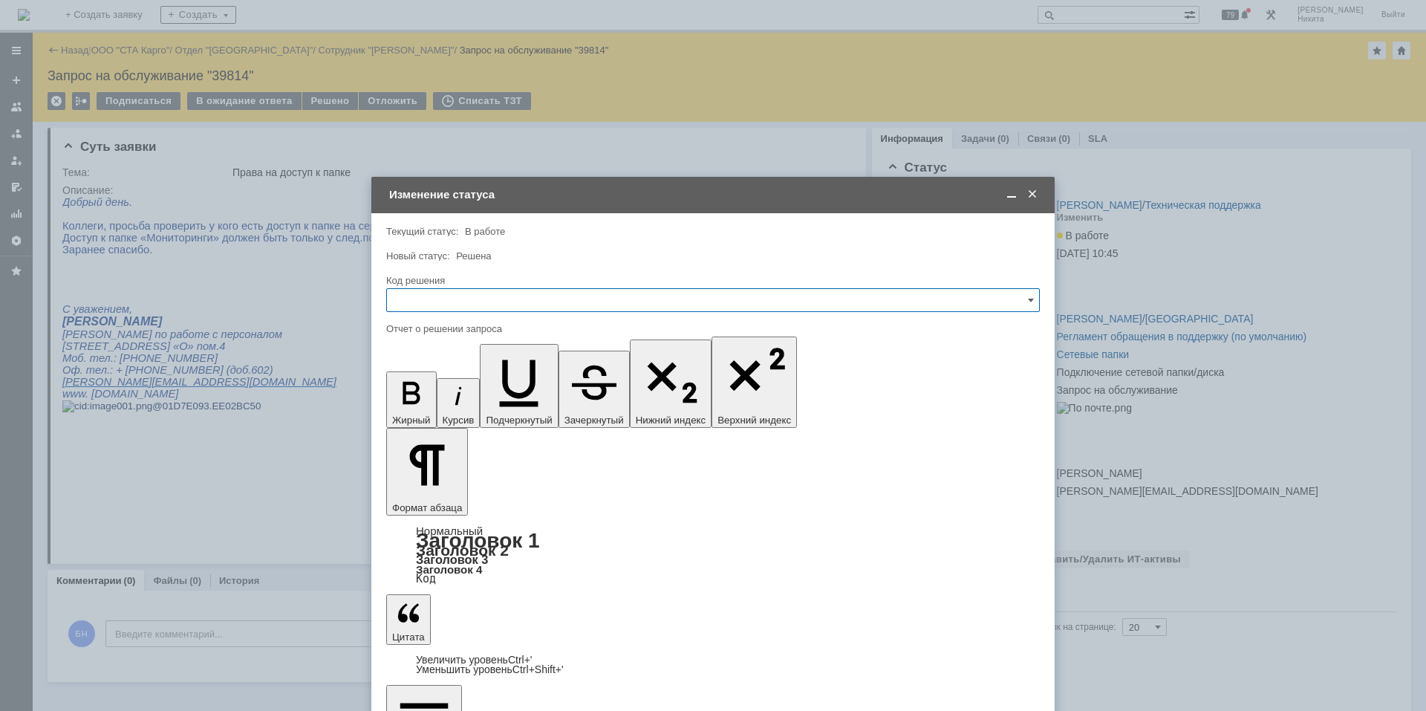
click at [474, 309] on input "text" at bounding box center [713, 300] width 654 height 24
click at [423, 478] on span "Решено" at bounding box center [713, 499] width 634 height 12
type input "Решено"
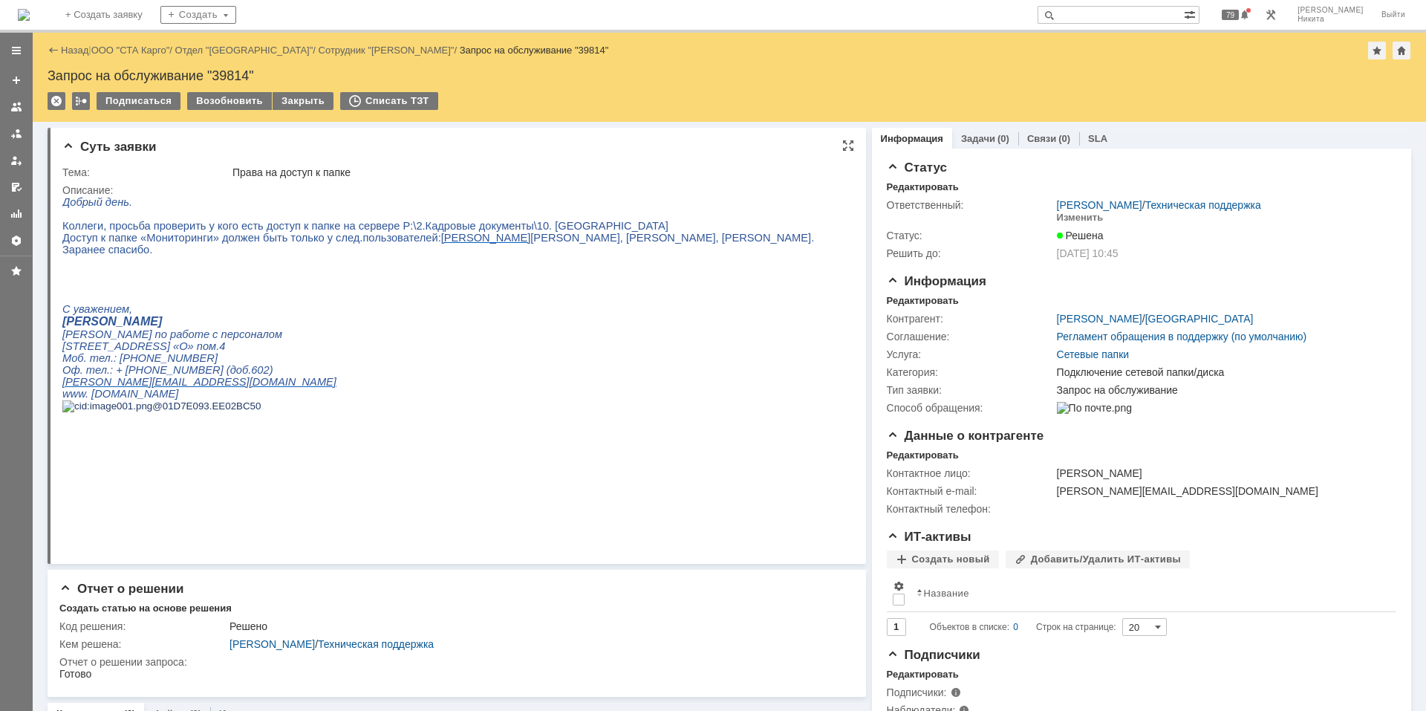
click at [365, 291] on p at bounding box center [438, 285] width 752 height 12
click at [30, 21] on img at bounding box center [24, 15] width 12 height 12
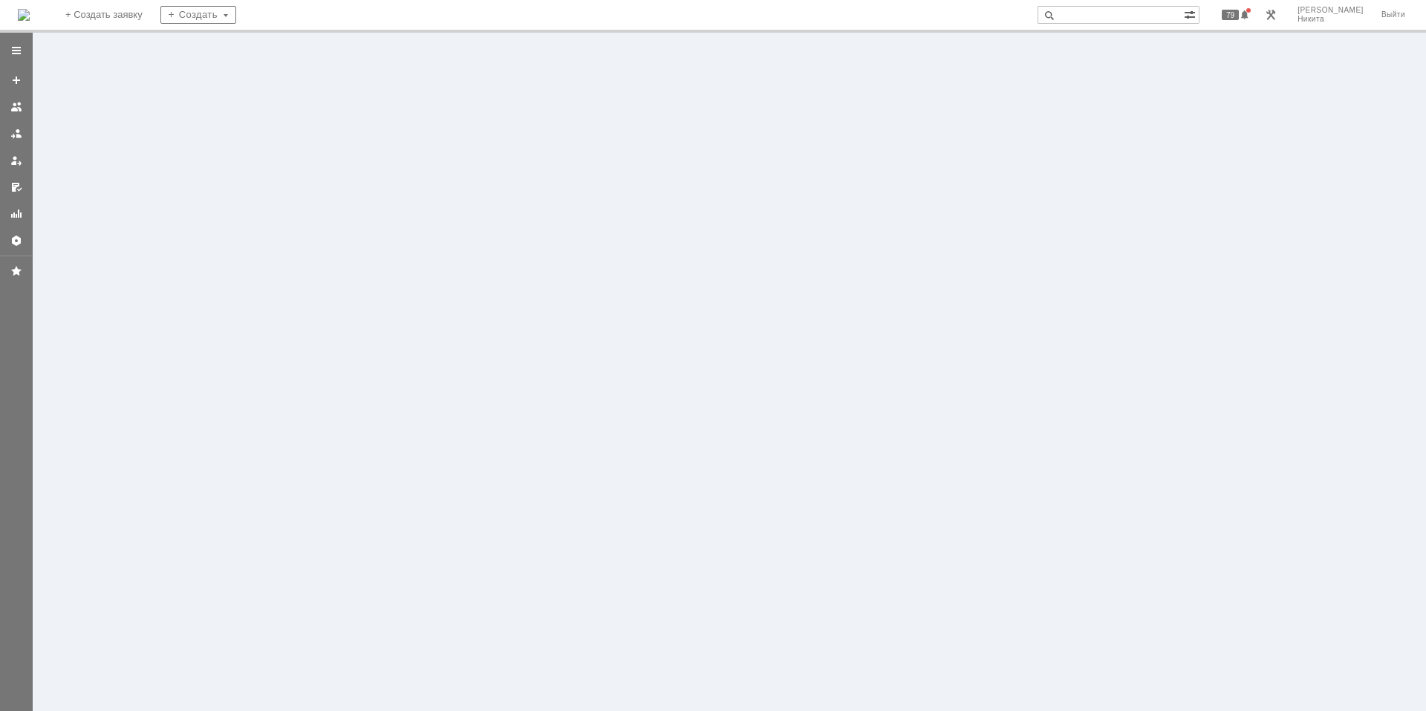
click at [30, 21] on img at bounding box center [24, 15] width 12 height 12
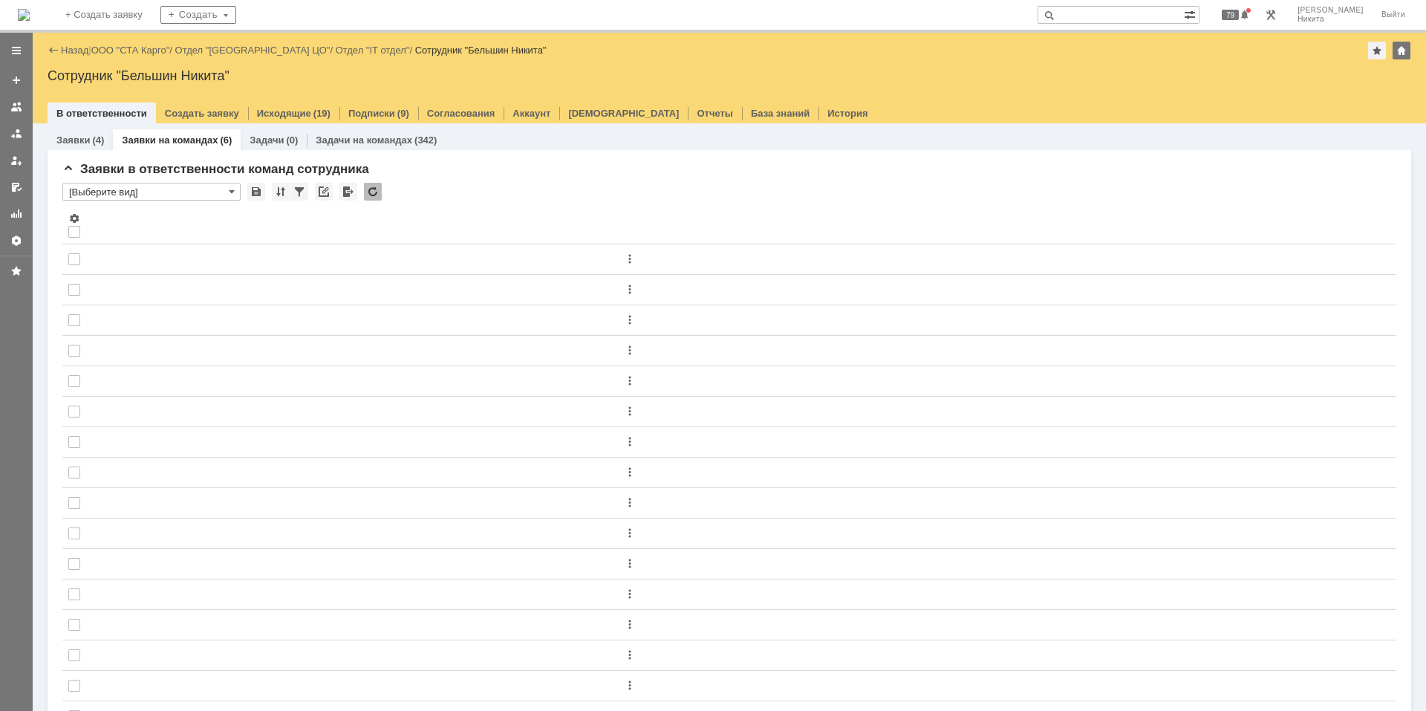
click at [30, 10] on img at bounding box center [24, 15] width 12 height 12
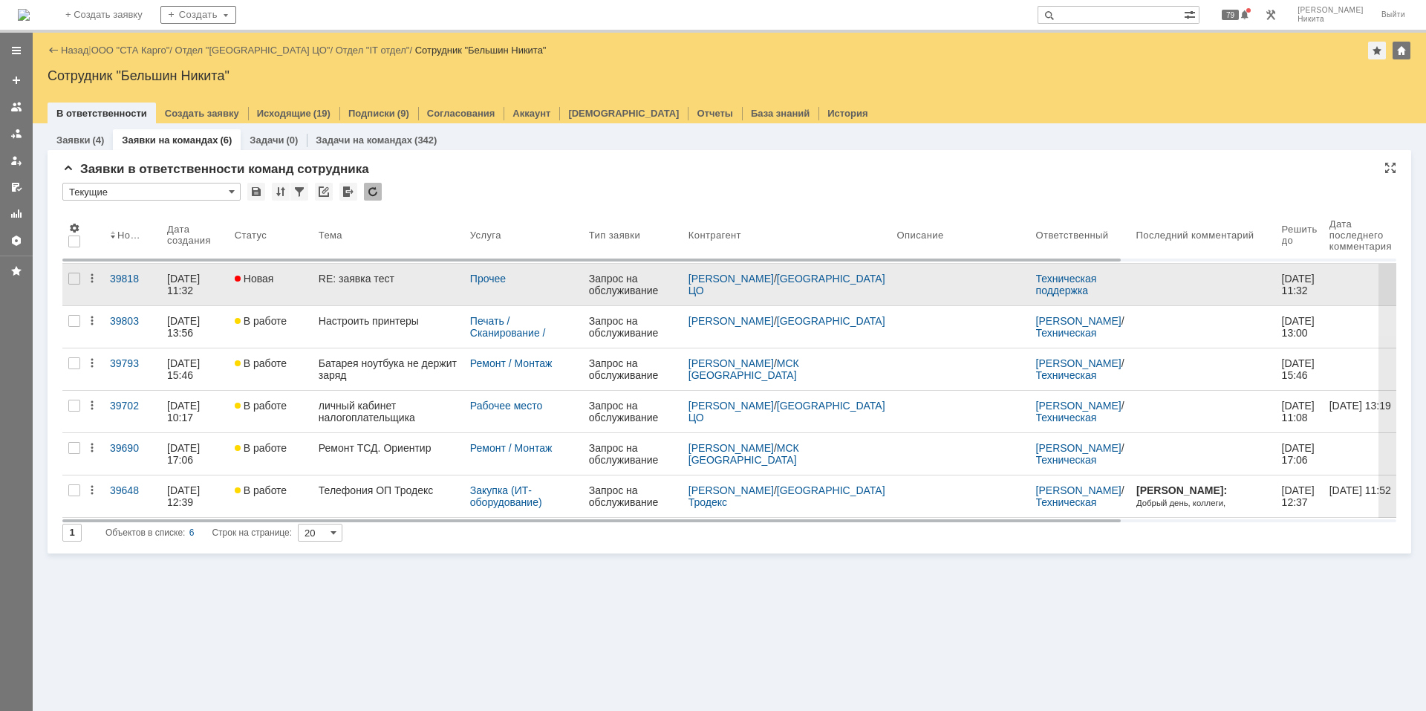
click at [391, 279] on div "RE: заявка тест" at bounding box center [389, 279] width 140 height 12
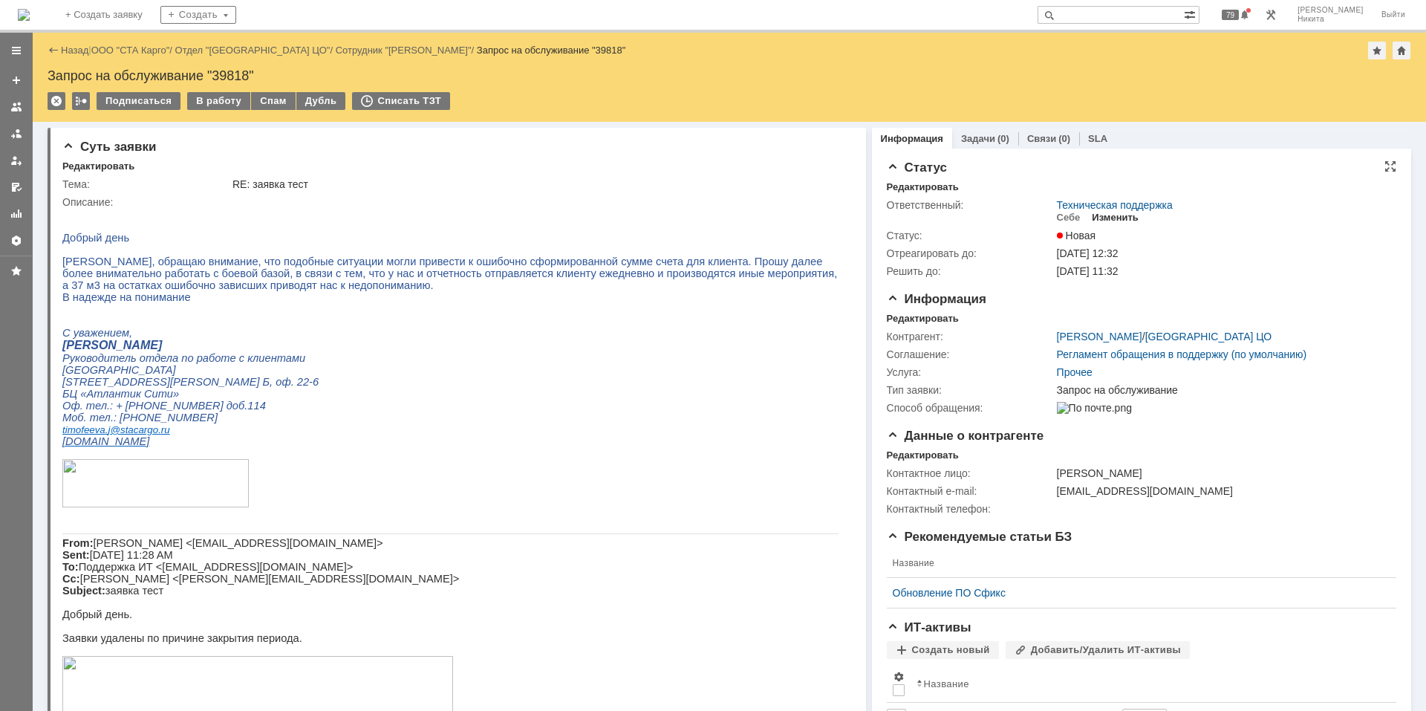
click at [1014, 216] on div "Изменить" at bounding box center [1115, 218] width 47 height 12
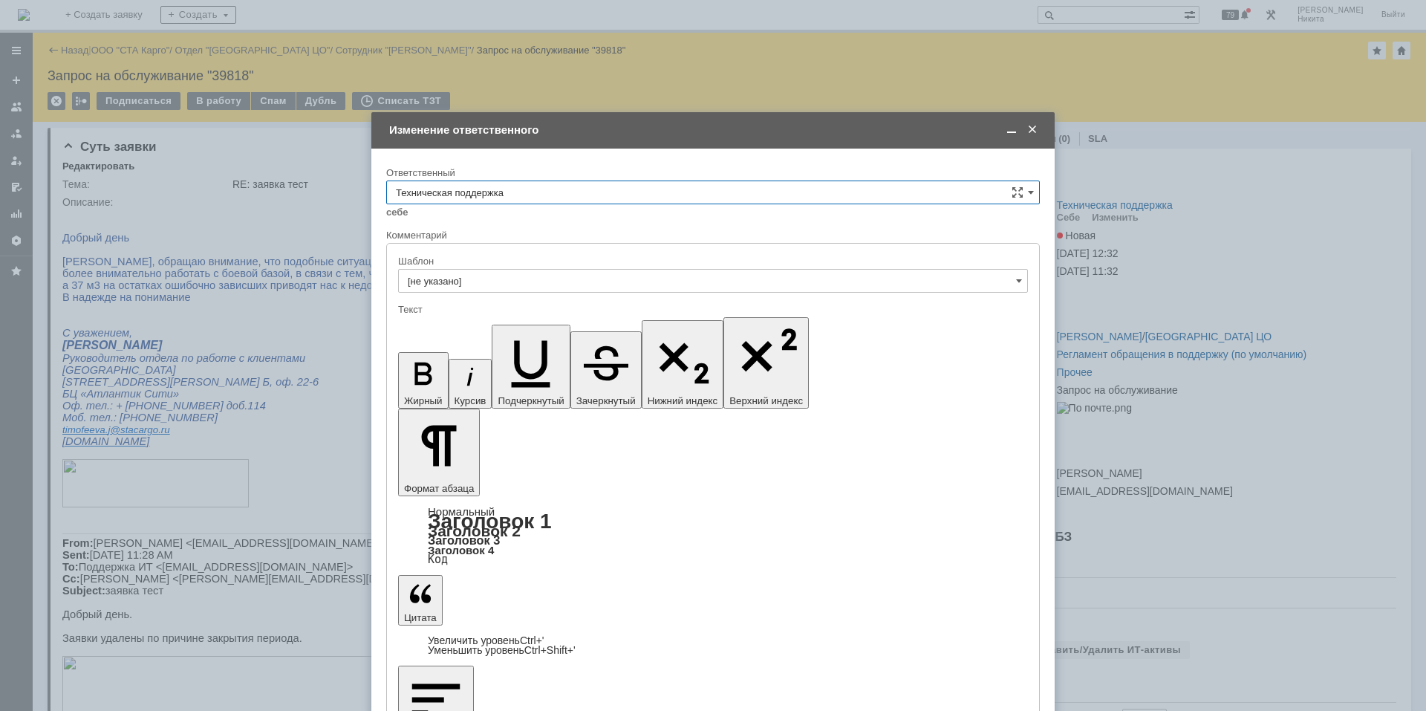
click at [593, 186] on input "Техническая поддержка" at bounding box center [713, 192] width 654 height 24
click at [484, 316] on span "Поддержка 1С" at bounding box center [713, 316] width 634 height 12
type input "Поддержка 1С"
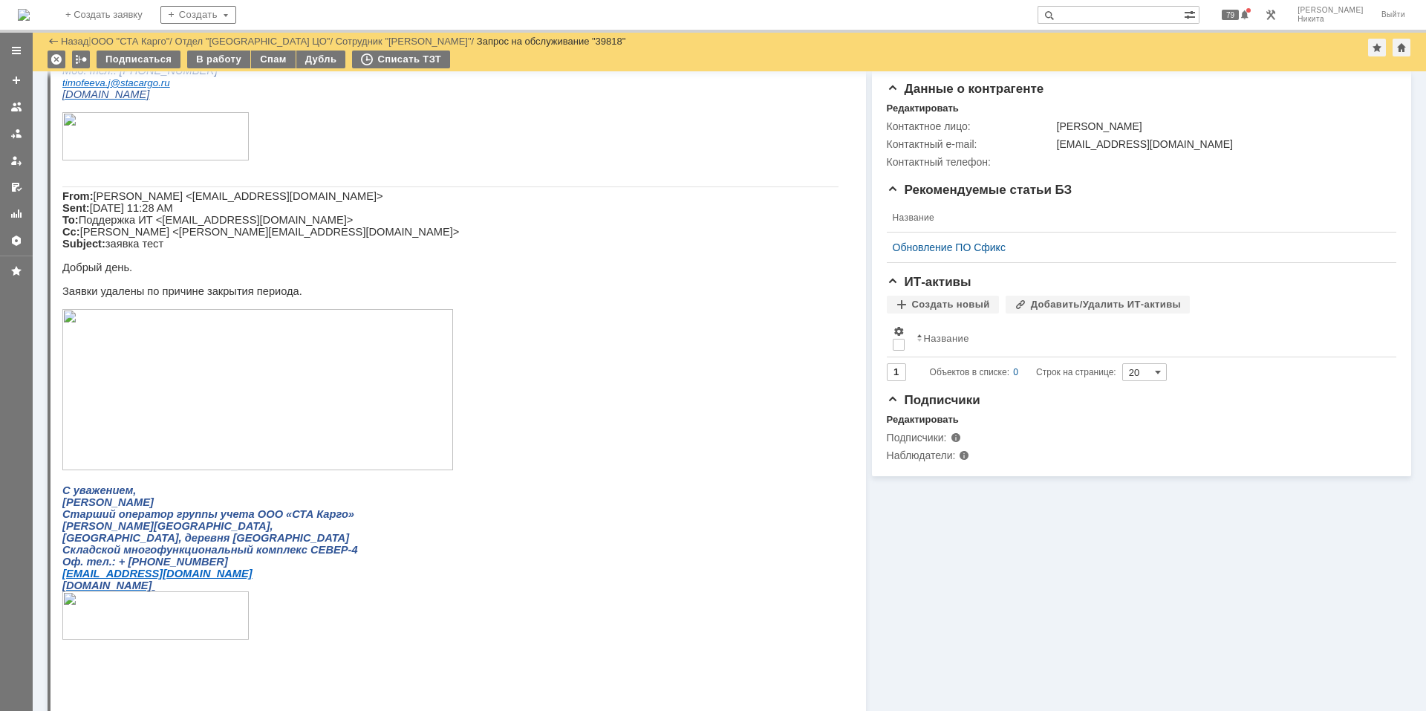
scroll to position [297, 0]
click at [30, 14] on img at bounding box center [24, 15] width 12 height 12
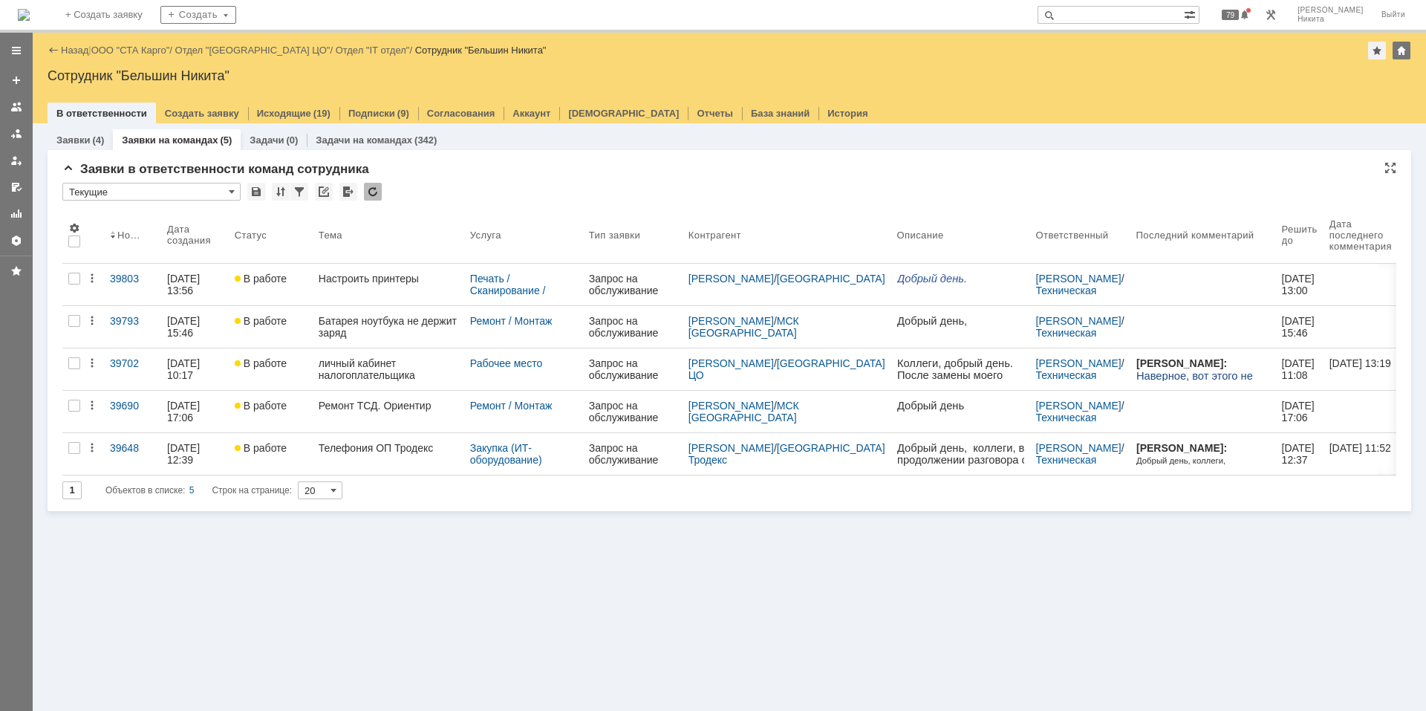
click at [377, 193] on div at bounding box center [373, 192] width 18 height 18
click at [371, 193] on div at bounding box center [373, 192] width 18 height 18
click at [371, 188] on div at bounding box center [373, 192] width 18 height 18
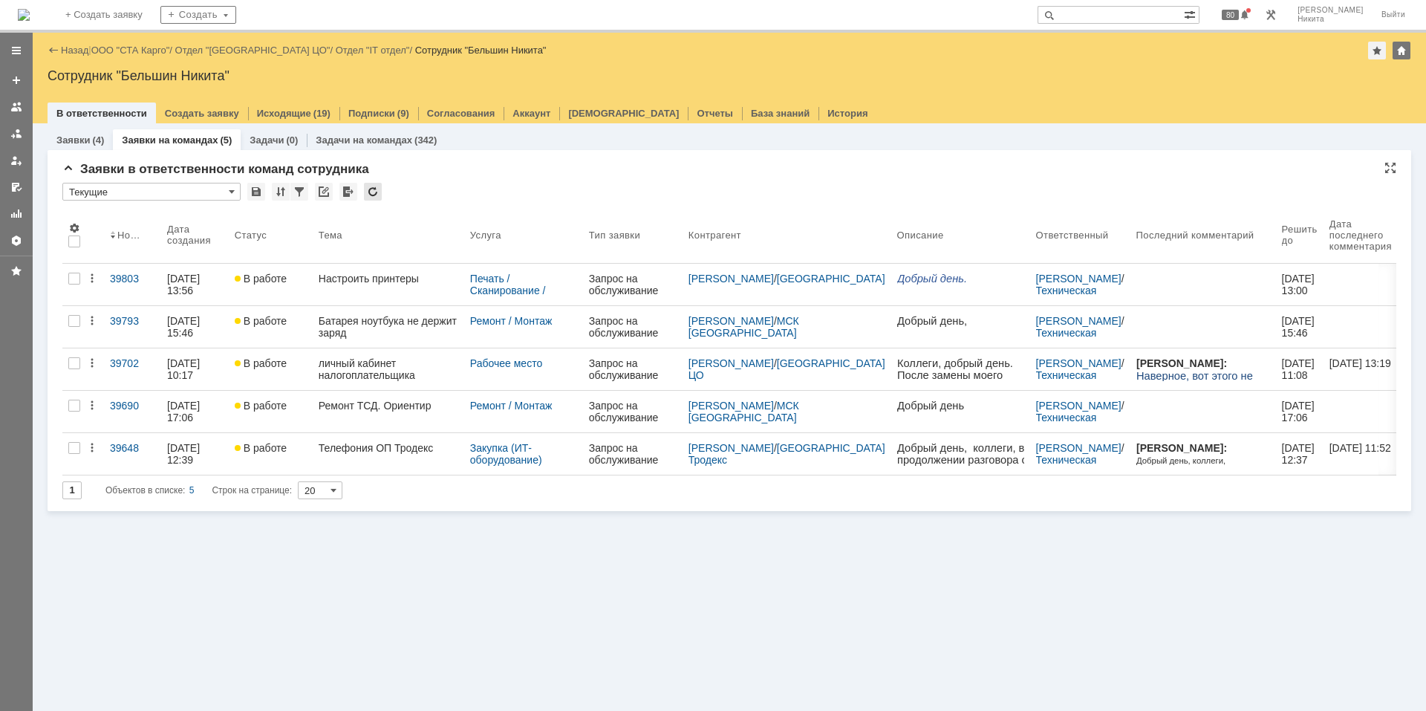
click at [371, 188] on div at bounding box center [373, 192] width 18 height 18
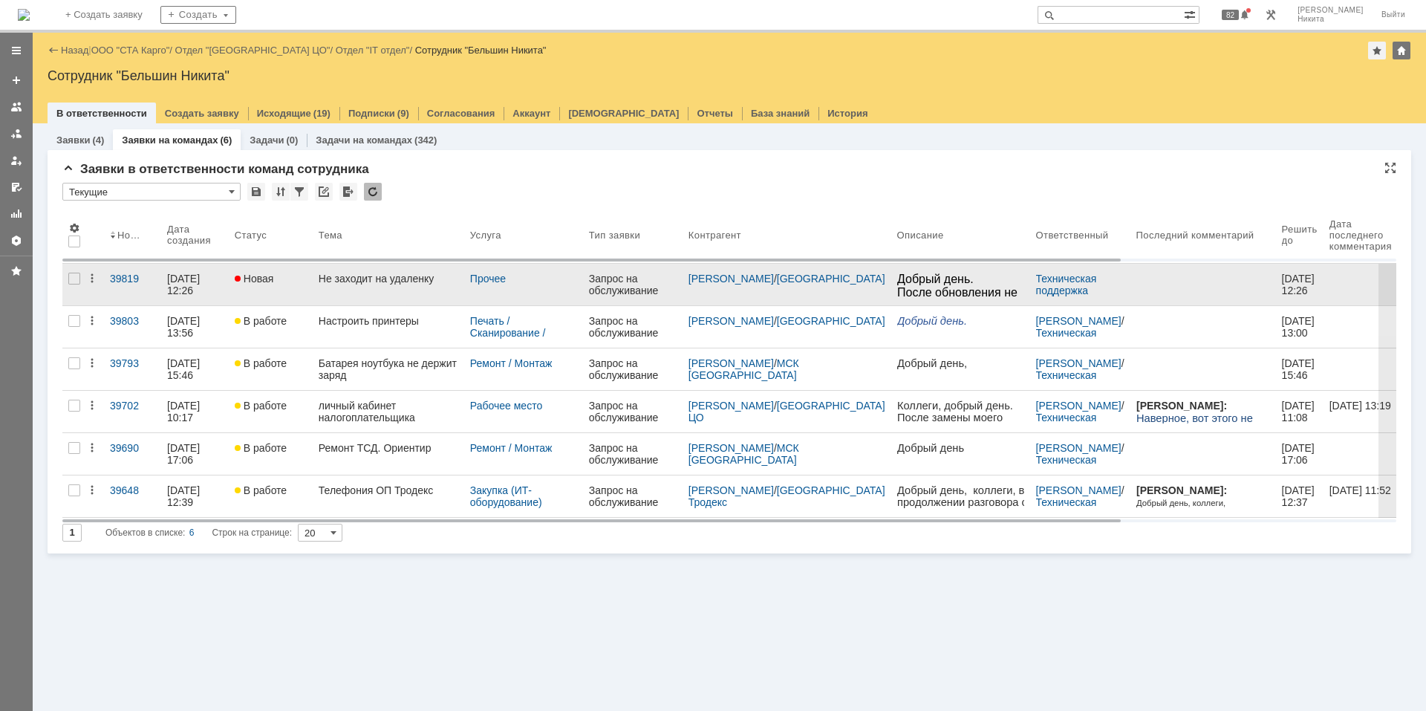
click at [351, 283] on div "Не заходит на удаленку" at bounding box center [389, 279] width 140 height 12
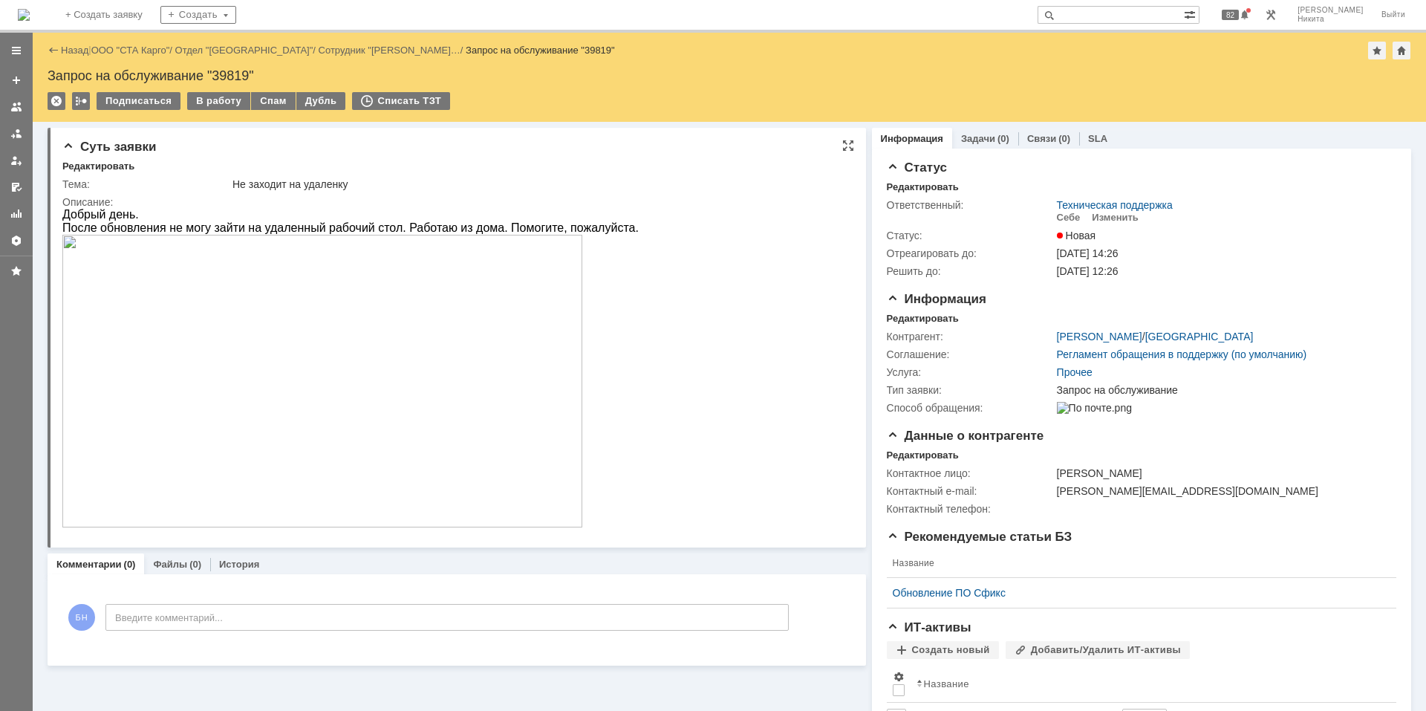
click at [332, 323] on img at bounding box center [322, 381] width 520 height 293
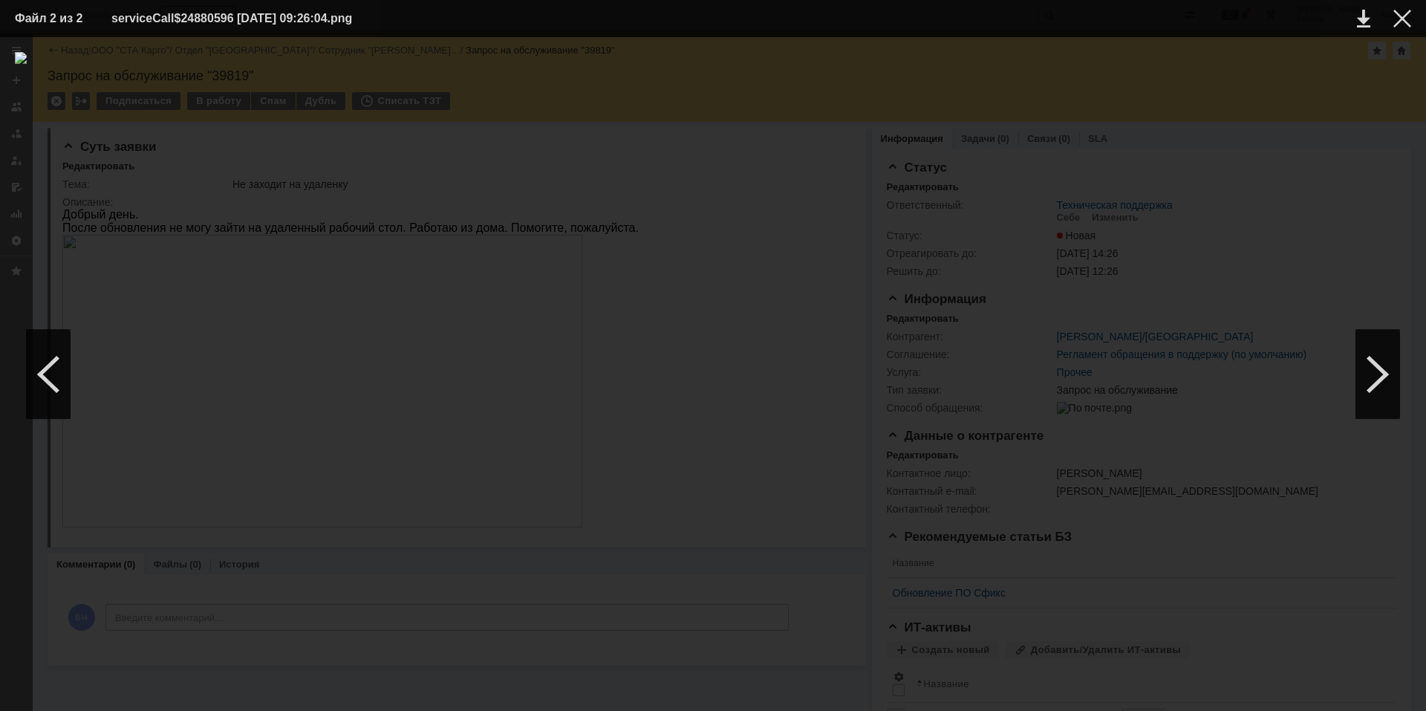
click at [1014, 118] on div at bounding box center [713, 374] width 1396 height 644
click at [1014, 19] on div at bounding box center [1402, 19] width 18 height 18
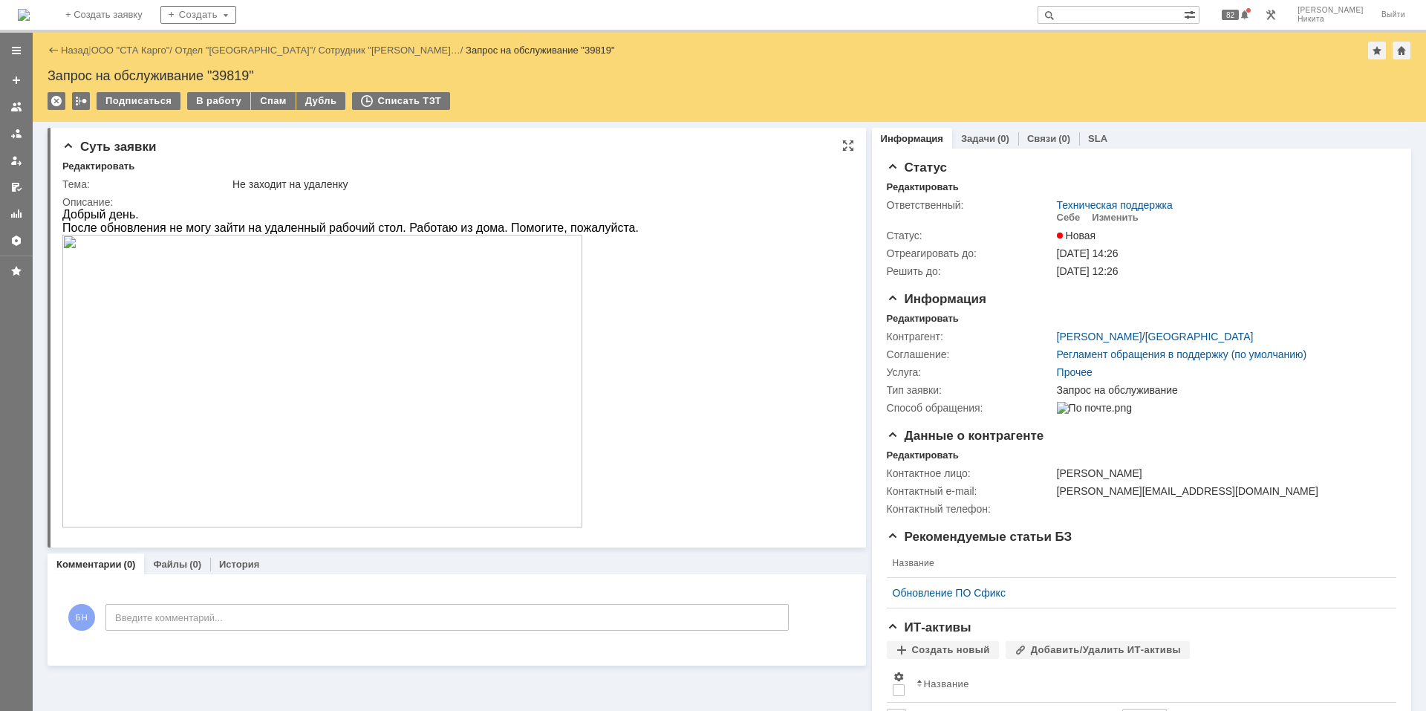
click at [748, 284] on html "Добрый день. После обновления не могу зайти на удаленный рабочий стол. Работаю …" at bounding box center [450, 369] width 776 height 322
click at [931, 322] on div "Редактировать" at bounding box center [923, 319] width 72 height 12
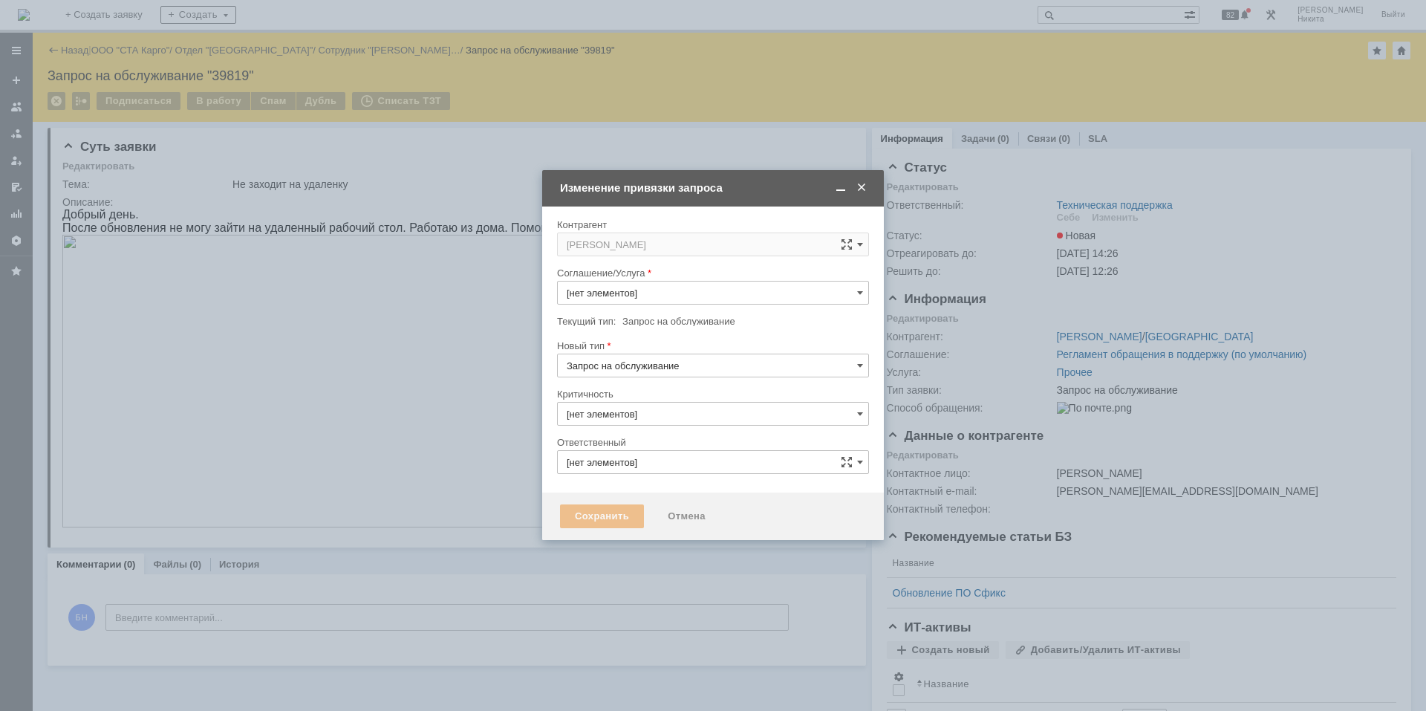
type input "Прочее"
type input "Техническая поддержка"
type input "3. Низкая"
type input "[не указано]"
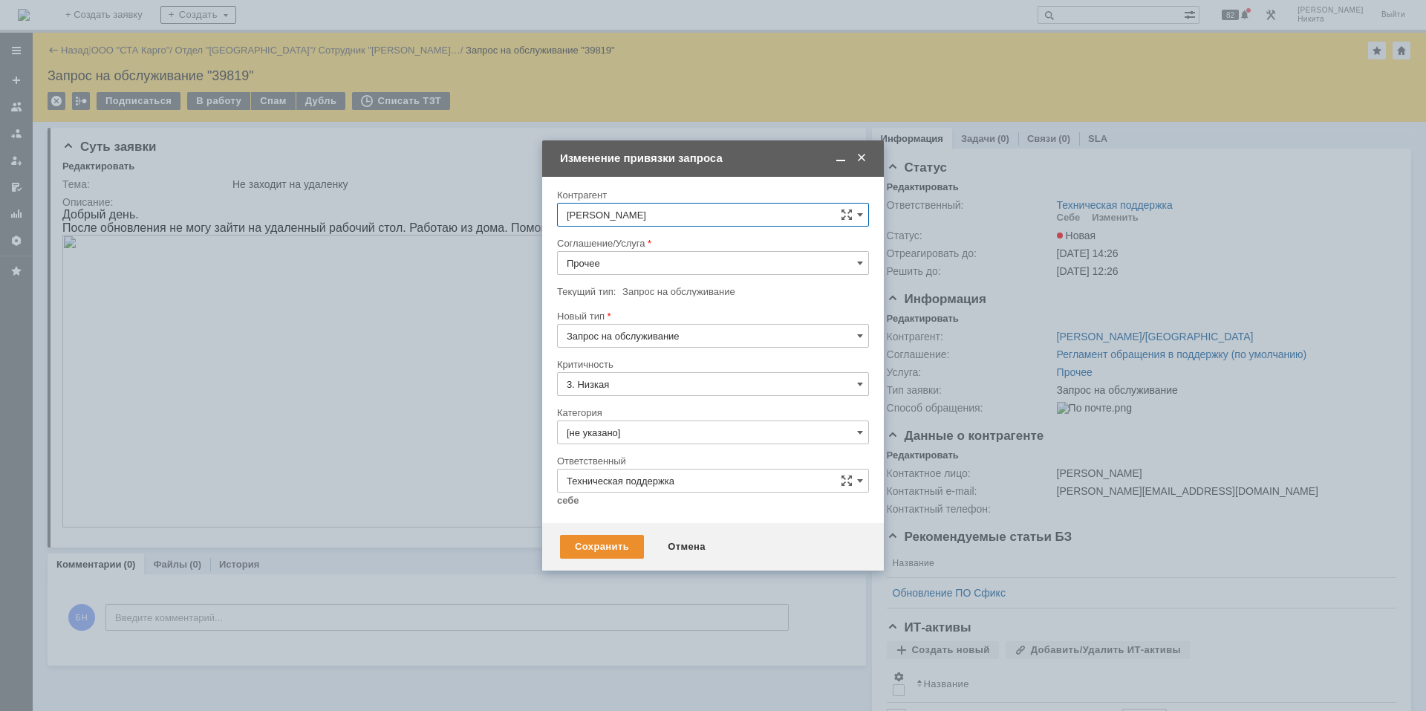
click at [734, 252] on input "Прочее" at bounding box center [713, 263] width 312 height 24
click at [676, 419] on span "Рабочее место" at bounding box center [713, 414] width 293 height 12
type input "Рабочее место"
click at [648, 428] on input "[не указано]" at bounding box center [713, 432] width 312 height 24
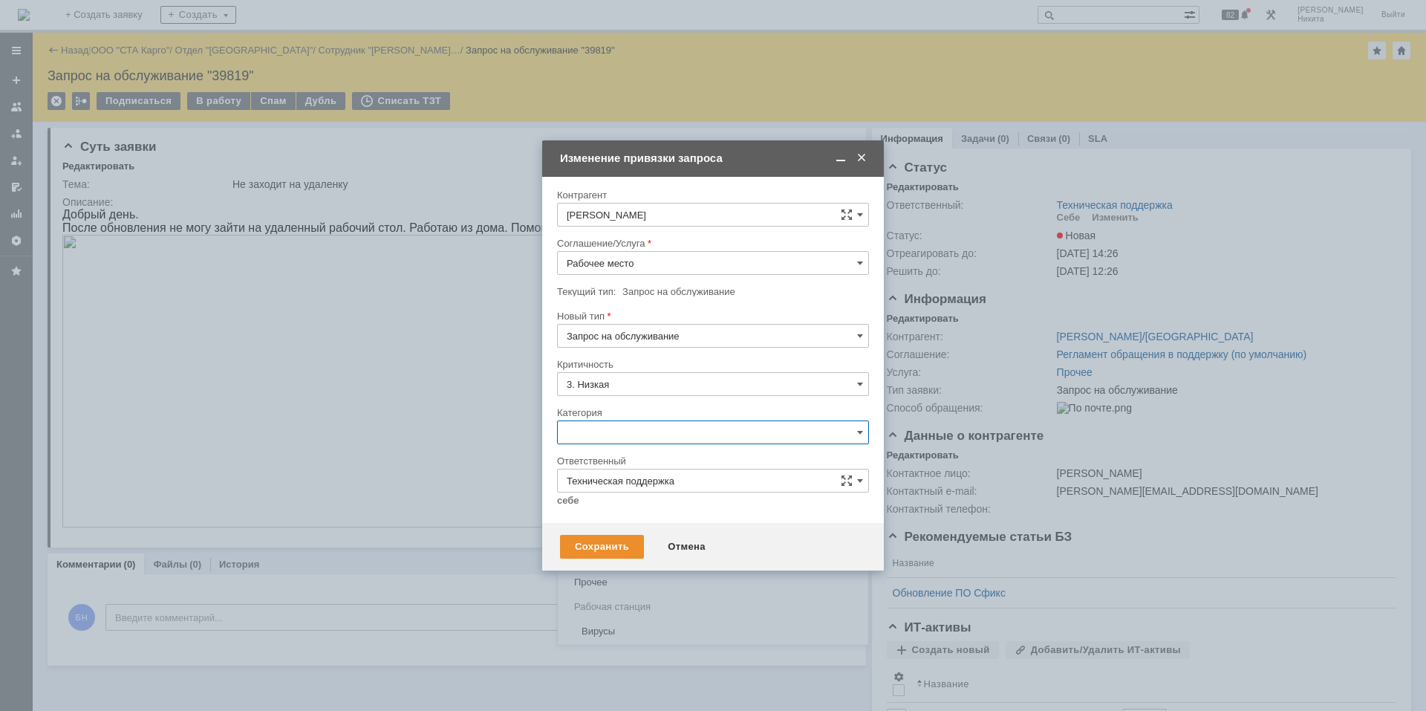
scroll to position [371, 0]
click at [538, 478] on div at bounding box center [713, 355] width 1426 height 711
type input "[не указано]"
click at [676, 478] on div "Отмена" at bounding box center [687, 547] width 68 height 24
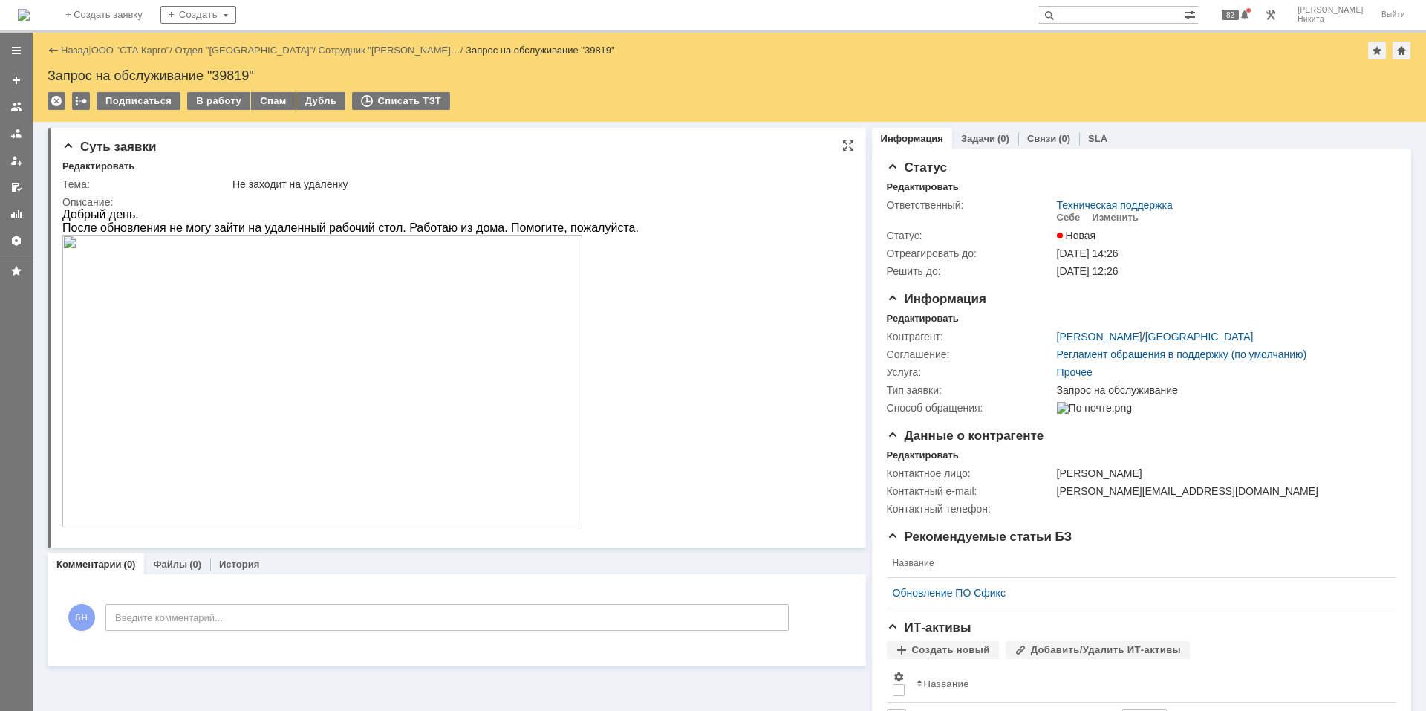
click at [427, 181] on div "Не заходит на удаленку" at bounding box center [537, 184] width 611 height 12
click at [925, 319] on div "Редактировать" at bounding box center [923, 319] width 72 height 12
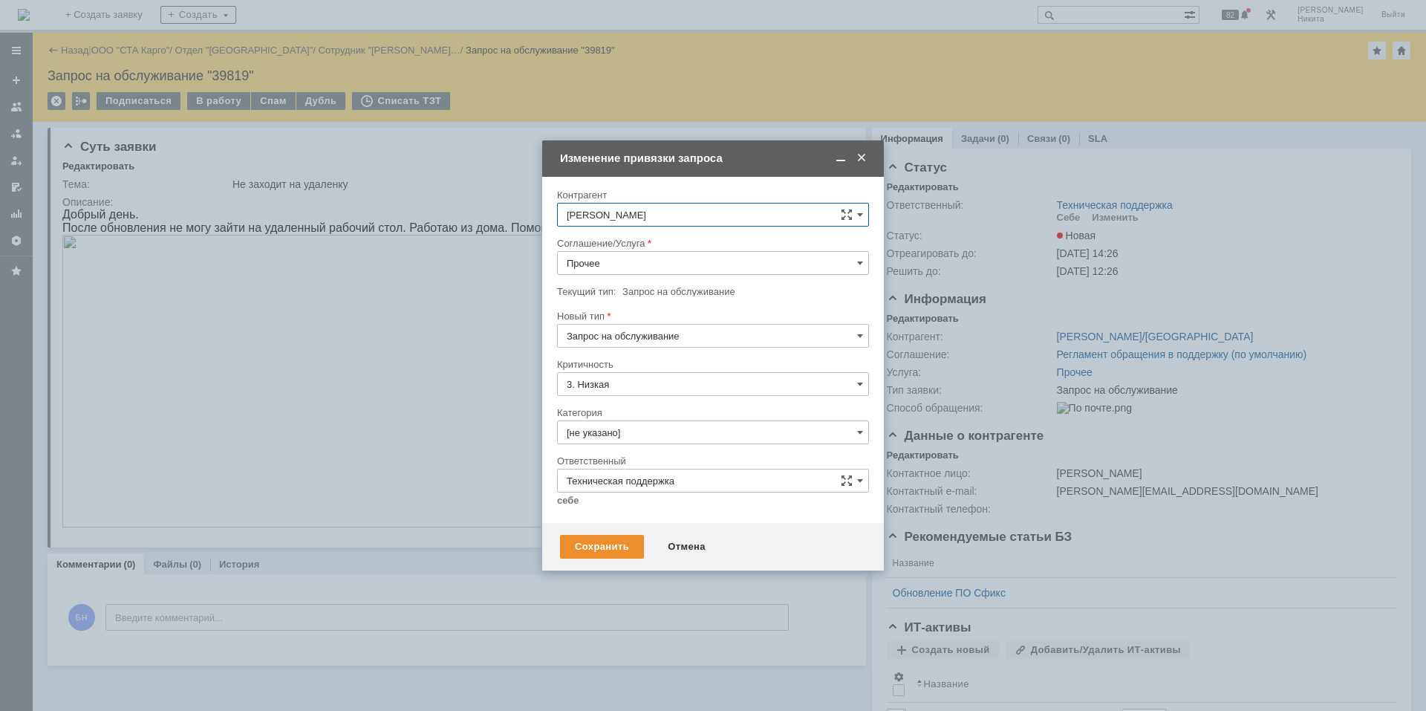
click at [614, 270] on input "Прочее" at bounding box center [713, 263] width 312 height 24
click at [639, 339] on span "Рабочее место" at bounding box center [713, 339] width 293 height 12
type input "Рабочее место"
click at [639, 427] on input "[не указано]" at bounding box center [713, 432] width 312 height 24
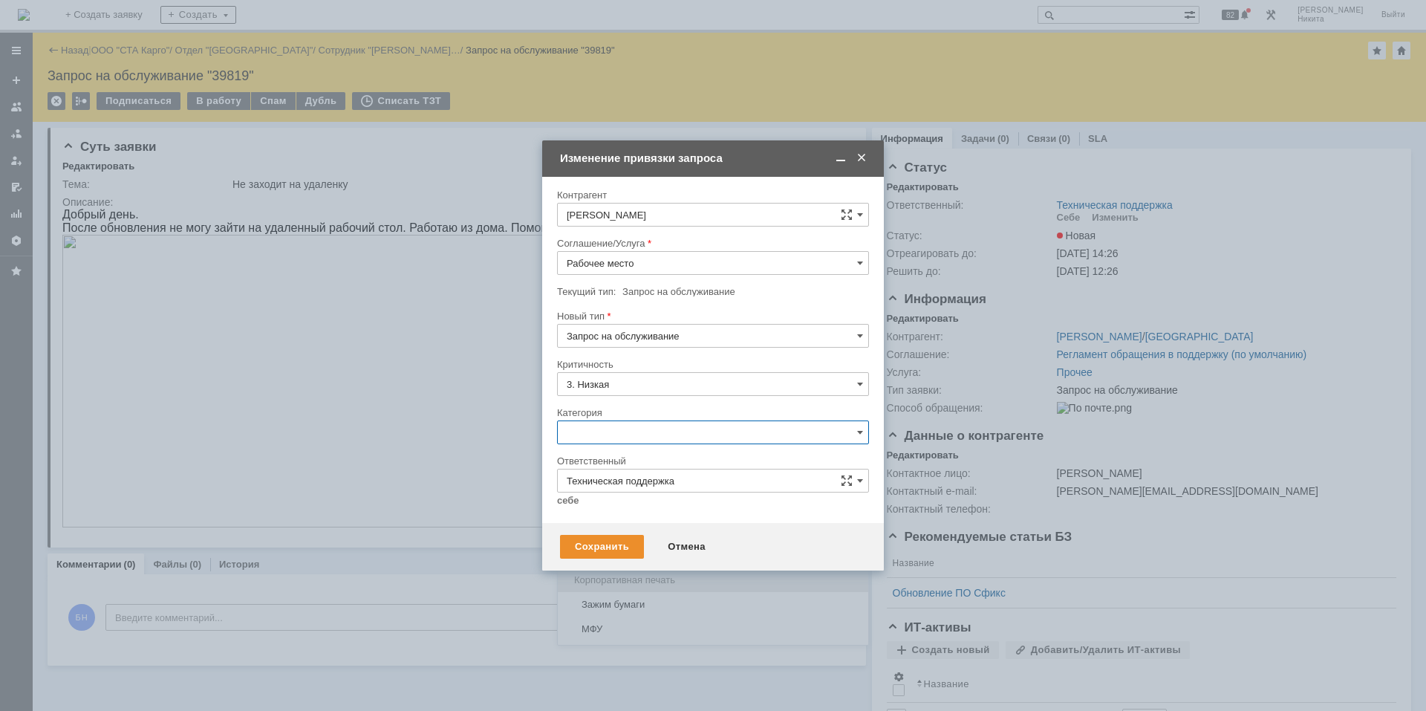
scroll to position [371, 0]
click at [628, 478] on span "Прочее" at bounding box center [713, 530] width 293 height 12
type input "Прочее"
click at [576, 478] on link "себе" at bounding box center [568, 501] width 22 height 12
type input "[PERSON_NAME]"
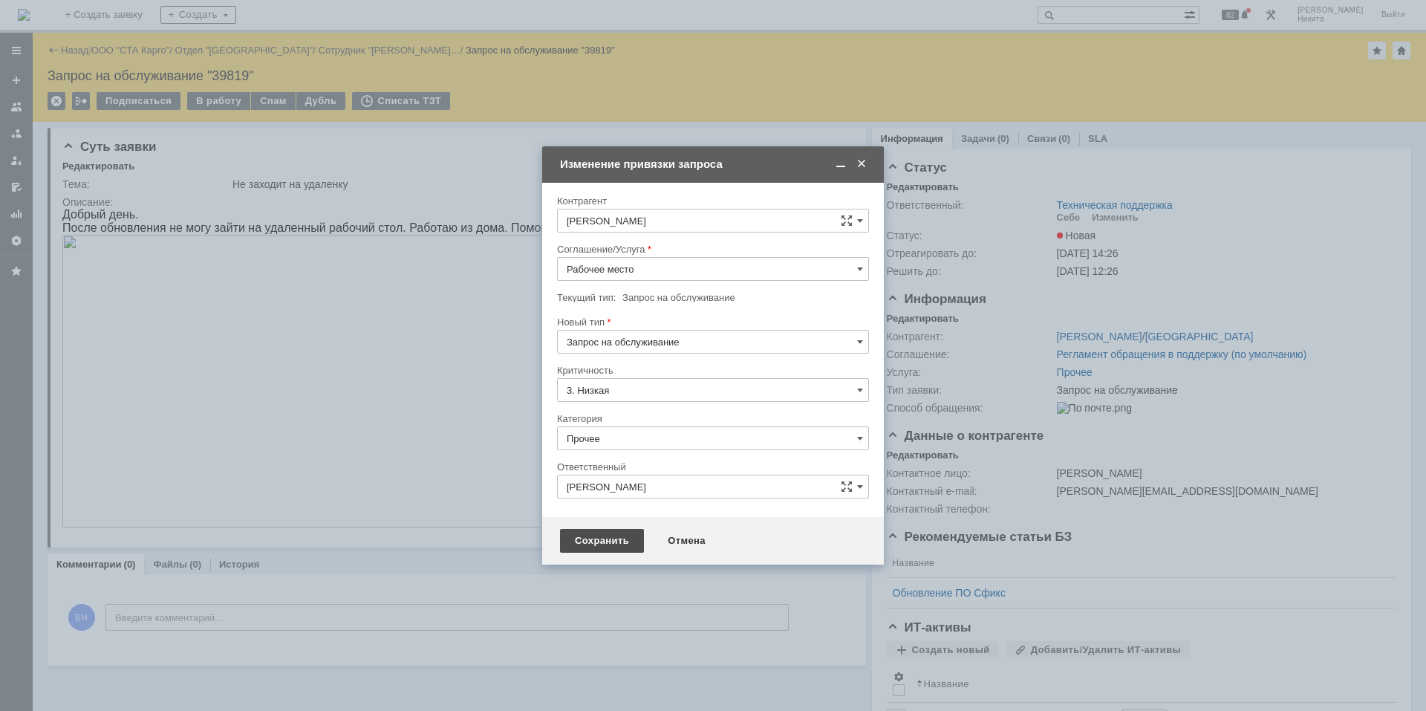
click at [595, 478] on div "Сохранить" at bounding box center [602, 541] width 84 height 24
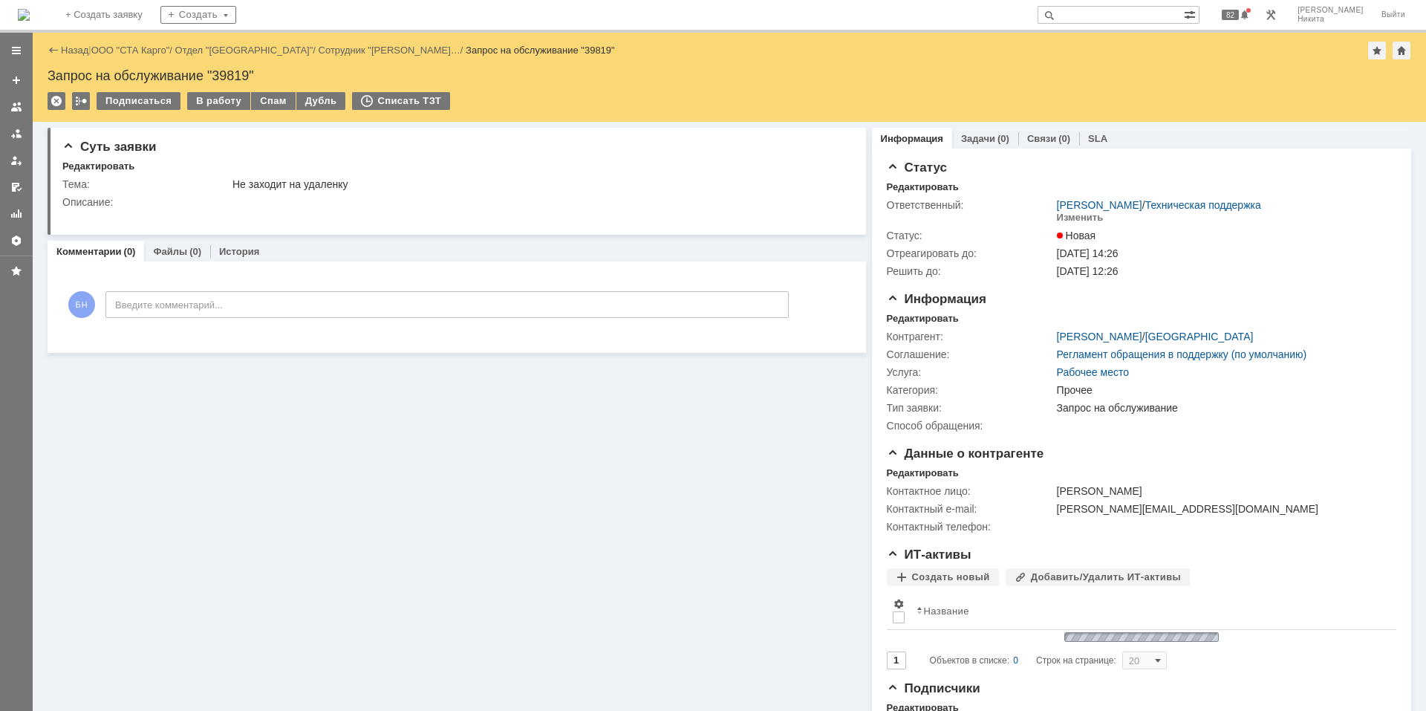
scroll to position [0, 0]
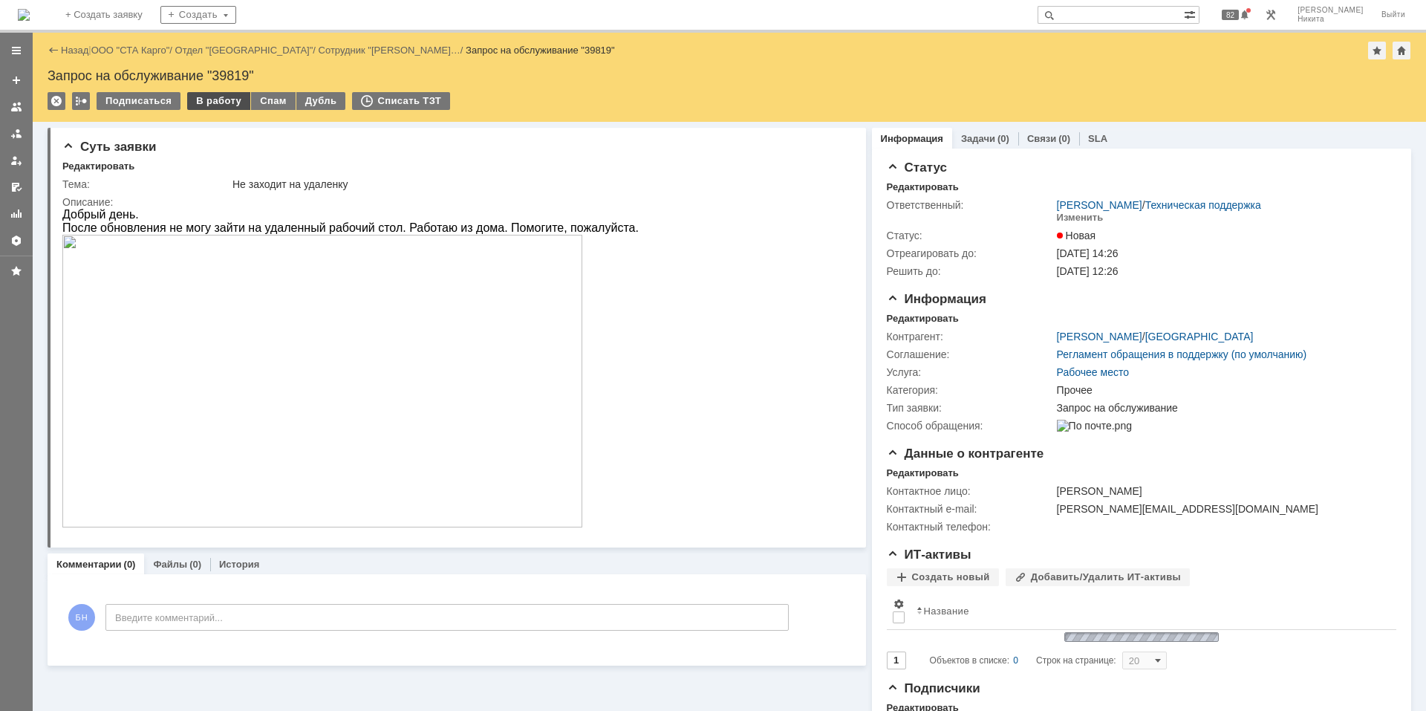
click at [215, 103] on div "В работу" at bounding box center [218, 101] width 63 height 18
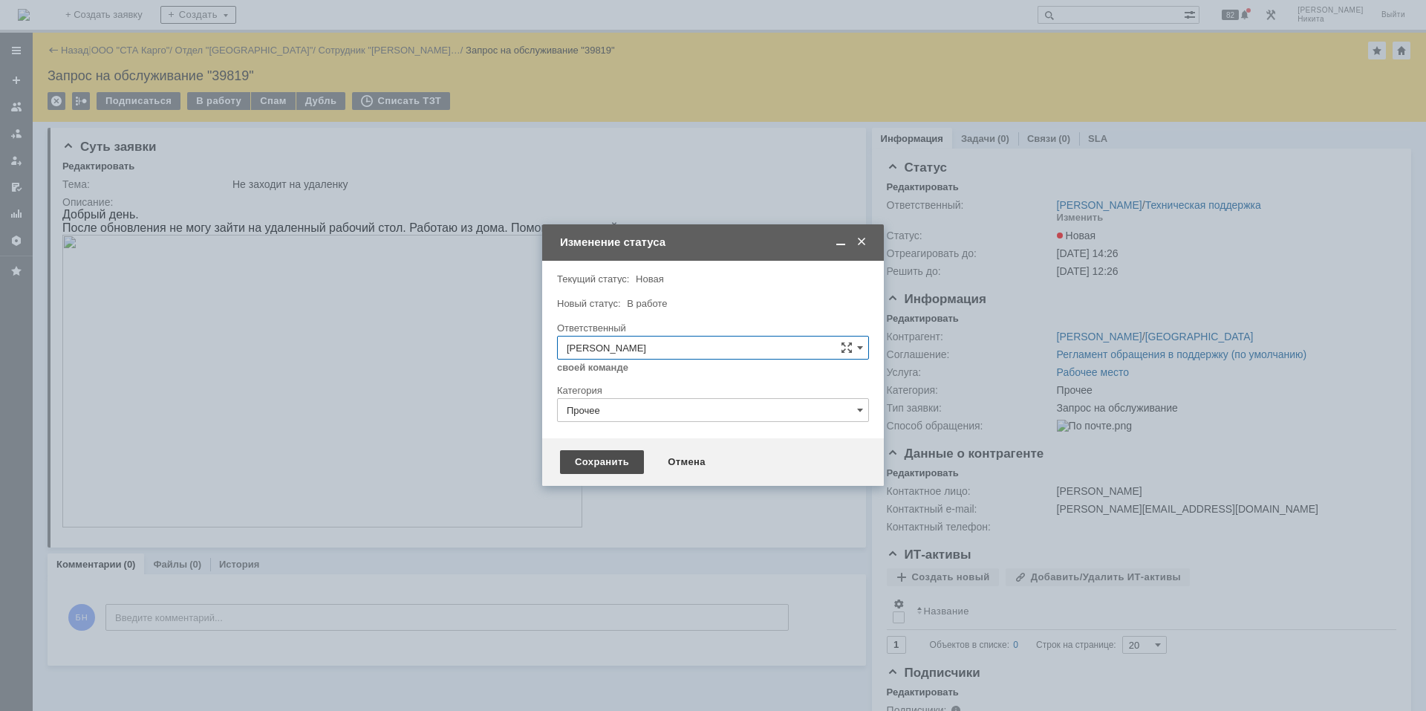
click at [596, 456] on div "Сохранить" at bounding box center [602, 462] width 84 height 24
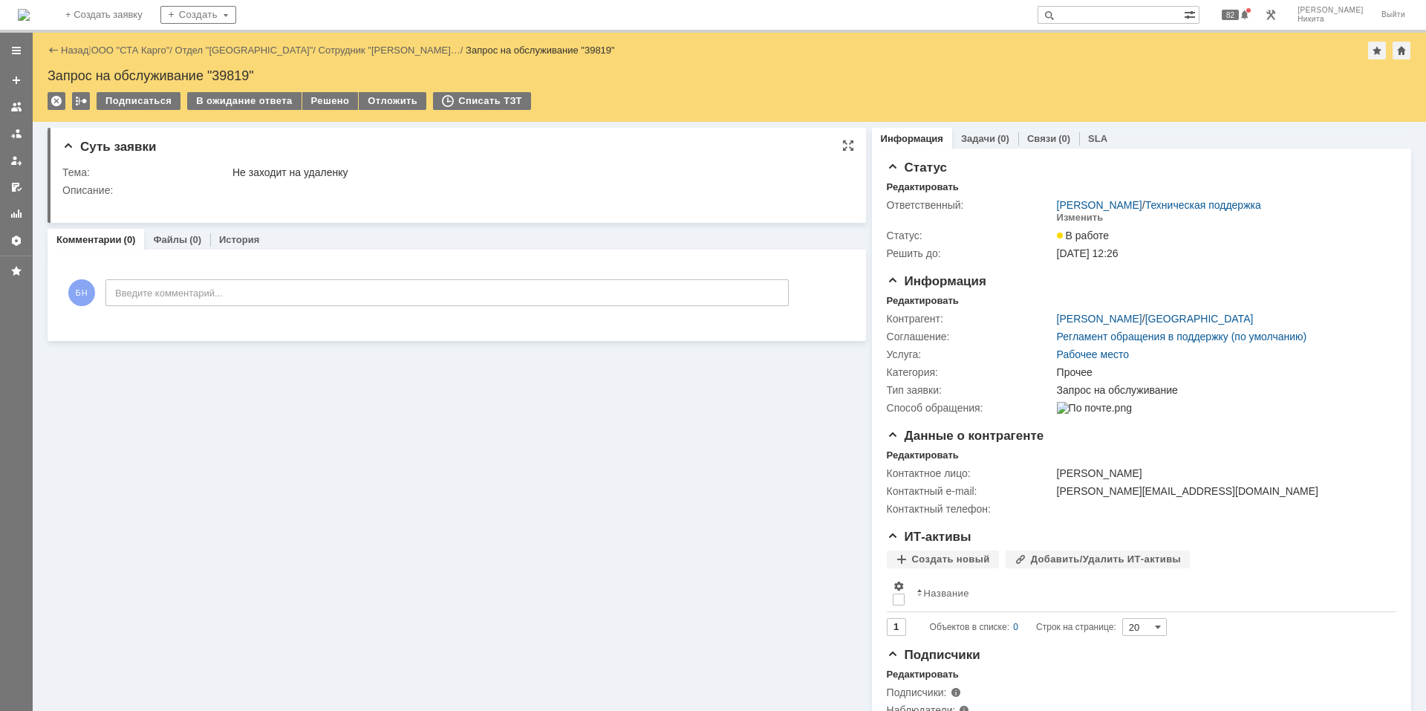
click at [316, 102] on div "Решено" at bounding box center [330, 101] width 56 height 18
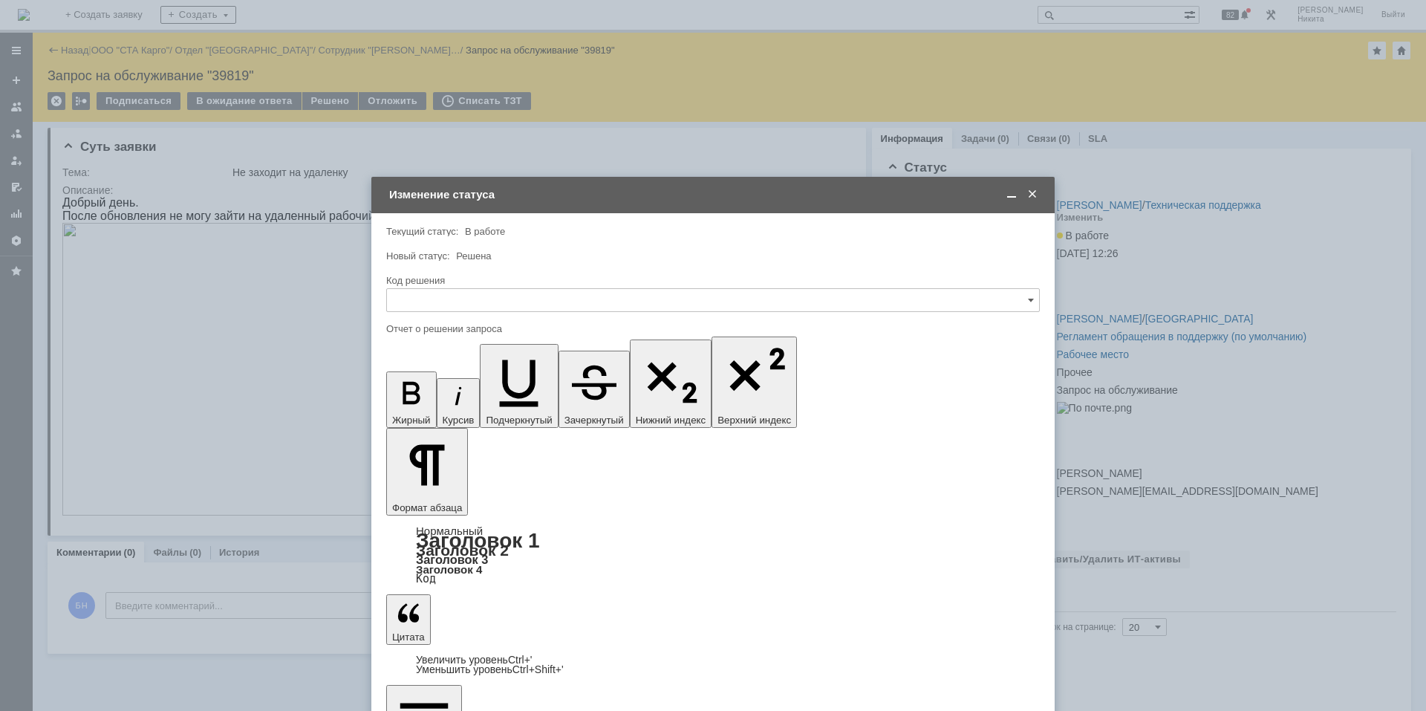
click at [440, 301] on input "text" at bounding box center [713, 300] width 654 height 24
click at [475, 478] on div "Решено" at bounding box center [713, 499] width 652 height 24
type input "Решено"
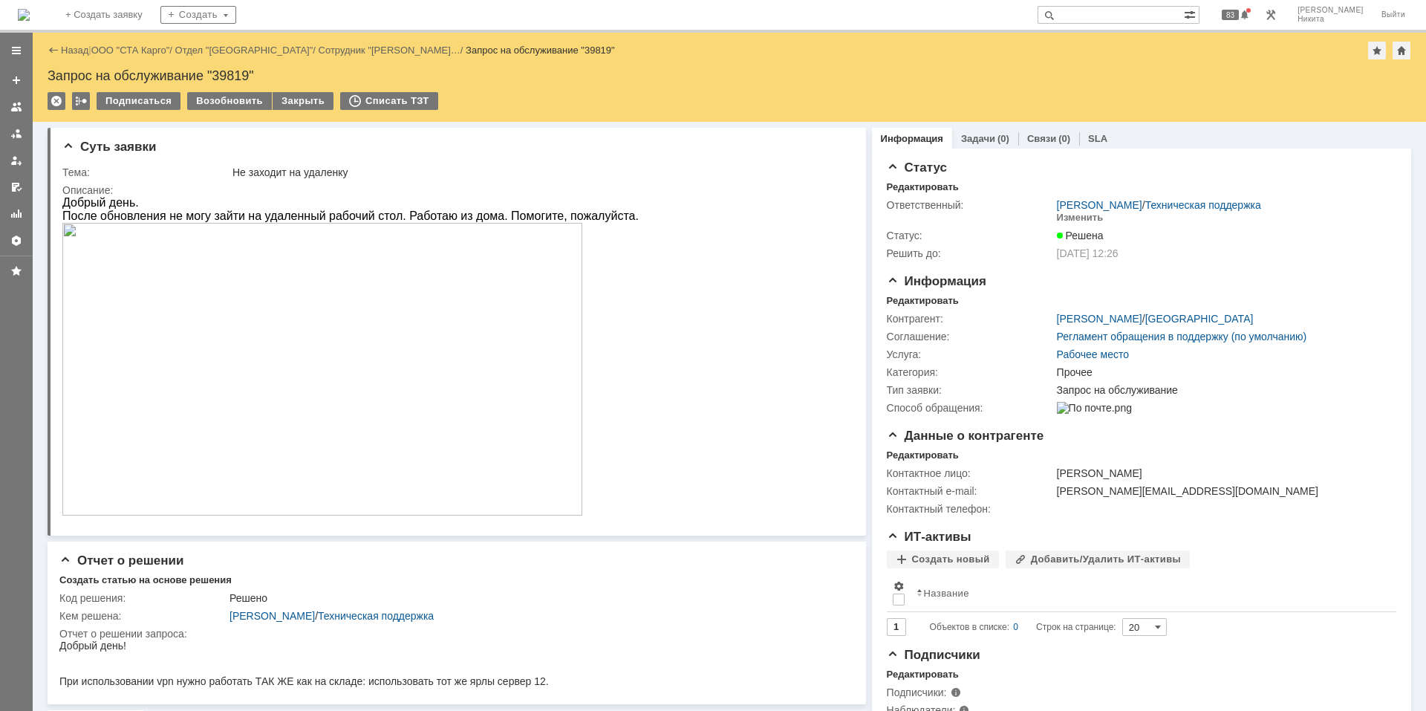
click at [30, 16] on img at bounding box center [24, 15] width 12 height 12
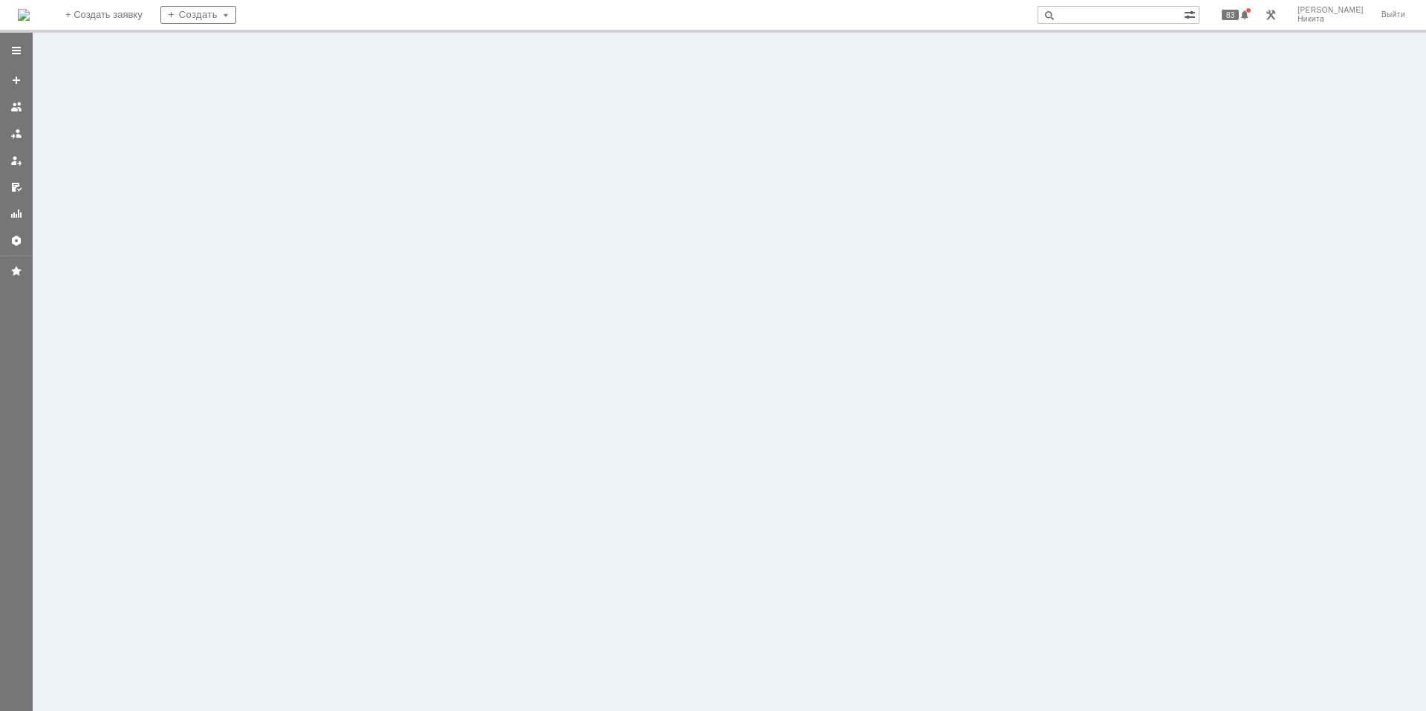
click at [30, 16] on img at bounding box center [24, 15] width 12 height 12
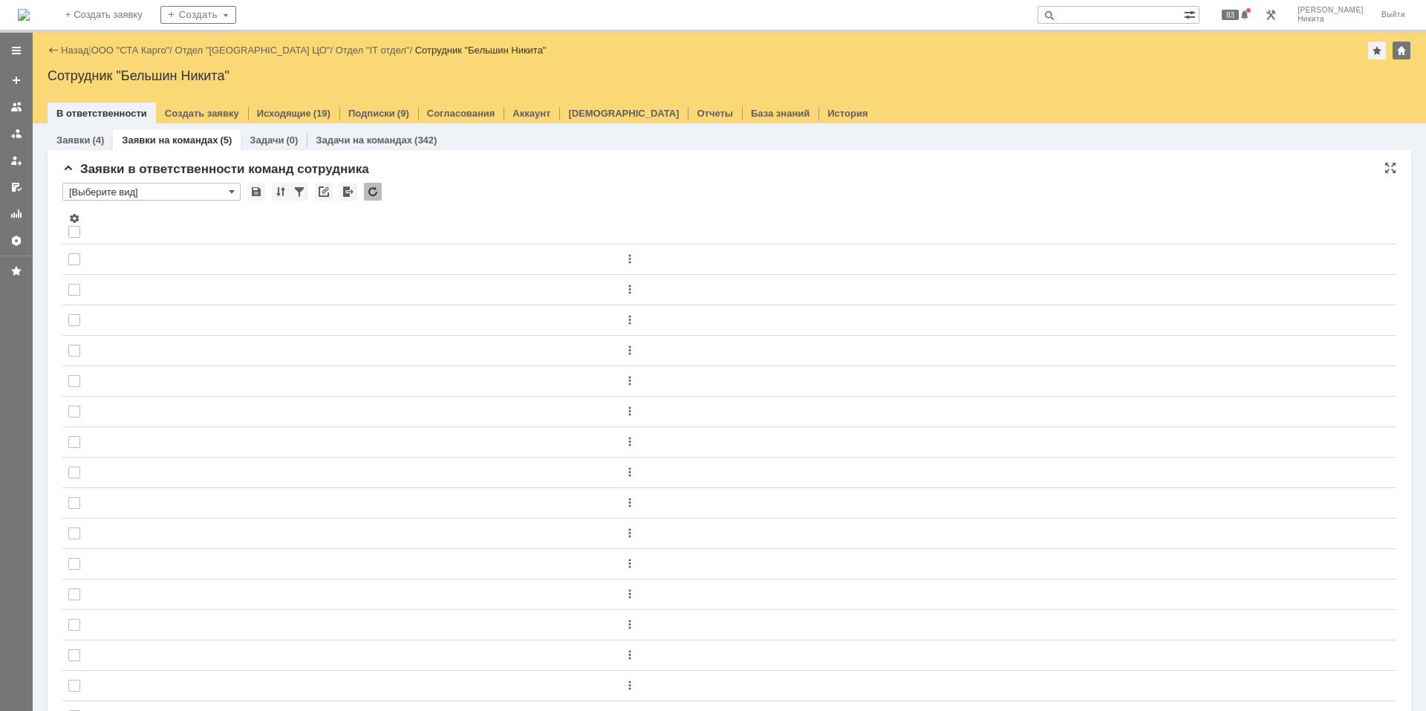
click at [378, 192] on div at bounding box center [373, 192] width 18 height 18
click at [30, 9] on img at bounding box center [24, 15] width 12 height 12
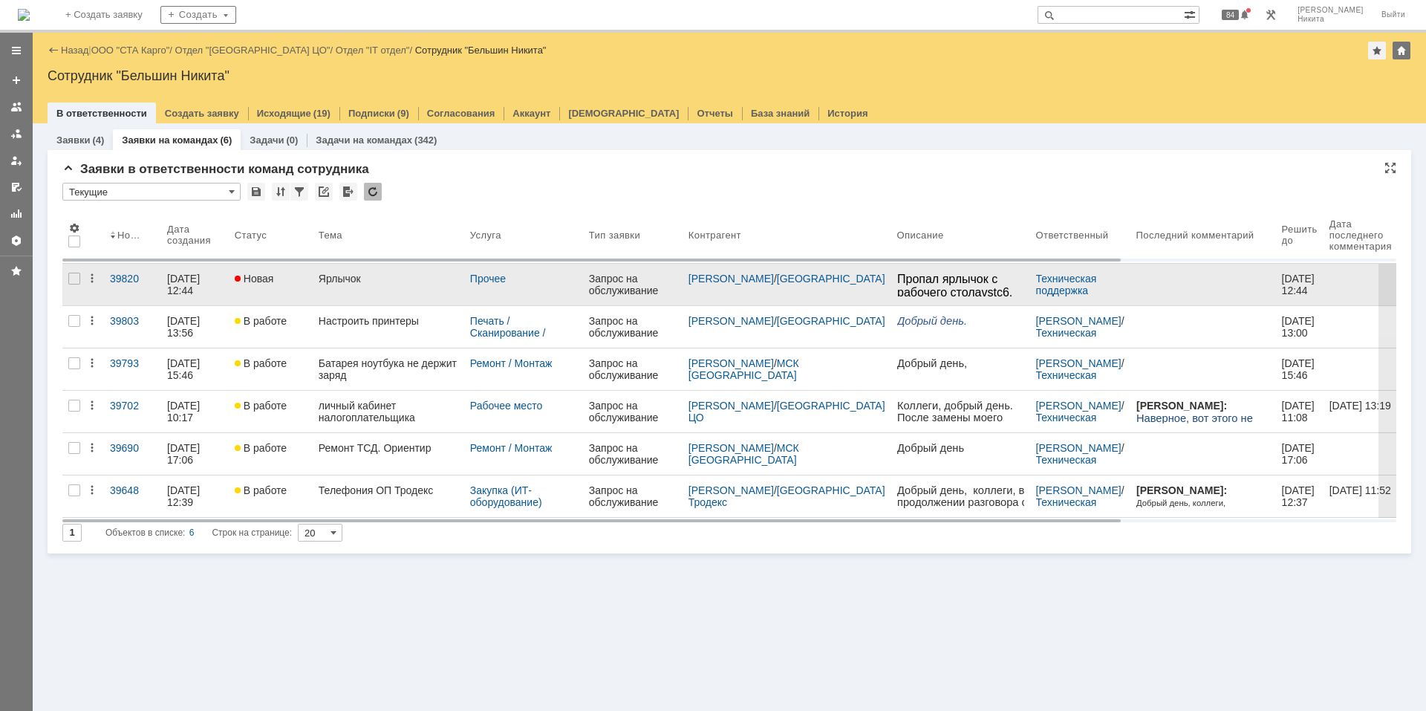
click at [383, 283] on div "Ярлычок" at bounding box center [389, 279] width 140 height 12
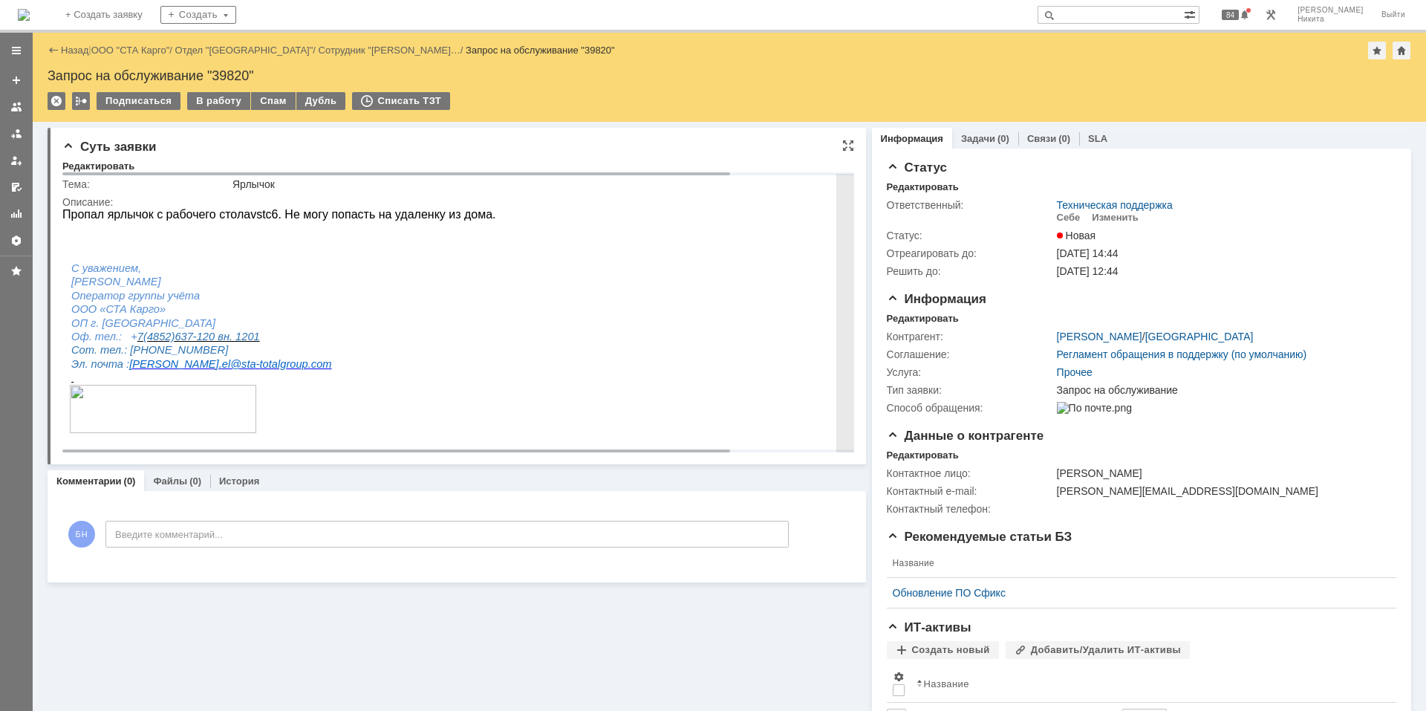
click at [383, 212] on p "Пропал ярлычок с рабочего стола vstc 6. Не могу попасть на удаленку из дома." at bounding box center [527, 214] width 931 height 13
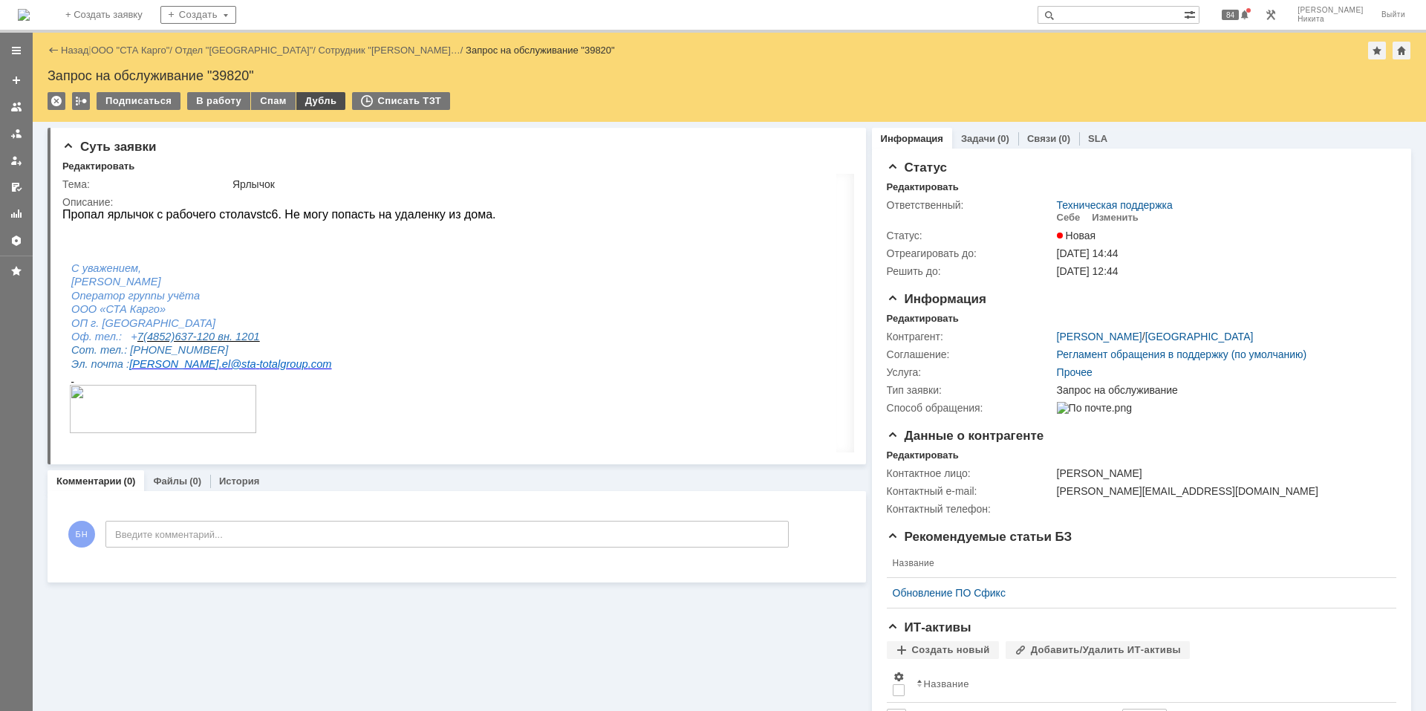
click at [299, 102] on div "Дубль" at bounding box center [321, 101] width 50 height 18
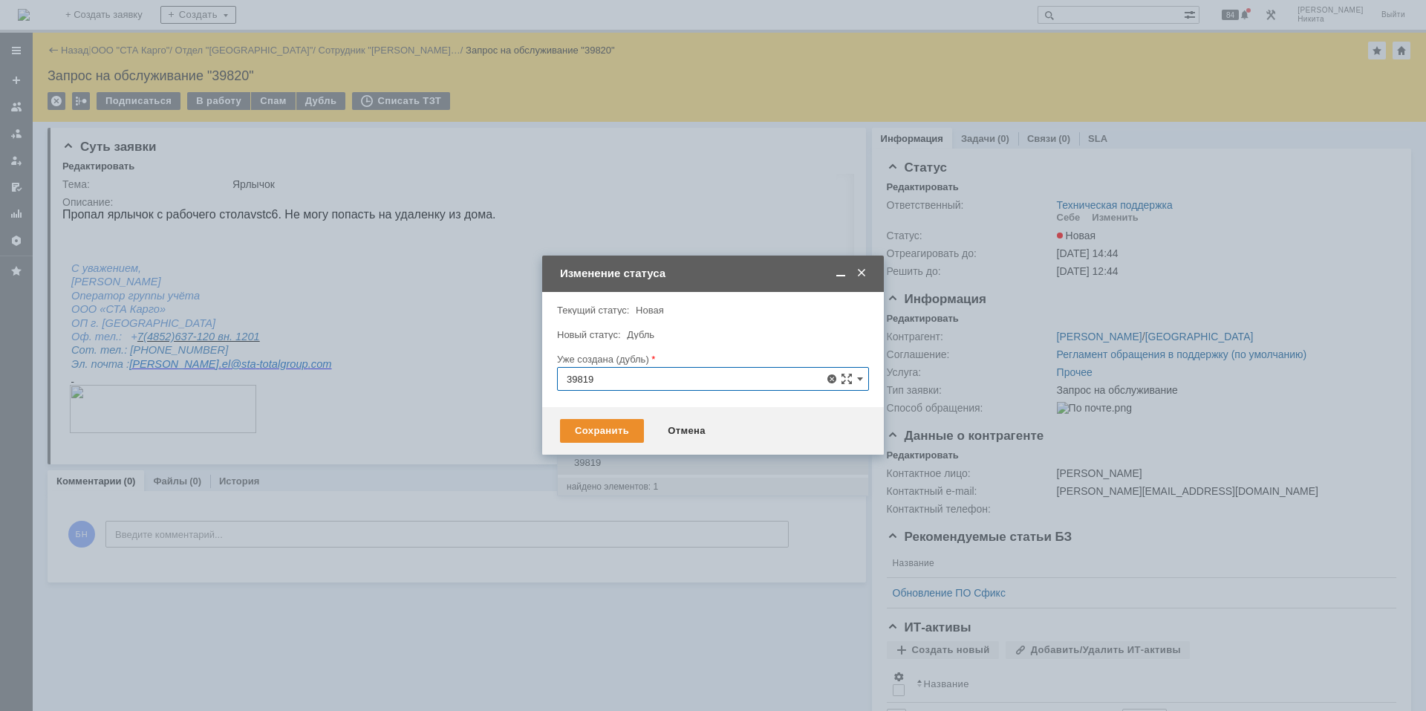
click at [616, 454] on div "39819" at bounding box center [713, 463] width 310 height 24
click at [570, 435] on div "Сохранить" at bounding box center [602, 431] width 84 height 24
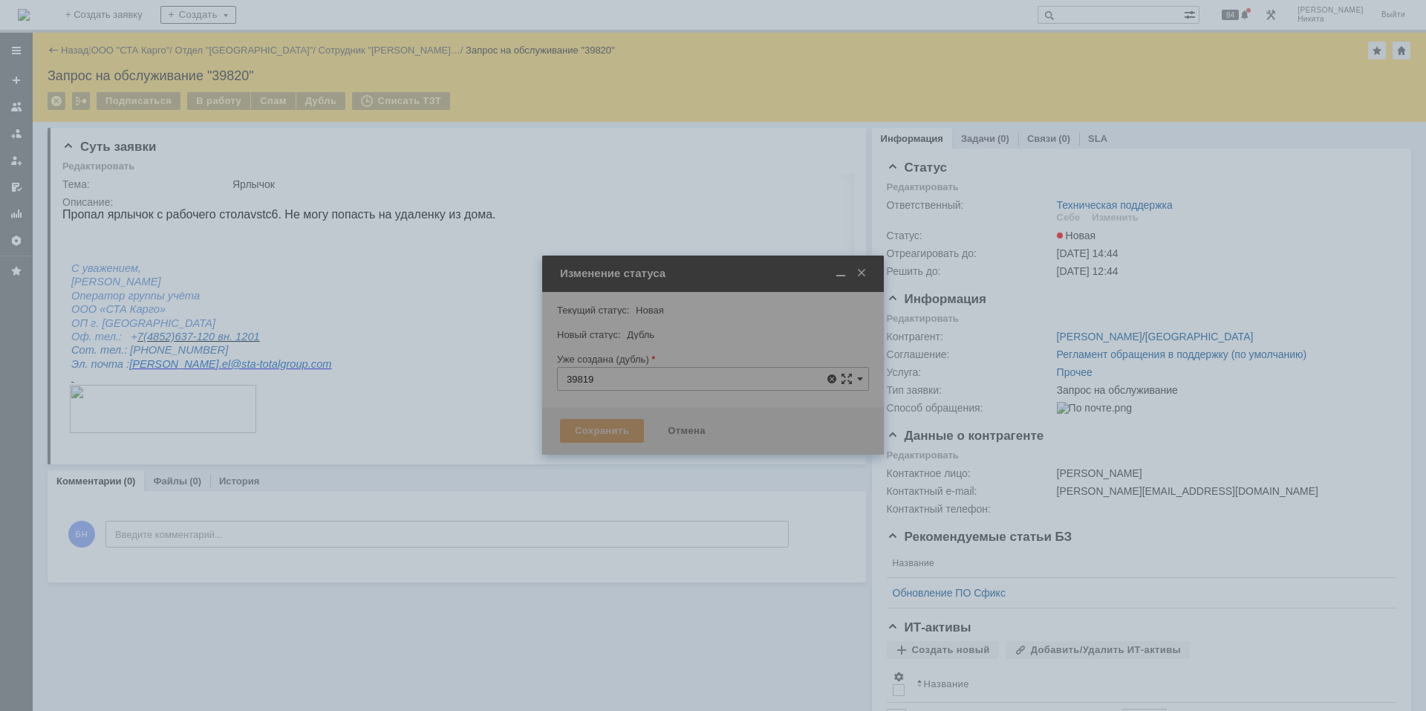
type input "39819"
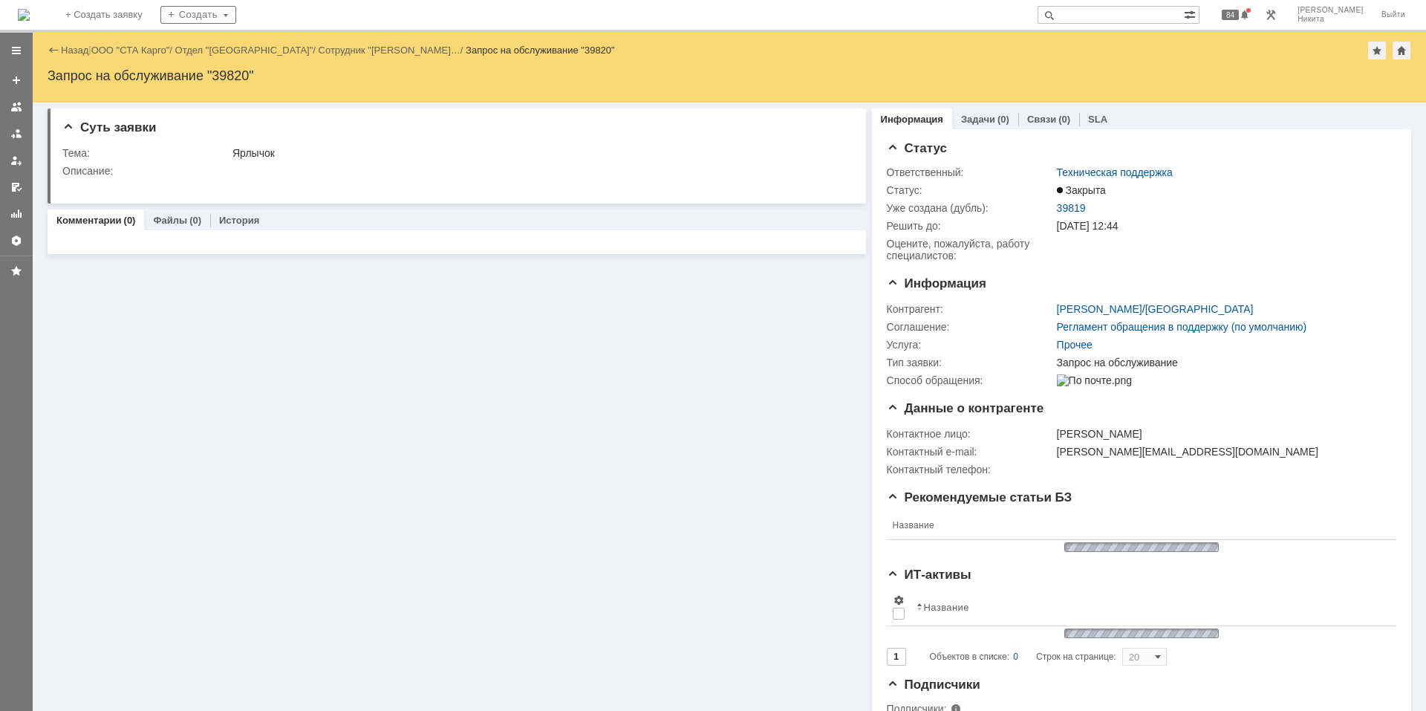
click at [30, 9] on img at bounding box center [24, 15] width 12 height 12
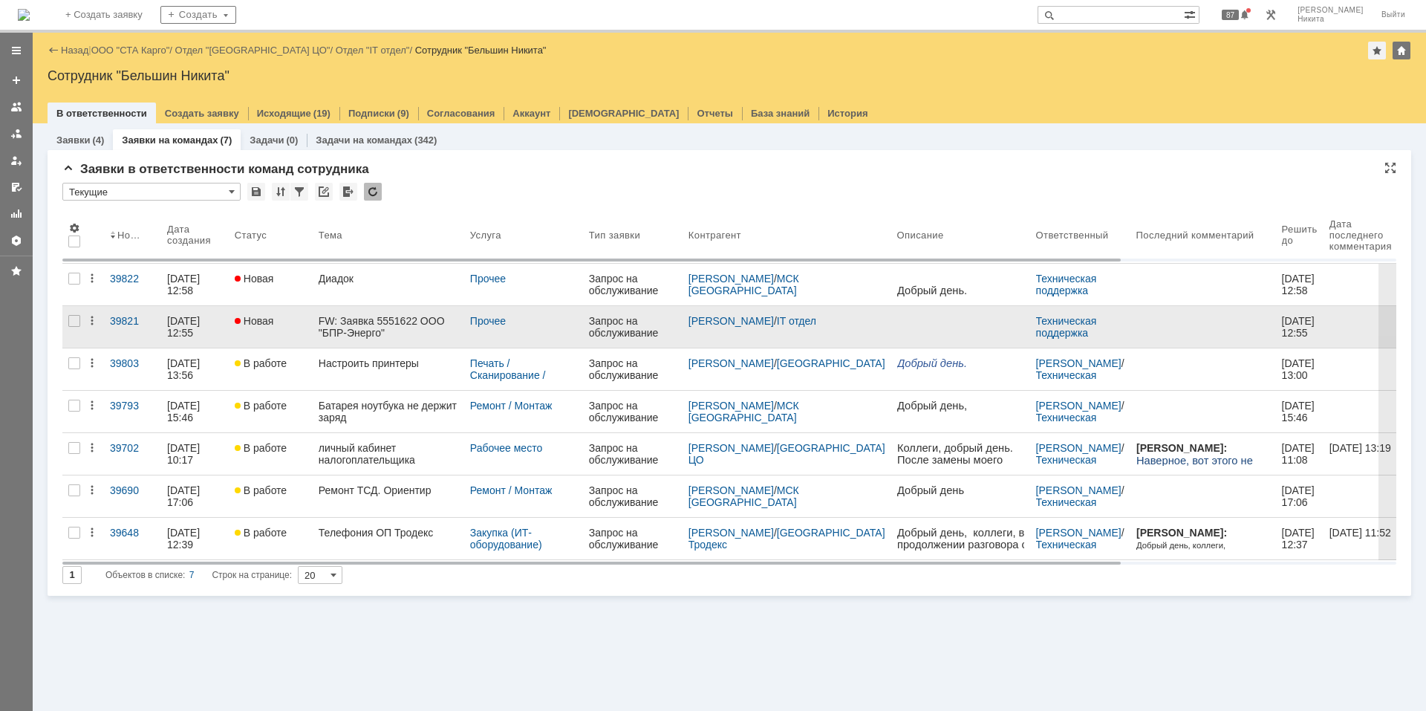
click at [369, 328] on div "FW: Заявка 5551622 ООО "БПР-Энерго"" at bounding box center [389, 327] width 140 height 24
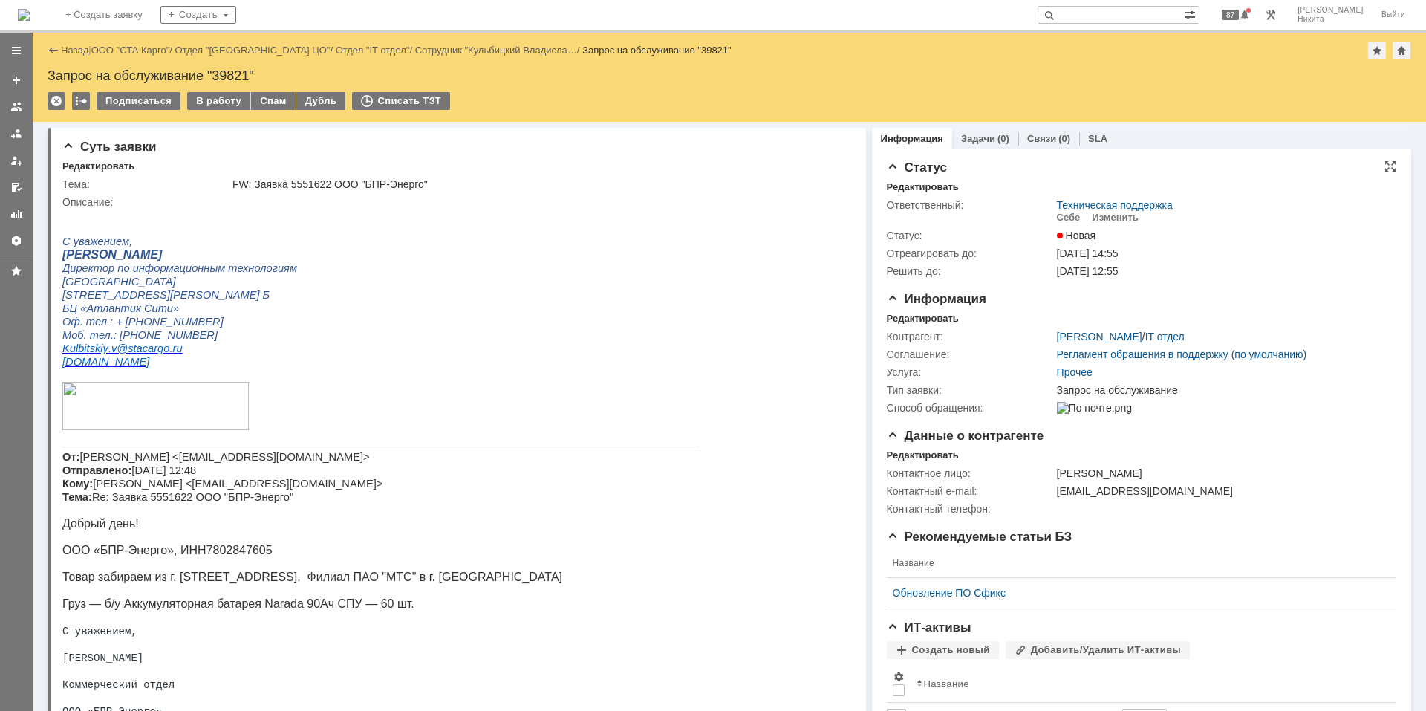
click at [1100, 223] on td "Изменить" at bounding box center [1115, 218] width 59 height 14
click at [1098, 220] on div "Изменить" at bounding box center [1115, 218] width 47 height 12
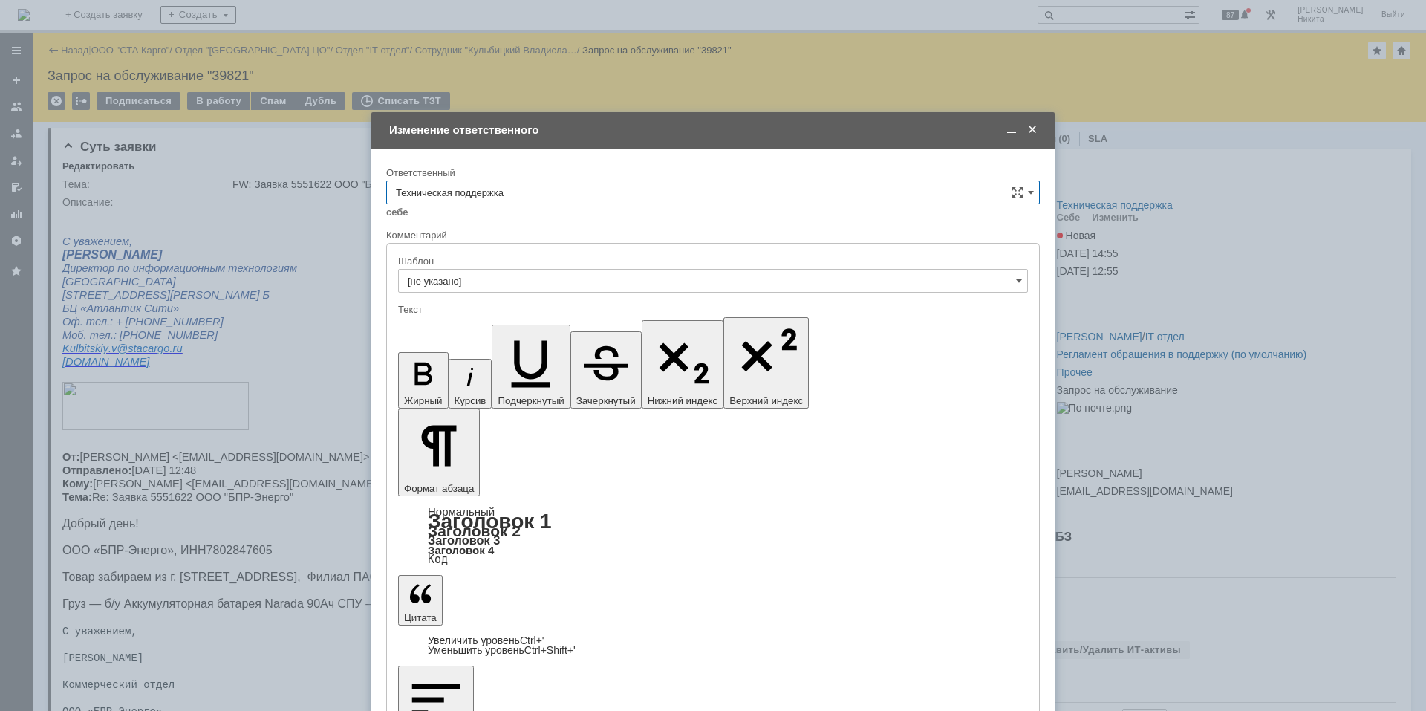
click at [793, 196] on input "Техническая поддержка" at bounding box center [713, 192] width 654 height 24
click at [718, 320] on span "Поддержка 1С" at bounding box center [713, 316] width 634 height 12
type input "Поддержка 1С"
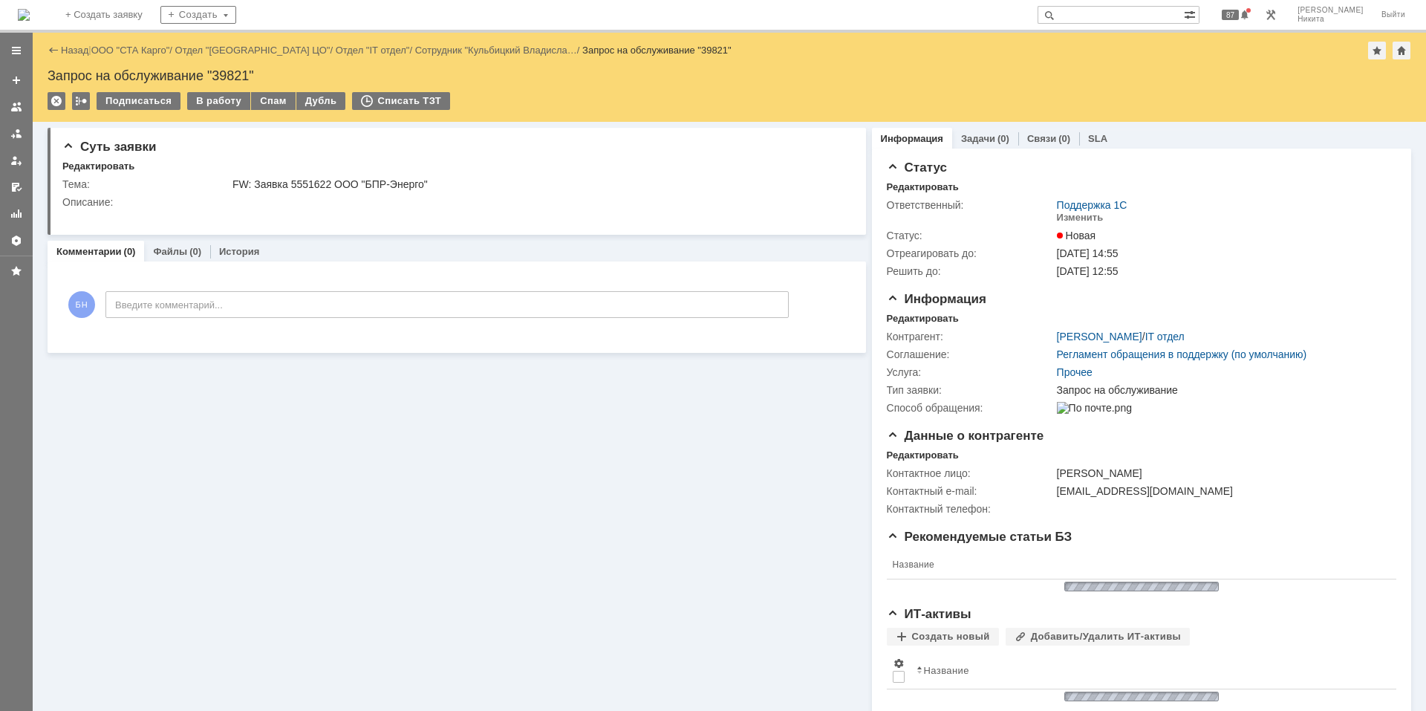
scroll to position [0, 0]
click at [30, 17] on img at bounding box center [24, 15] width 12 height 12
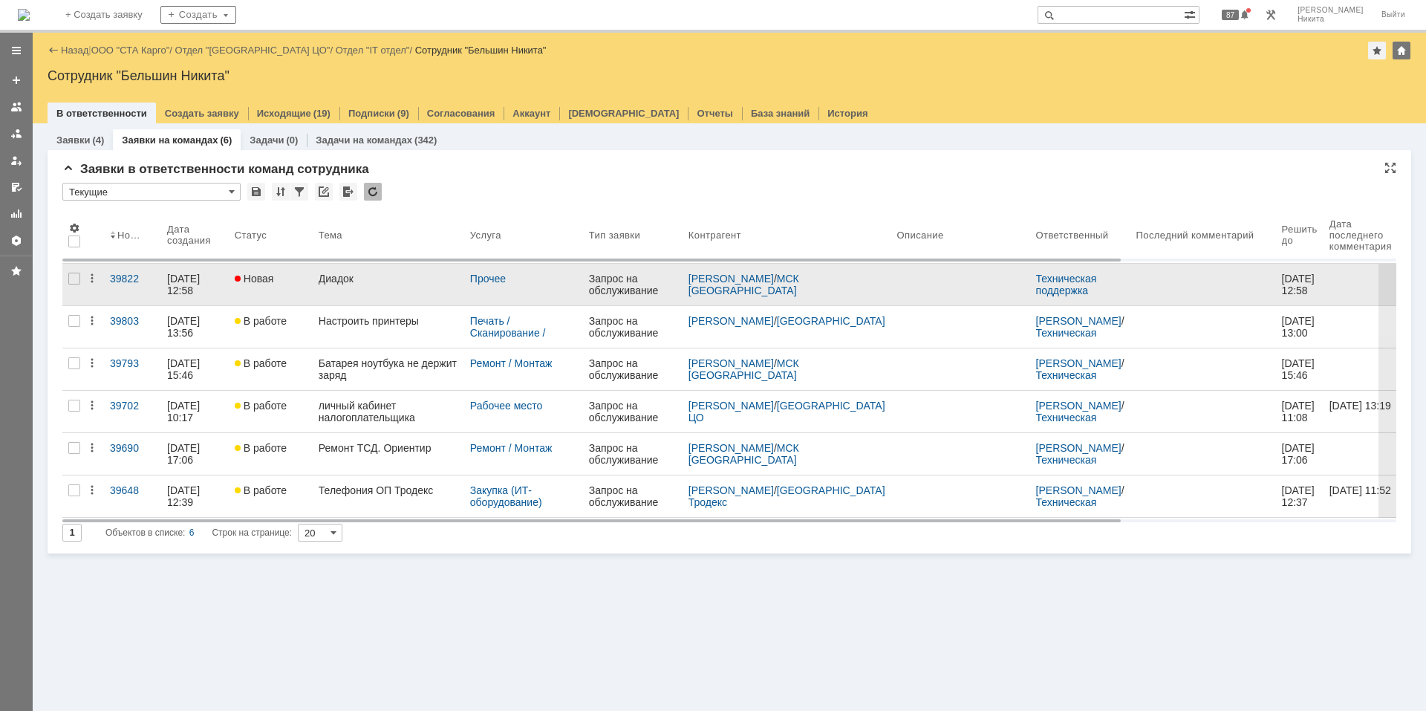
click at [317, 275] on link "Диадок" at bounding box center [389, 285] width 152 height 42
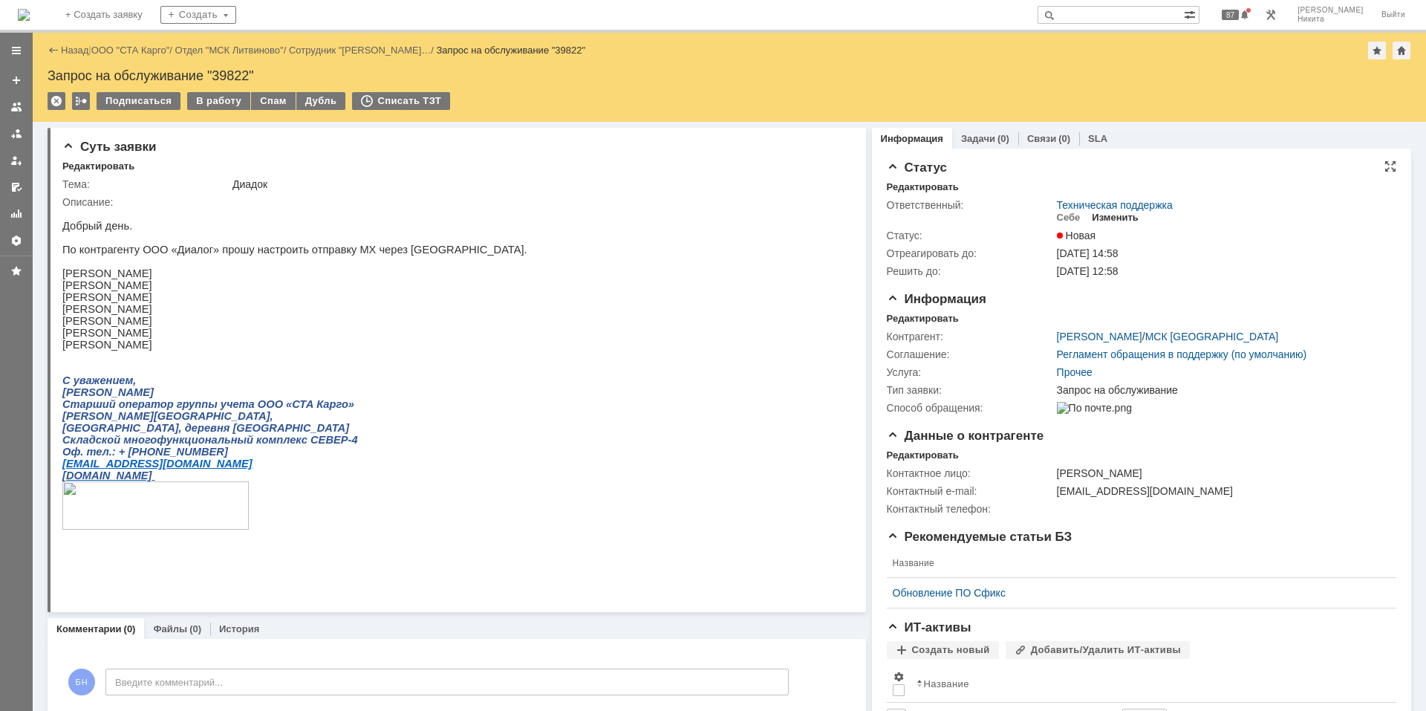
click at [1114, 213] on div "Изменить" at bounding box center [1115, 218] width 47 height 12
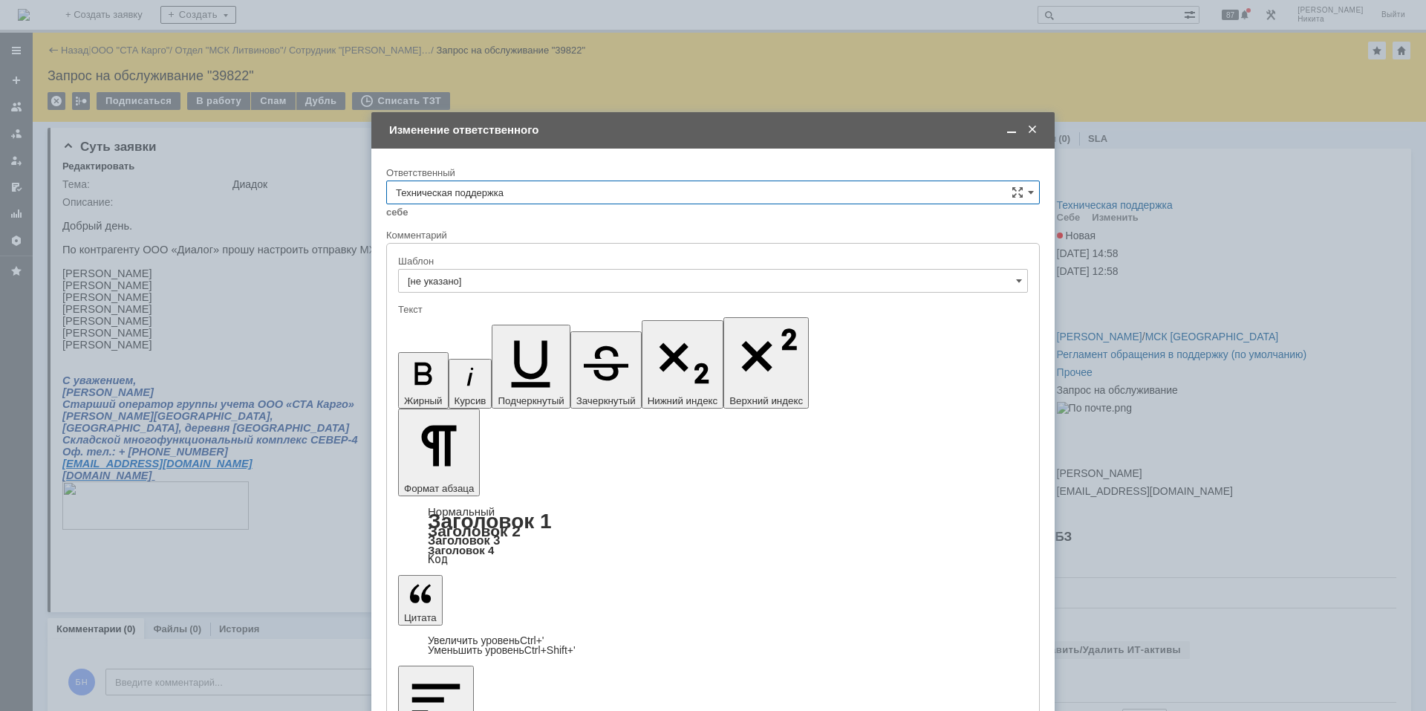
click at [553, 196] on input "Техническая поддержка" at bounding box center [713, 192] width 654 height 24
click at [509, 247] on span "Поддержка 1С" at bounding box center [713, 242] width 634 height 12
type input "Поддержка 1С"
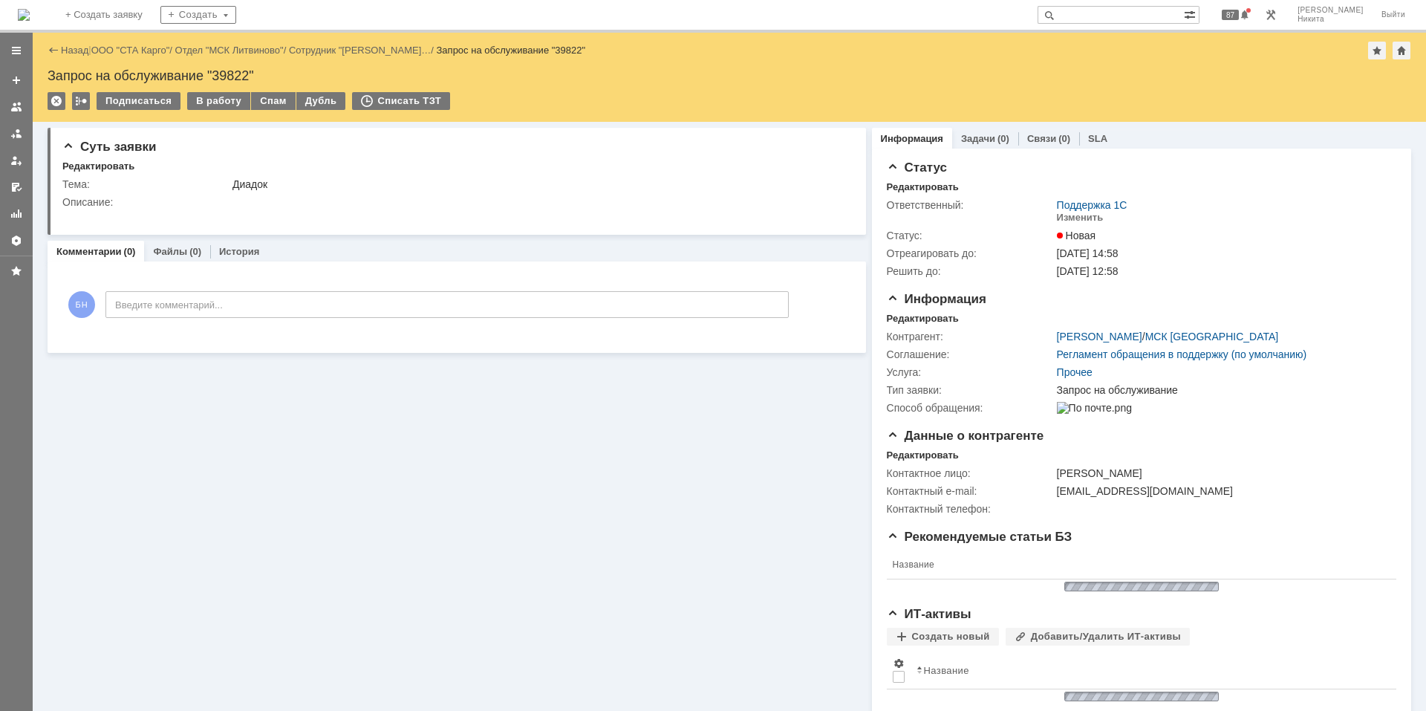
scroll to position [0, 0]
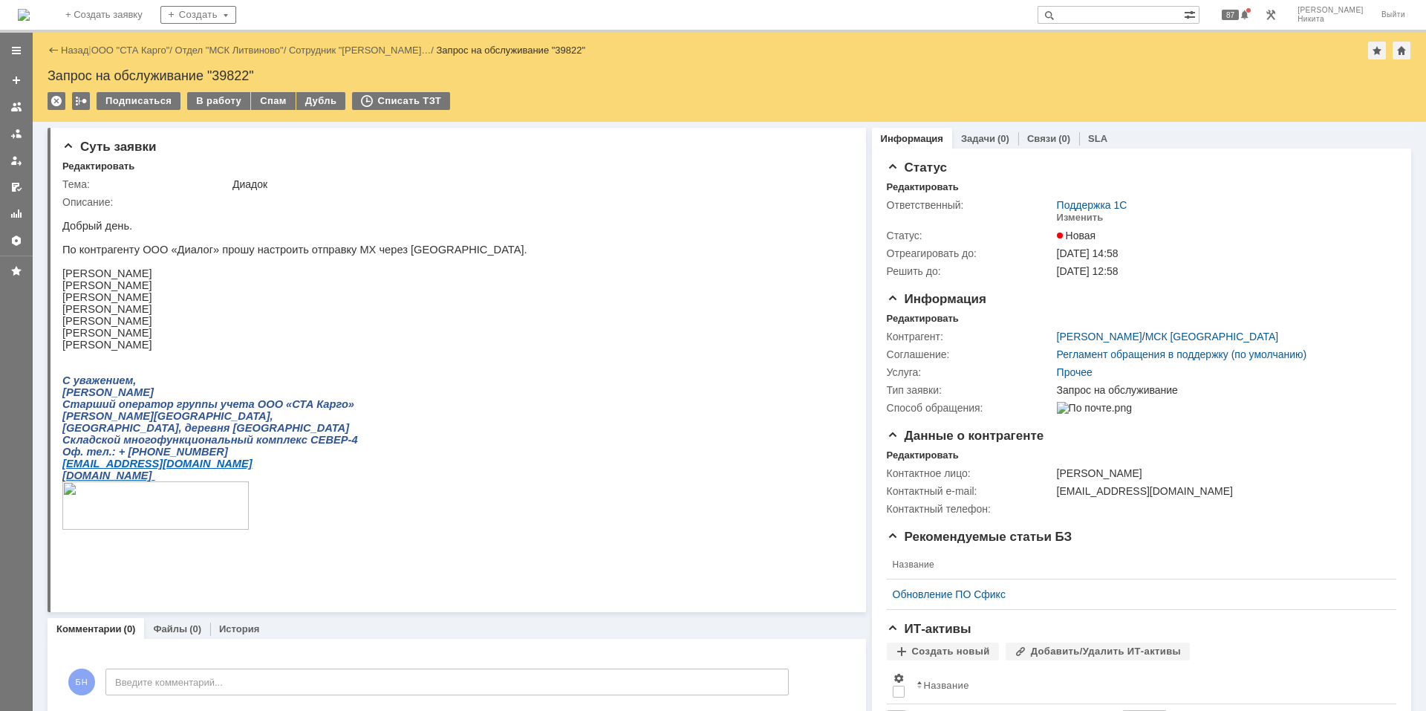
click at [30, 10] on img at bounding box center [24, 15] width 12 height 12
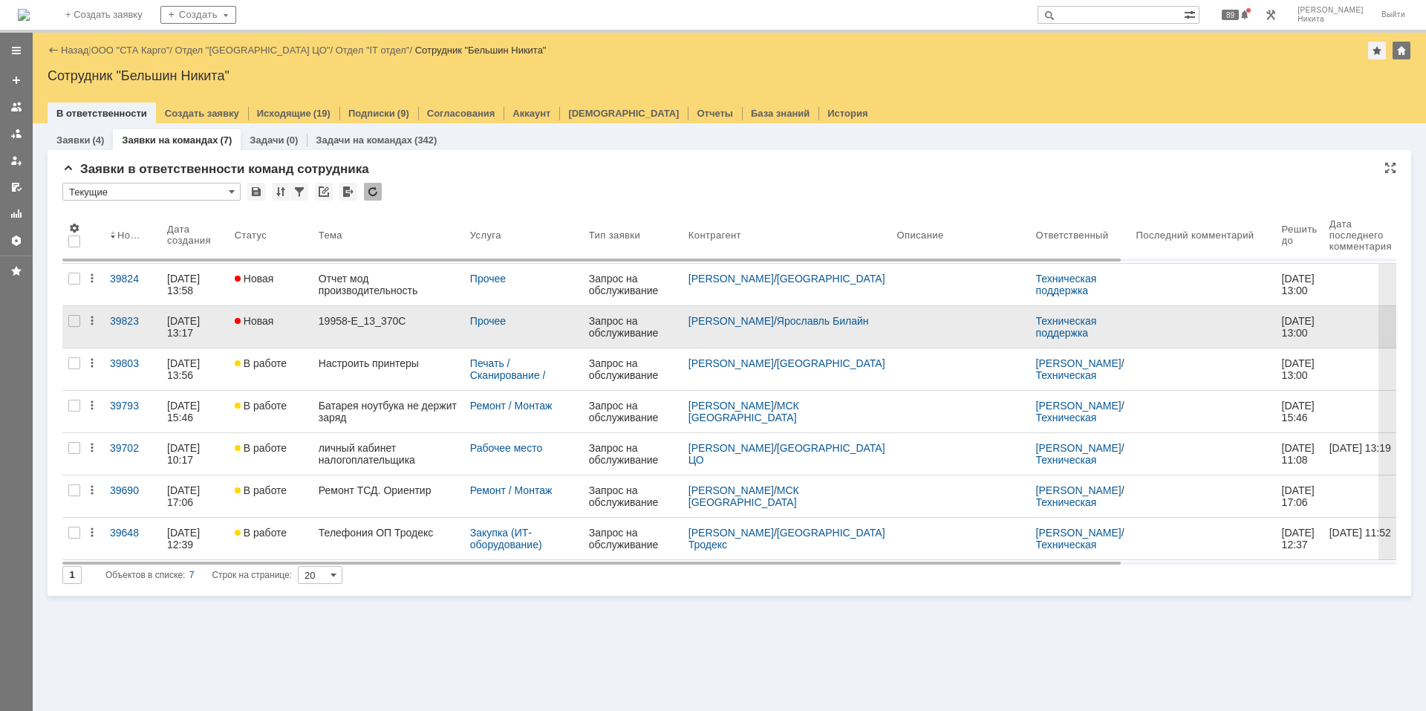
click at [355, 314] on link "19958-E_13_370C" at bounding box center [389, 327] width 152 height 42
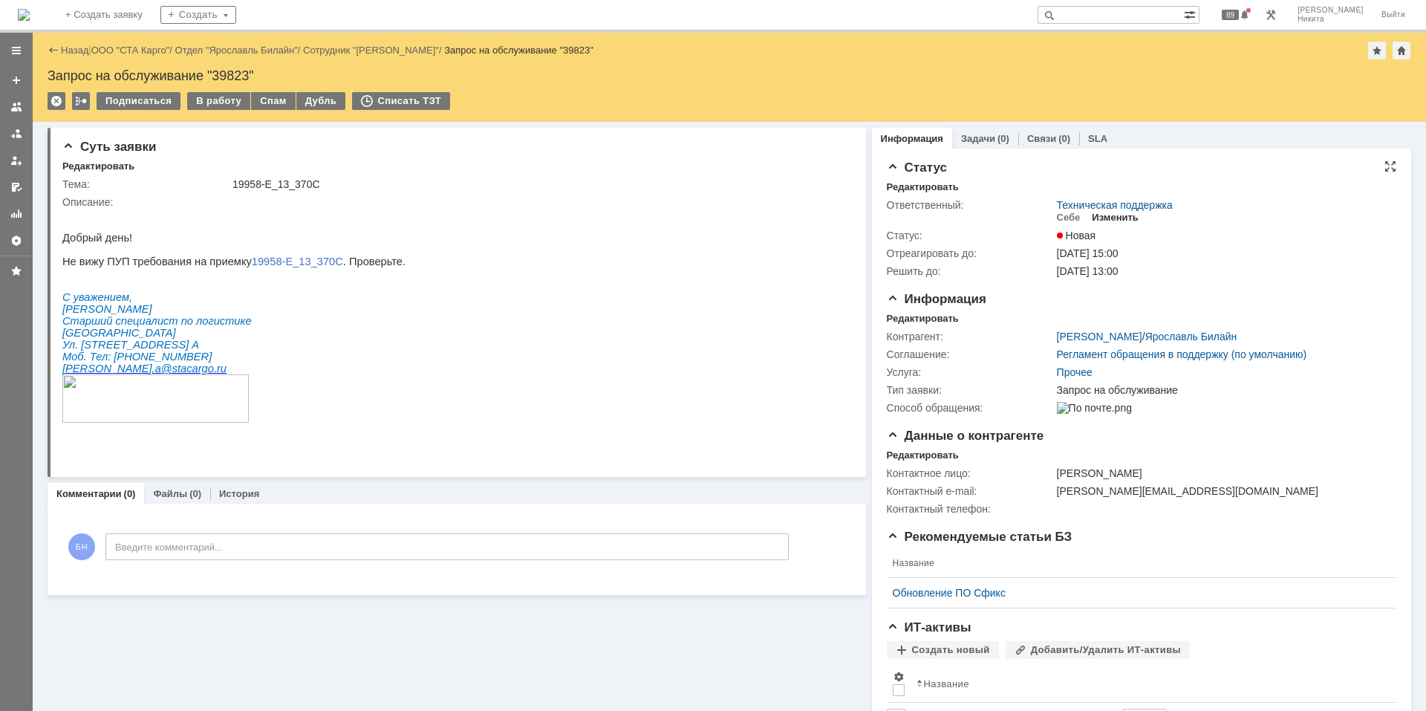
click at [1092, 214] on div "Изменить" at bounding box center [1115, 218] width 47 height 12
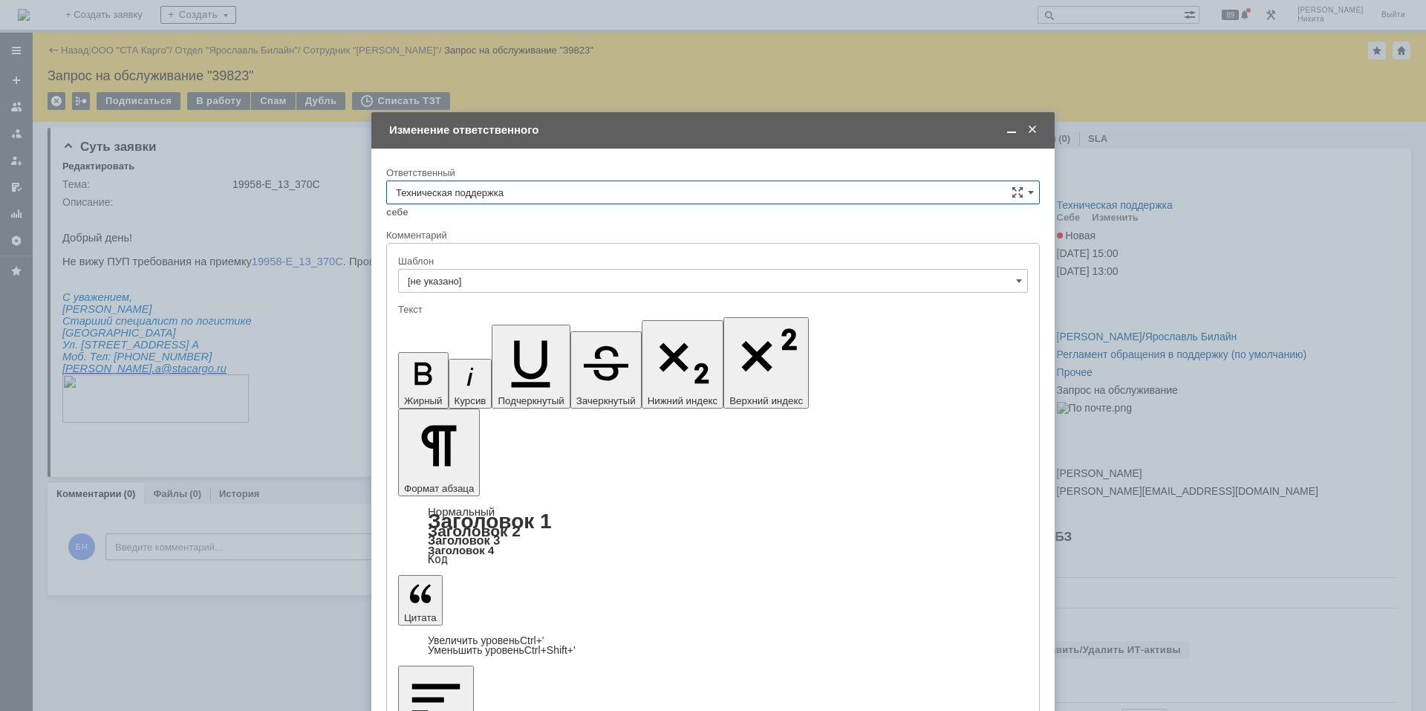
click at [513, 193] on input "Техническая поддержка" at bounding box center [713, 192] width 654 height 24
drag, startPoint x: 524, startPoint y: 322, endPoint x: 79, endPoint y: 57, distance: 516.9
click at [524, 322] on span "Поддержка 1С" at bounding box center [713, 316] width 634 height 12
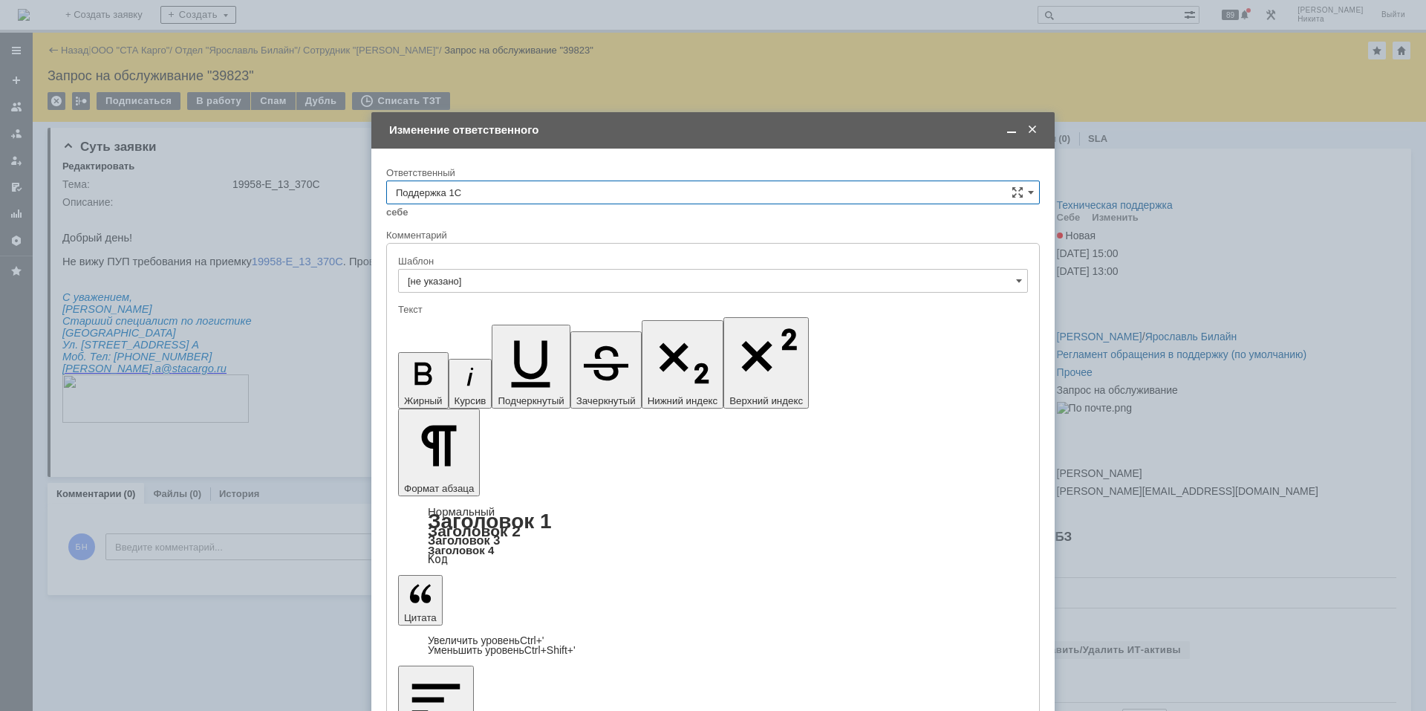
type input "Поддержка 1С"
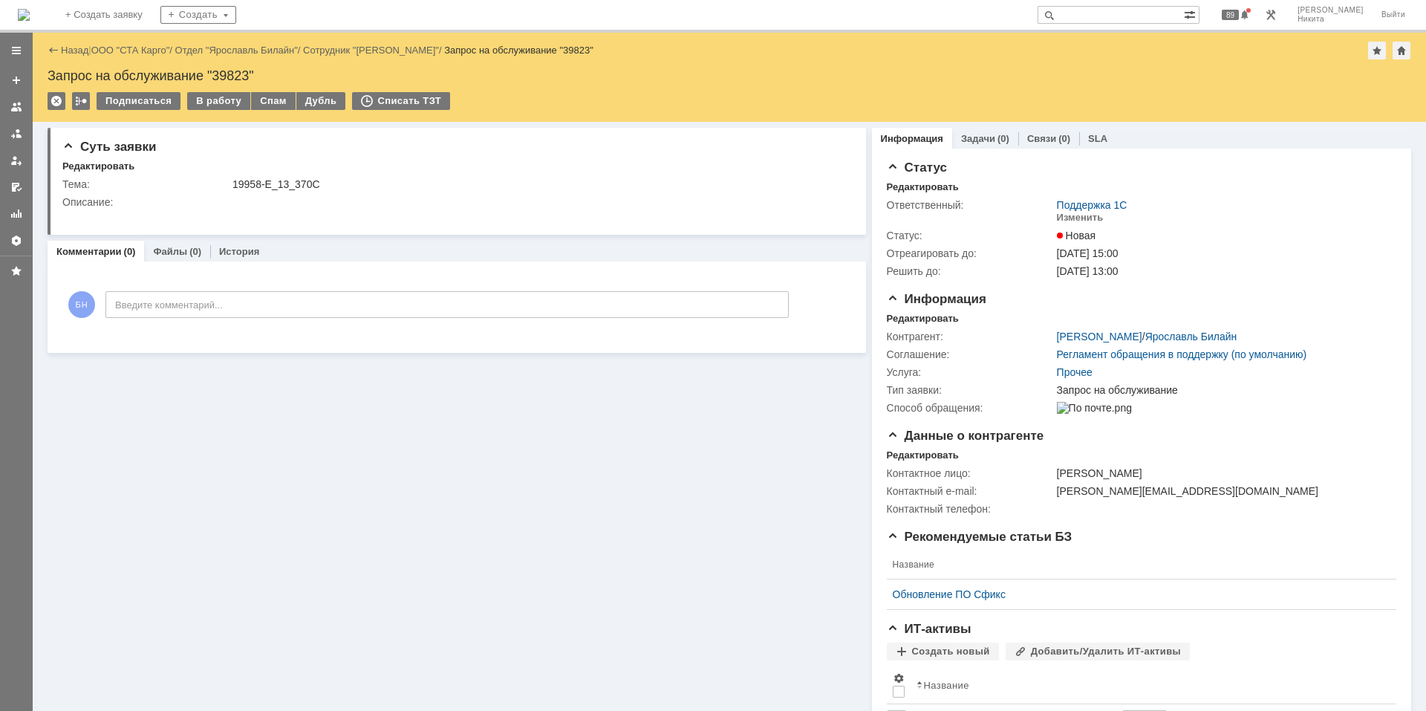
scroll to position [0, 0]
click at [30, 9] on img at bounding box center [24, 15] width 12 height 12
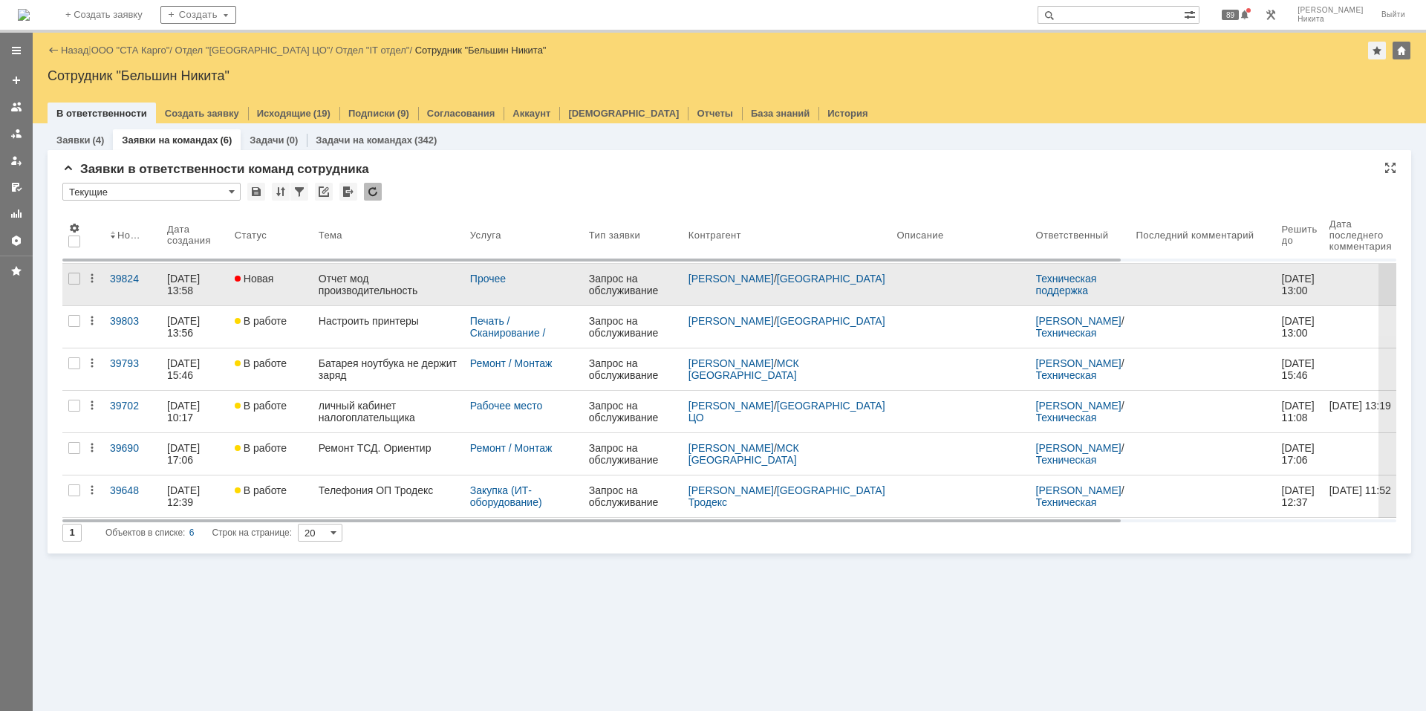
click at [484, 269] on div "Прочее" at bounding box center [523, 285] width 119 height 42
click at [441, 283] on div "Отчет мод производительность" at bounding box center [389, 285] width 140 height 24
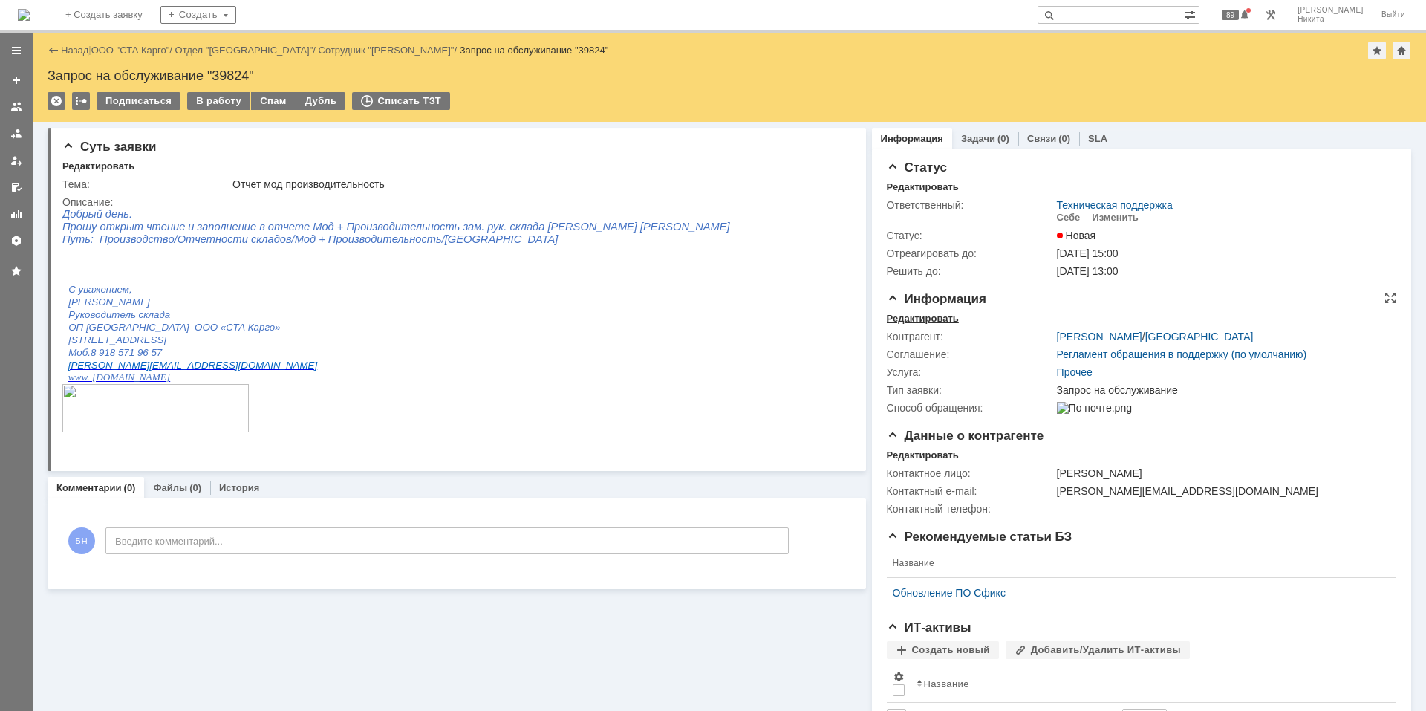
click at [891, 319] on div "Редактировать" at bounding box center [923, 319] width 72 height 12
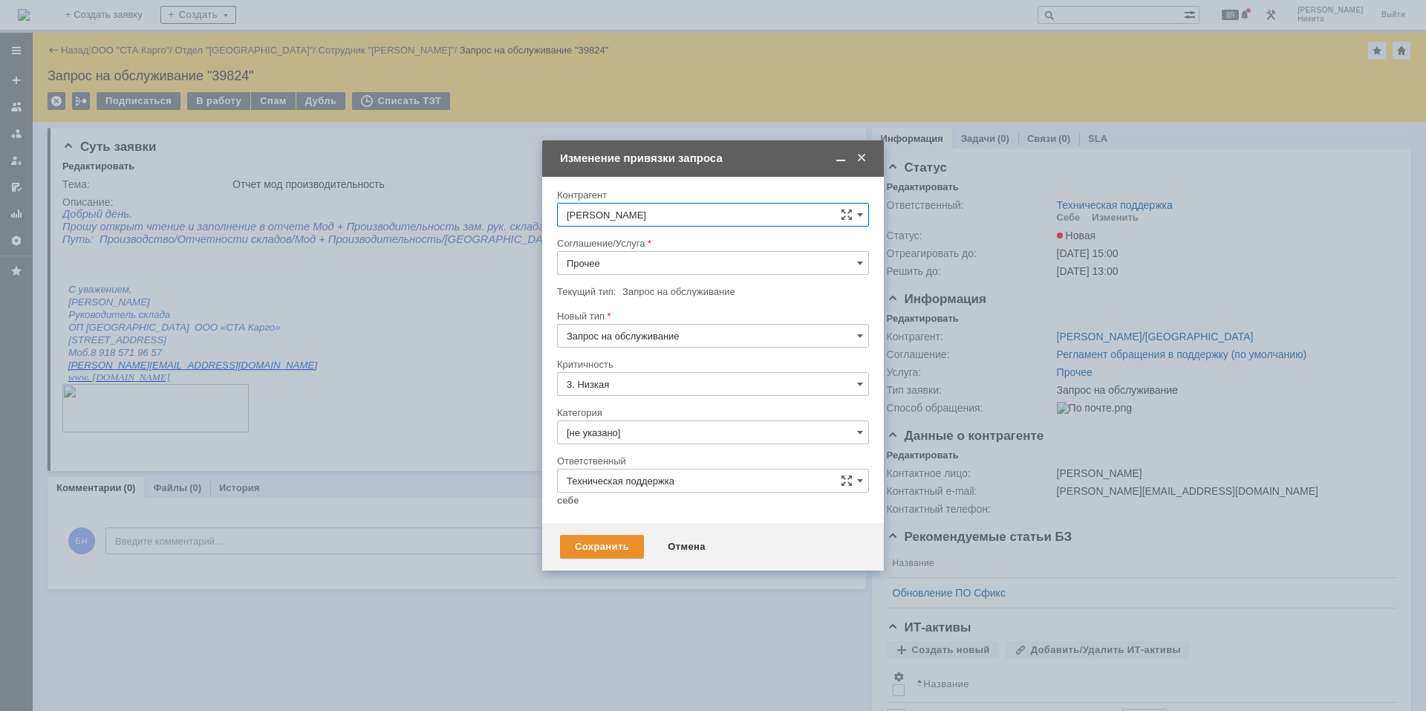
click at [596, 264] on input "Прочее" at bounding box center [713, 263] width 312 height 24
click at [613, 340] on span "Сетевые папки" at bounding box center [713, 345] width 293 height 12
type input "Сетевые папки"
click at [626, 426] on input "[не указано]" at bounding box center [713, 432] width 312 height 24
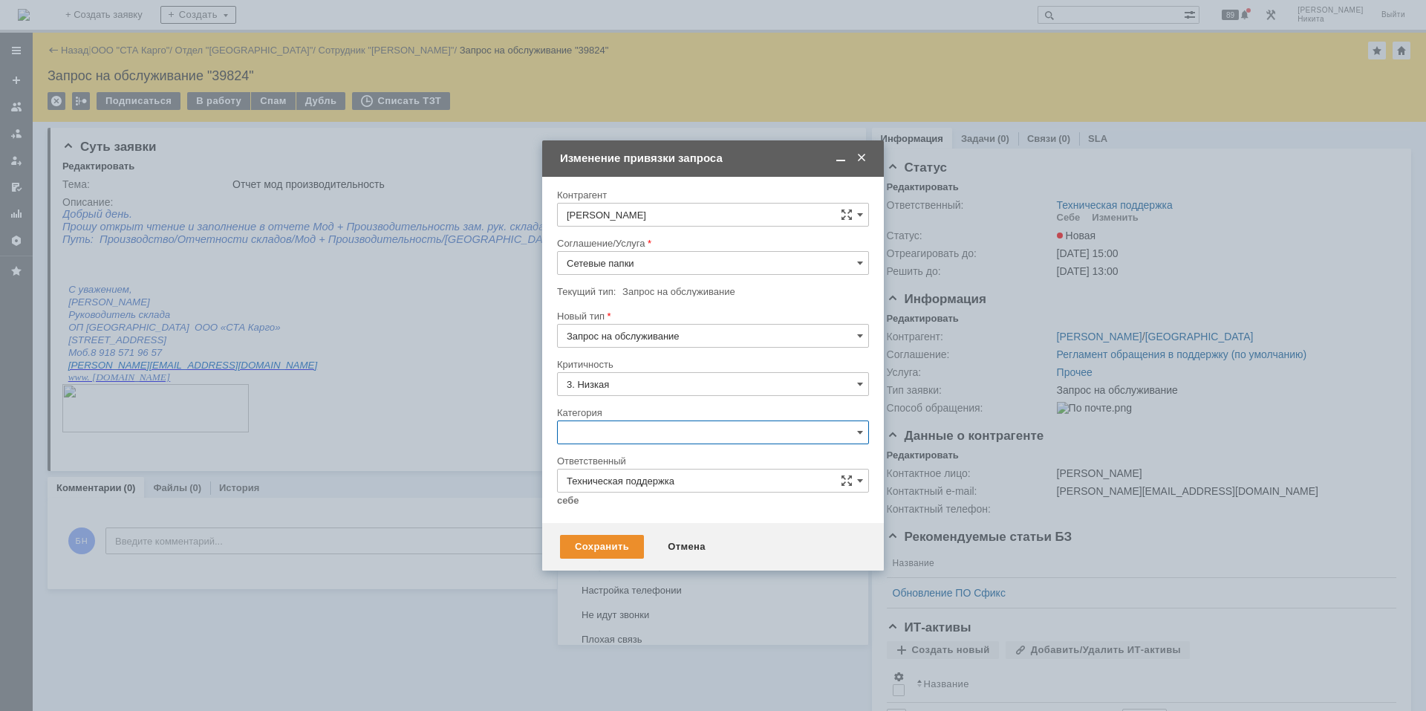
scroll to position [733, 0]
click at [636, 492] on span "Подключение сетевой папки/диска" at bounding box center [713, 487] width 293 height 12
type input "Подключение сетевой папки/диска"
click at [611, 486] on input "Техническая поддержка" at bounding box center [713, 481] width 312 height 24
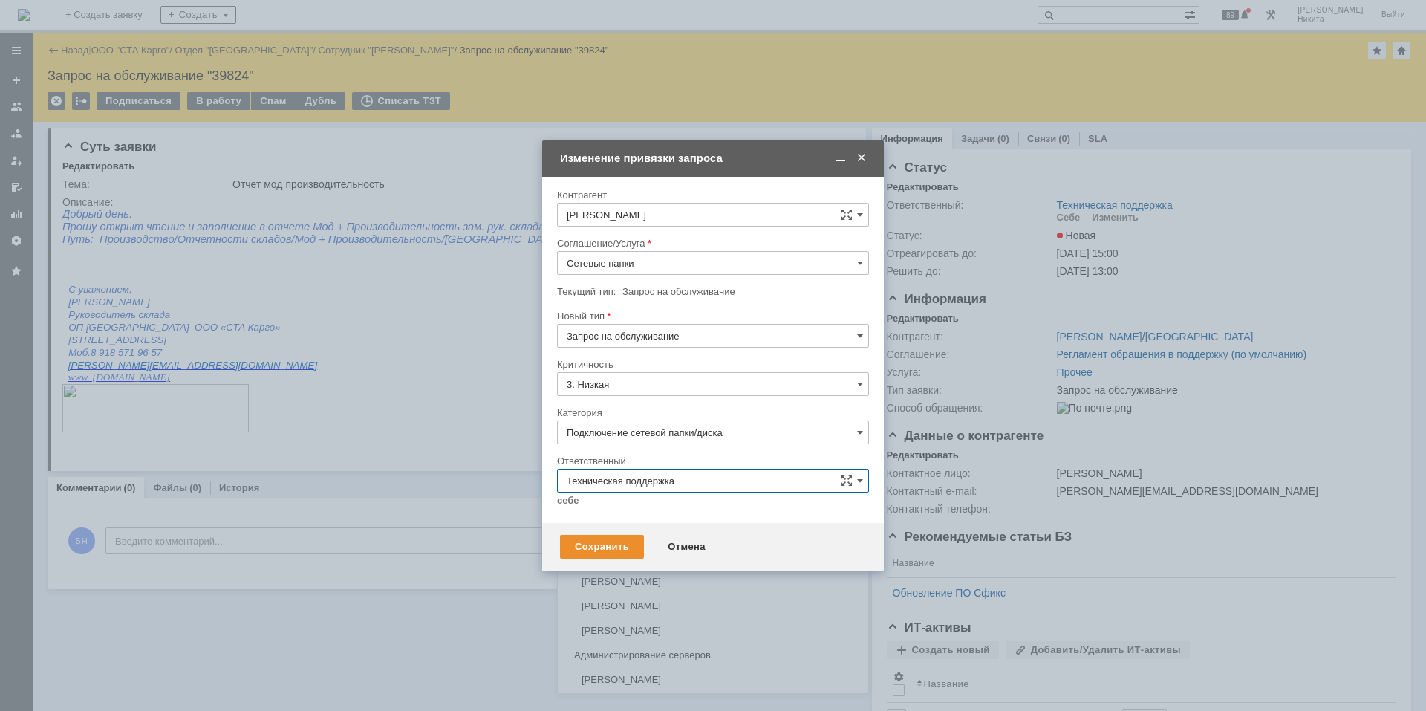
click at [541, 508] on div at bounding box center [713, 355] width 1426 height 711
click at [563, 500] on link "себе" at bounding box center [568, 501] width 22 height 12
type input "[PERSON_NAME]"
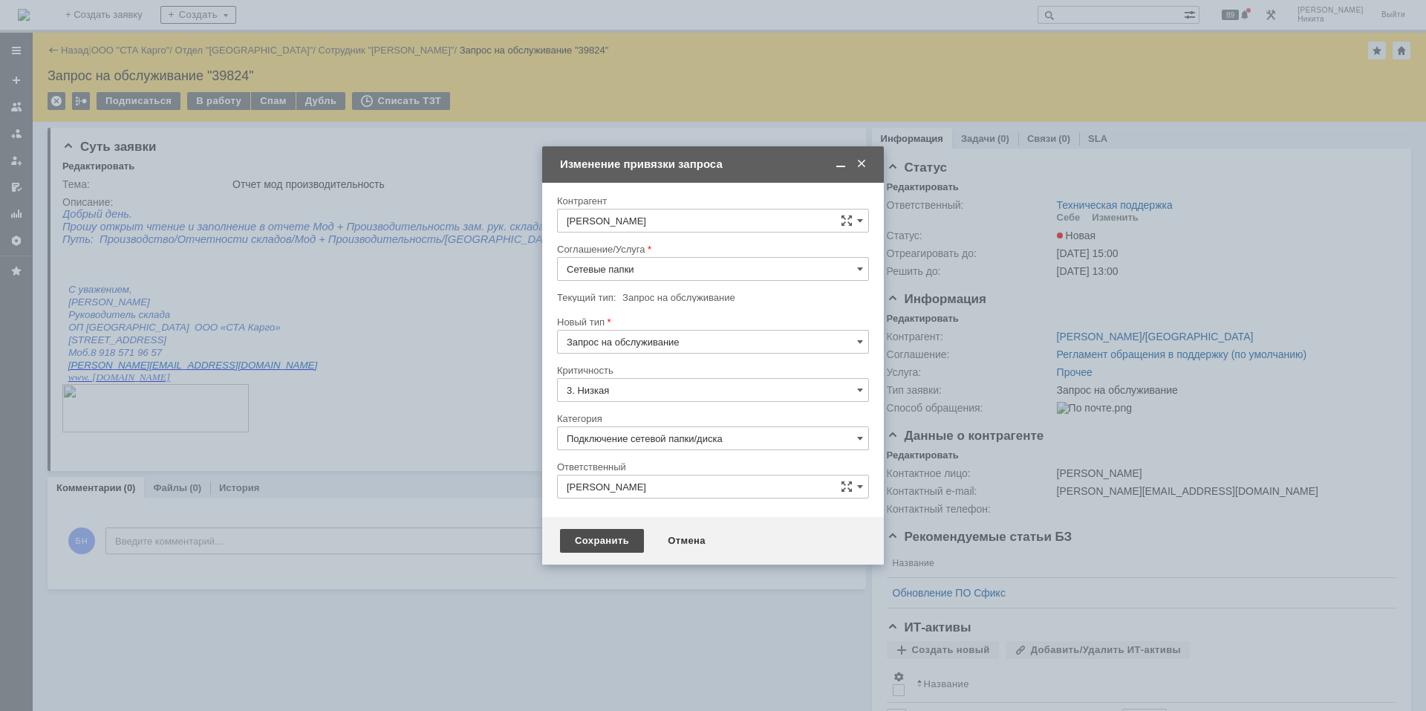
click at [588, 538] on div "Сохранить" at bounding box center [602, 541] width 84 height 24
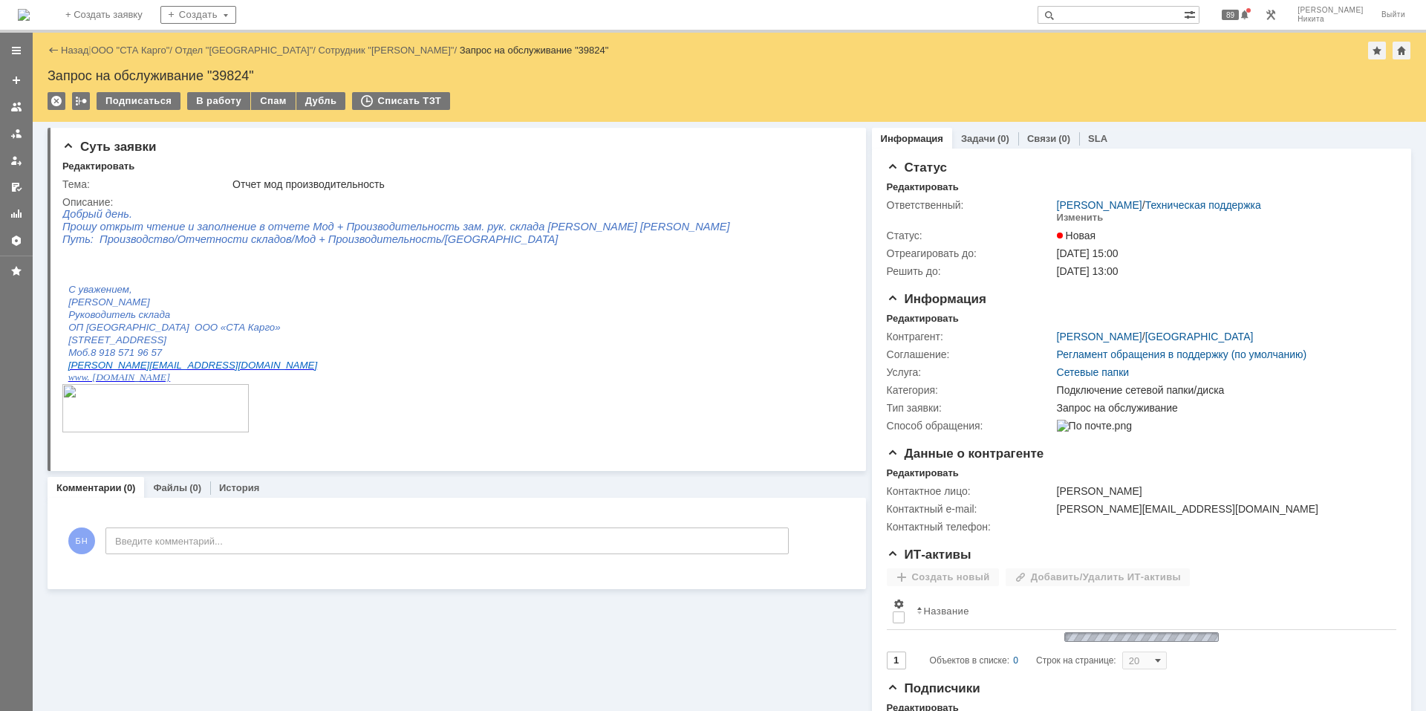
click at [226, 98] on div "В работу" at bounding box center [218, 101] width 63 height 18
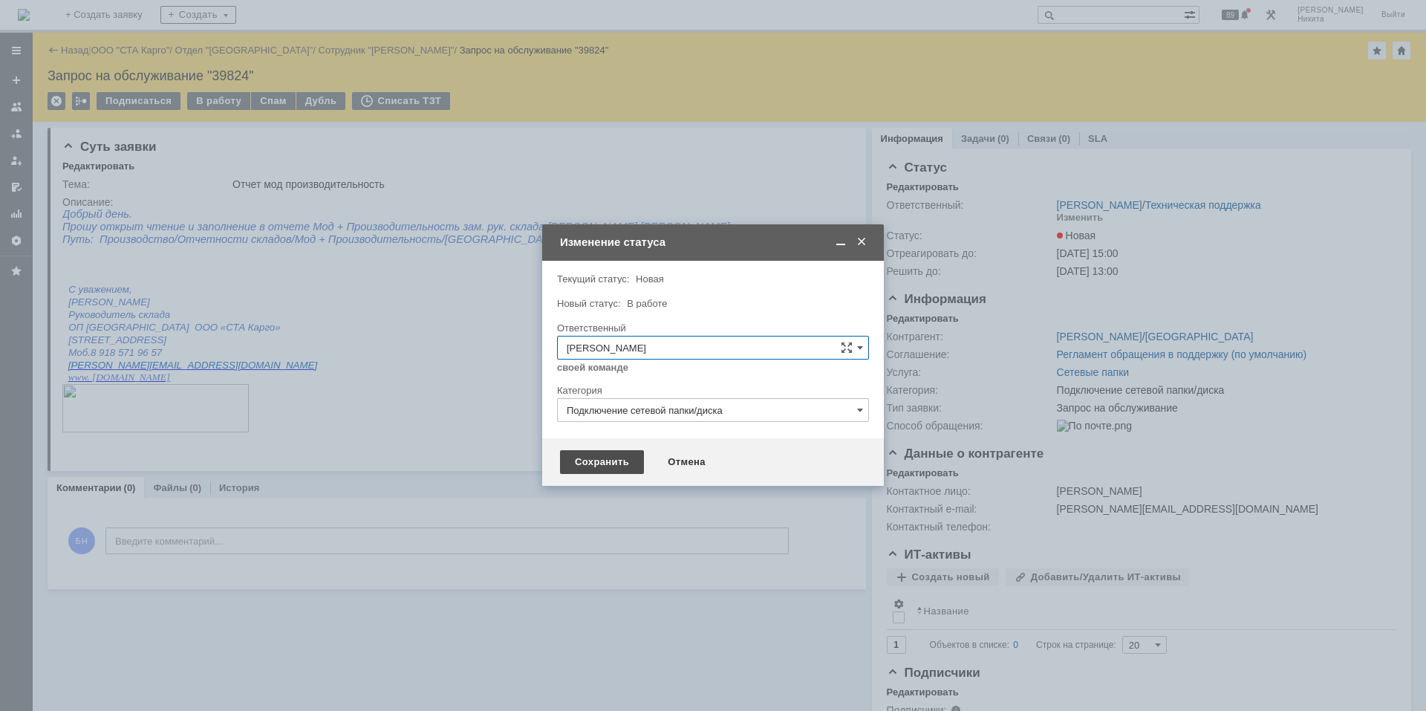
click at [592, 455] on div "Сохранить" at bounding box center [602, 462] width 84 height 24
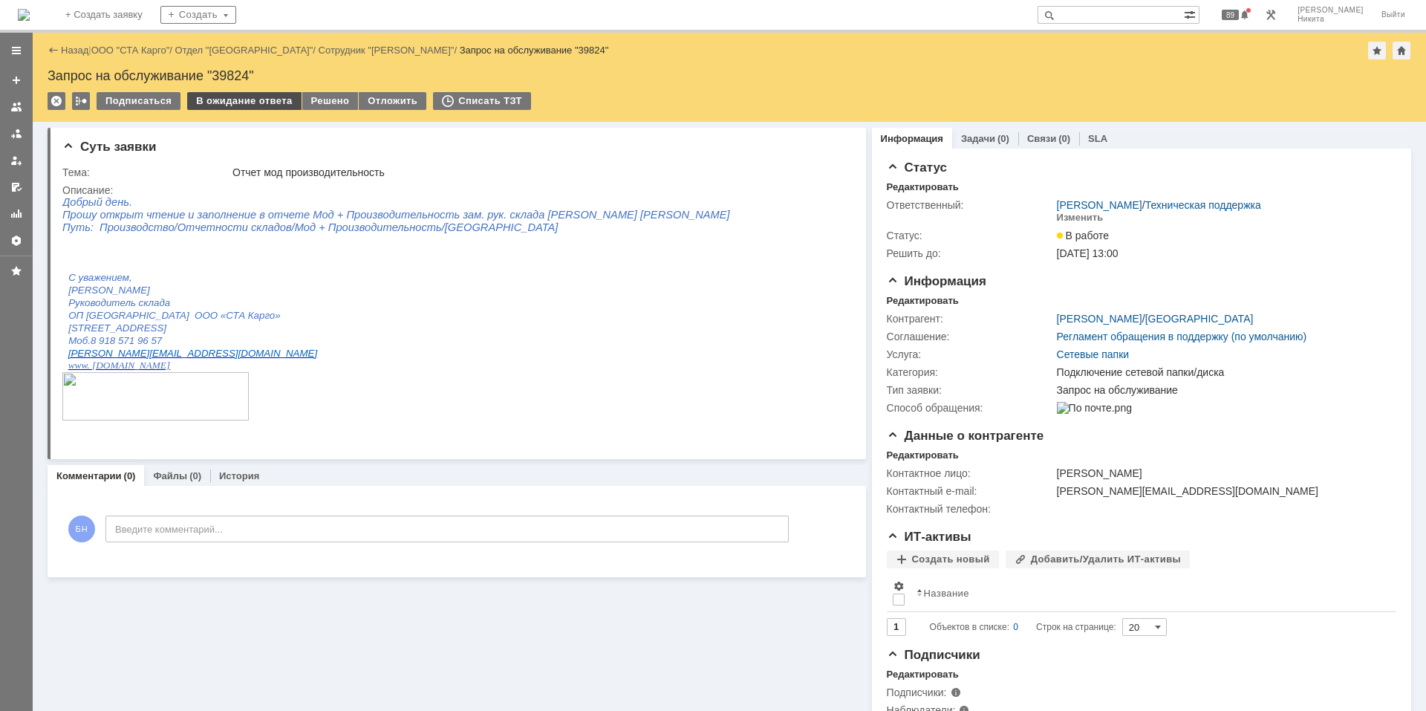
click at [257, 92] on div "В ожидание ответа" at bounding box center [244, 101] width 114 height 18
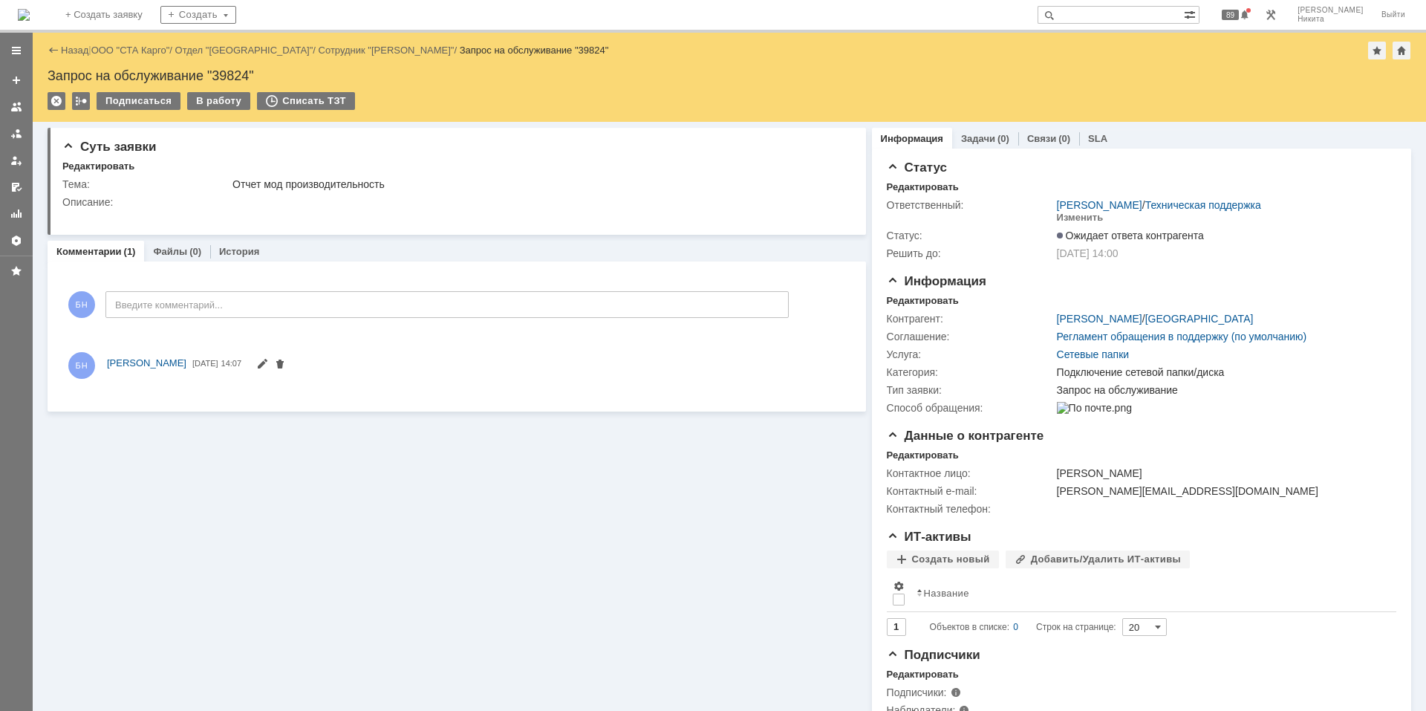
click at [30, 14] on img at bounding box center [24, 15] width 12 height 12
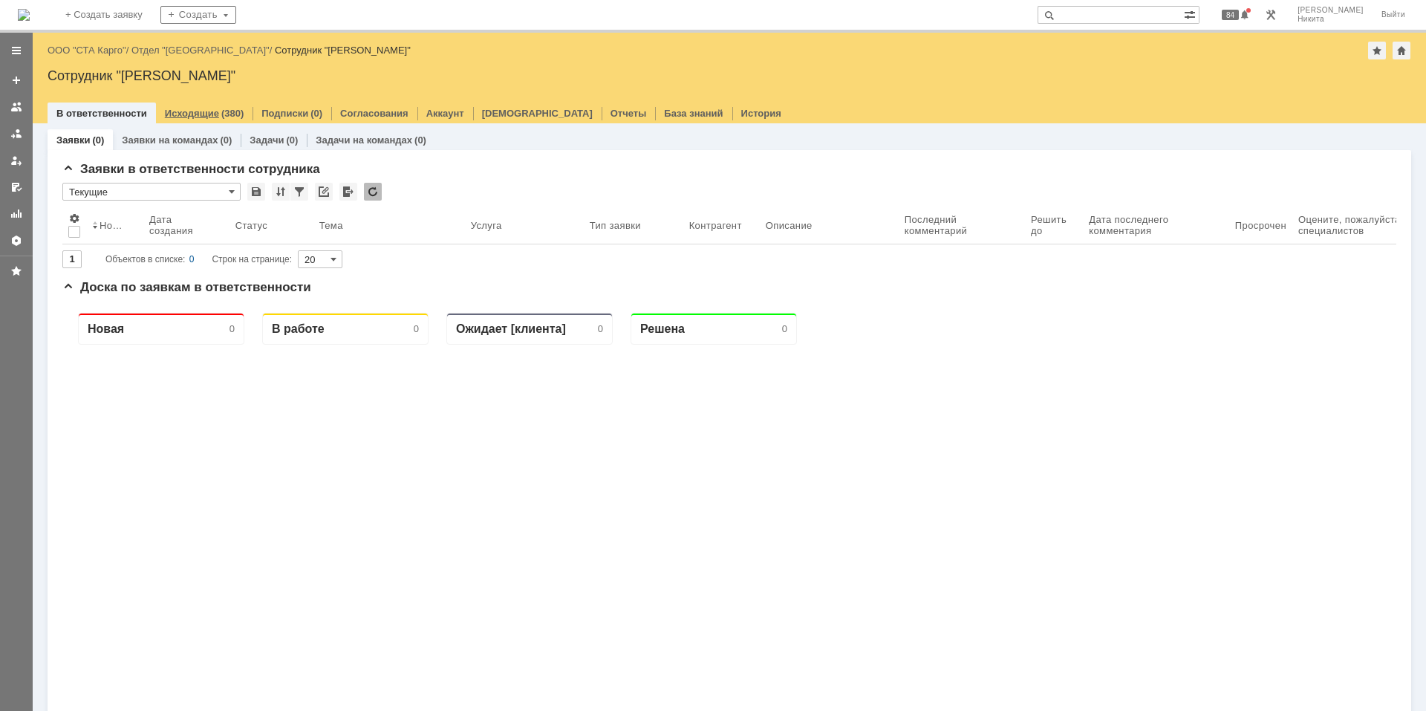
click at [221, 115] on div "(380)" at bounding box center [232, 113] width 22 height 11
